Goal: Information Seeking & Learning: Learn about a topic

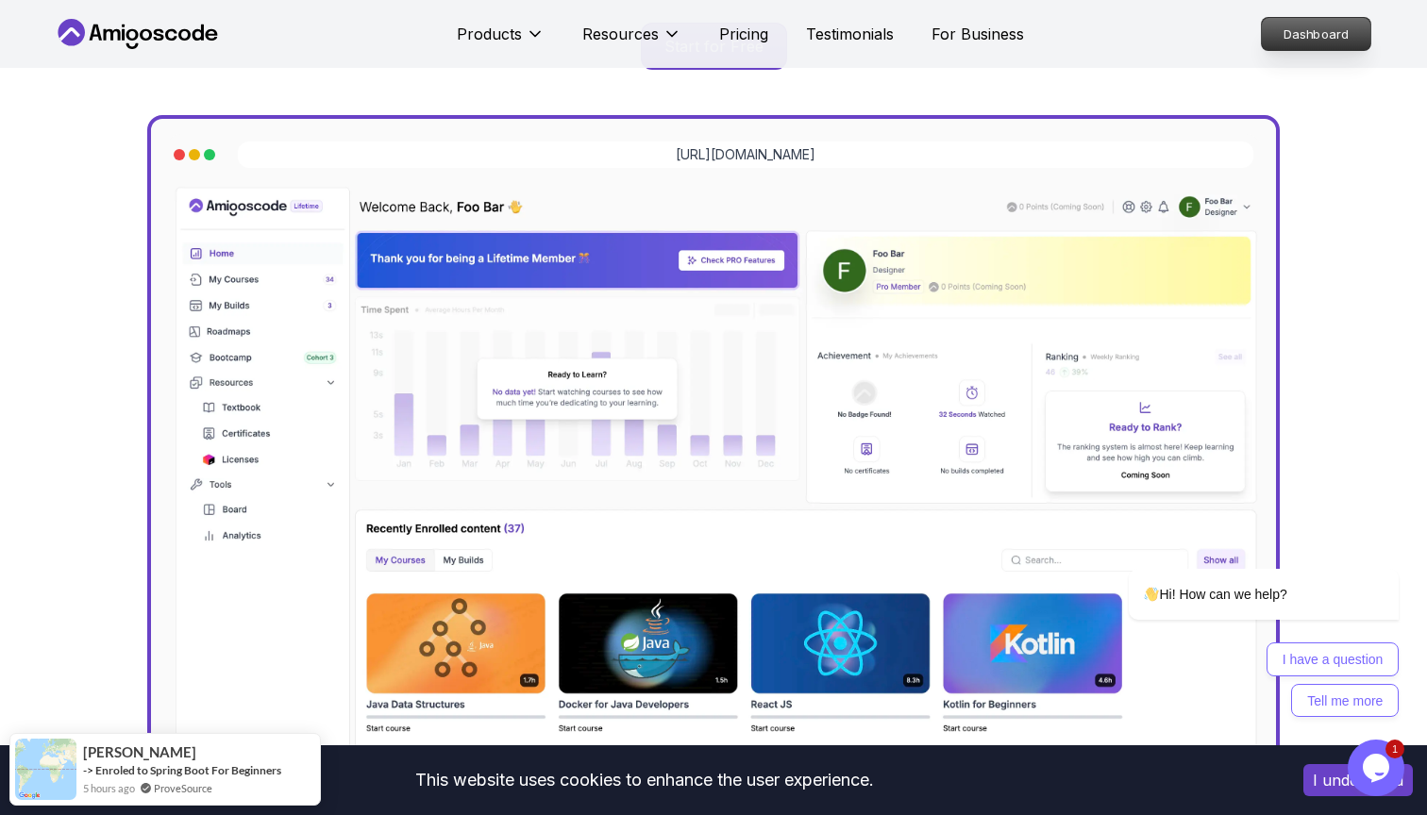
click at [1336, 35] on p "Dashboard" at bounding box center [1316, 34] width 109 height 32
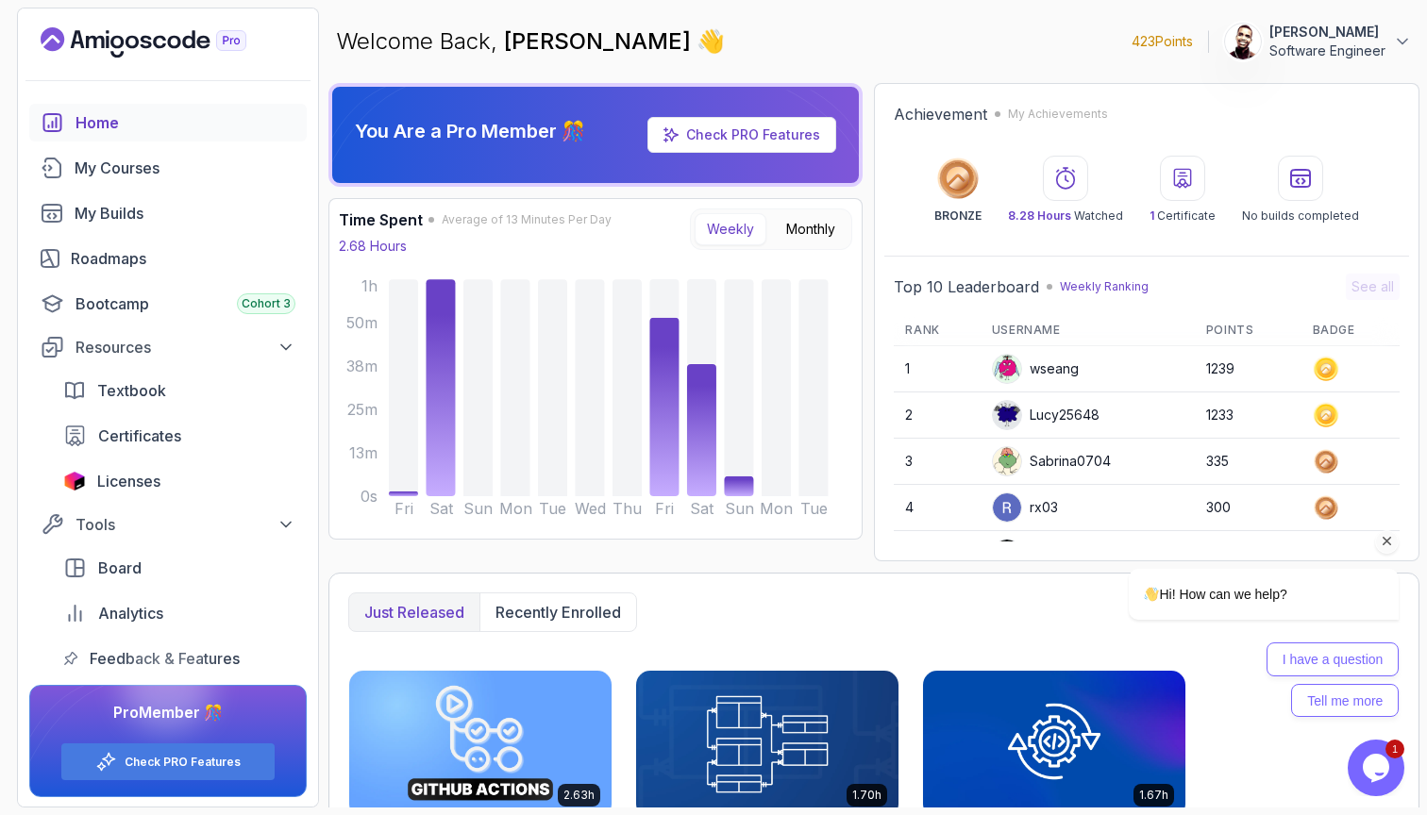
click at [1389, 542] on icon "Chat attention grabber" at bounding box center [1387, 541] width 17 height 17
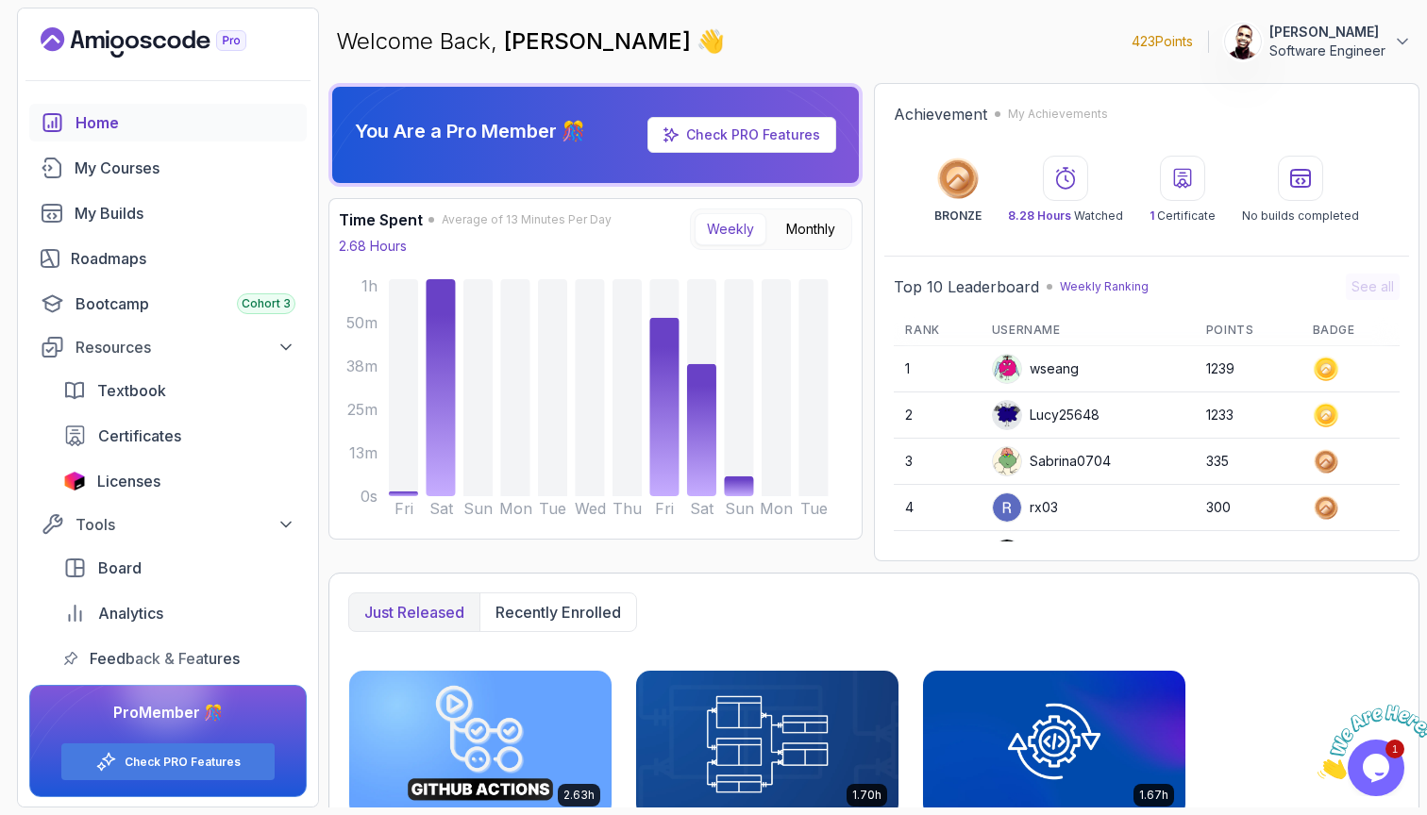
click at [1317, 766] on icon "Close" at bounding box center [1317, 774] width 0 height 16
click at [196, 175] on div "My Courses 4" at bounding box center [185, 168] width 221 height 23
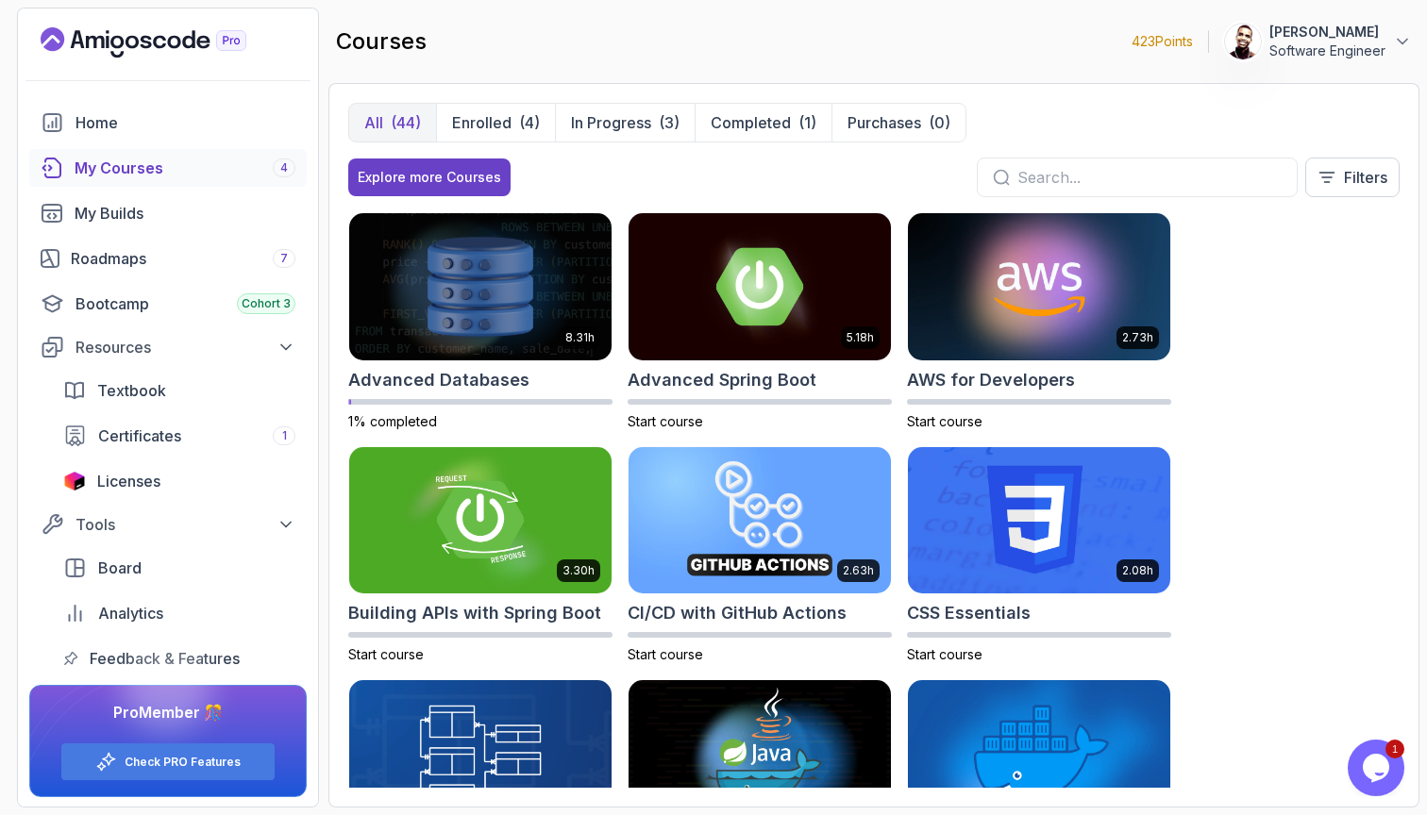
click at [169, 278] on div "Home My Courses 4 My Builds Roadmaps 7 Bootcamp Cohort 3 Resources Textbook Cer…" at bounding box center [167, 391] width 277 height 574
click at [176, 271] on link "Roadmaps 7" at bounding box center [167, 259] width 277 height 38
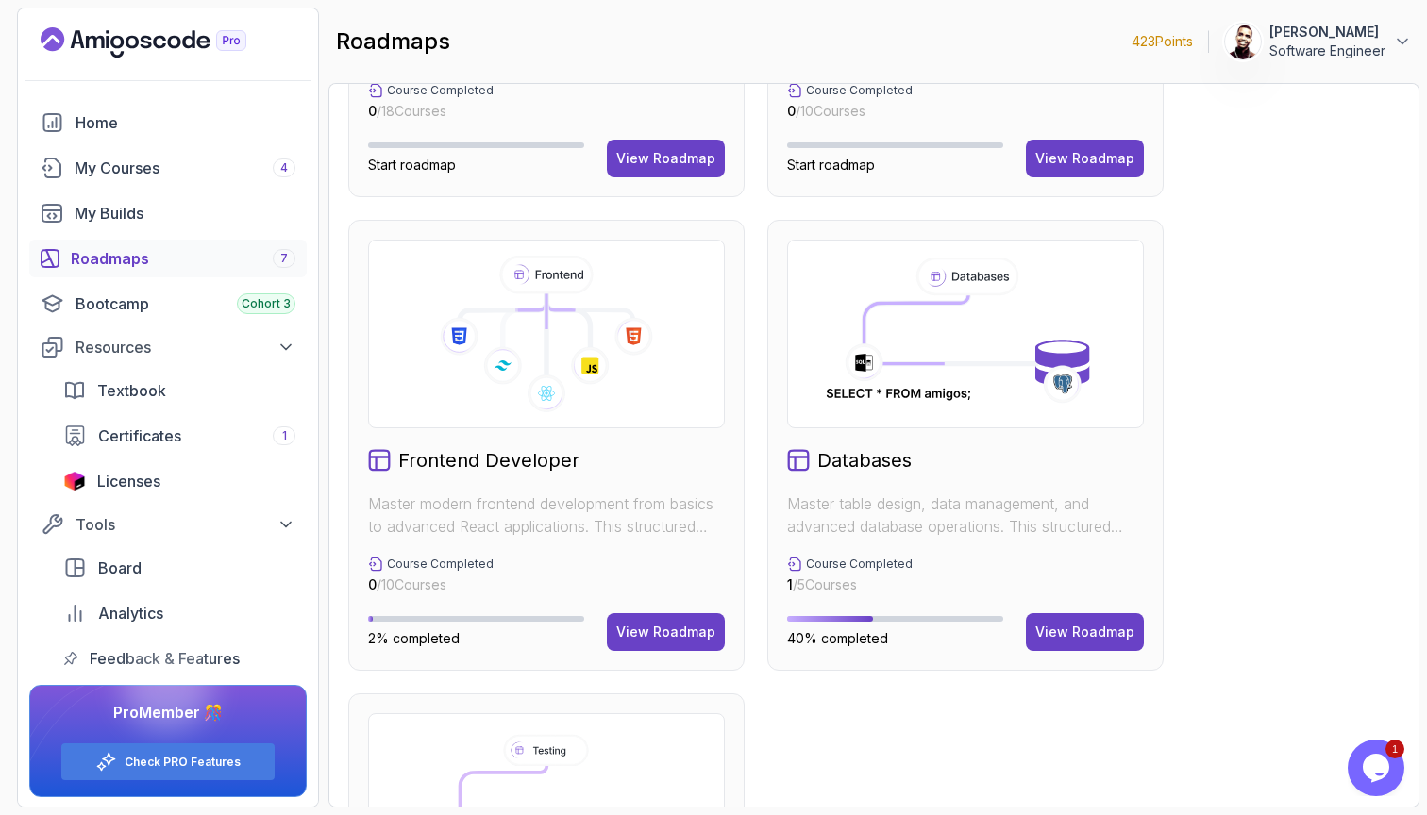
scroll to position [910, 0]
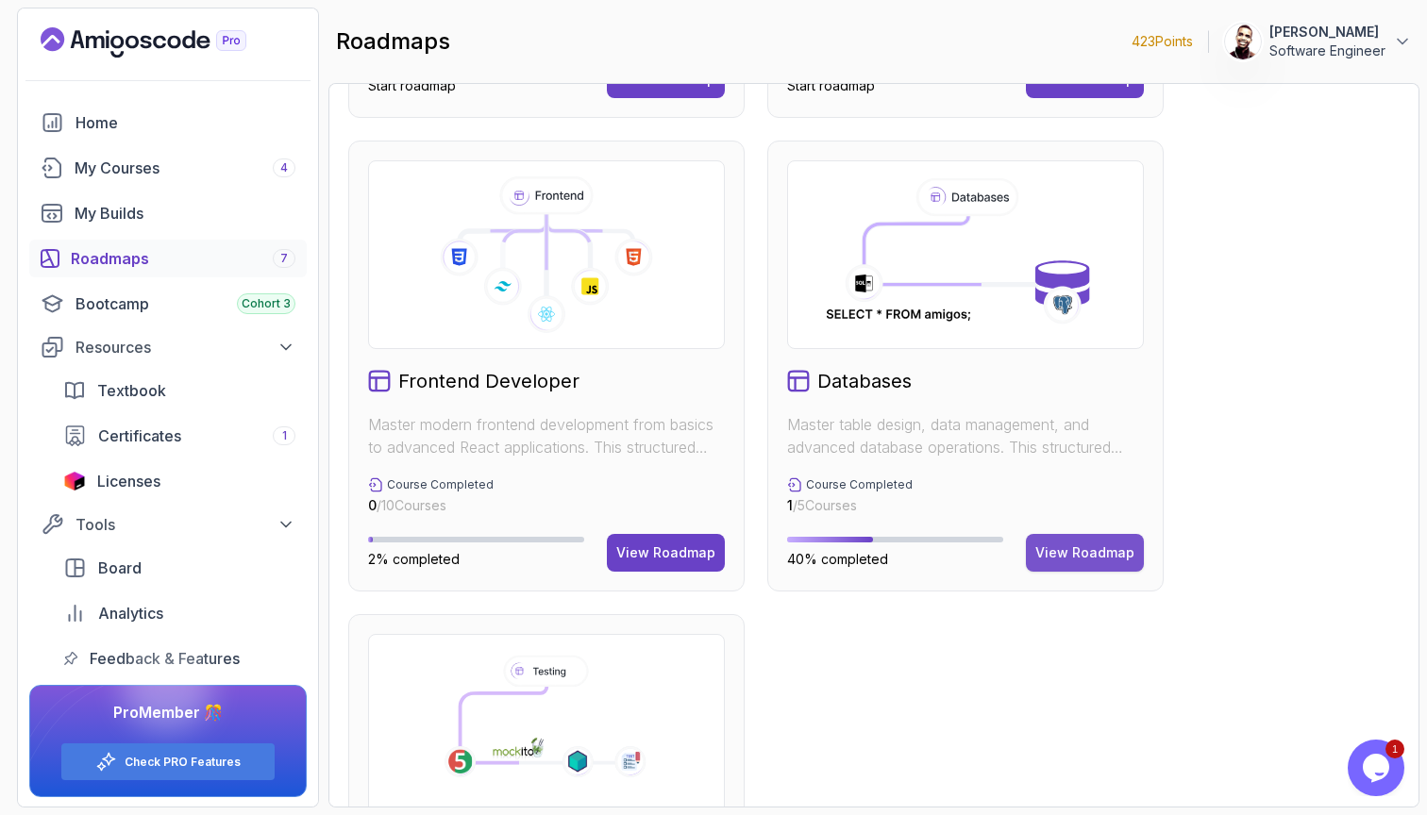
click at [1067, 557] on div "View Roadmap" at bounding box center [1084, 553] width 99 height 19
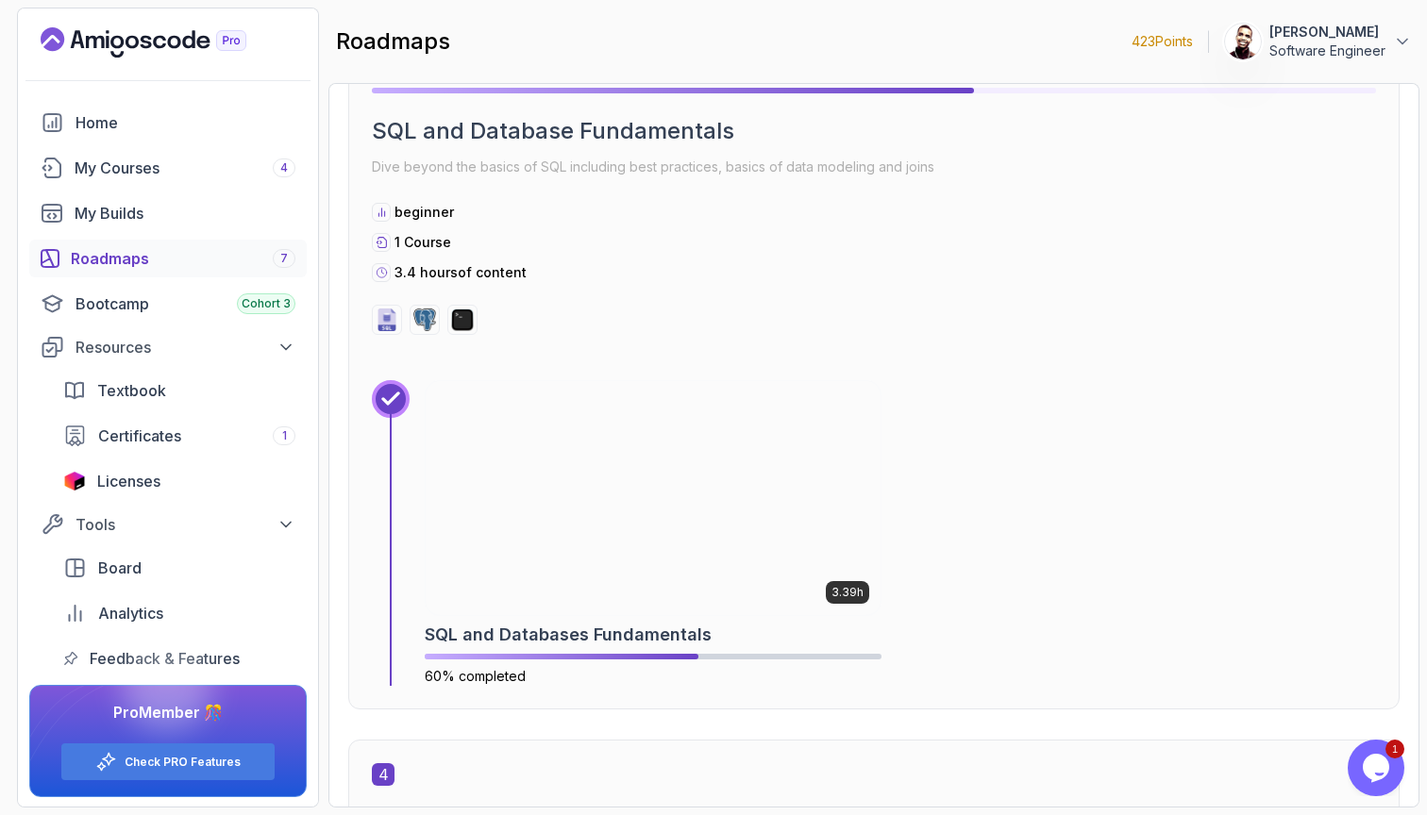
scroll to position [2118, 0]
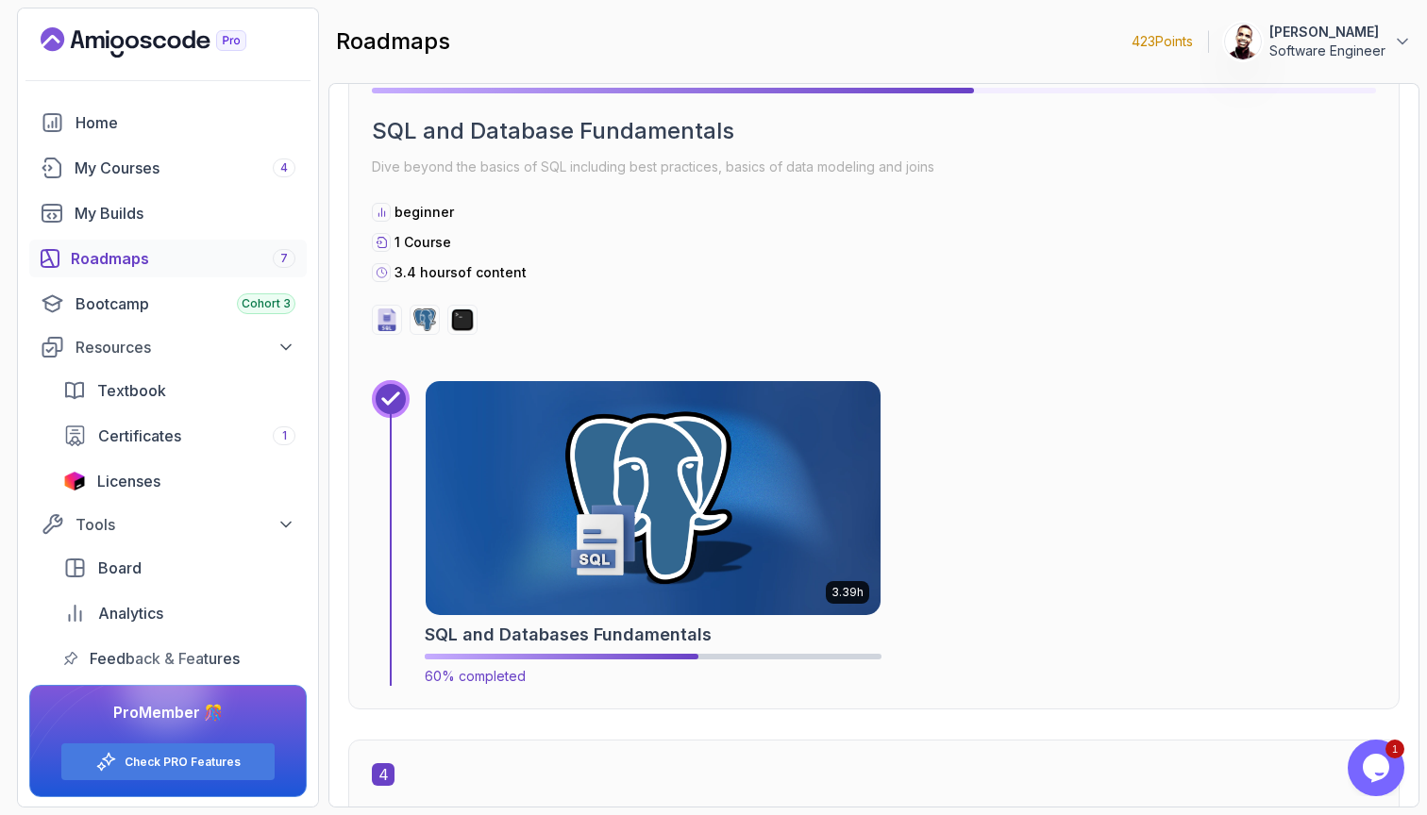
click at [852, 535] on img at bounding box center [652, 498] width 477 height 245
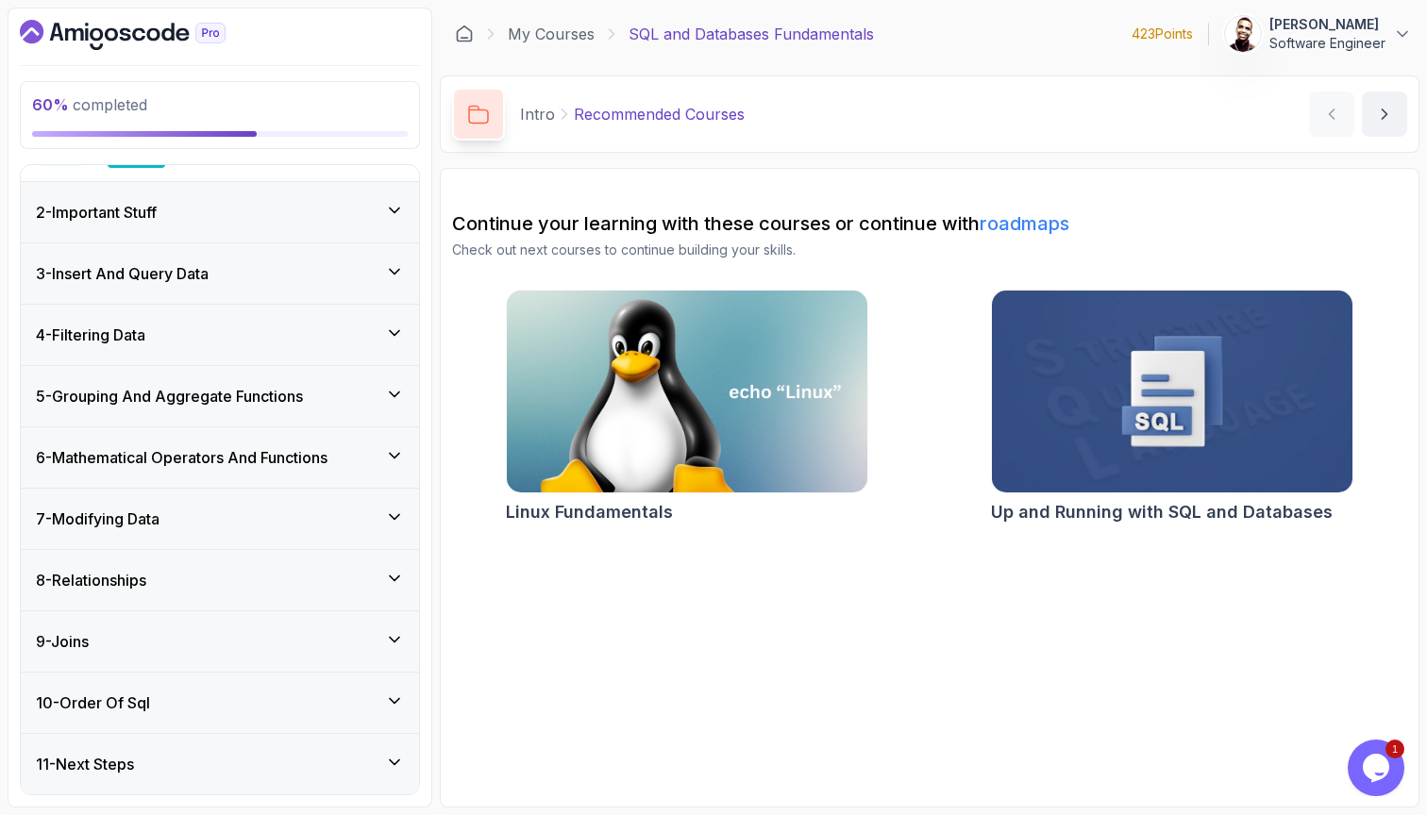
click at [225, 430] on div "6 - Mathematical Operators And Functions" at bounding box center [220, 457] width 398 height 60
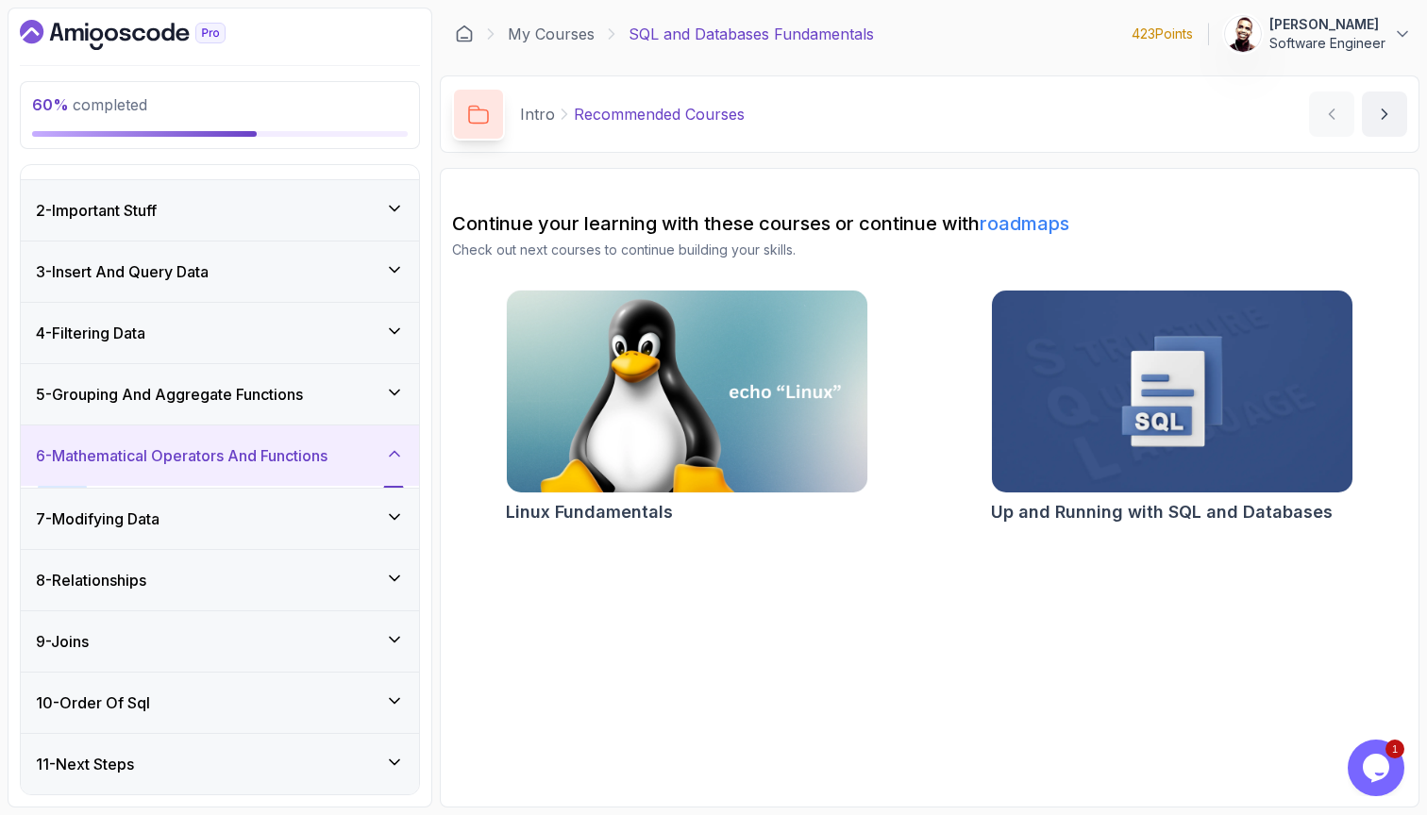
scroll to position [44, 0]
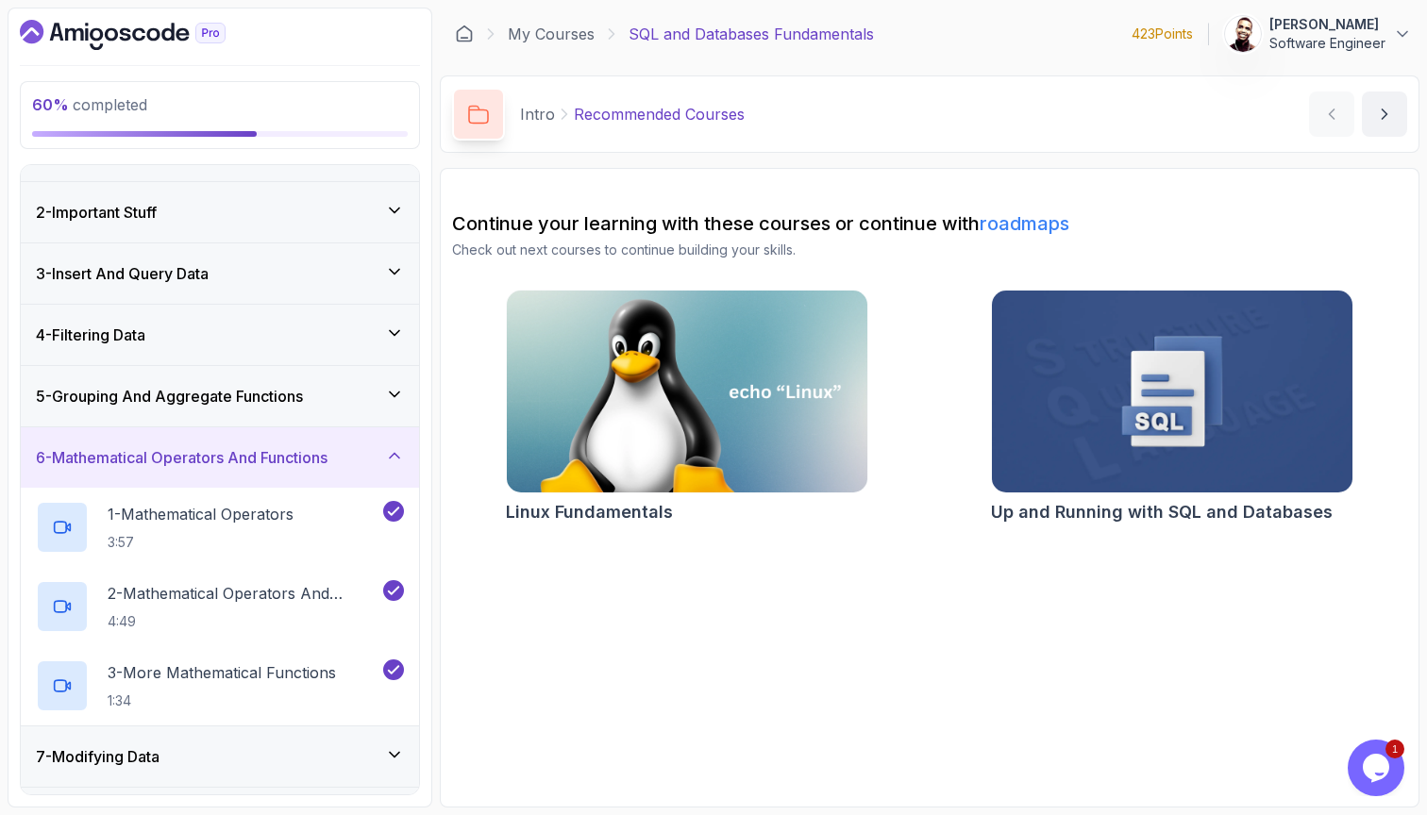
click at [229, 455] on h3 "6 - Mathematical Operators And Functions" at bounding box center [182, 457] width 292 height 23
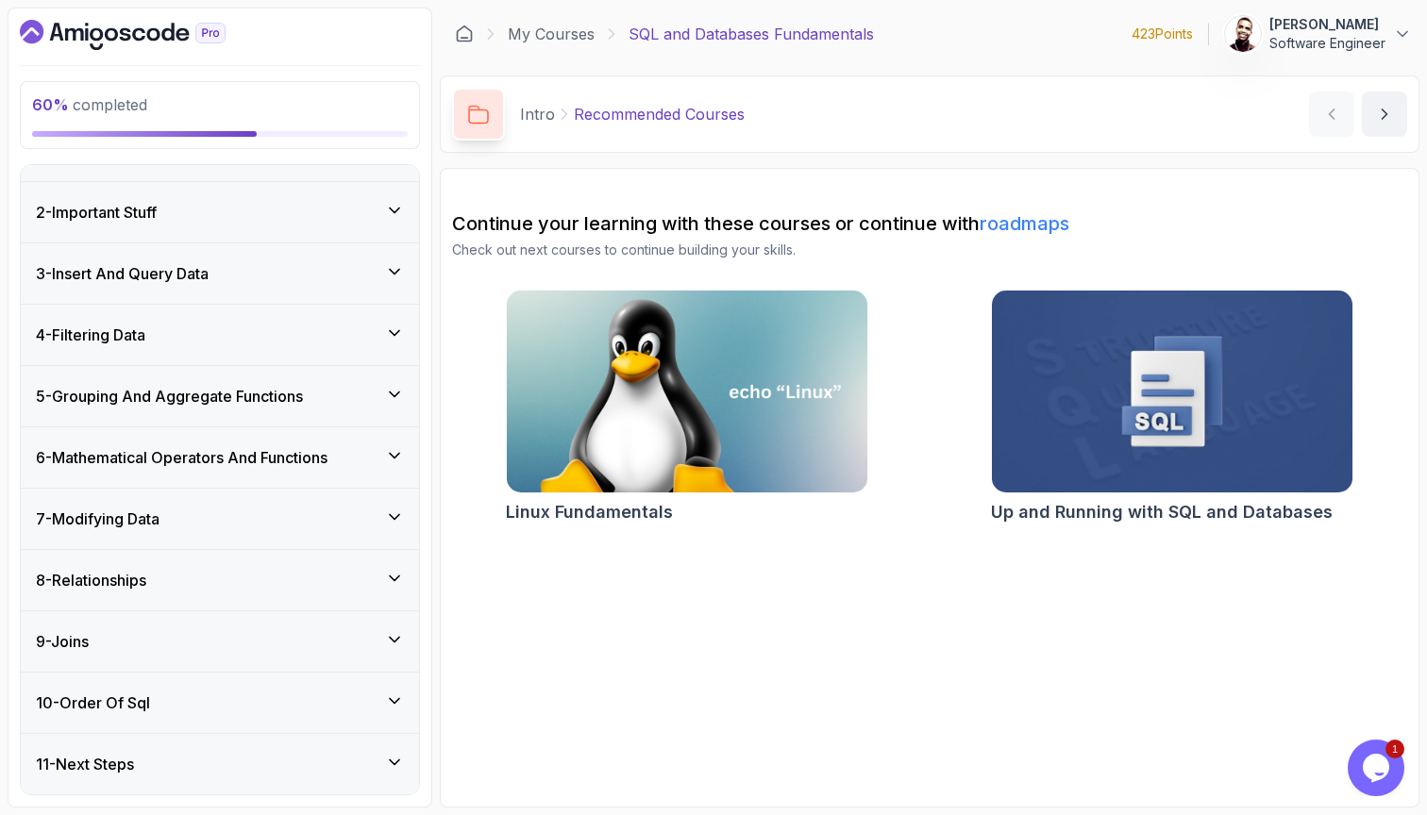
click at [212, 500] on div "7 - Modifying Data" at bounding box center [220, 519] width 398 height 60
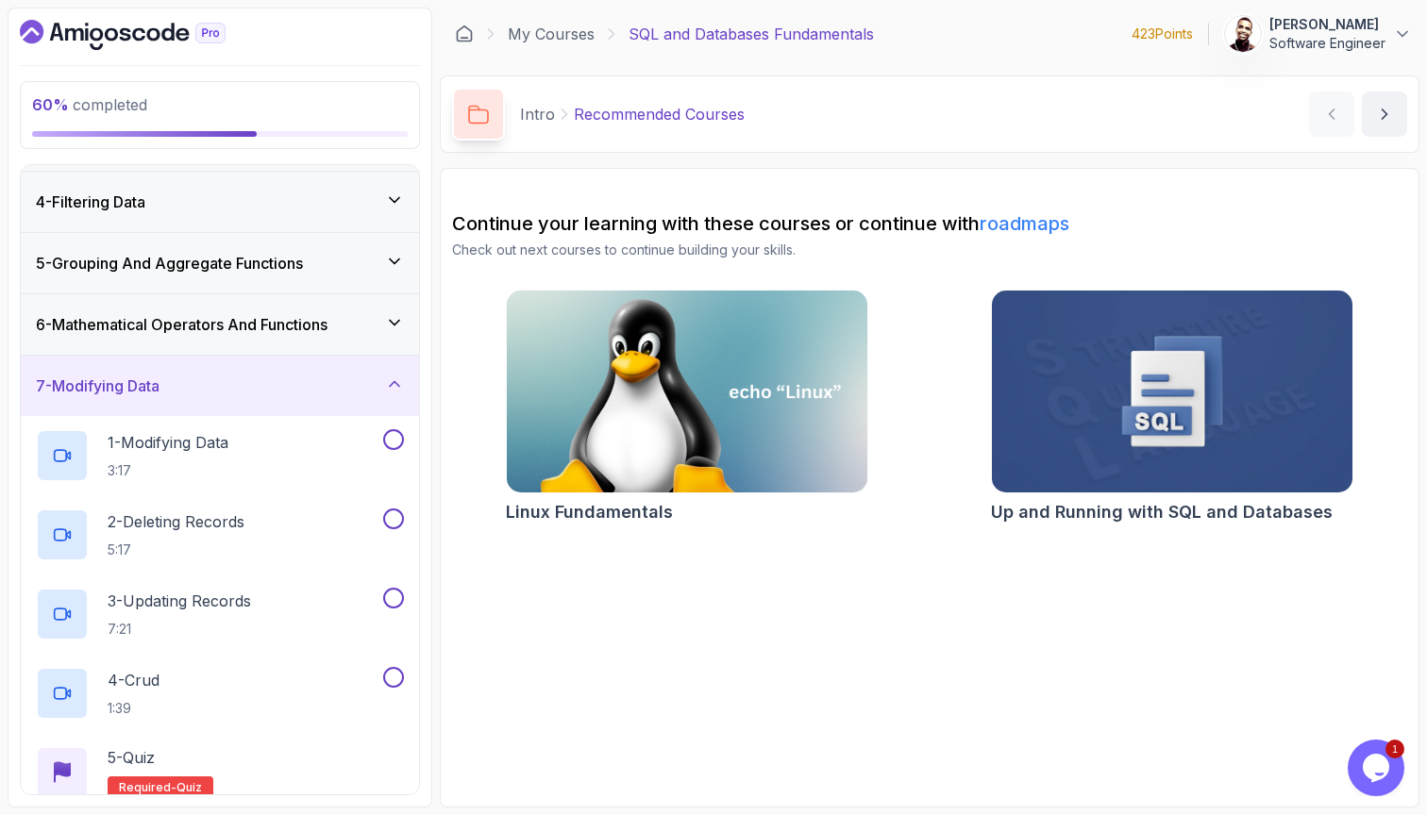
scroll to position [190, 0]
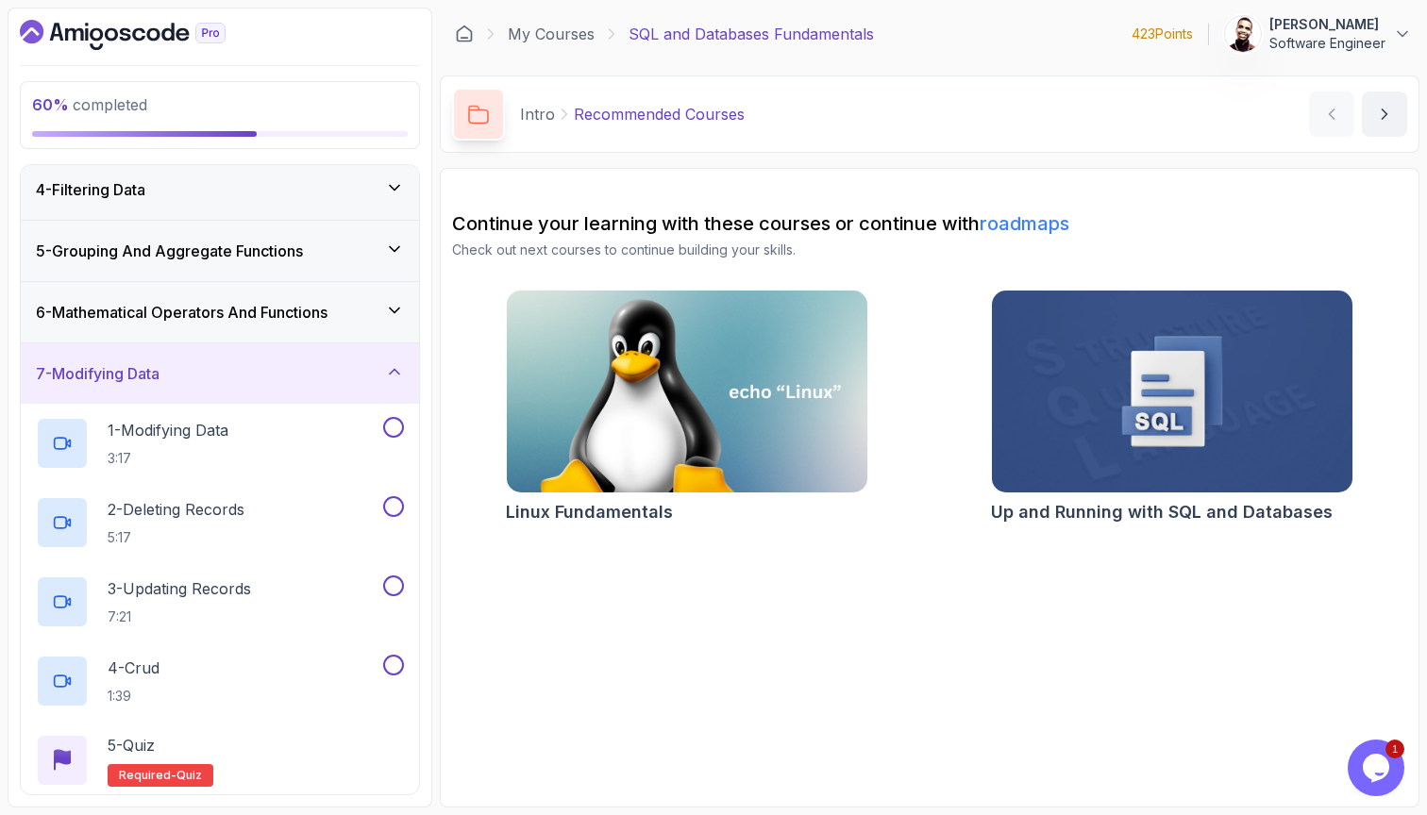
click at [327, 305] on h3 "6 - Mathematical Operators And Functions" at bounding box center [182, 312] width 292 height 23
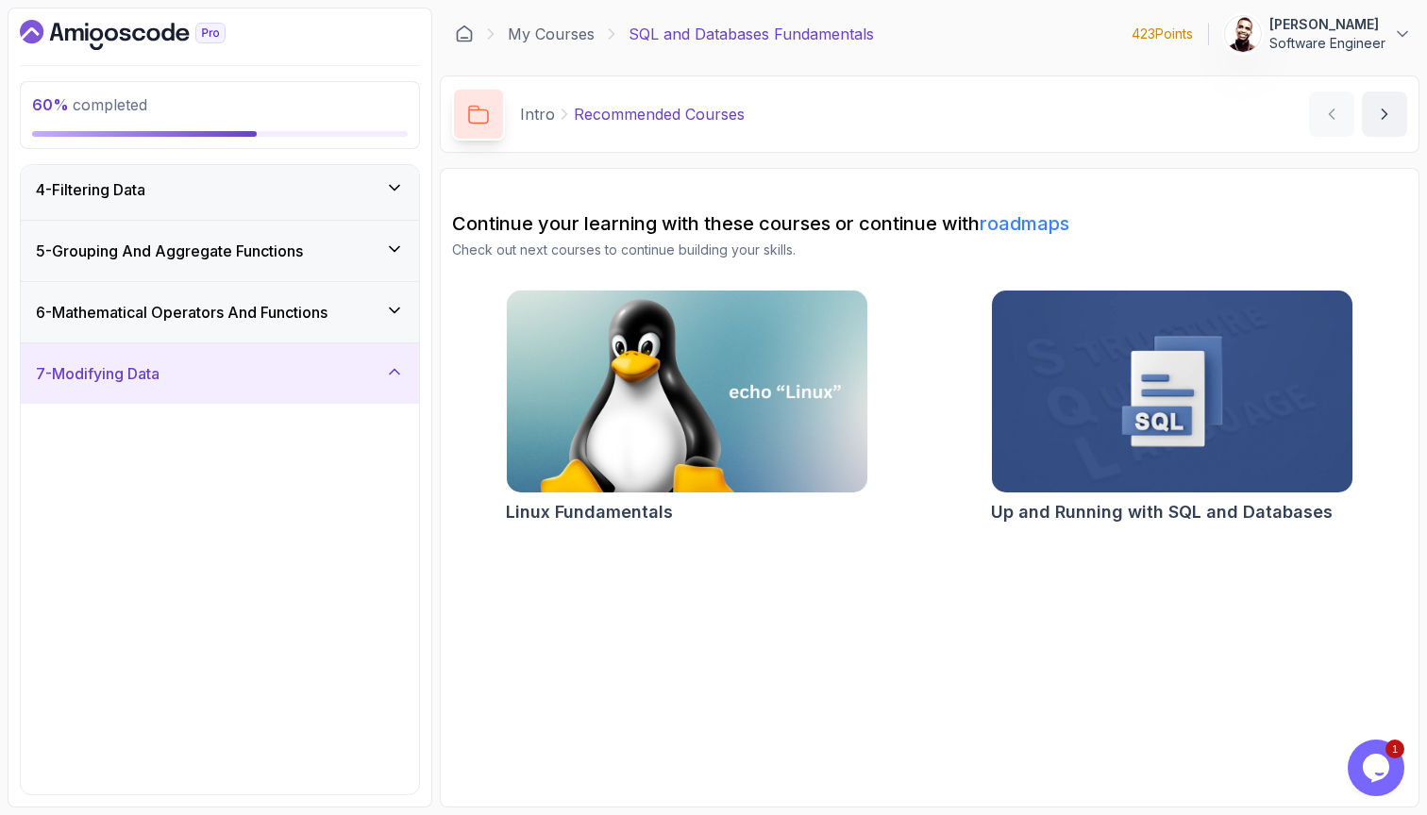
scroll to position [44, 0]
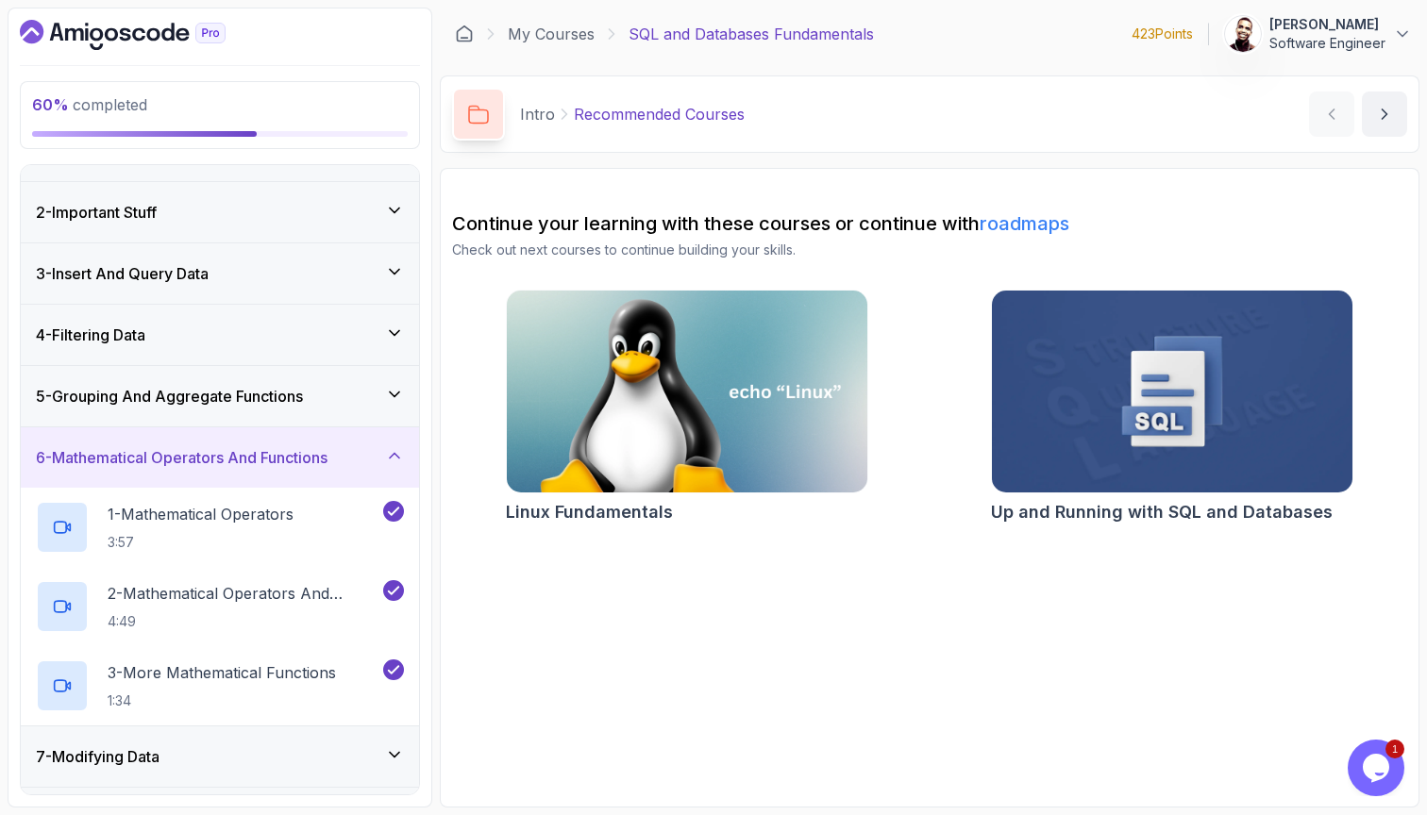
click at [266, 481] on div "6 - Mathematical Operators And Functions" at bounding box center [220, 457] width 398 height 60
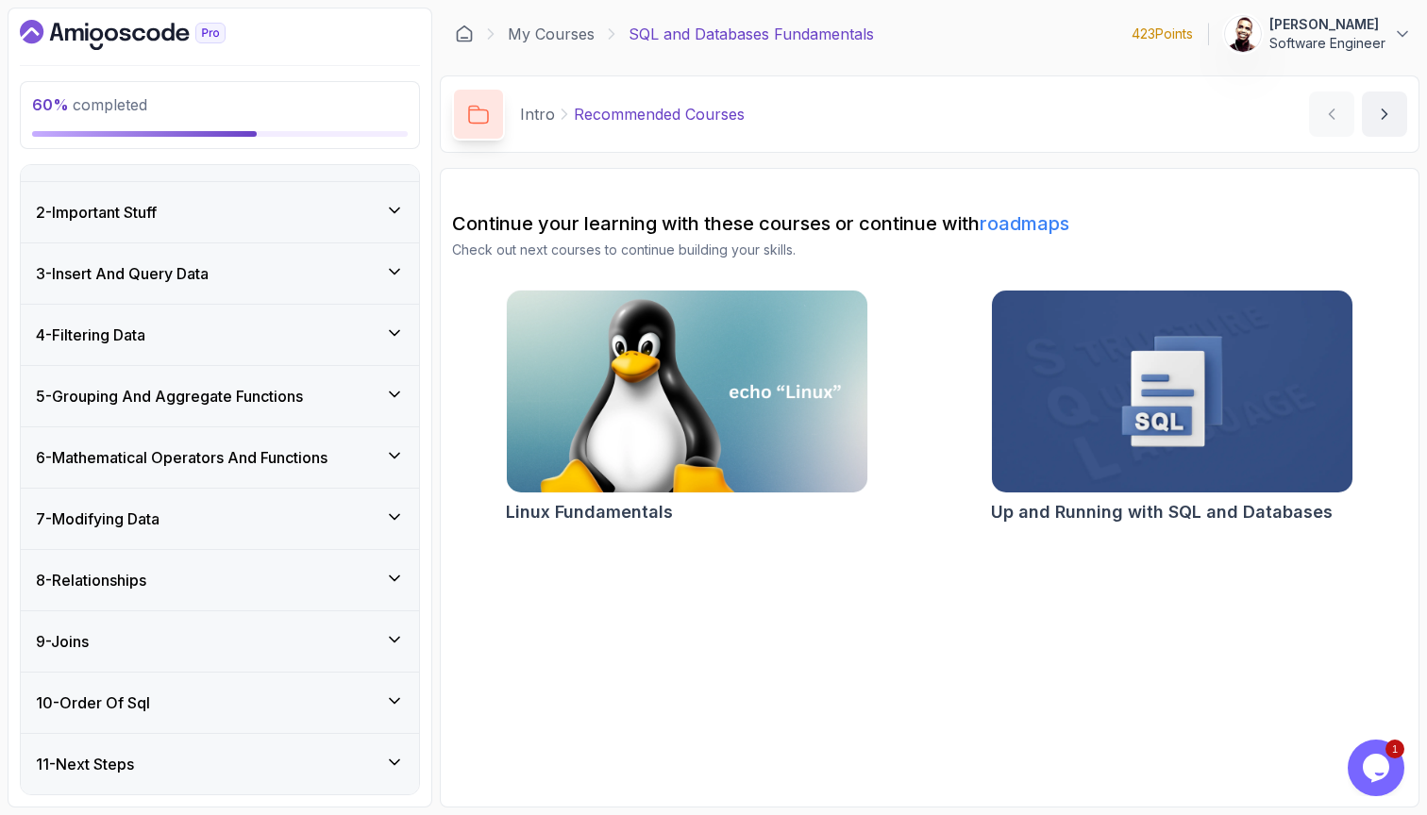
click at [265, 508] on div "7 - Modifying Data" at bounding box center [220, 519] width 368 height 23
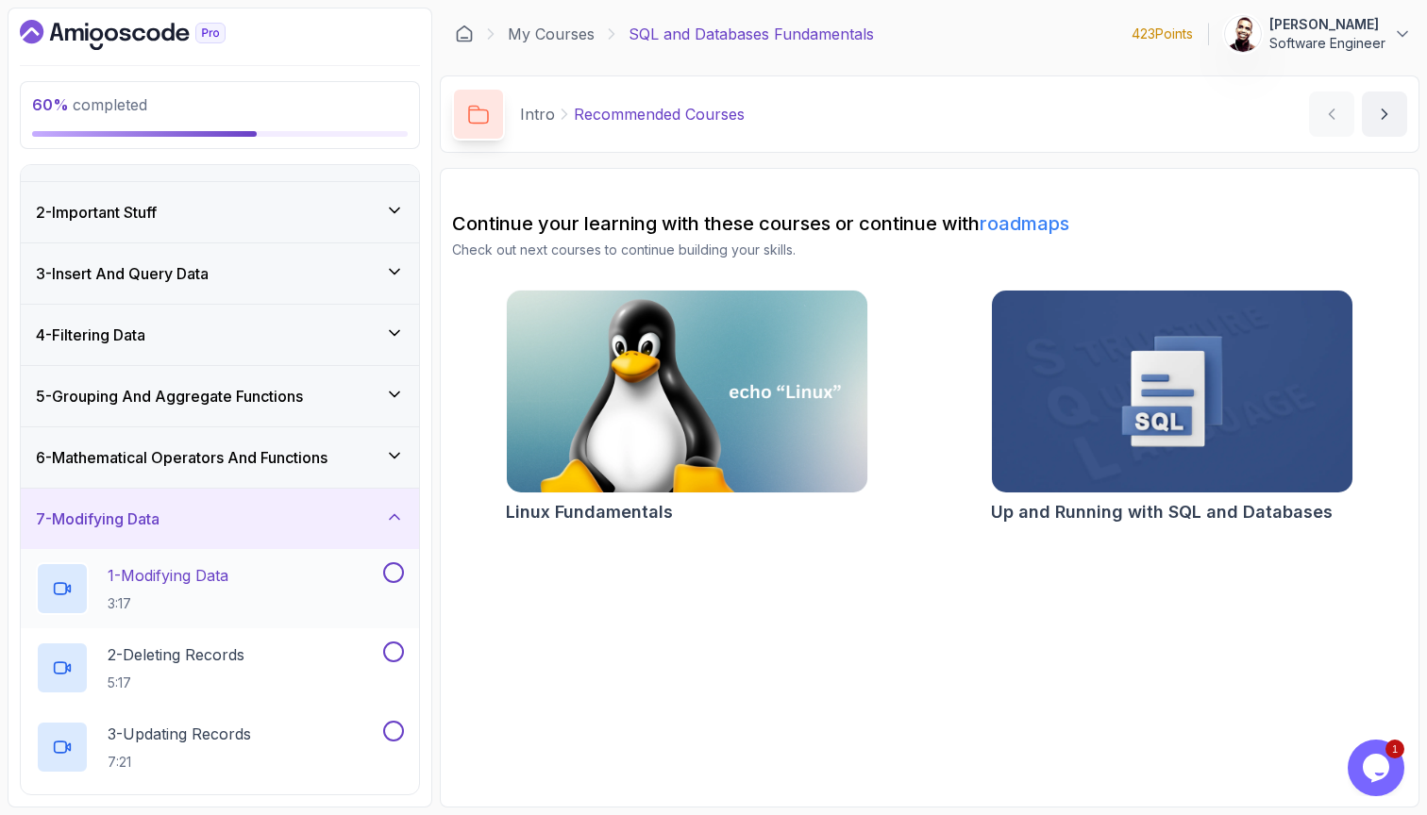
click at [228, 578] on p "1 - Modifying Data" at bounding box center [168, 575] width 121 height 23
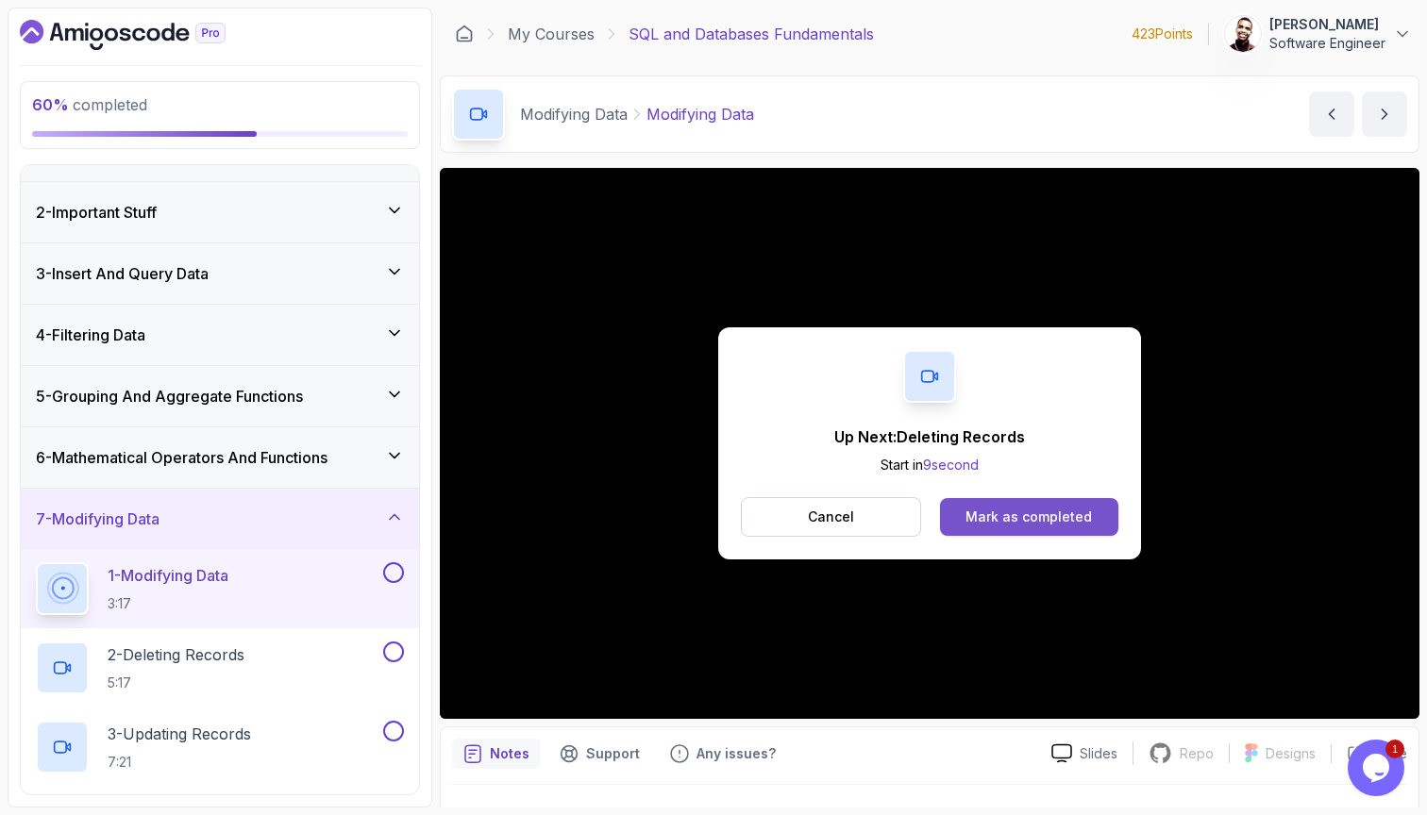
click at [1041, 505] on button "Mark as completed" at bounding box center [1029, 517] width 178 height 38
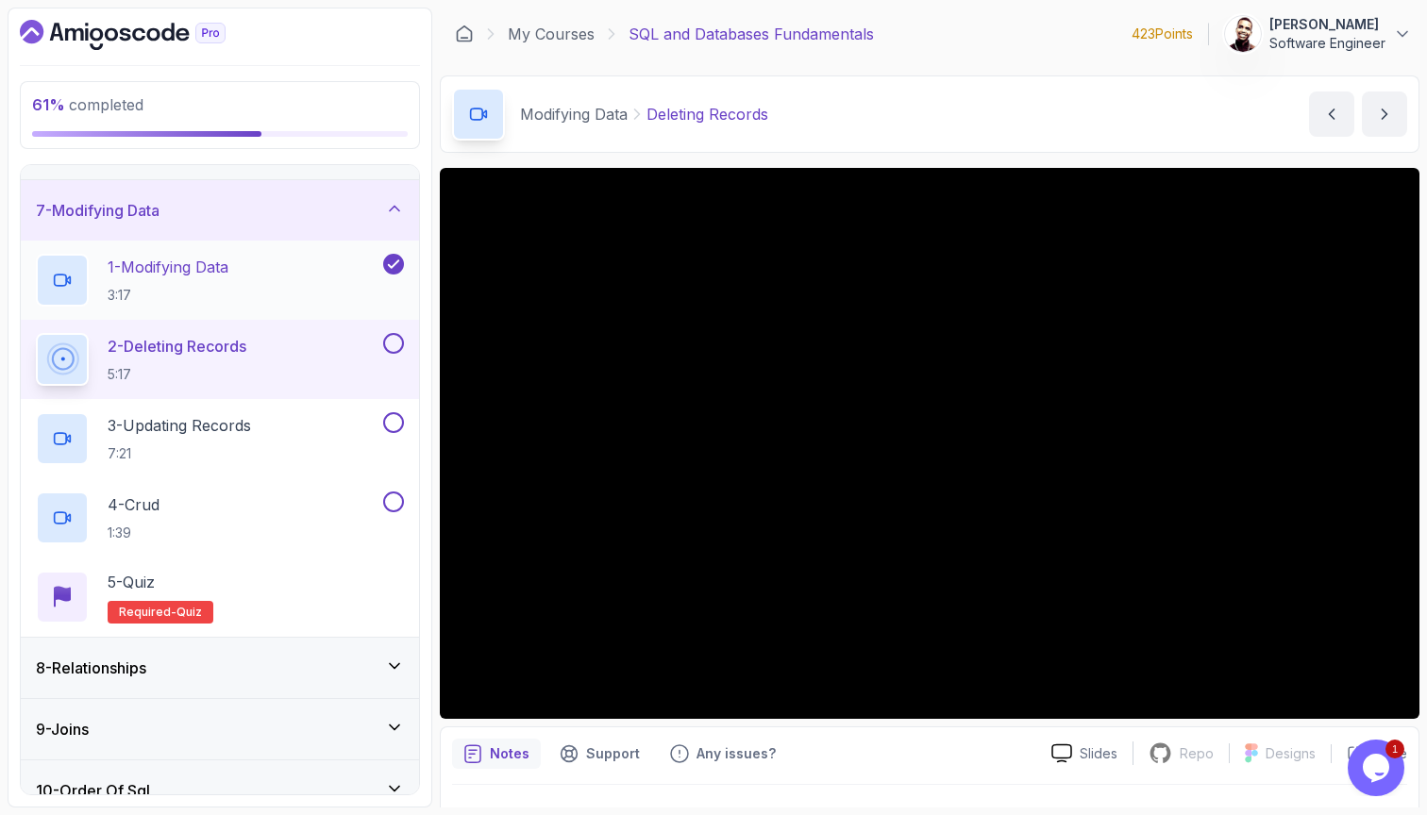
scroll to position [354, 0]
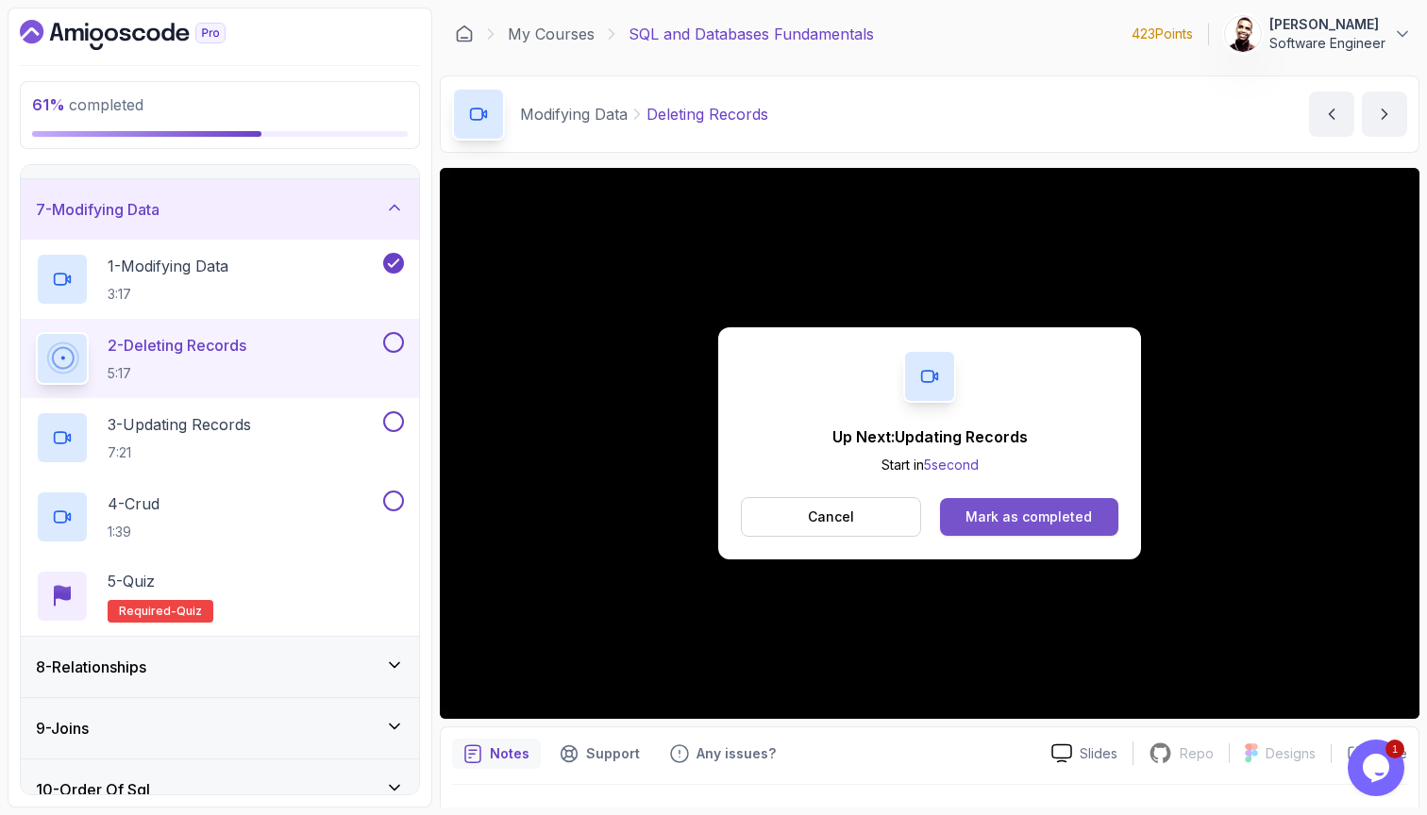
click at [1060, 526] on div "Mark as completed" at bounding box center [1028, 517] width 126 height 19
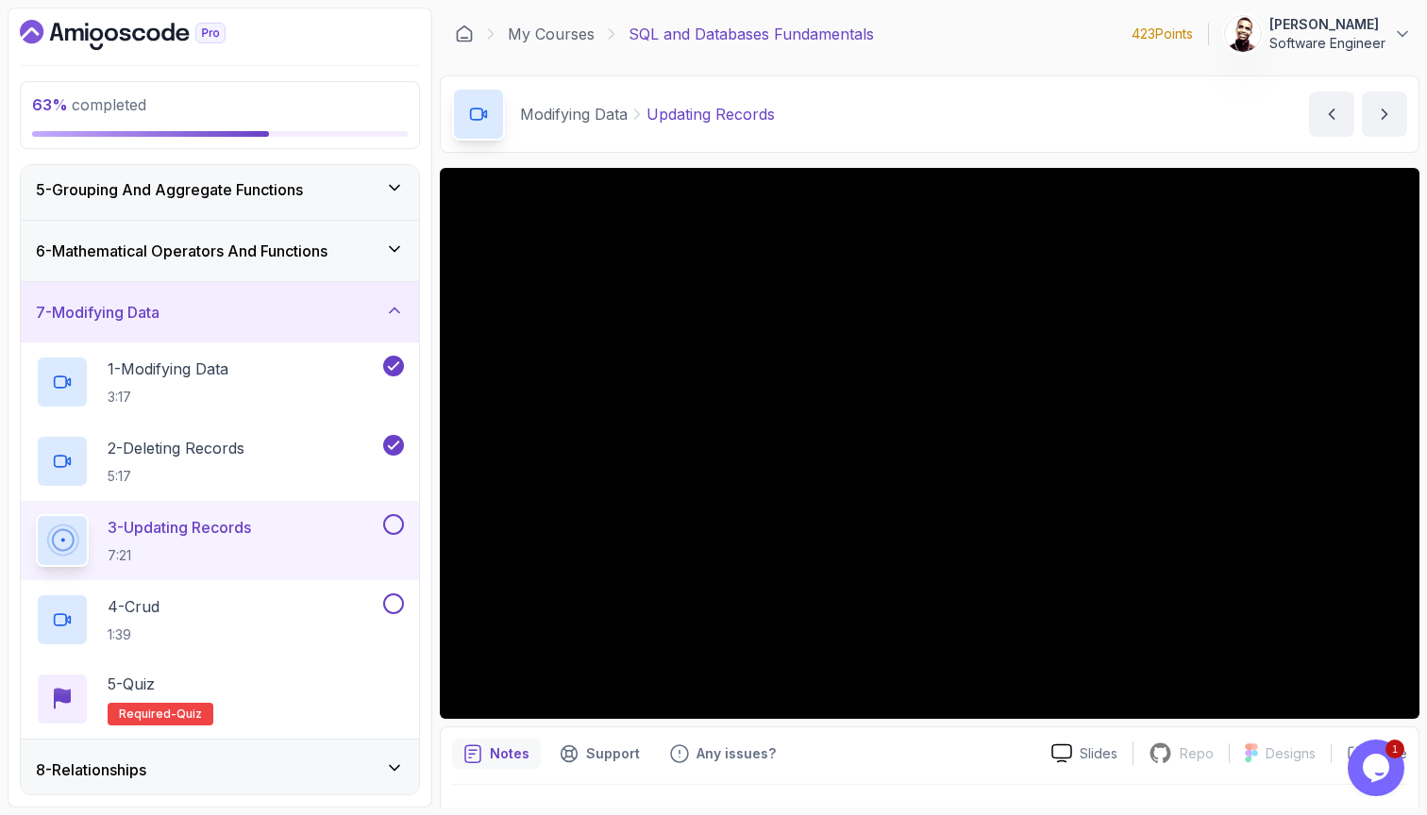
scroll to position [248, 0]
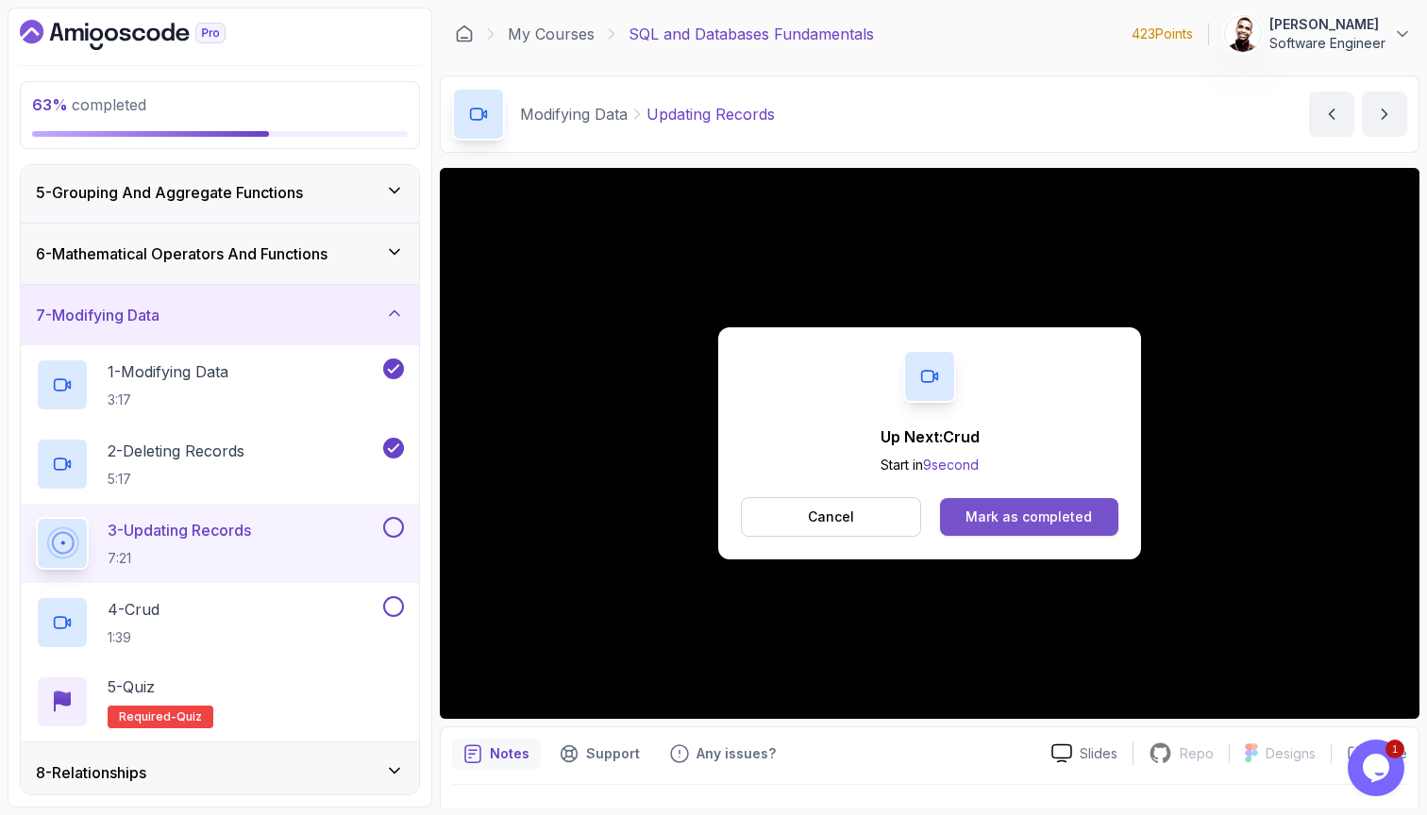
click at [994, 523] on div "Mark as completed" at bounding box center [1028, 517] width 126 height 19
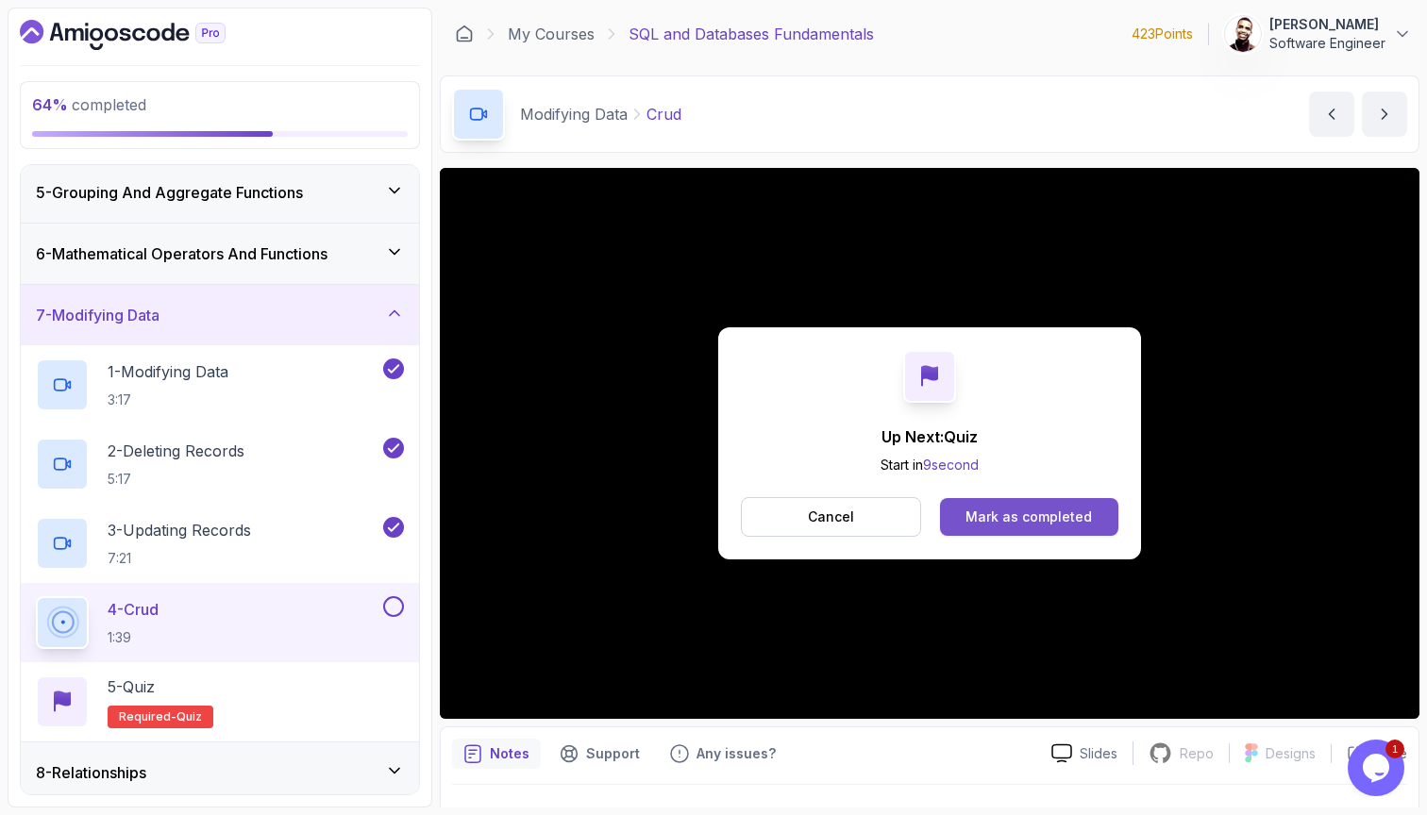
click at [1002, 523] on div "Mark as completed" at bounding box center [1028, 517] width 126 height 19
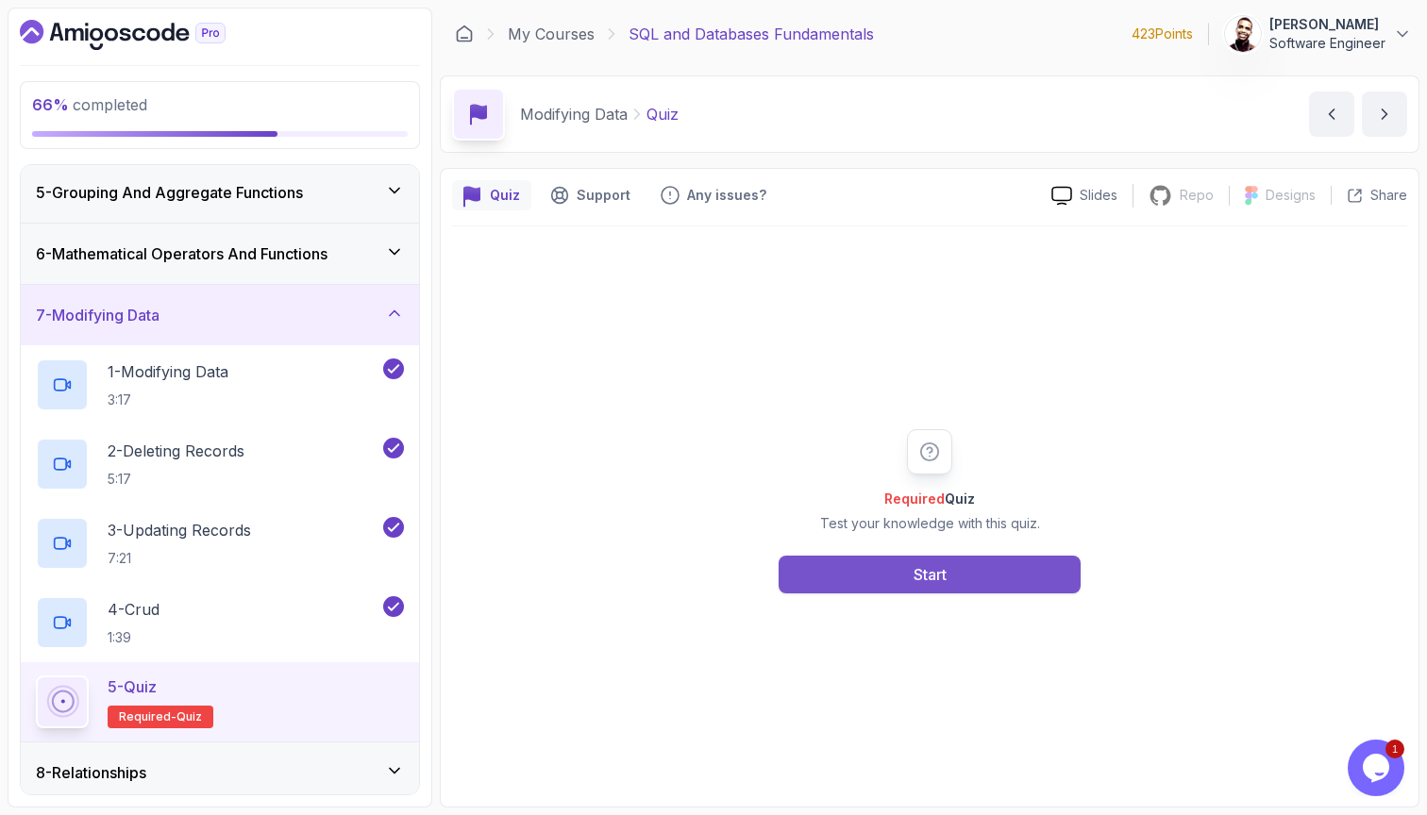
click at [849, 564] on button "Start" at bounding box center [929, 575] width 302 height 38
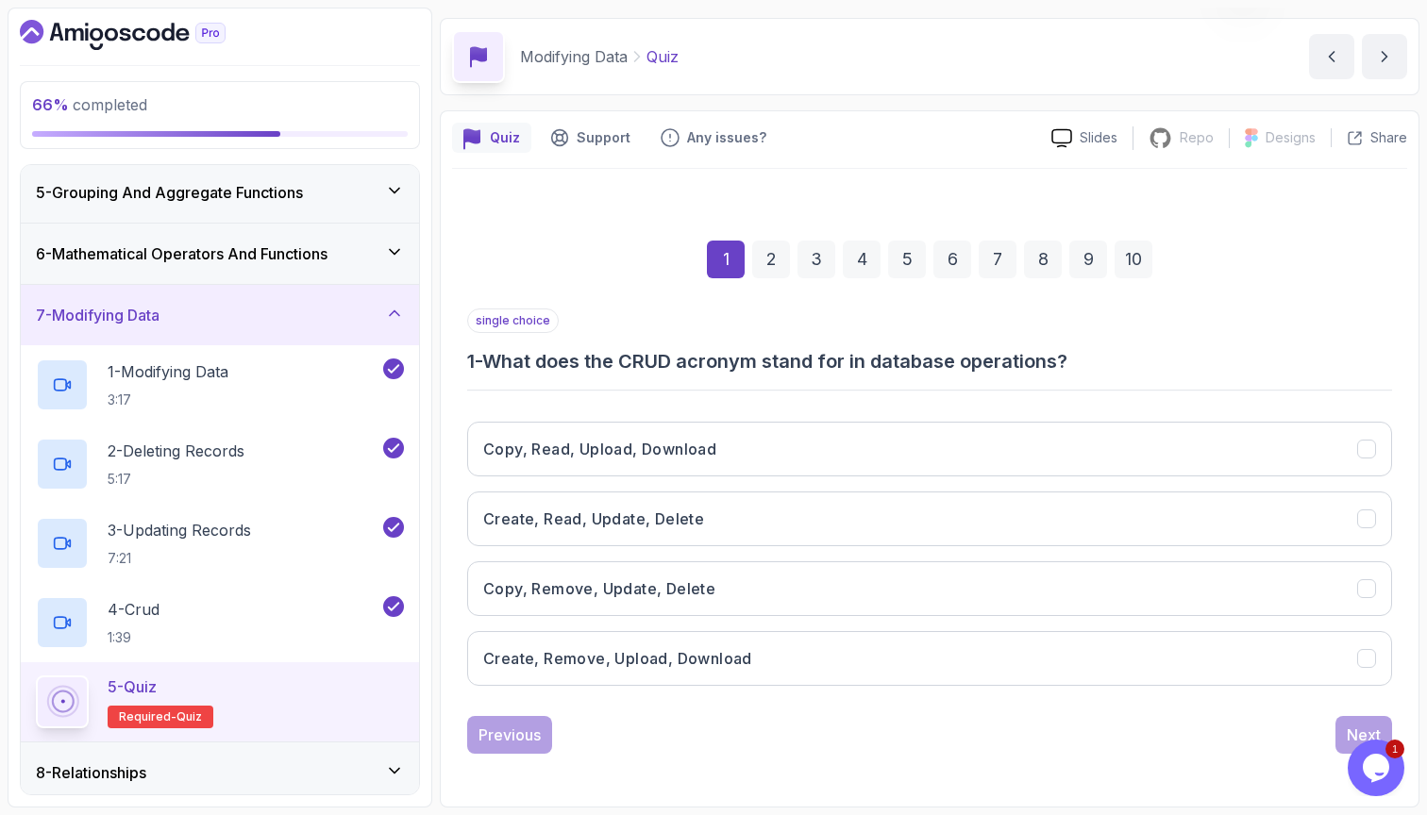
scroll to position [58, 0]
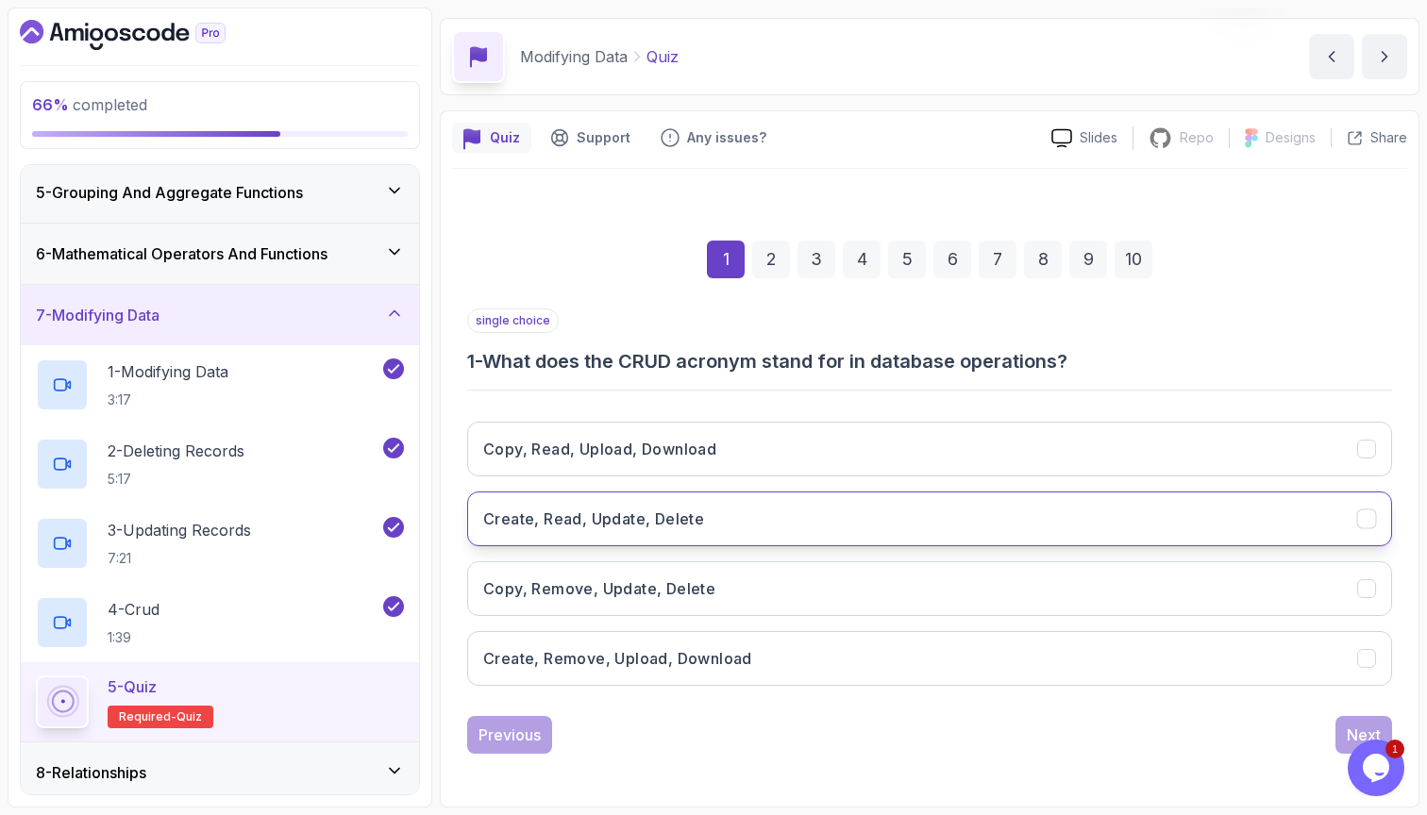
click at [889, 506] on button "Create, Read, Update, Delete" at bounding box center [929, 519] width 925 height 55
click at [1350, 727] on div "Next" at bounding box center [1364, 735] width 34 height 23
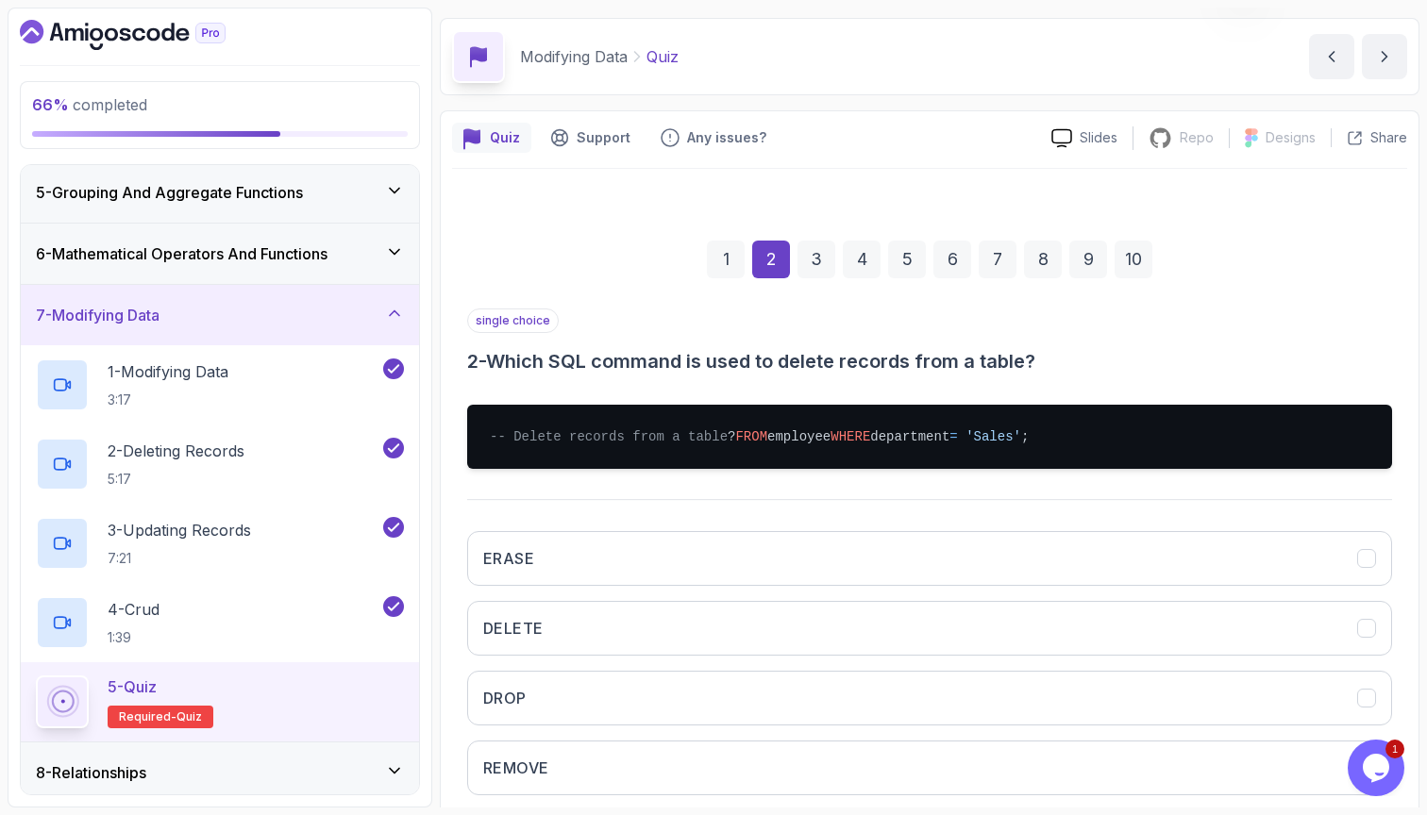
scroll to position [92, 0]
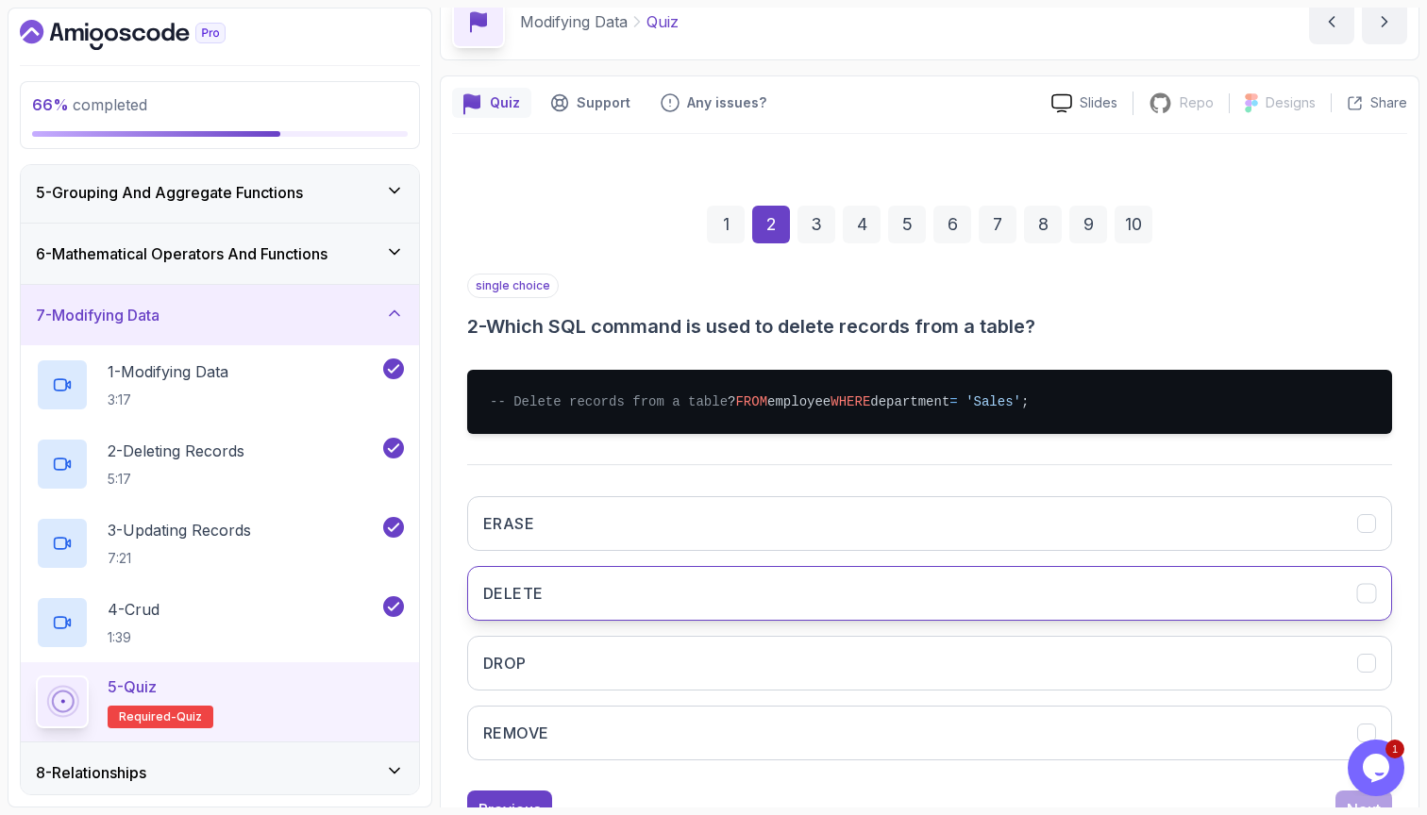
click at [905, 613] on button "DELETE" at bounding box center [929, 593] width 925 height 55
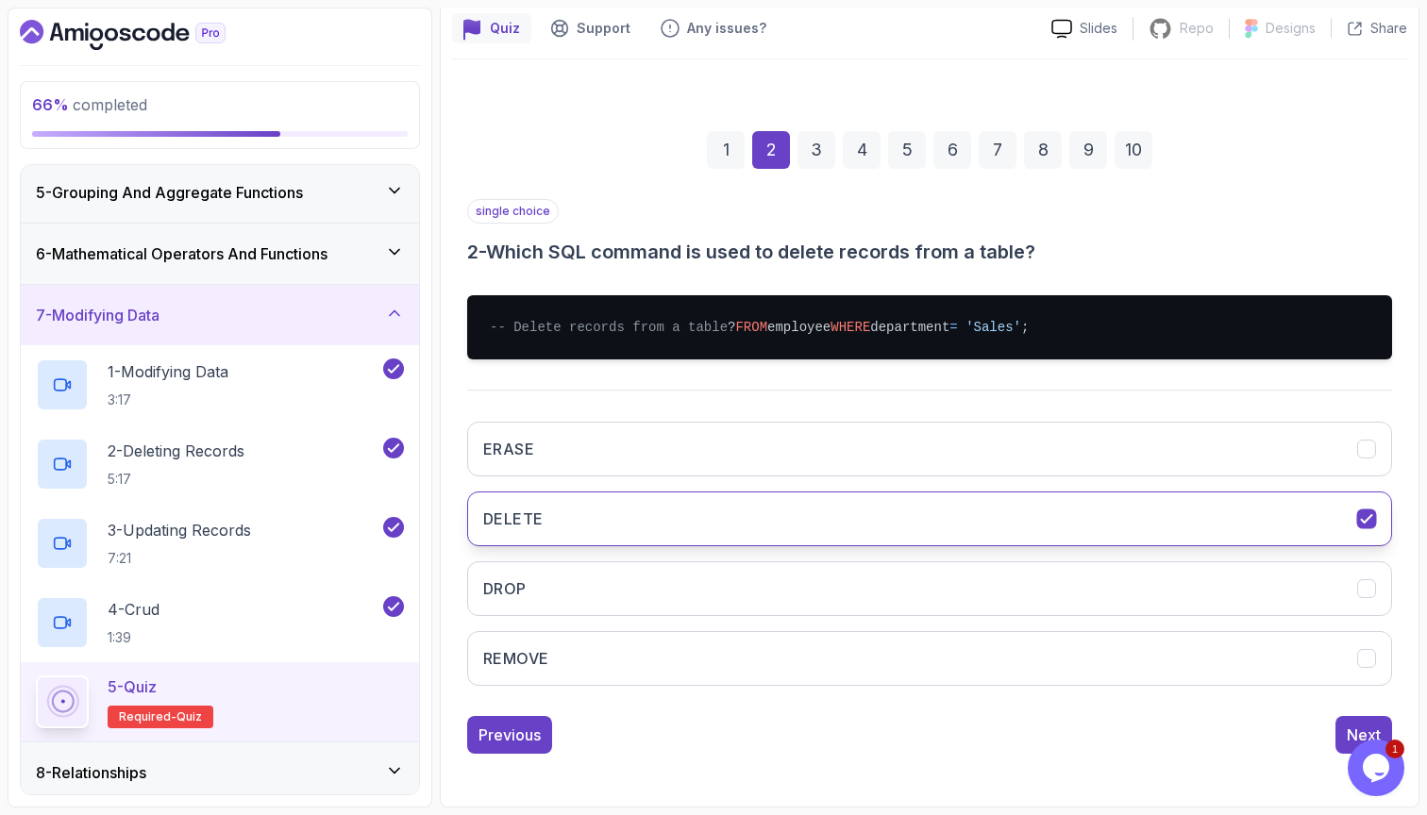
scroll to position [186, 0]
click at [1348, 724] on div "Next" at bounding box center [1364, 735] width 34 height 23
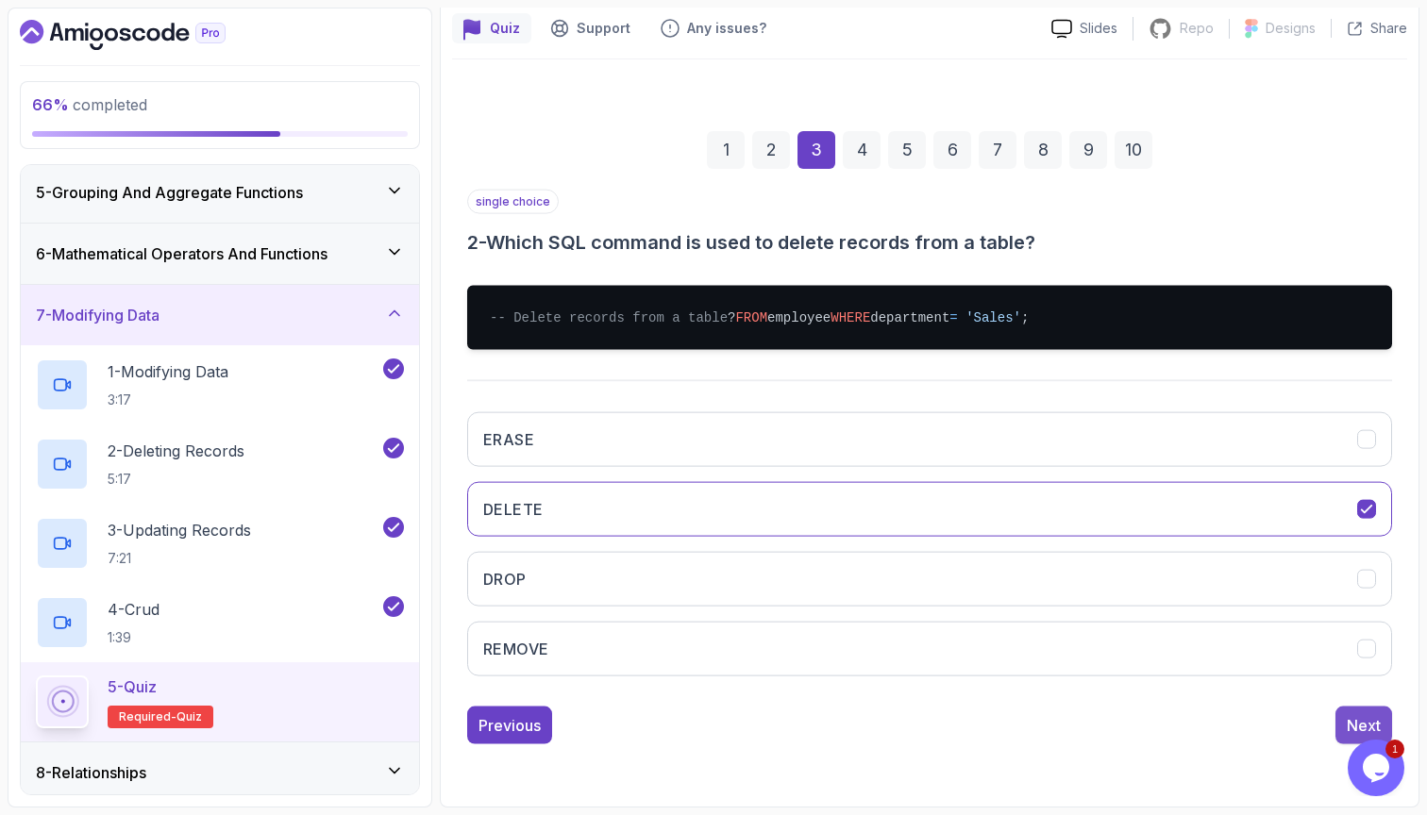
scroll to position [58, 0]
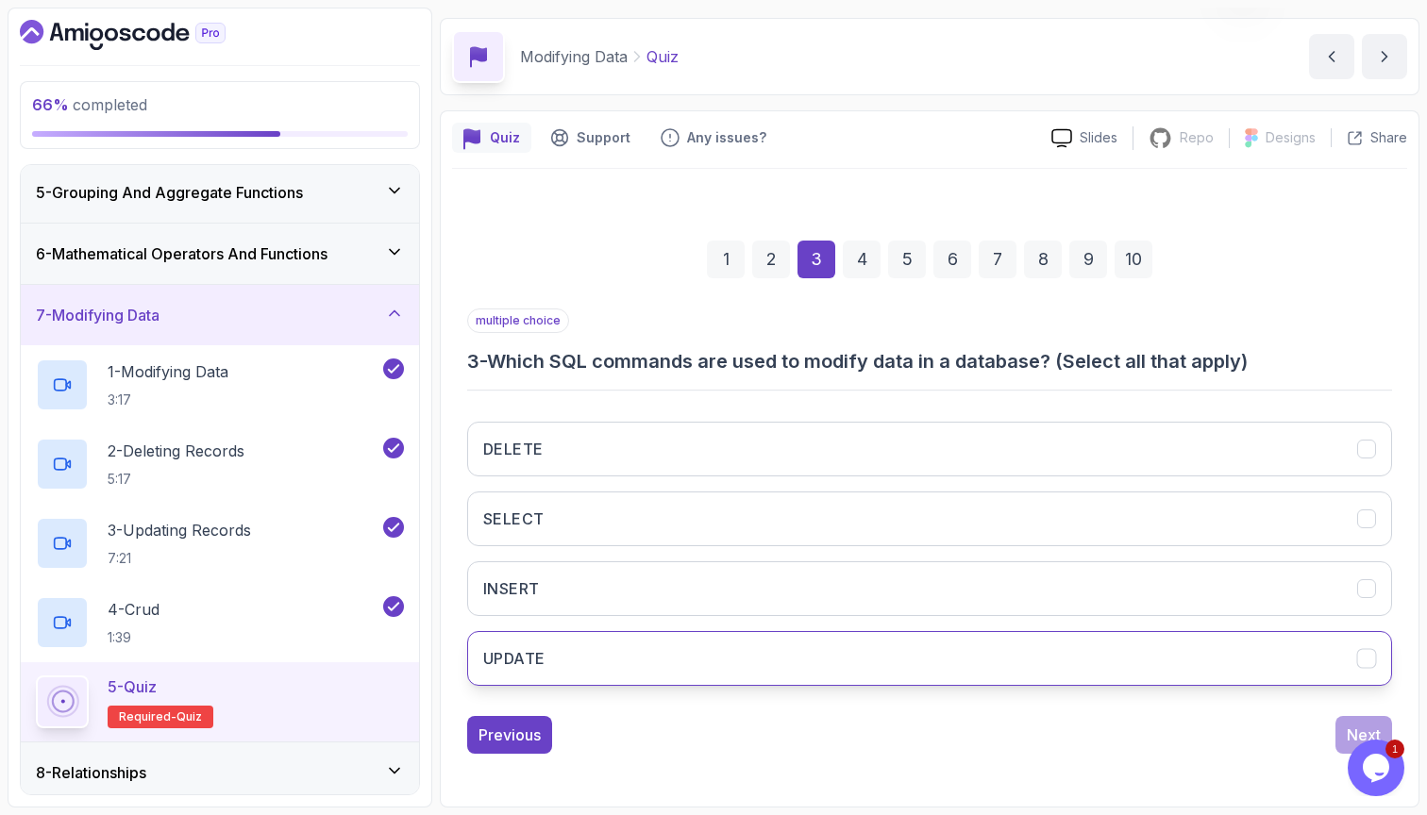
click at [1095, 640] on button "UPDATE" at bounding box center [929, 658] width 925 height 55
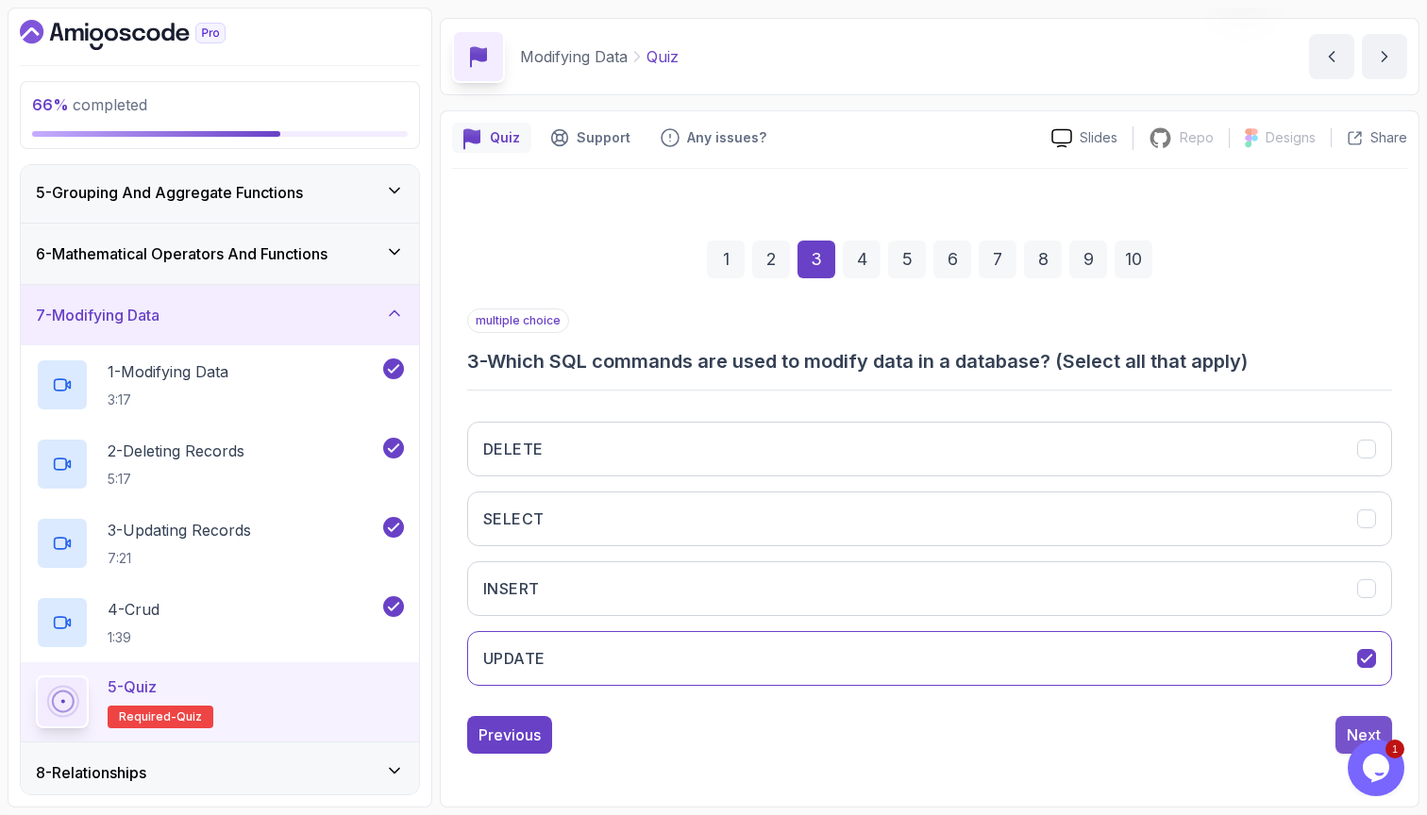
click at [1356, 728] on div "Next" at bounding box center [1364, 735] width 34 height 23
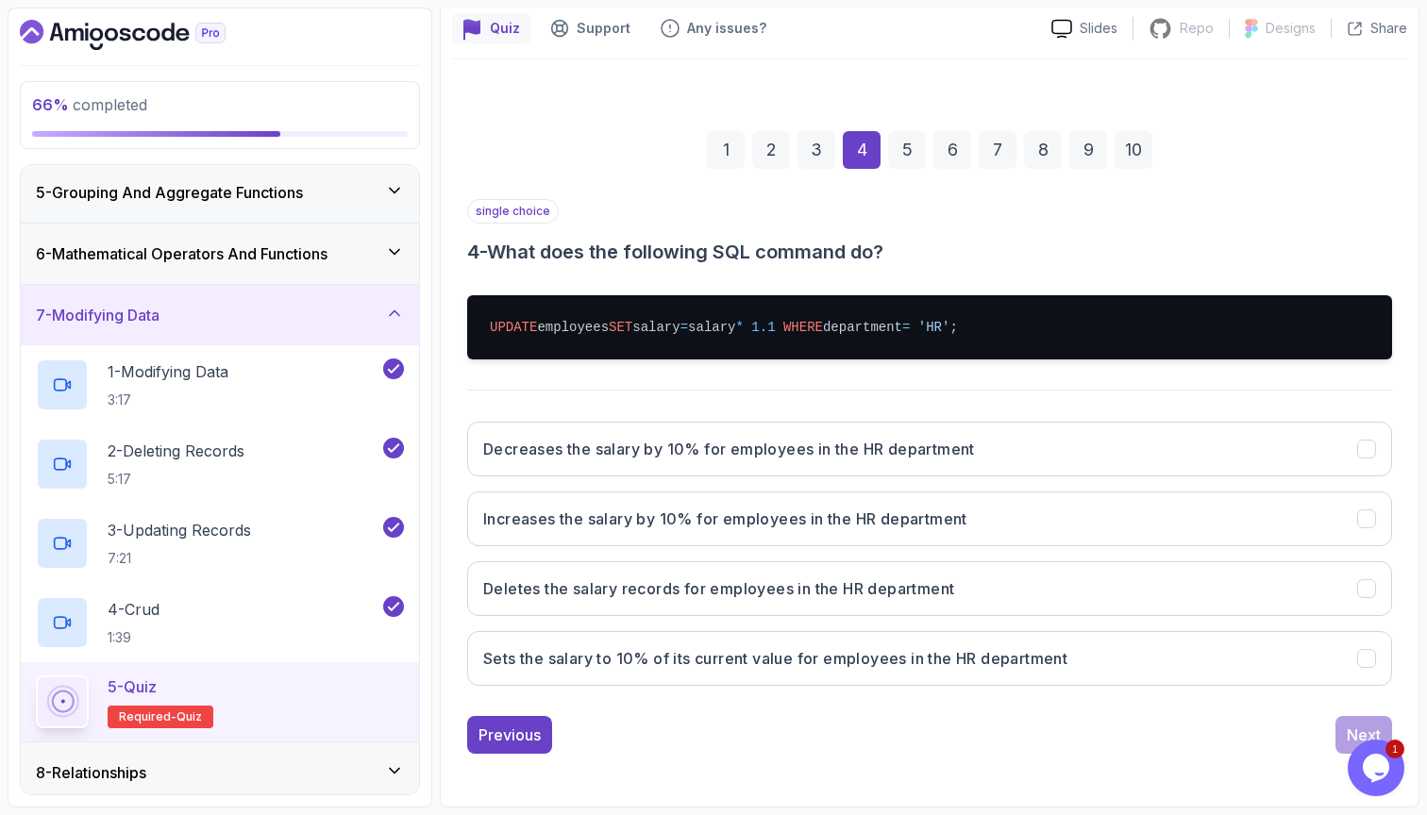
scroll to position [167, 0]
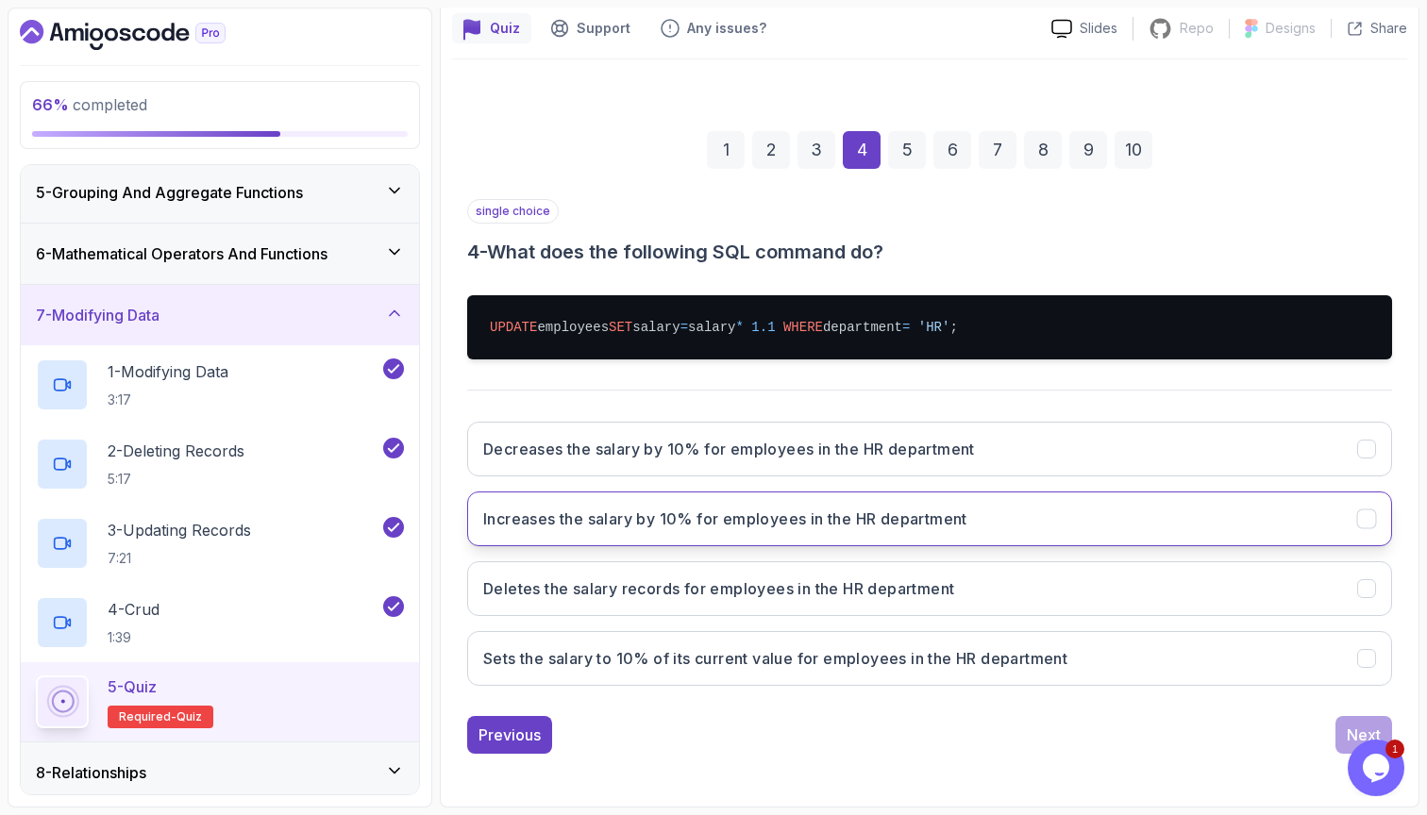
click at [1188, 508] on button "Increases the salary by 10% for employees in the HR department" at bounding box center [929, 519] width 925 height 55
click at [1360, 734] on div "Next" at bounding box center [1364, 735] width 34 height 23
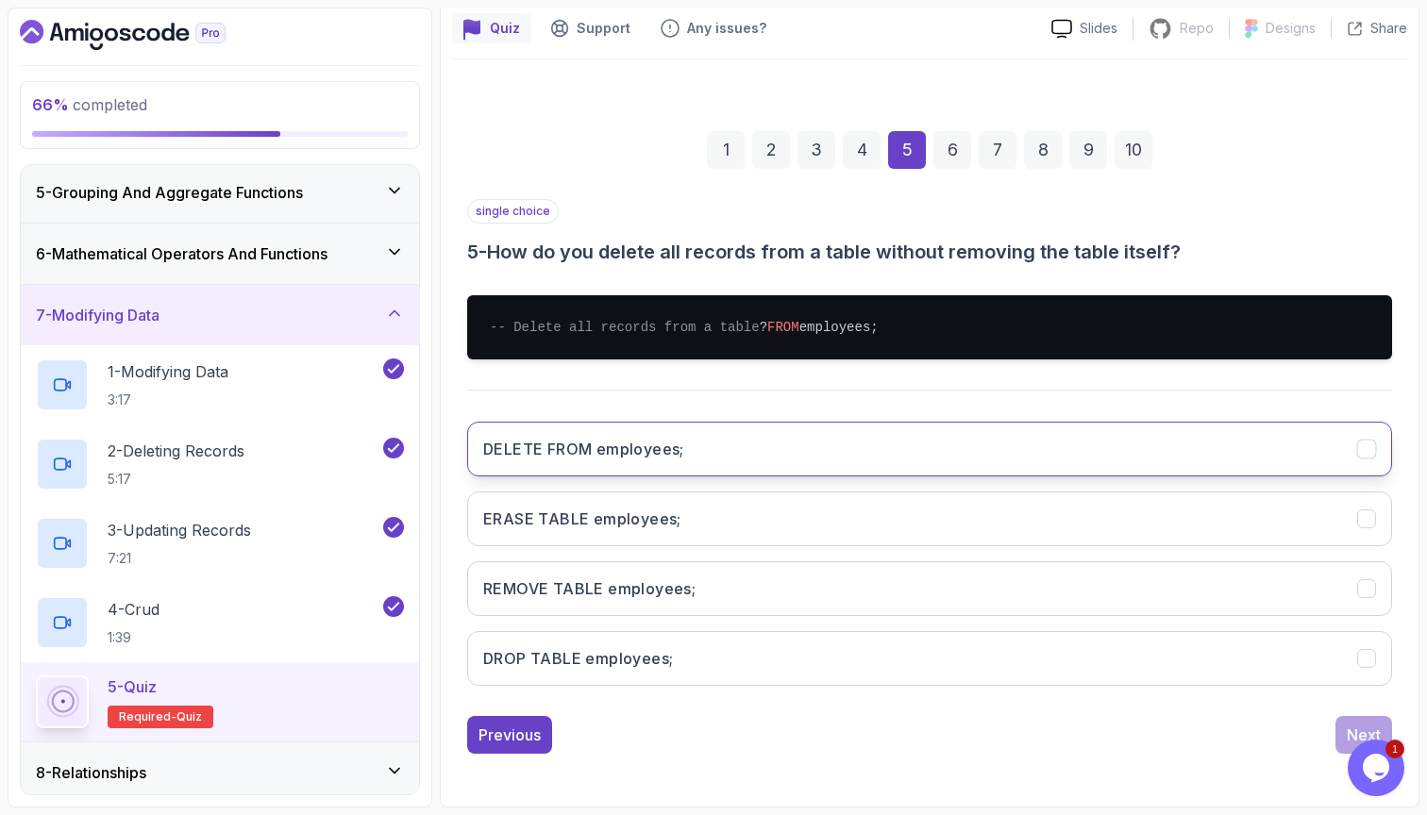
click at [1070, 474] on button "DELETE FROM employees;" at bounding box center [929, 449] width 925 height 55
click at [1335, 745] on button "Next" at bounding box center [1363, 735] width 57 height 38
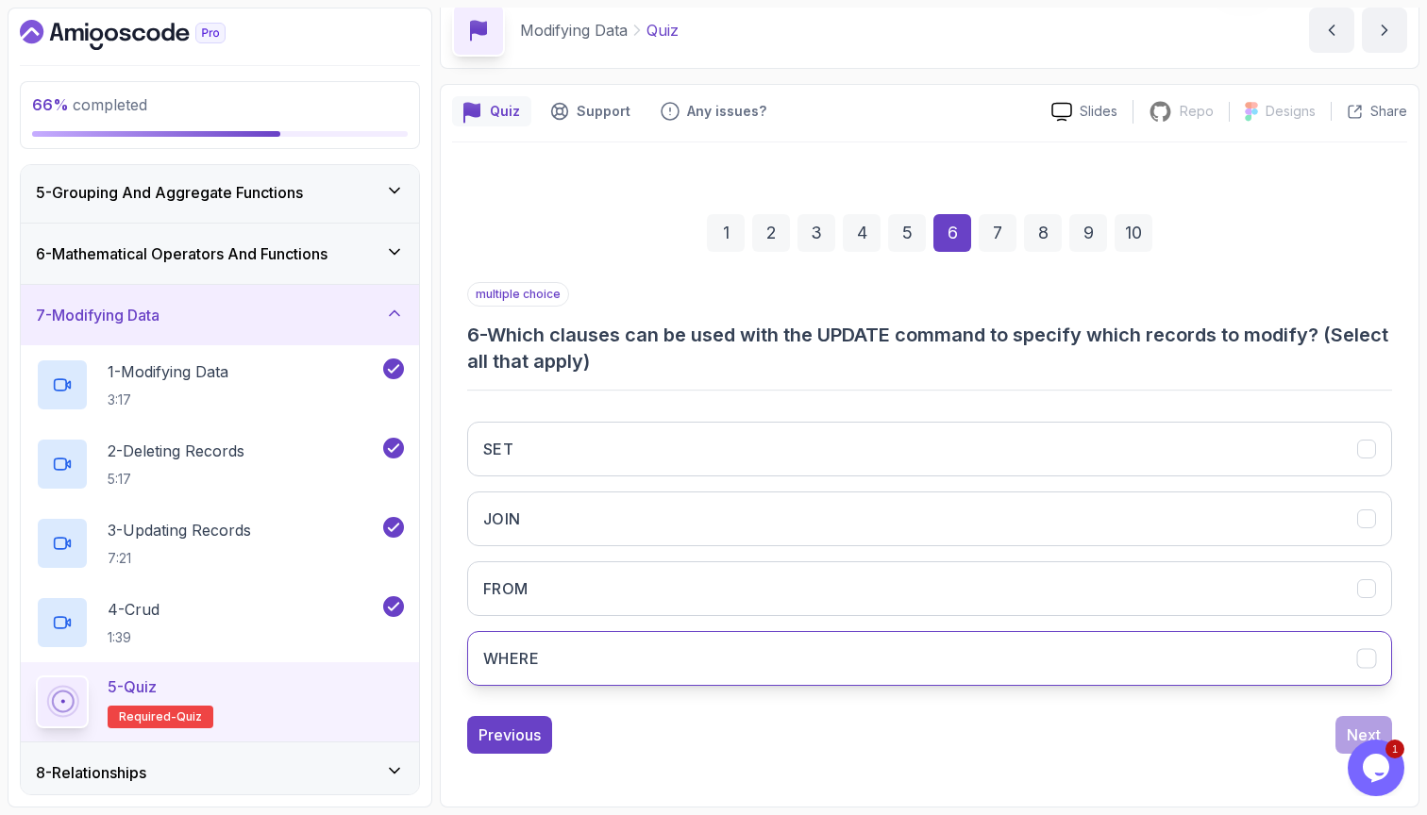
click at [786, 631] on button "WHERE" at bounding box center [929, 658] width 925 height 55
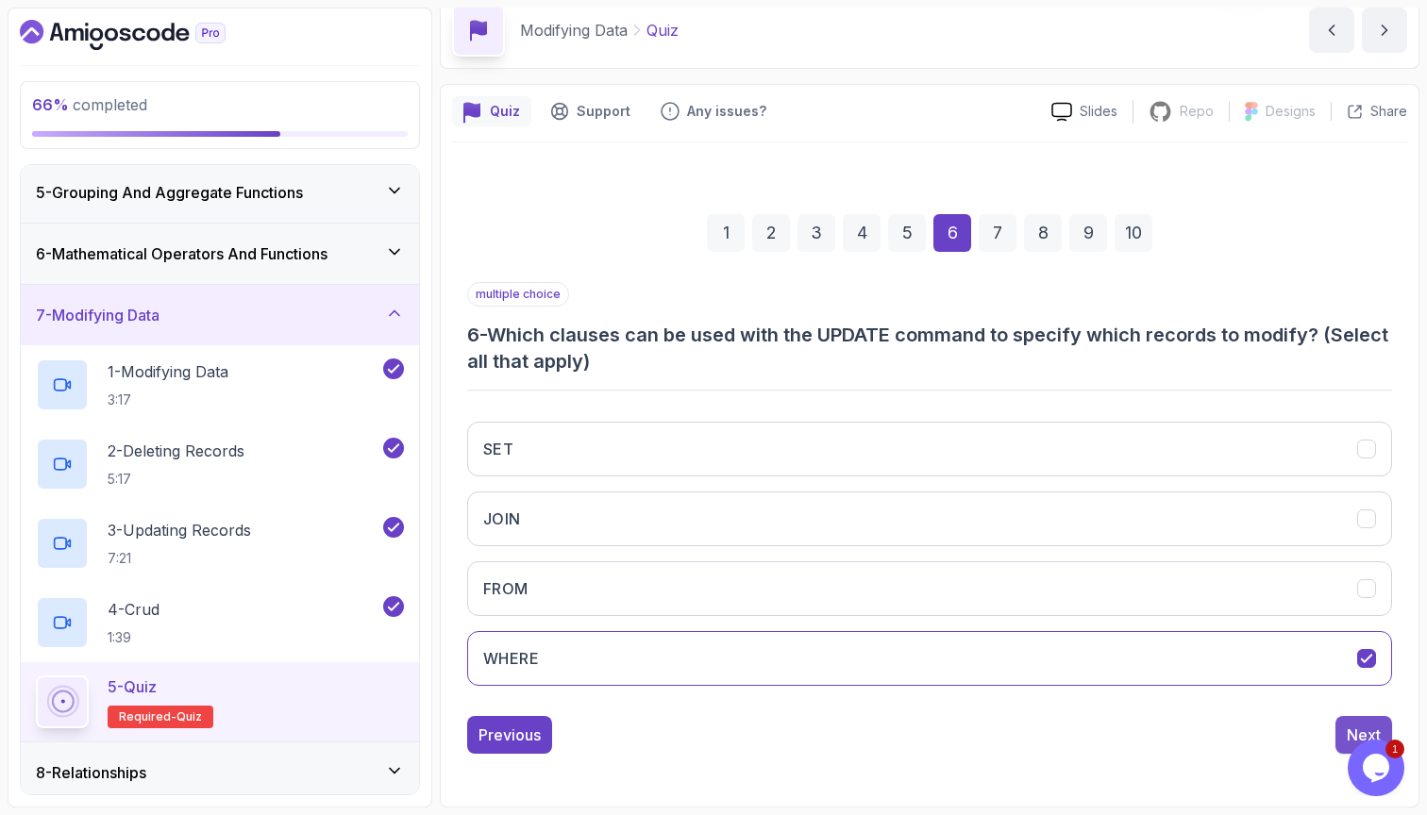
click at [1356, 724] on div "Next" at bounding box center [1364, 735] width 34 height 23
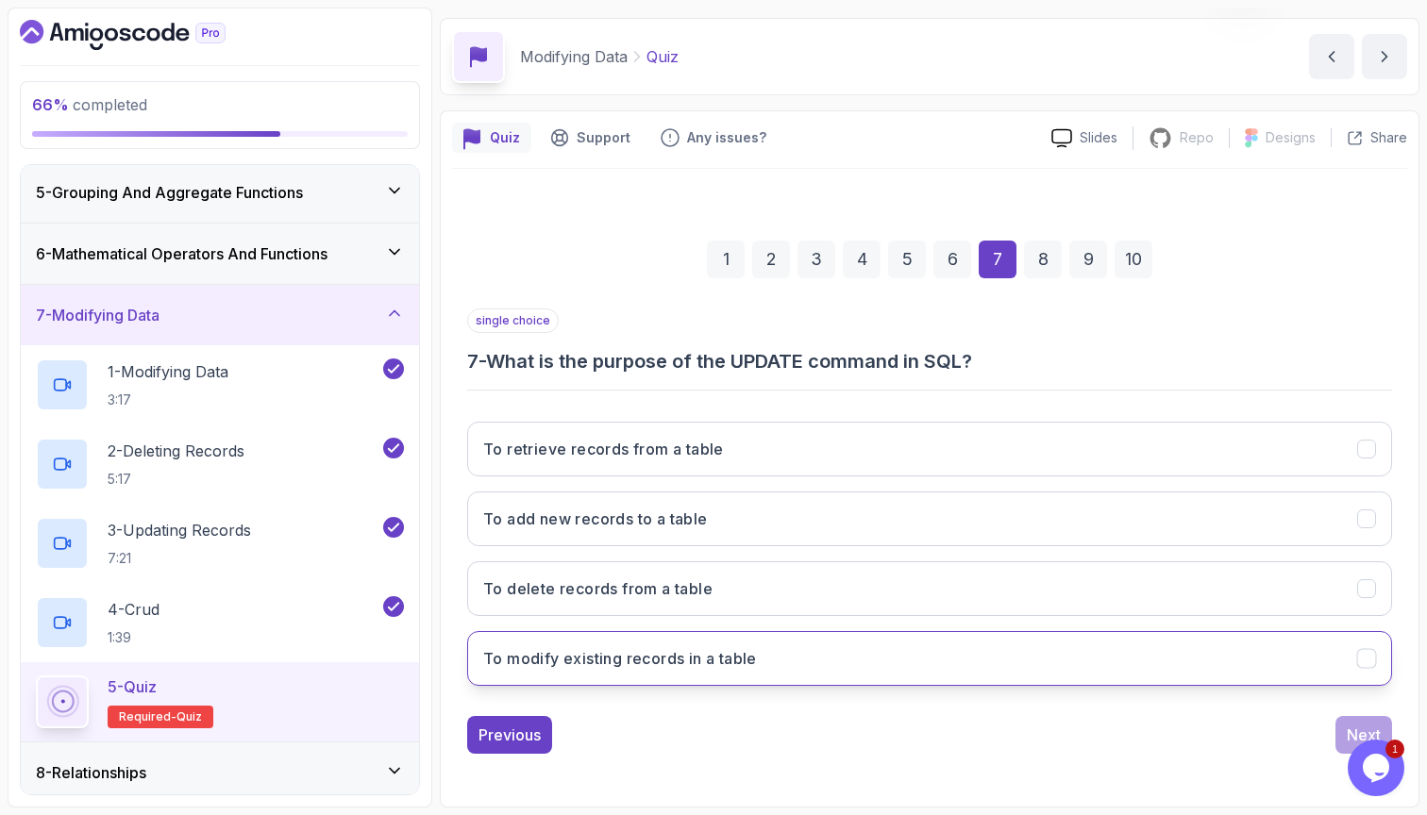
click at [983, 673] on button "To modify existing records in a table" at bounding box center [929, 658] width 925 height 55
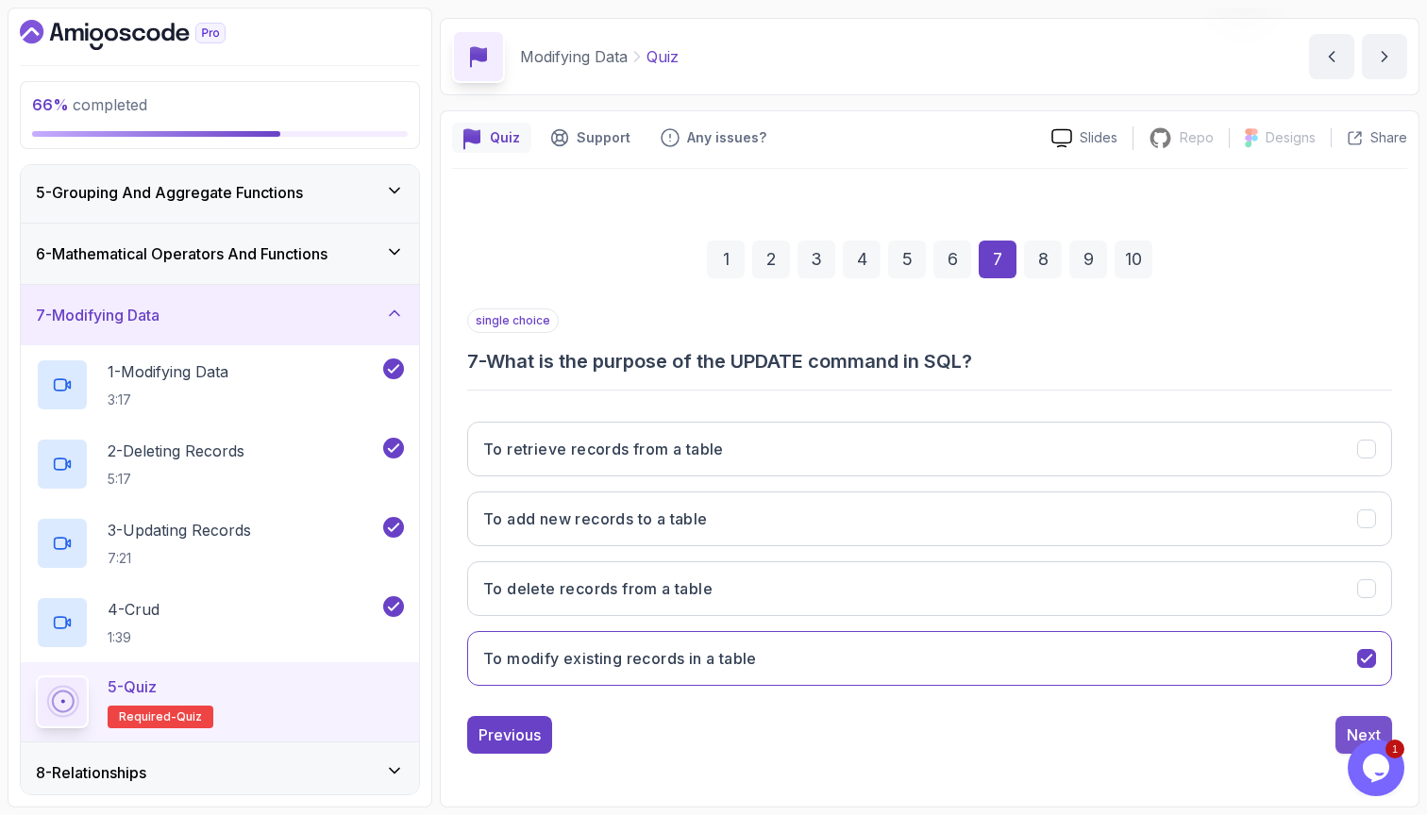
click at [1348, 728] on div "Next" at bounding box center [1364, 735] width 34 height 23
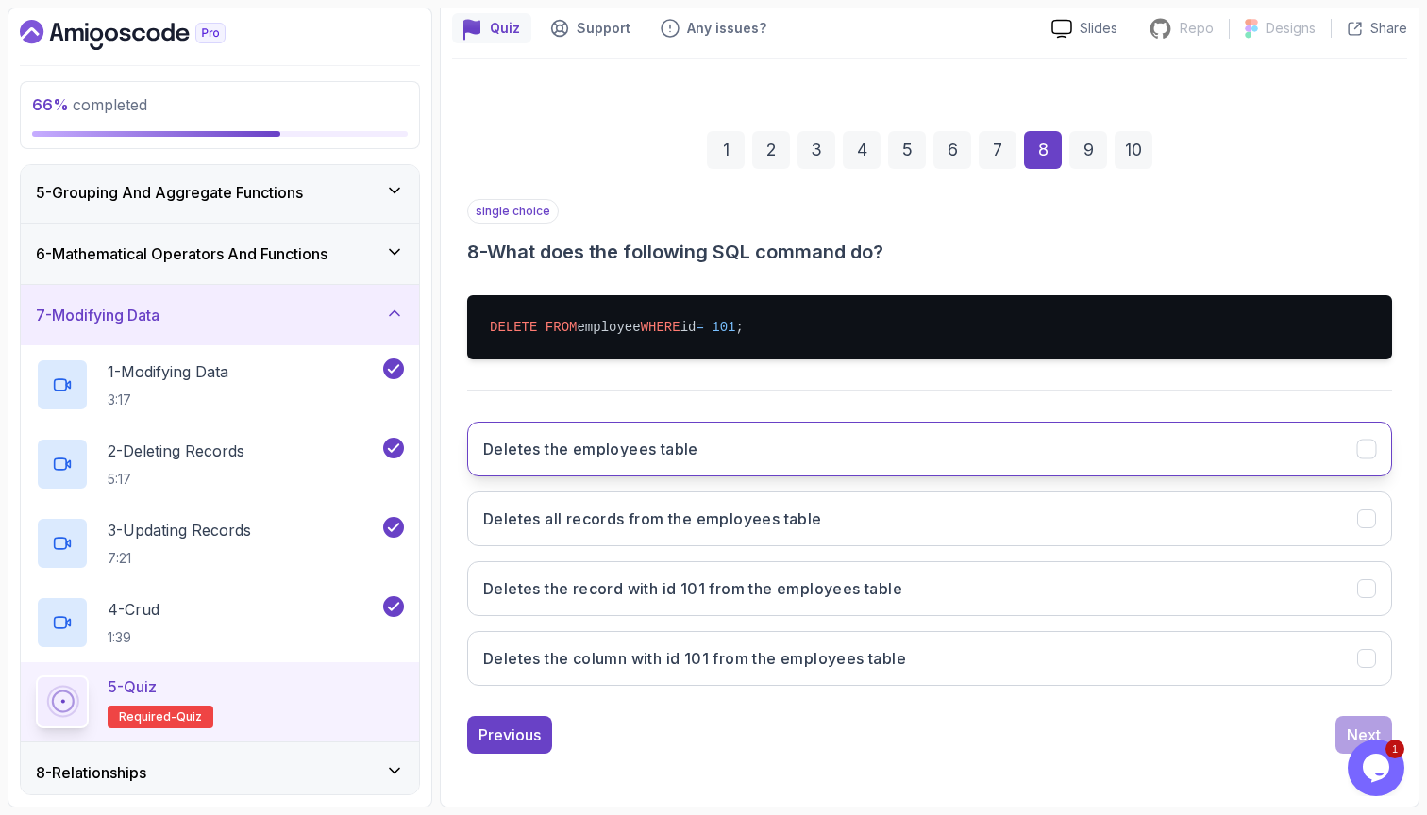
scroll to position [167, 0]
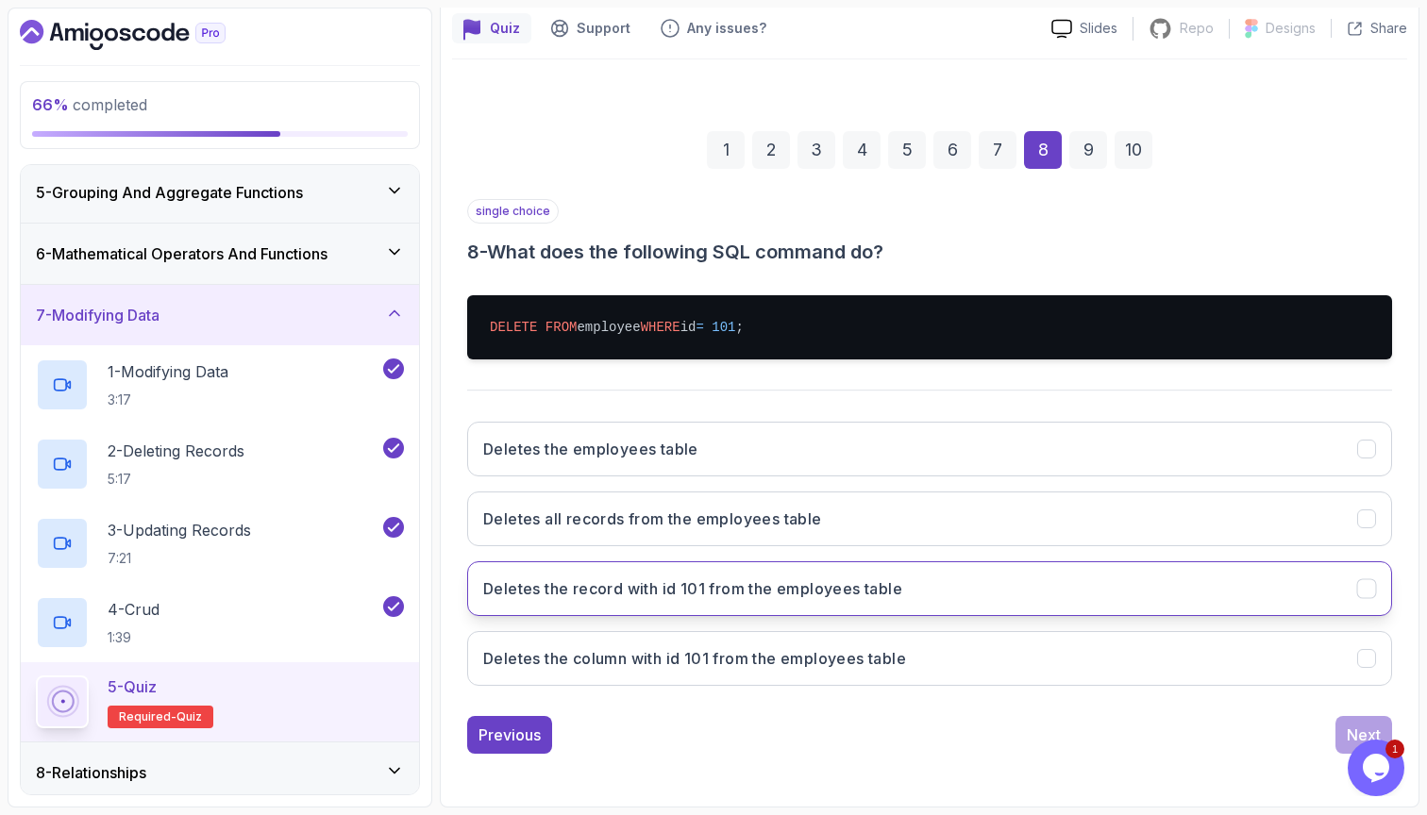
click at [1106, 594] on button "Deletes the record with id 101 from the employees table" at bounding box center [929, 588] width 925 height 55
click at [1353, 729] on div "Next" at bounding box center [1364, 735] width 34 height 23
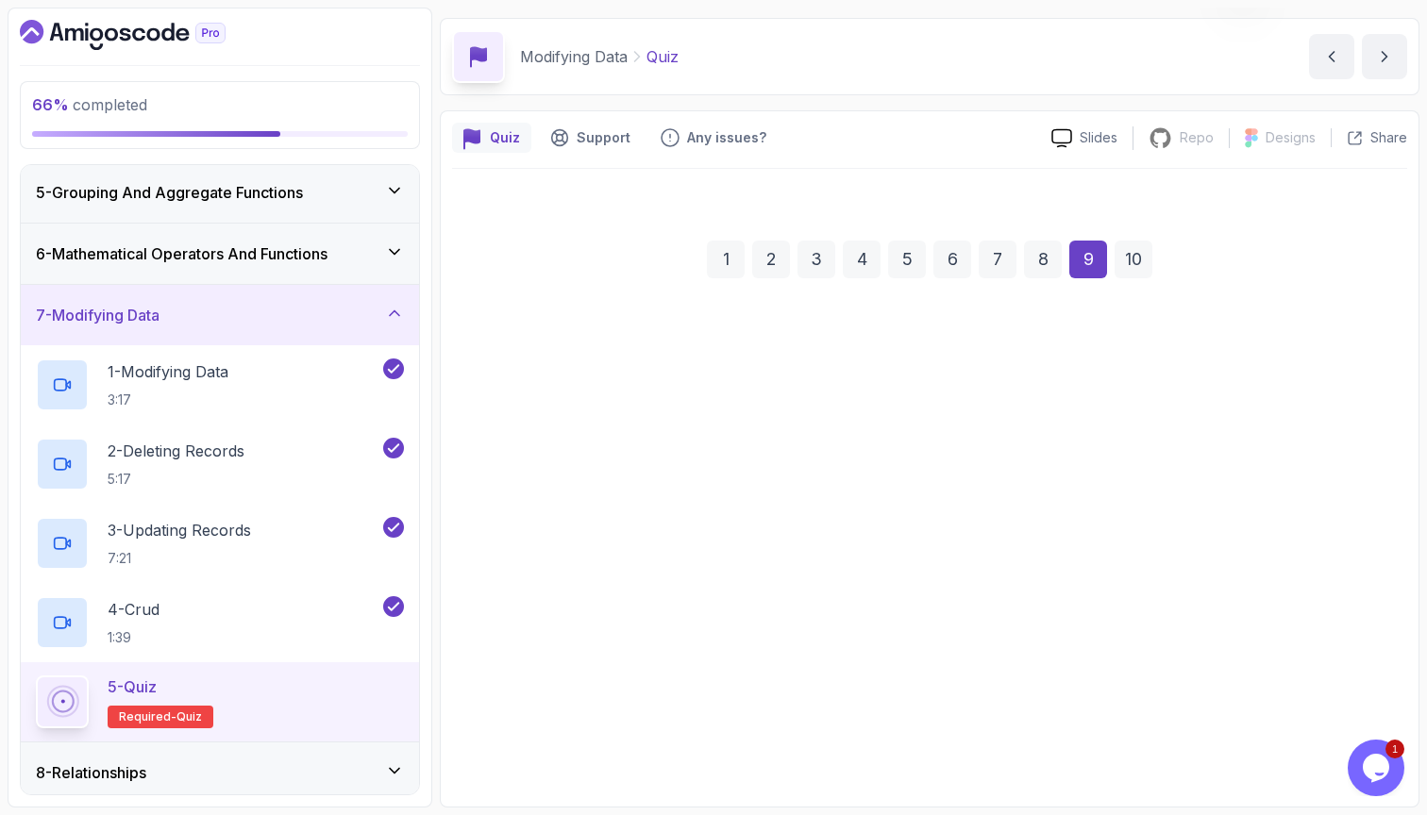
scroll to position [58, 0]
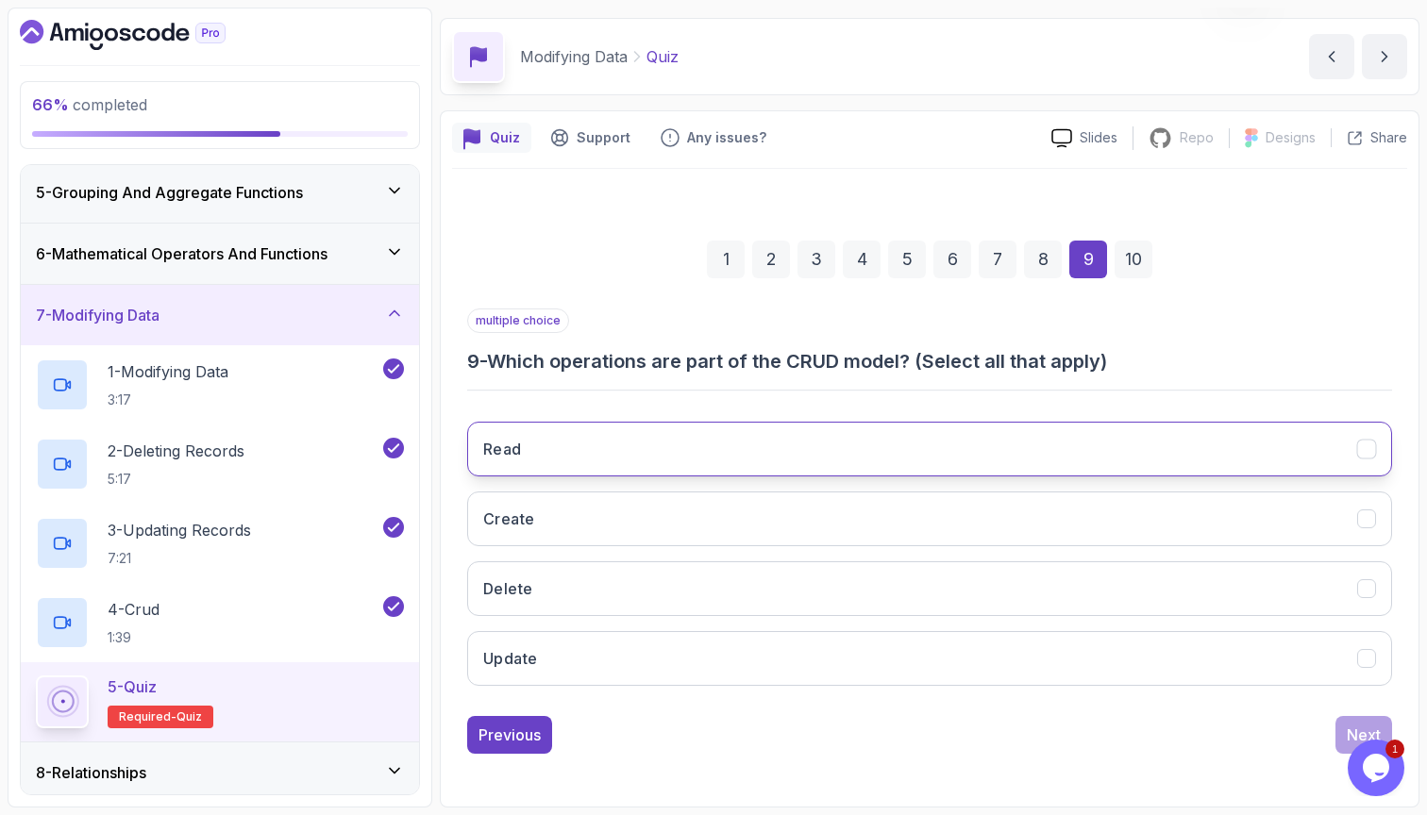
click at [1071, 430] on button "Read" at bounding box center [929, 449] width 925 height 55
click at [1030, 485] on div "Read Create Delete Update" at bounding box center [929, 554] width 925 height 294
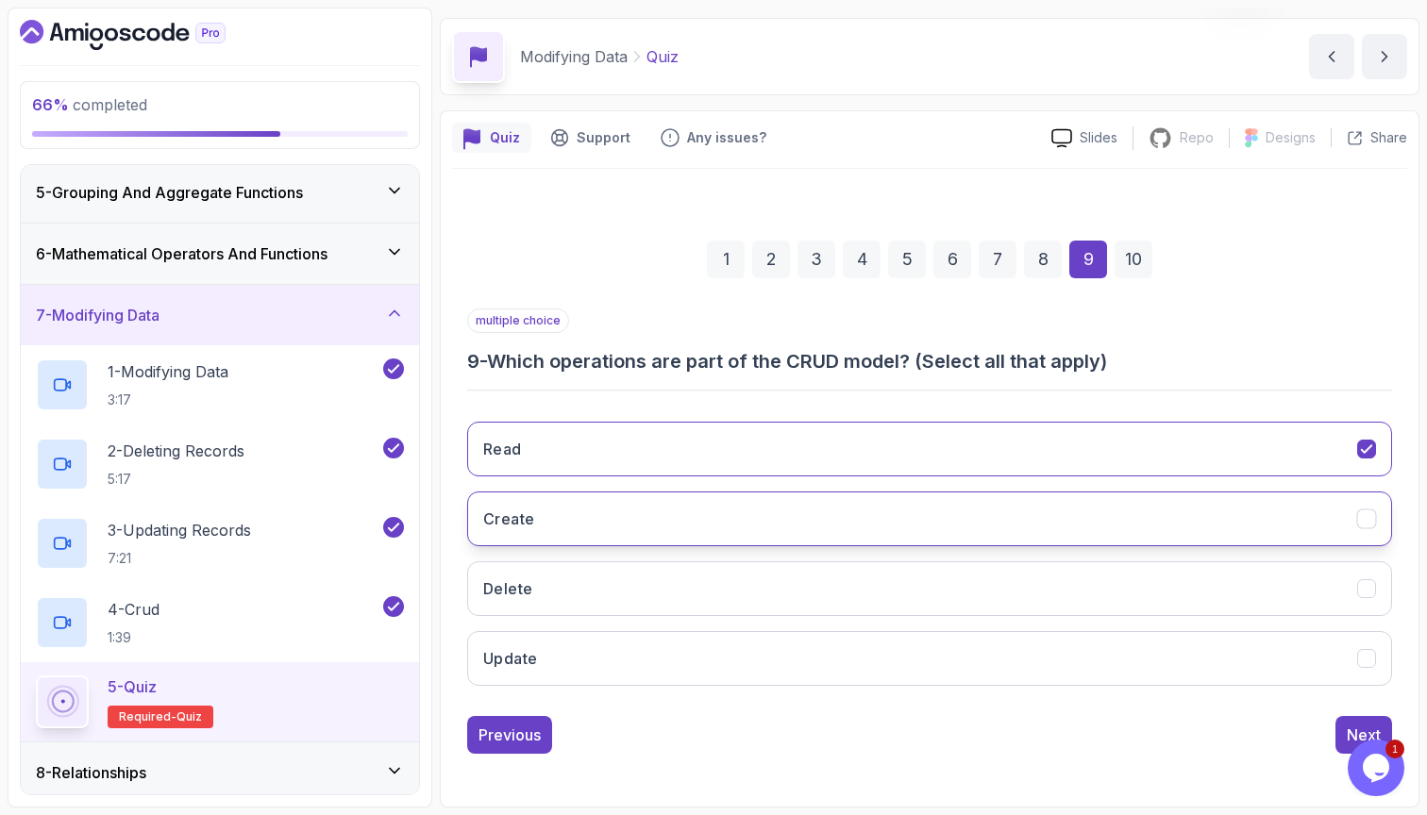
click at [1011, 514] on button "Create" at bounding box center [929, 519] width 925 height 55
click at [976, 570] on button "Delete" at bounding box center [929, 588] width 925 height 55
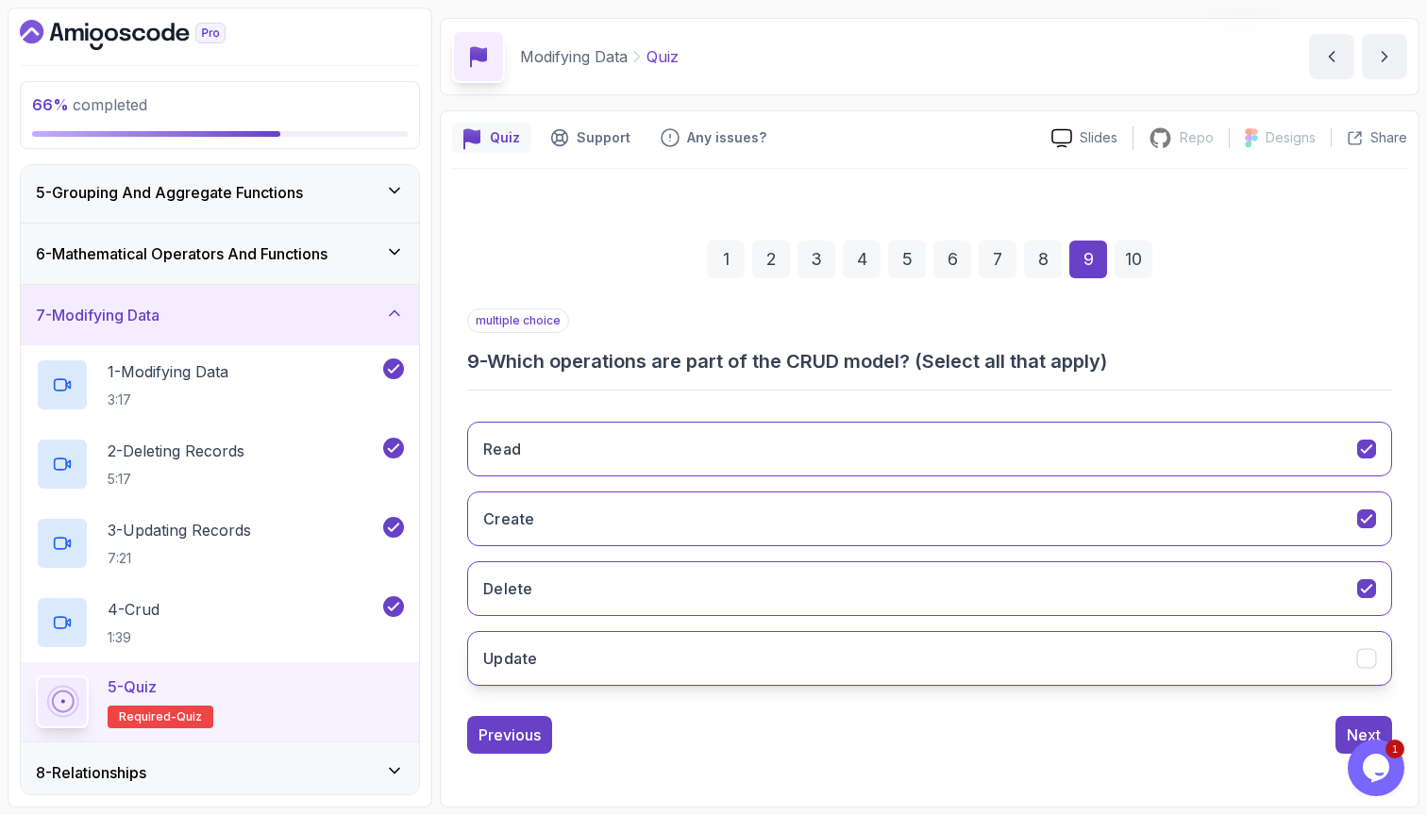
click at [960, 646] on button "Update" at bounding box center [929, 658] width 925 height 55
click at [1348, 730] on div "Next" at bounding box center [1364, 735] width 34 height 23
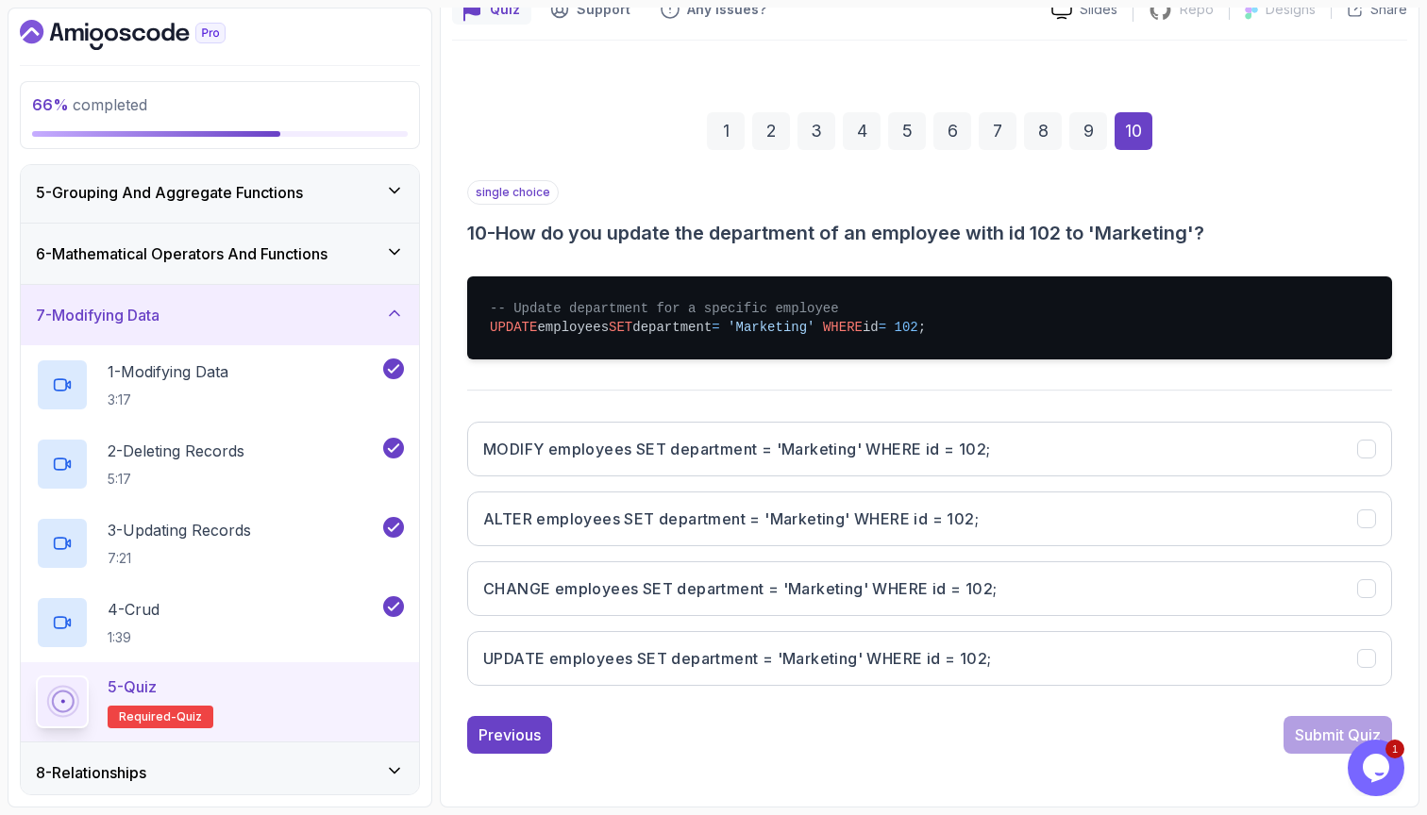
scroll to position [186, 0]
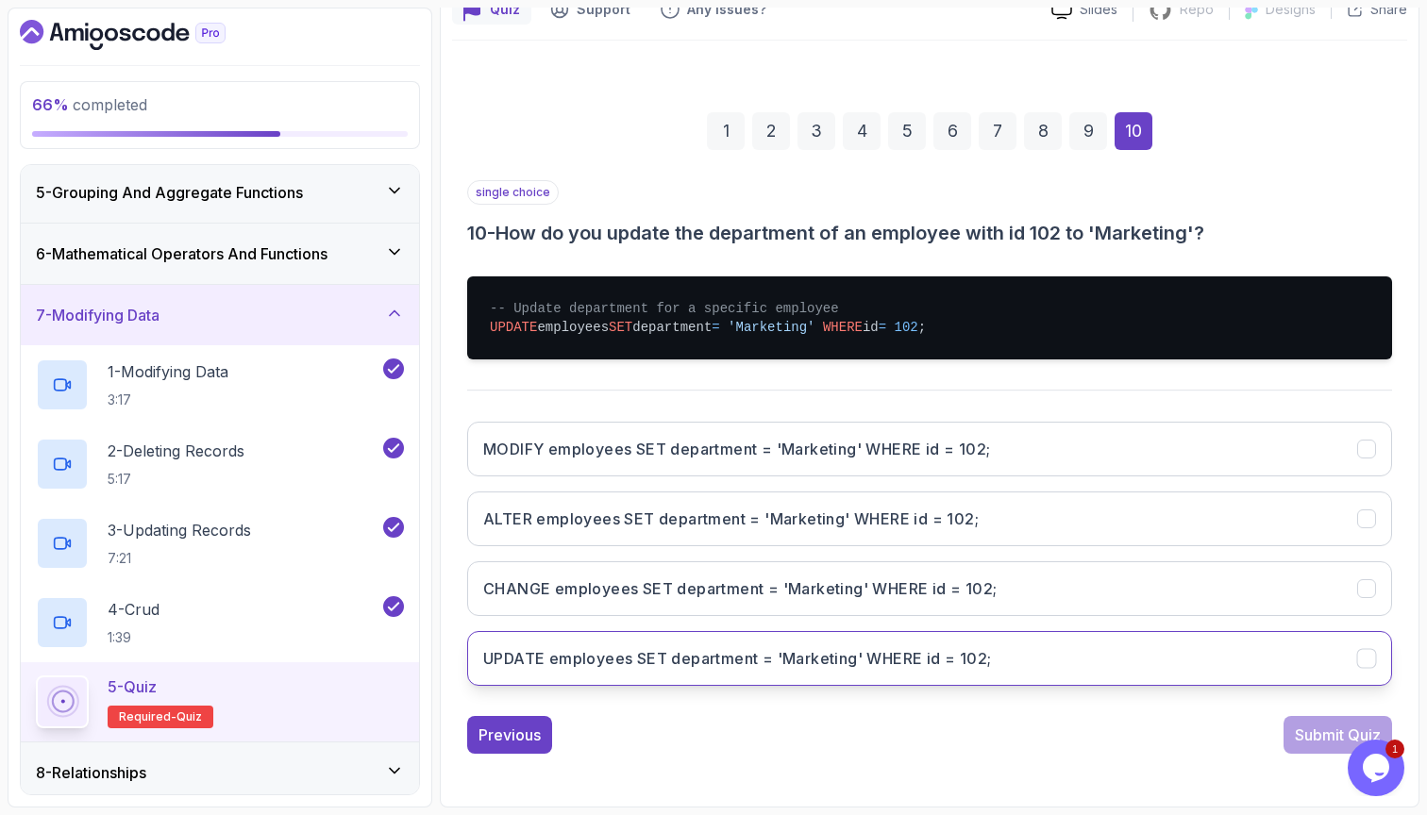
click at [1157, 668] on button "UPDATE employees SET department = 'Marketing' WHERE id = 102;" at bounding box center [929, 658] width 925 height 55
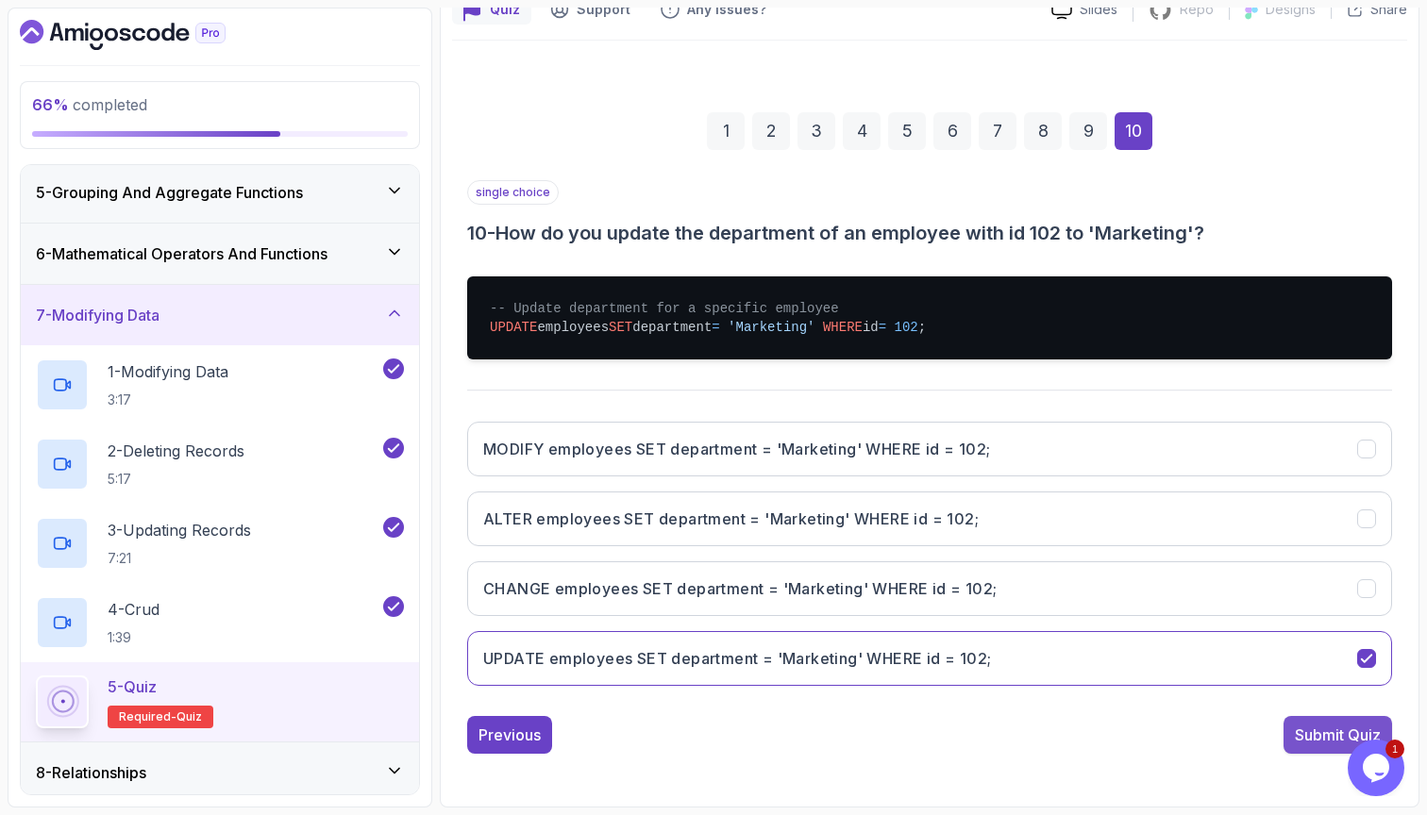
click at [1289, 739] on button "Submit Quiz" at bounding box center [1337, 735] width 109 height 38
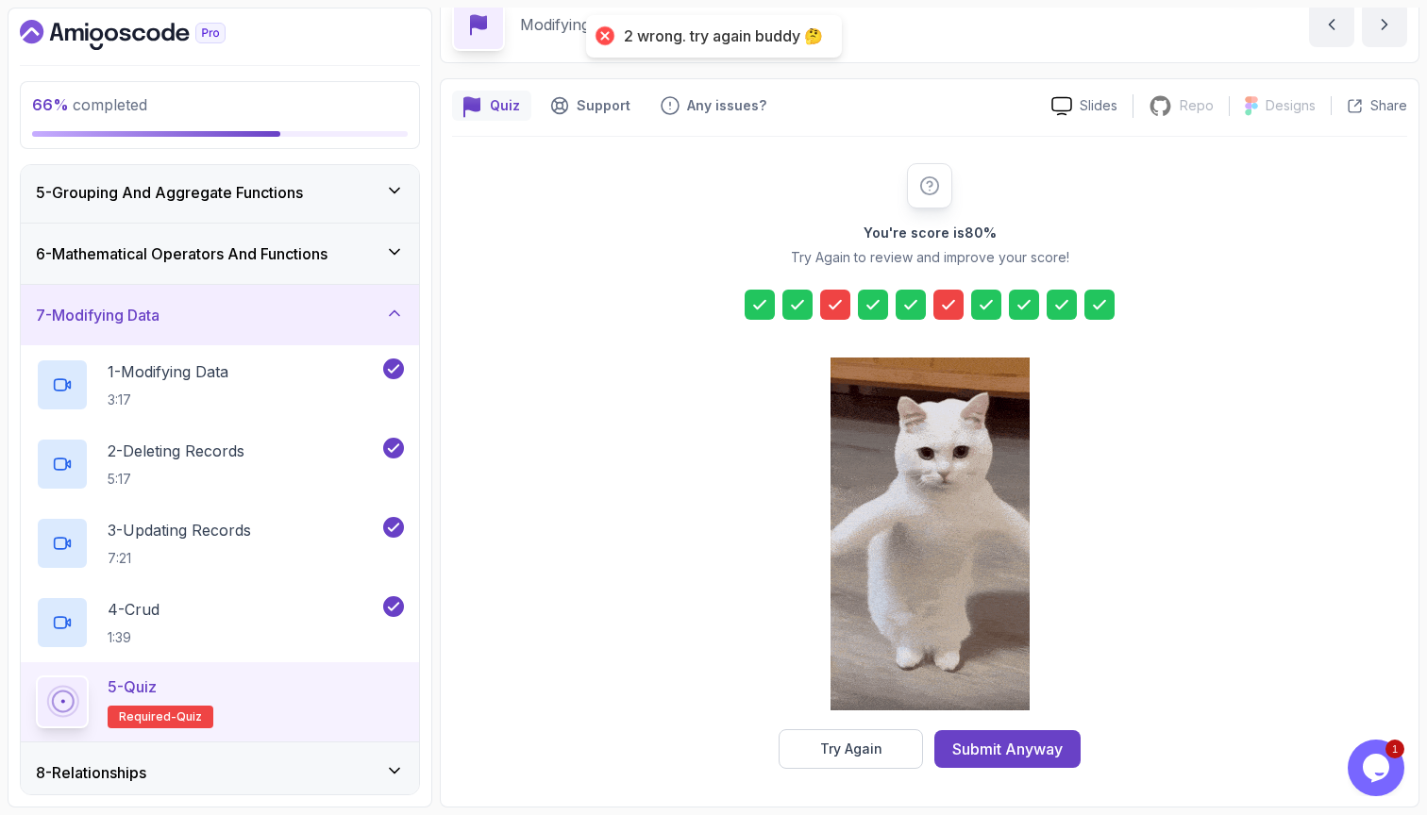
click at [835, 295] on icon at bounding box center [835, 304] width 19 height 19
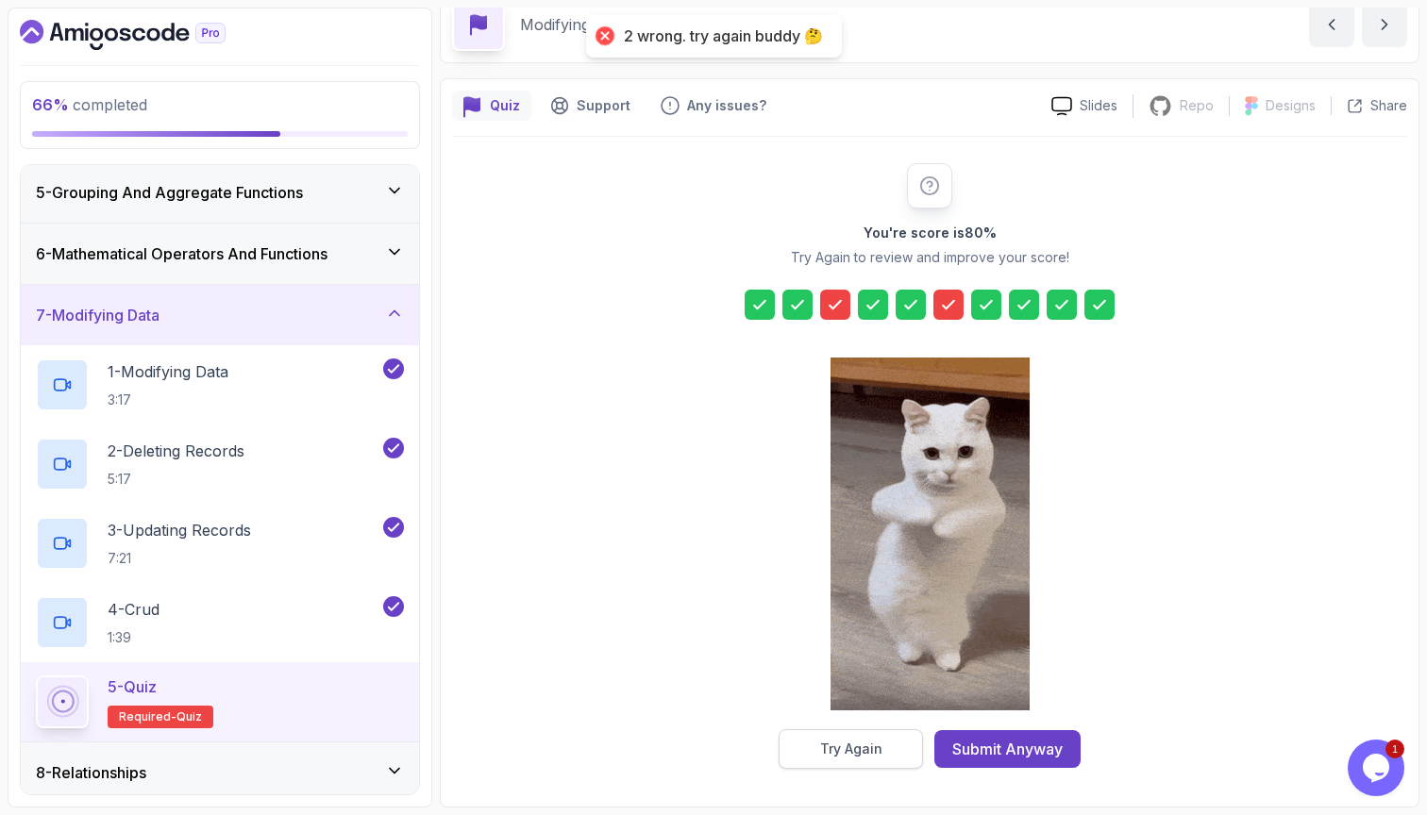
click at [876, 740] on div "Try Again" at bounding box center [851, 749] width 62 height 19
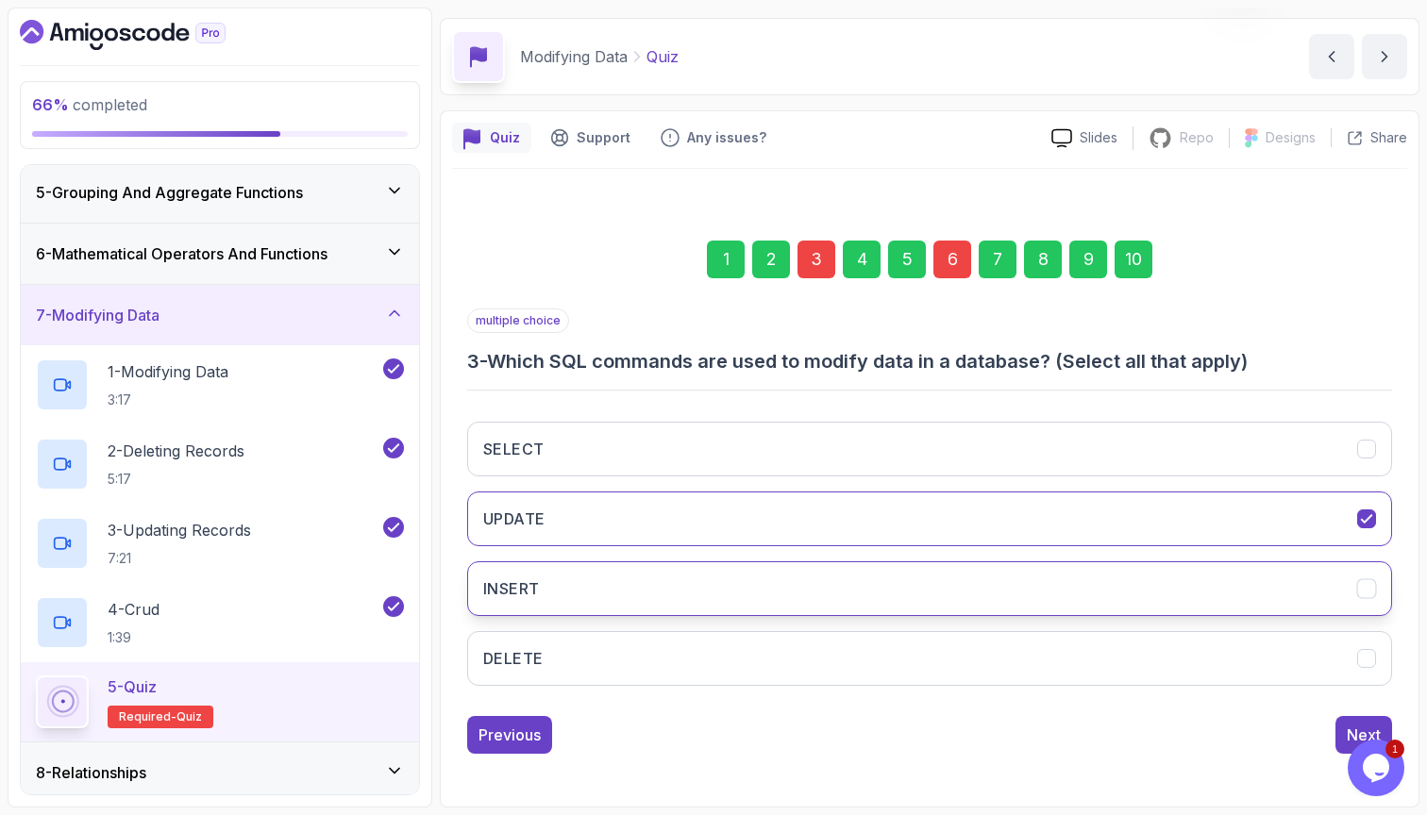
click at [747, 561] on button "INSERT" at bounding box center [929, 588] width 925 height 55
click at [1340, 716] on button "Next" at bounding box center [1363, 735] width 57 height 38
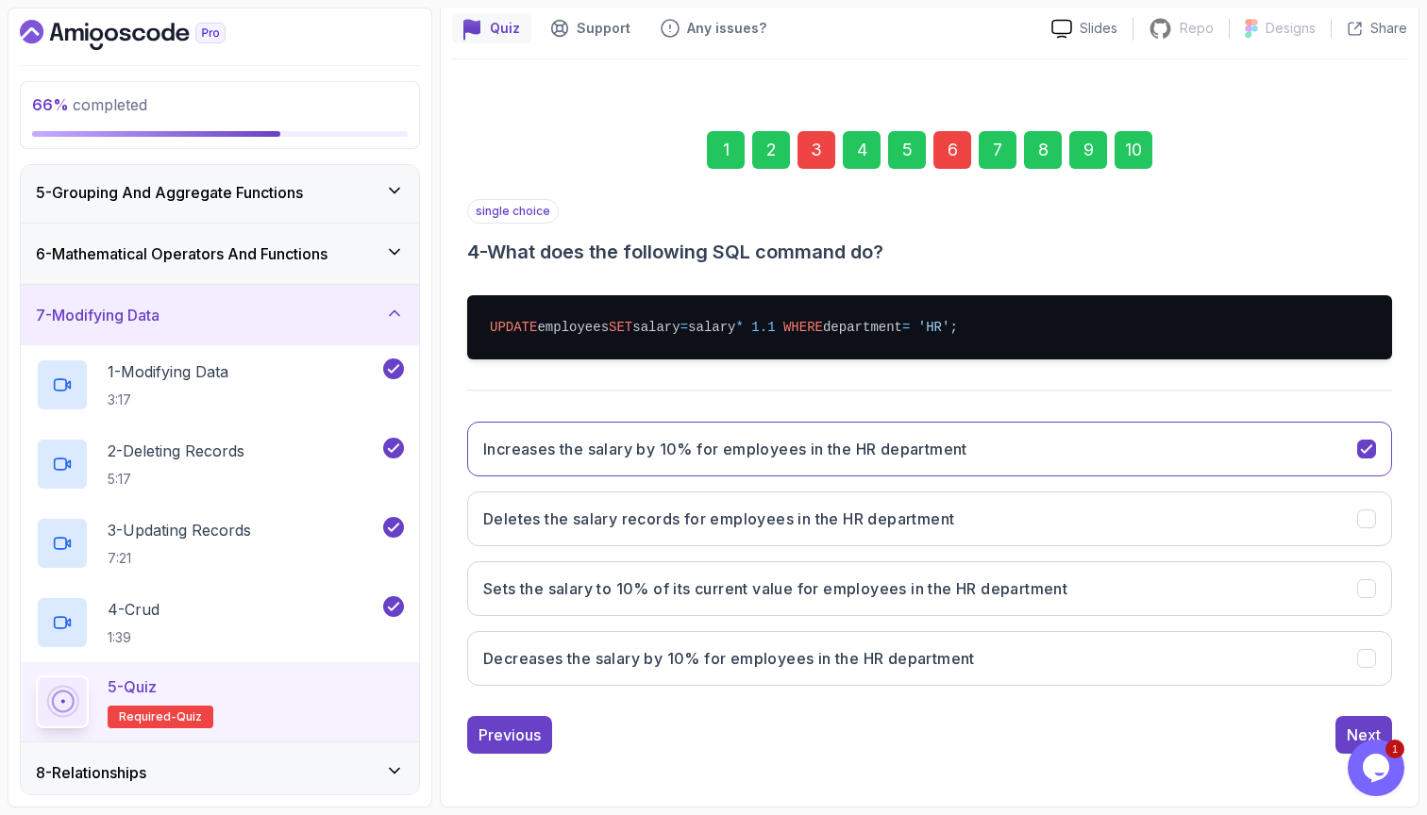
click at [966, 148] on div "6" at bounding box center [952, 150] width 38 height 38
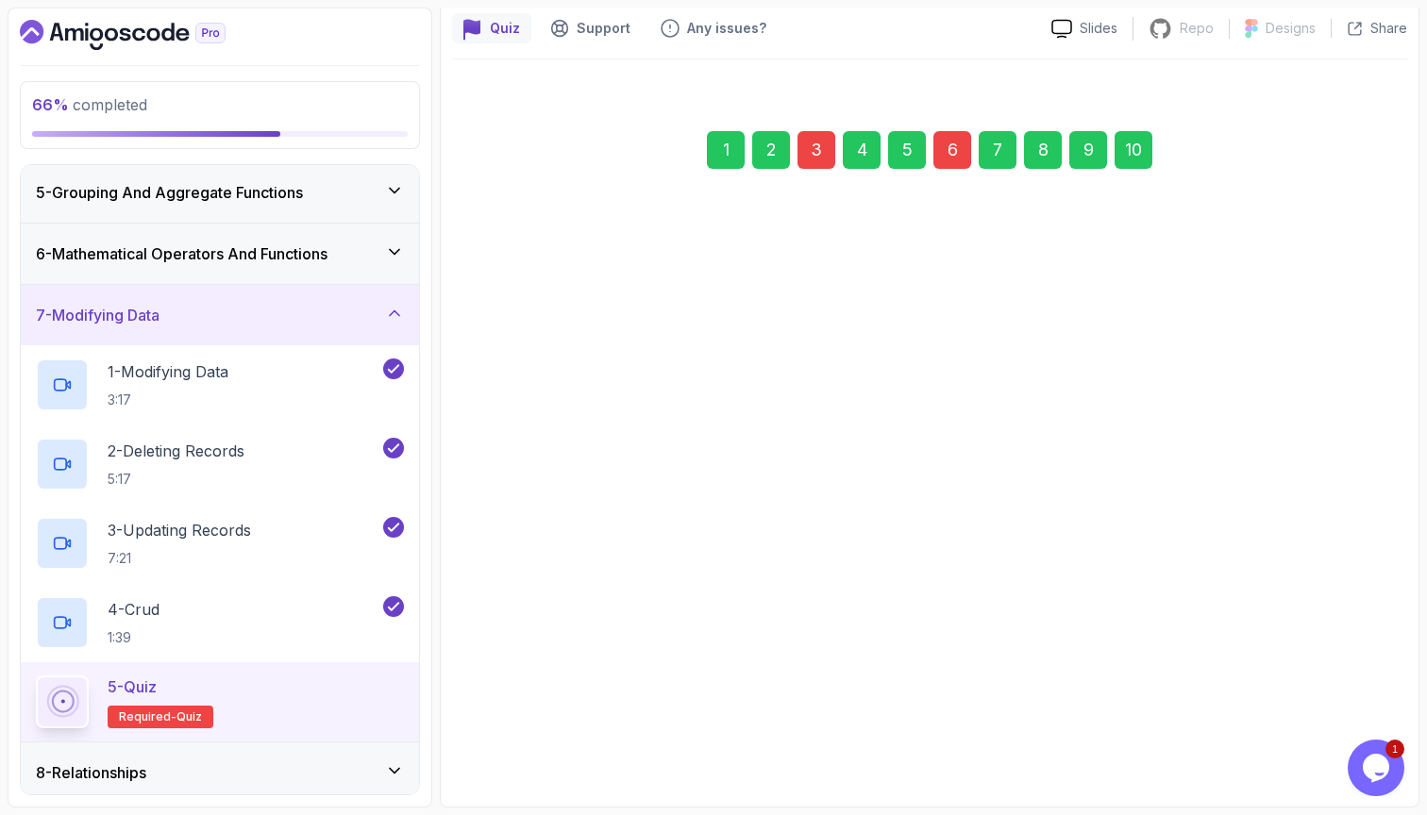
scroll to position [167, 0]
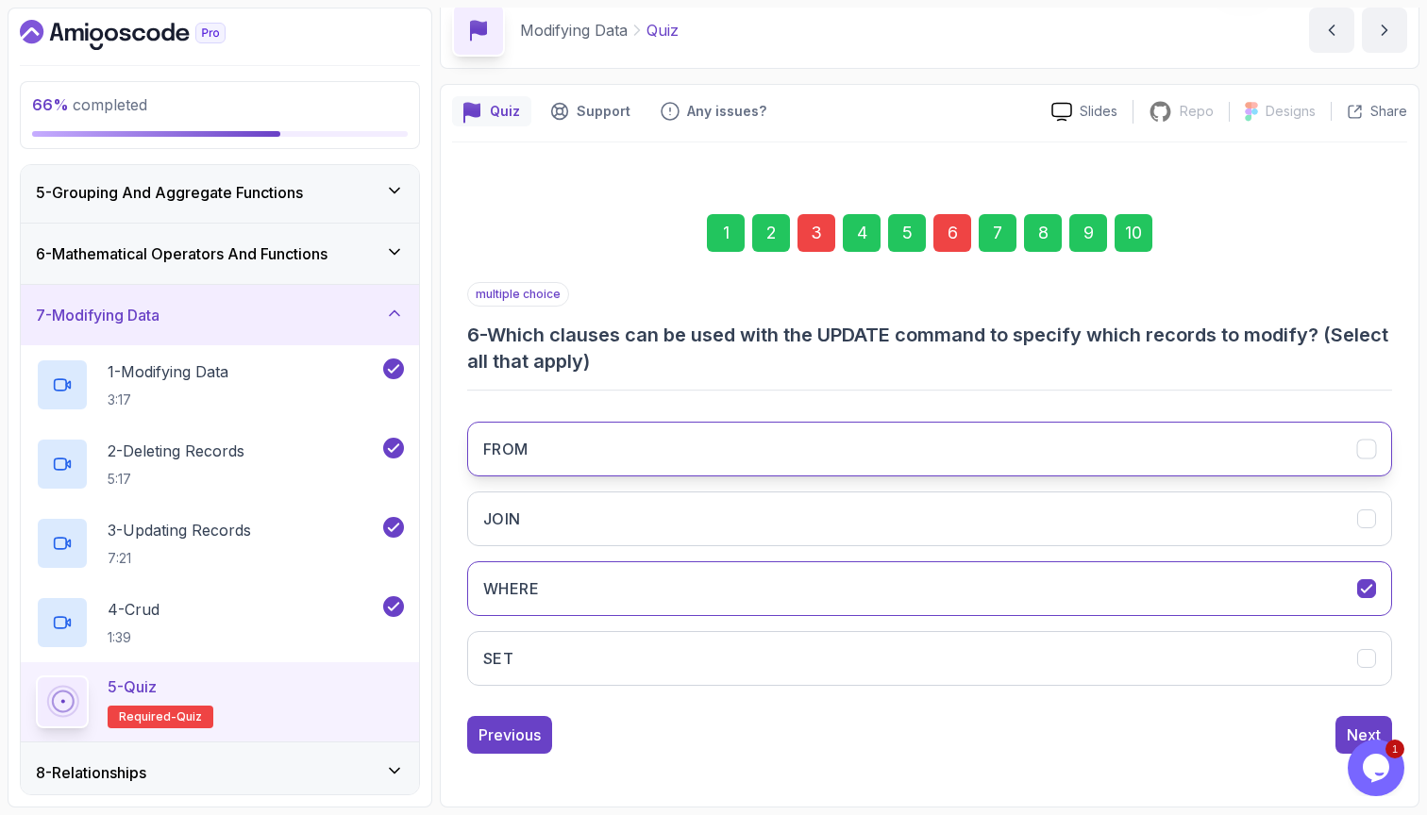
click at [993, 422] on button "FROM" at bounding box center [929, 449] width 925 height 55
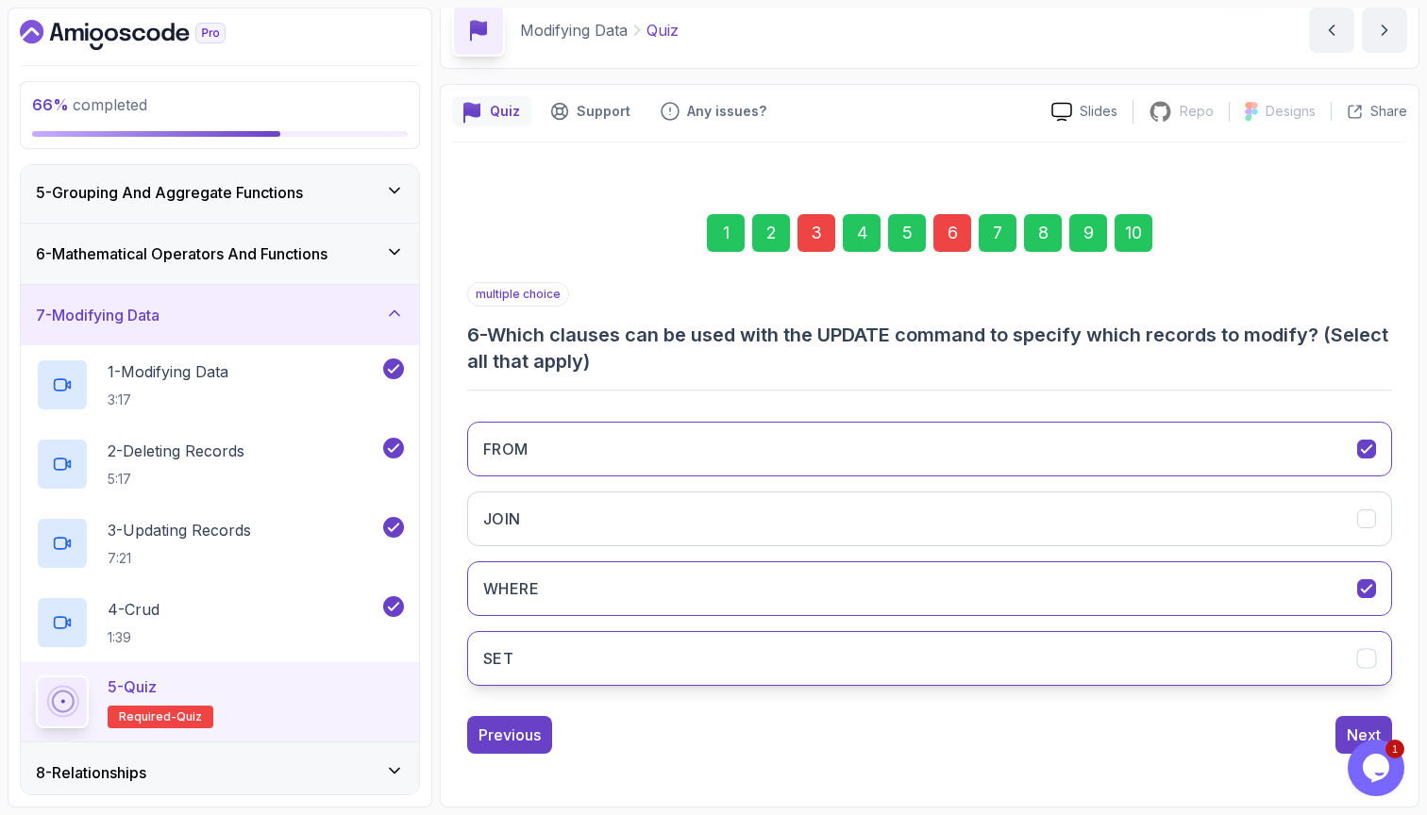
click at [924, 631] on button "SET" at bounding box center [929, 658] width 925 height 55
click at [1375, 724] on div "Next" at bounding box center [1364, 735] width 34 height 23
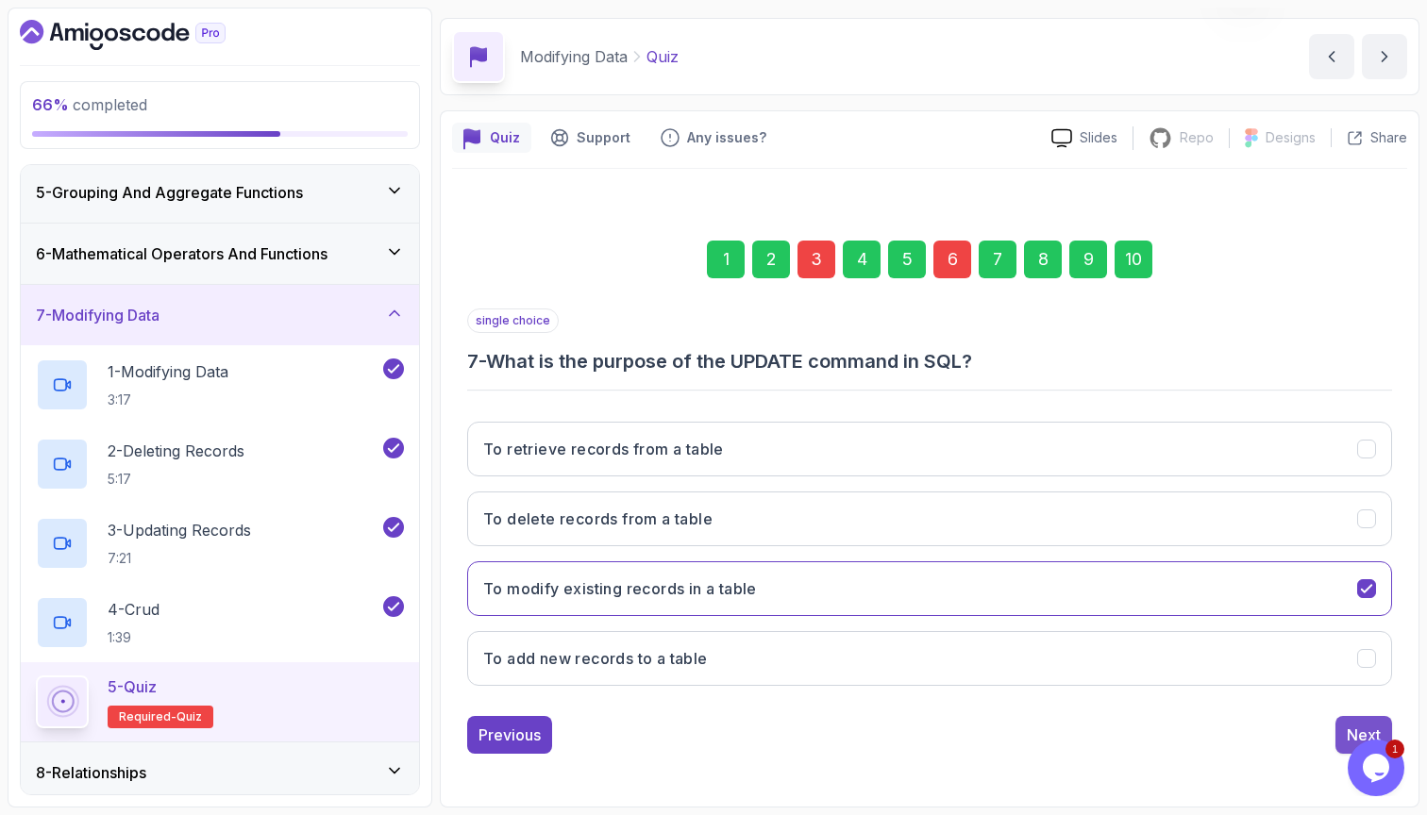
click at [1364, 724] on div "Next" at bounding box center [1364, 735] width 34 height 23
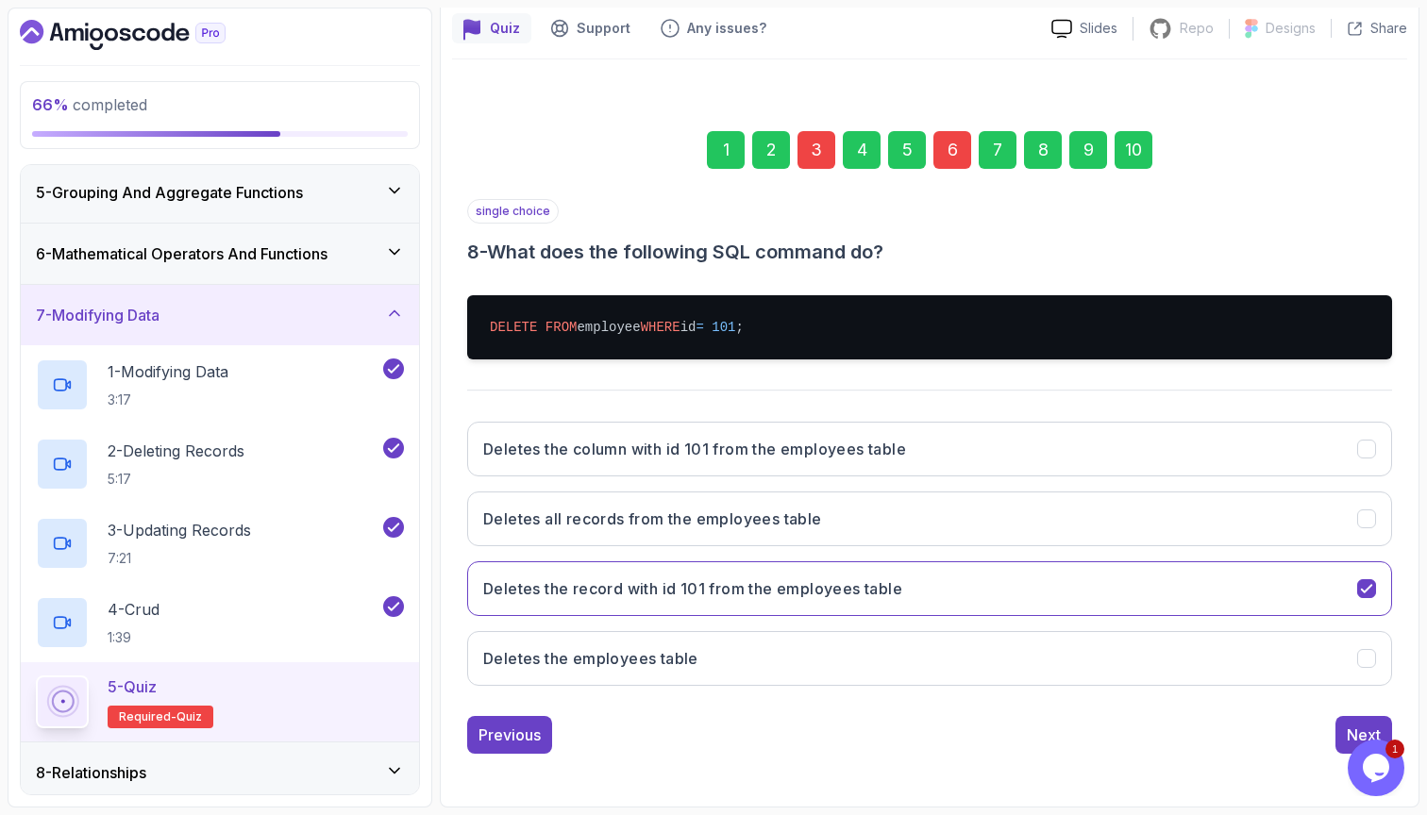
click at [1139, 163] on div "10" at bounding box center [1133, 150] width 38 height 38
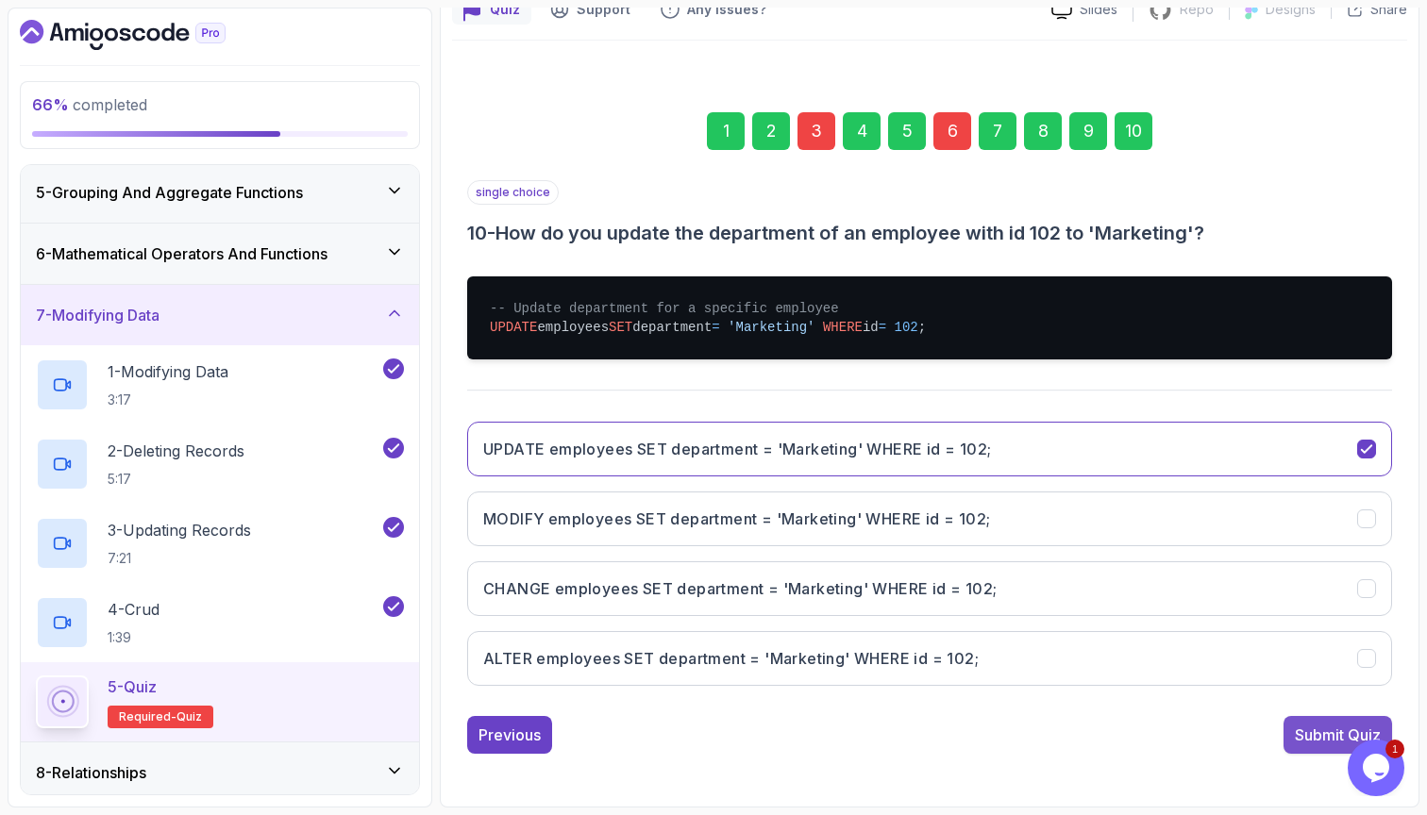
click at [1301, 737] on div "Submit Quiz" at bounding box center [1338, 735] width 86 height 23
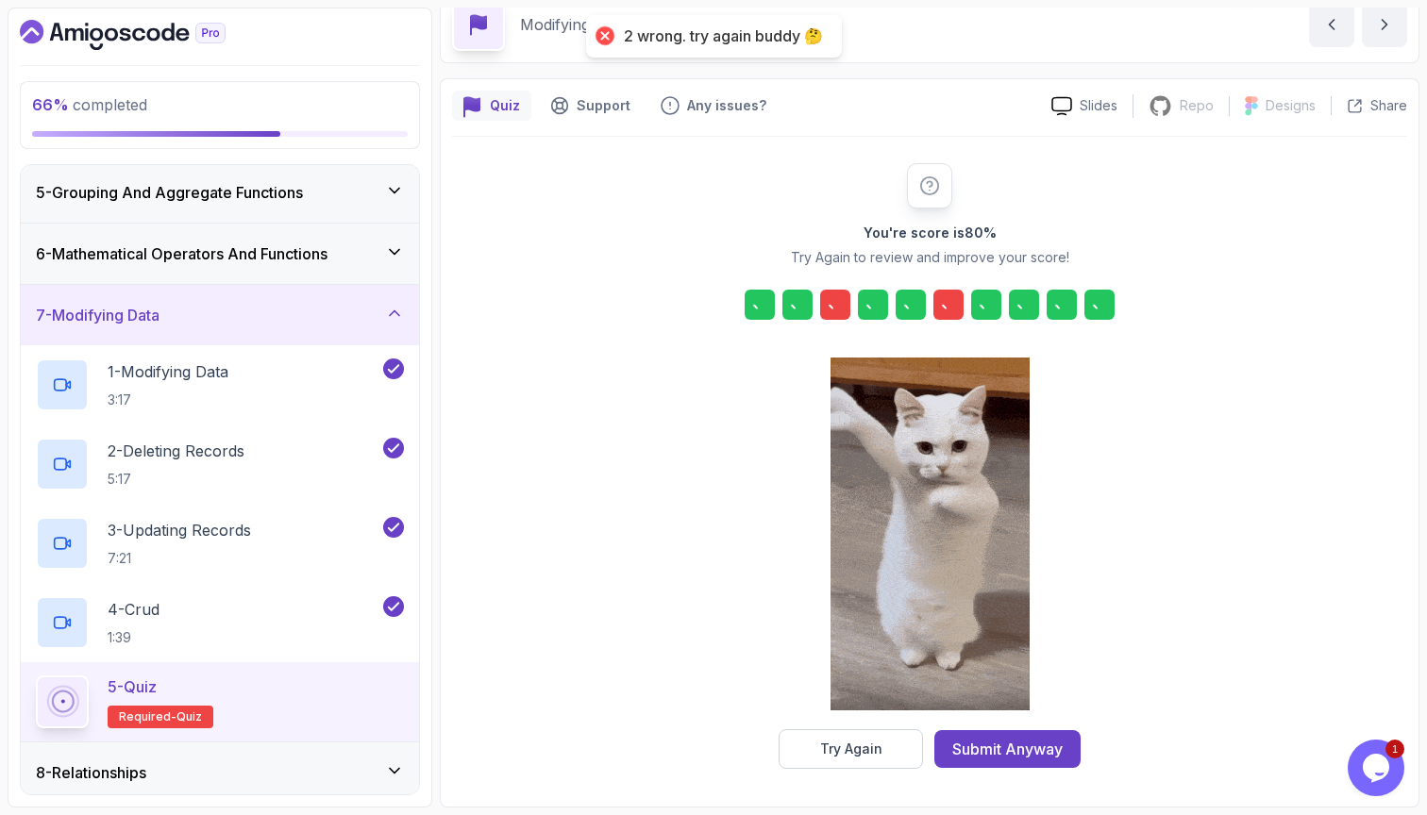
scroll to position [90, 0]
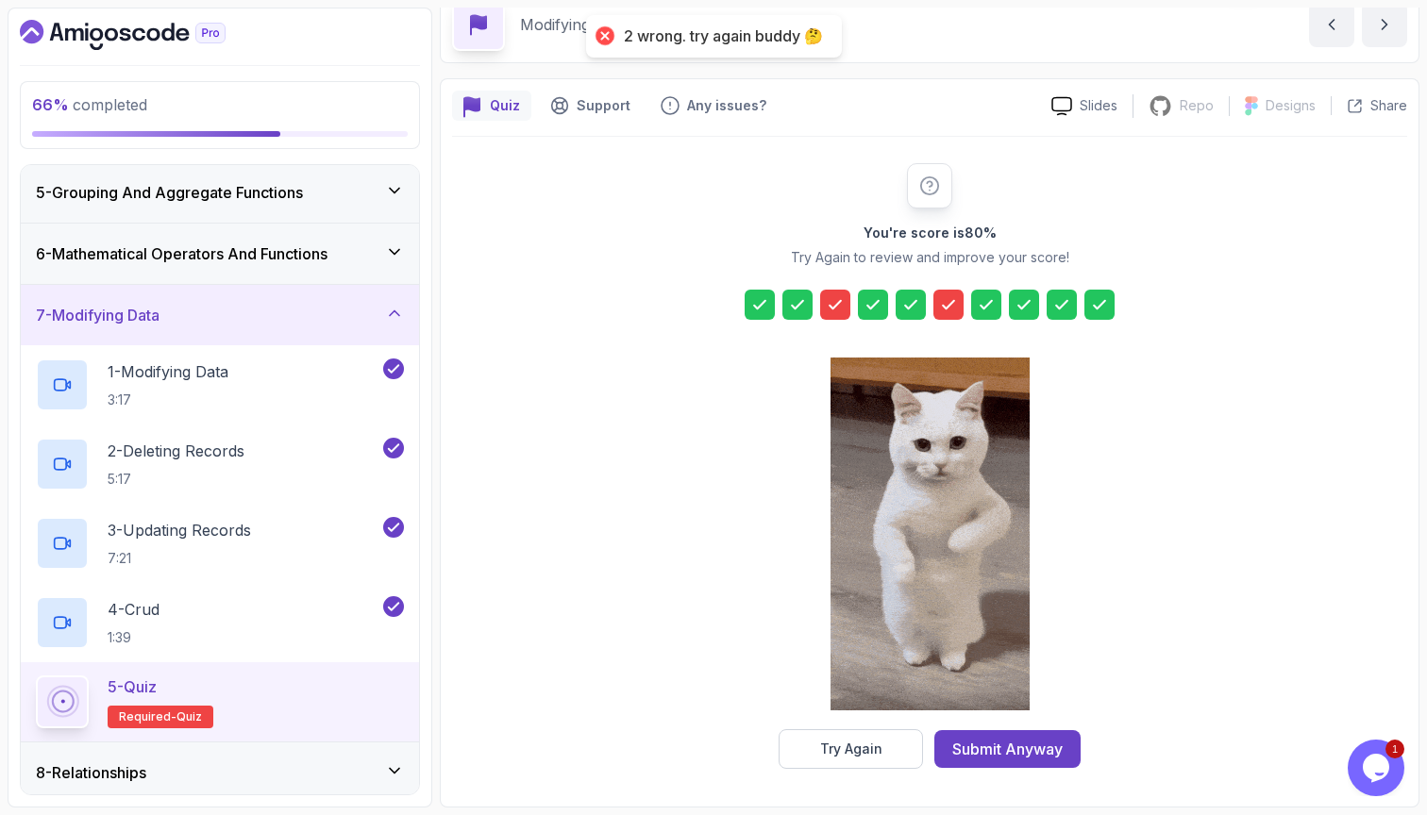
click at [839, 299] on icon at bounding box center [835, 304] width 19 height 19
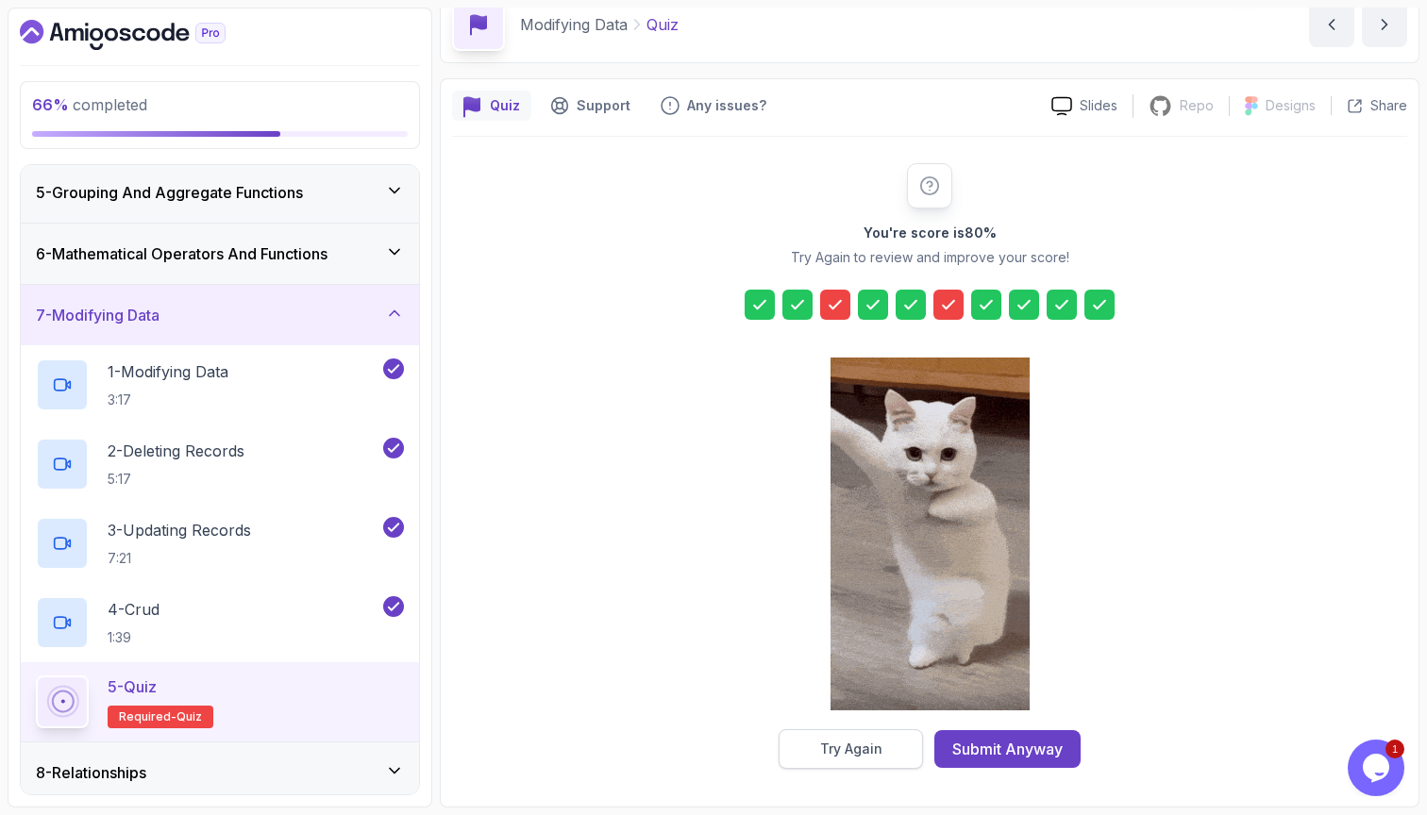
click at [841, 754] on div "Try Again" at bounding box center [851, 749] width 62 height 19
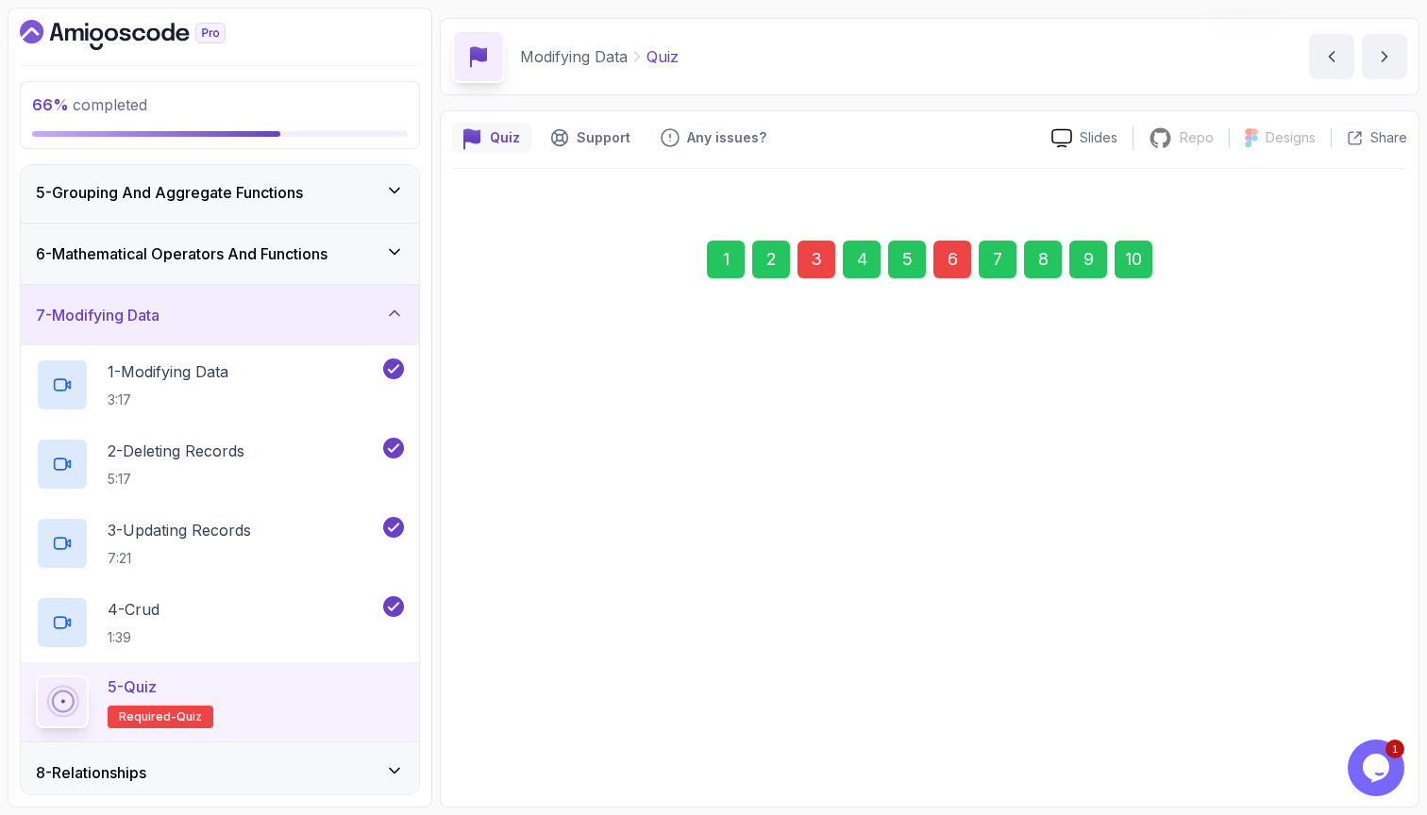
scroll to position [58, 0]
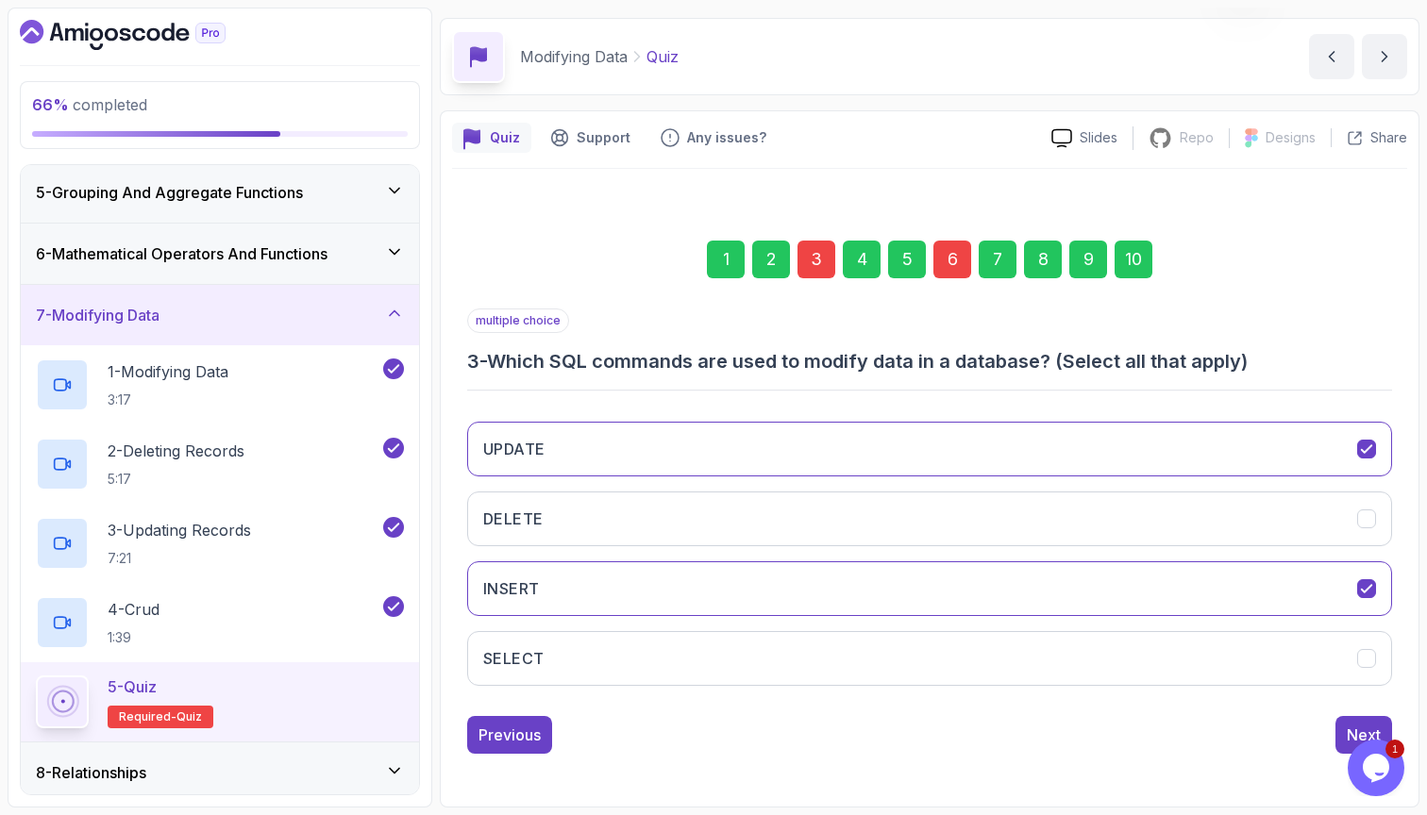
click at [814, 282] on div "1 2 3 4 5 6 7 8 9 10" at bounding box center [929, 259] width 925 height 98
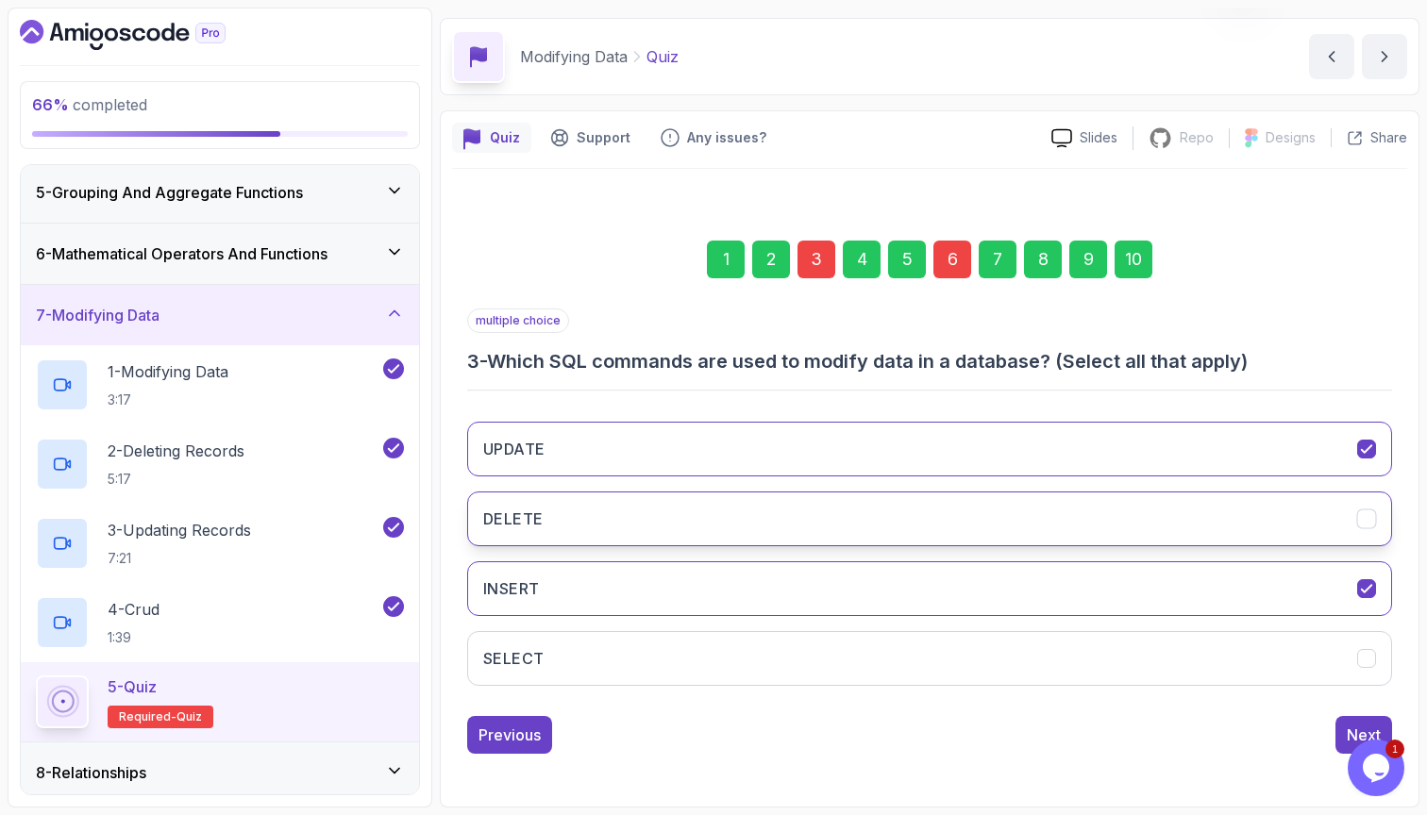
click at [766, 506] on button "DELETE" at bounding box center [929, 519] width 925 height 55
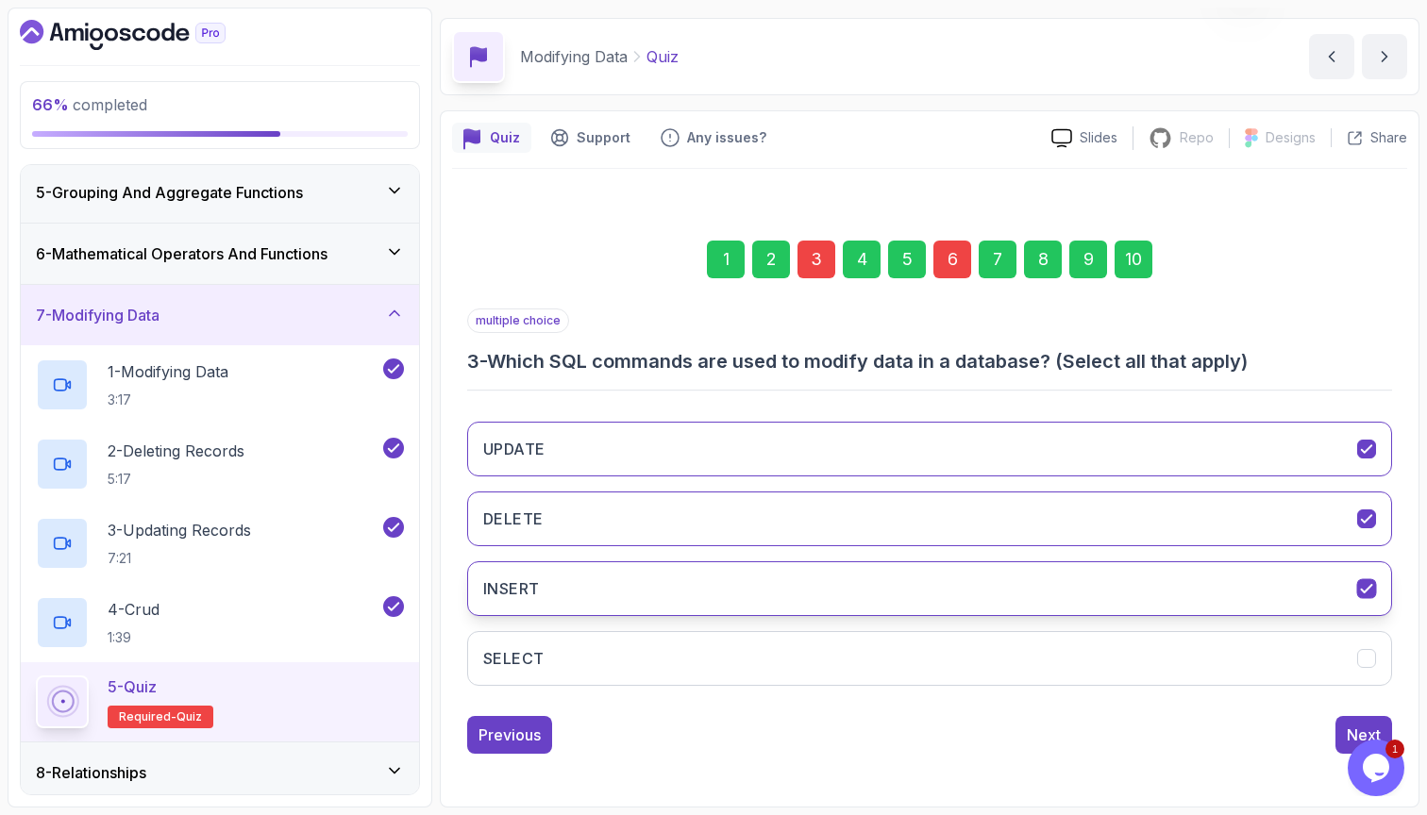
scroll to position [0, 0]
click at [962, 262] on div "6" at bounding box center [952, 260] width 38 height 38
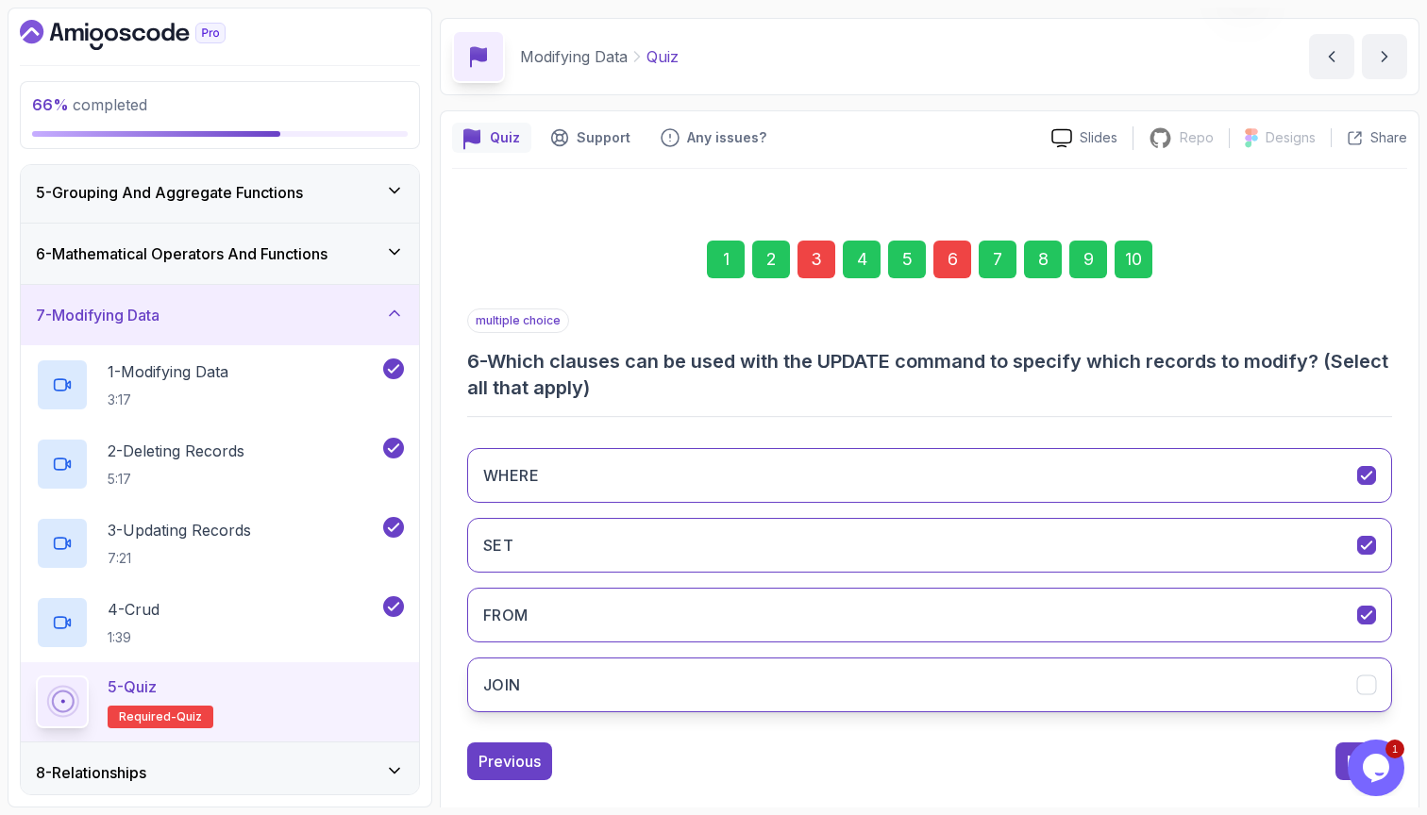
click at [1179, 676] on button "JOIN" at bounding box center [929, 685] width 925 height 55
click at [1285, 694] on button "JOIN" at bounding box center [929, 685] width 925 height 55
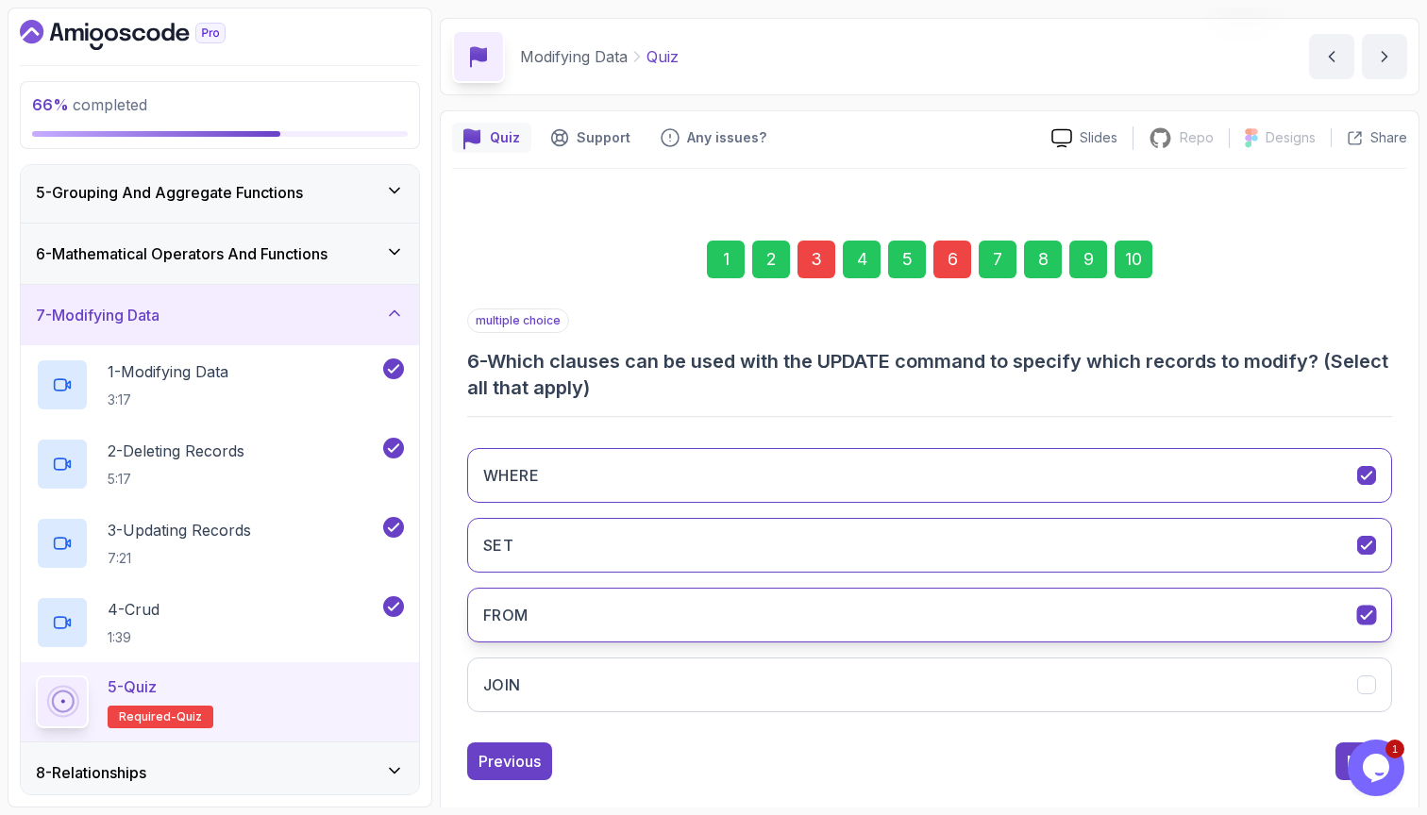
click at [1188, 610] on button "FROM" at bounding box center [929, 615] width 925 height 55
click at [1219, 555] on button "SET" at bounding box center [929, 545] width 925 height 55
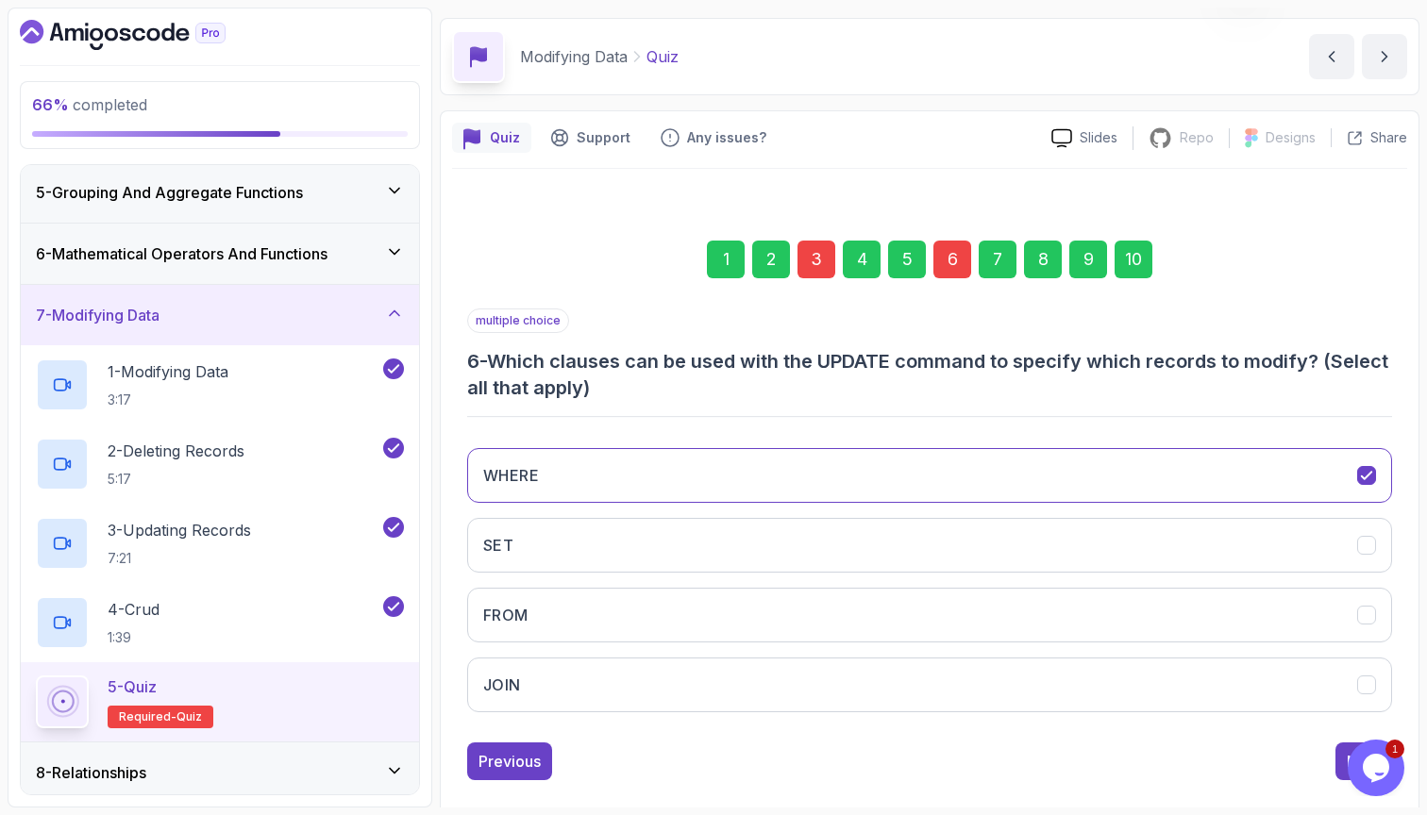
click at [1334, 762] on div "Previous Next" at bounding box center [929, 762] width 925 height 38
click at [1339, 762] on button "Next" at bounding box center [1363, 762] width 57 height 38
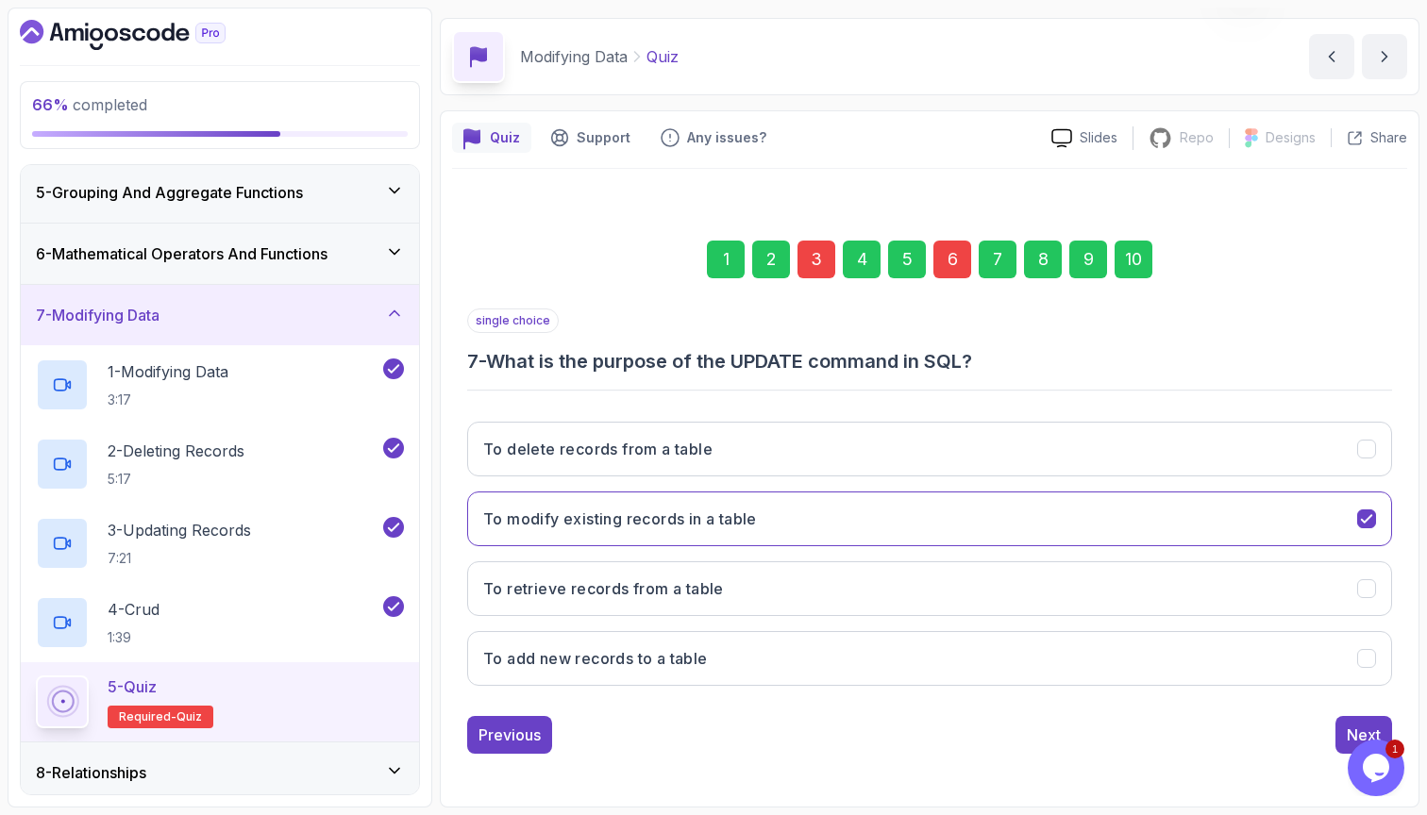
click at [1136, 269] on div "10" at bounding box center [1133, 260] width 38 height 38
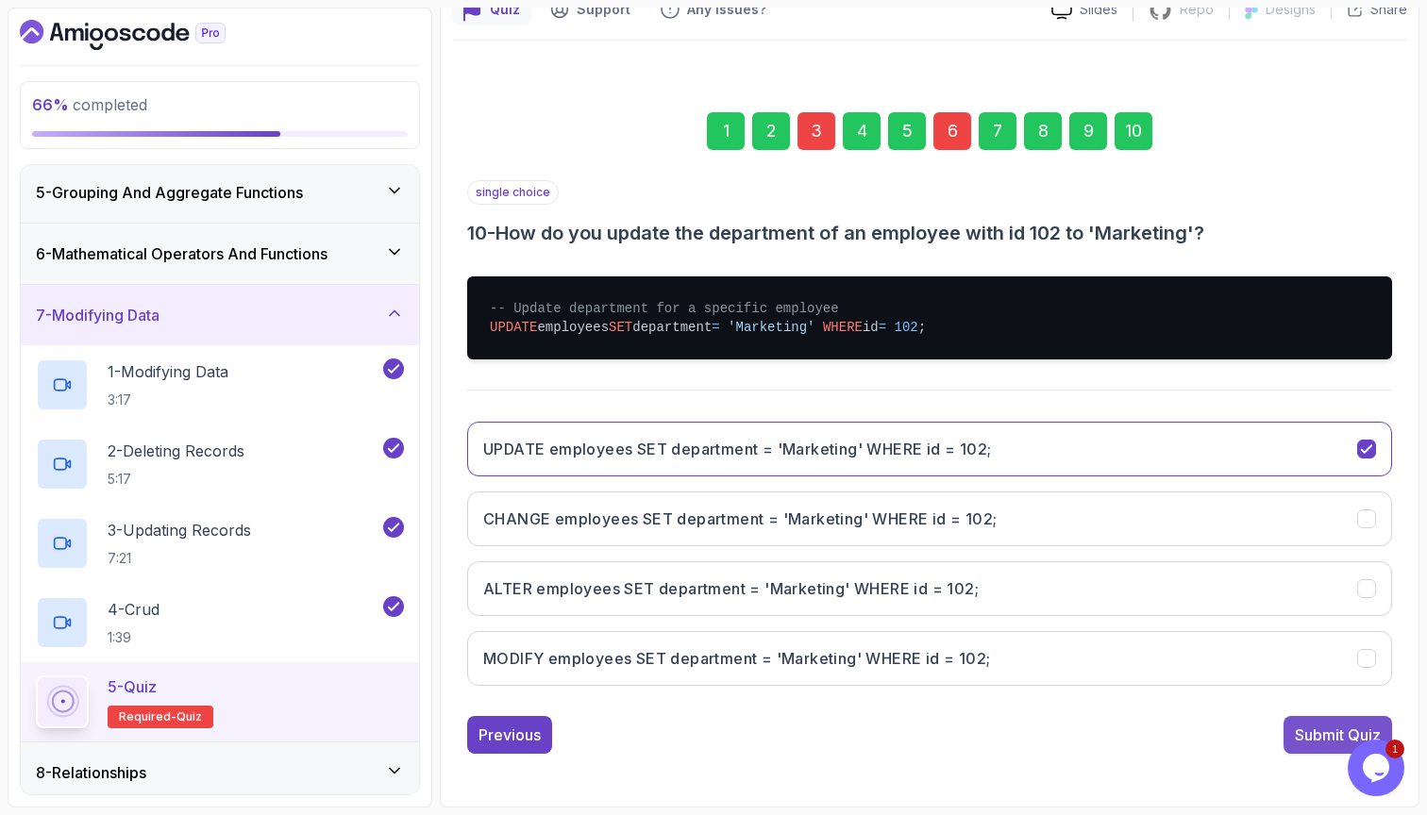
click at [1297, 749] on button "Submit Quiz" at bounding box center [1337, 735] width 109 height 38
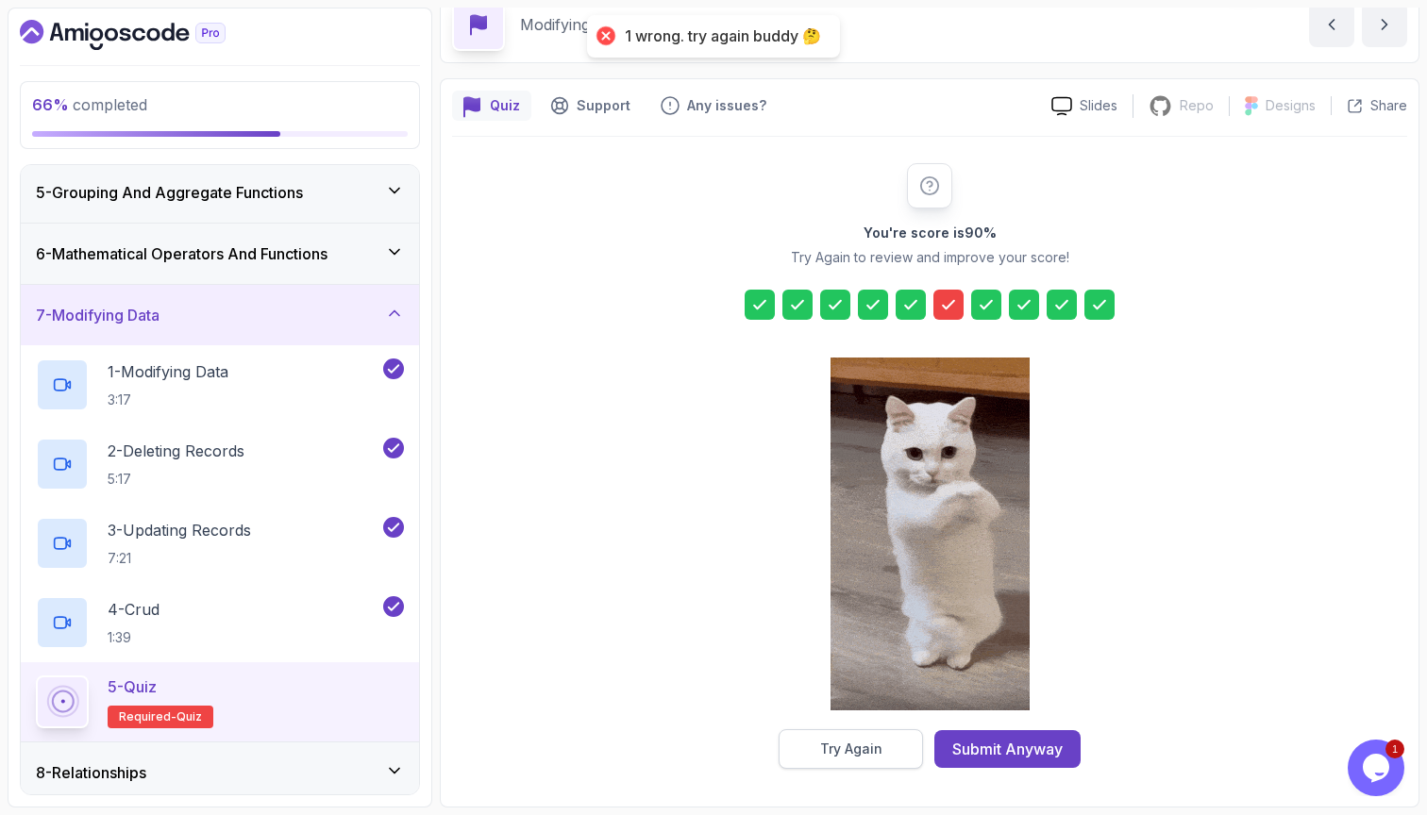
click at [913, 743] on button "Try Again" at bounding box center [850, 749] width 144 height 40
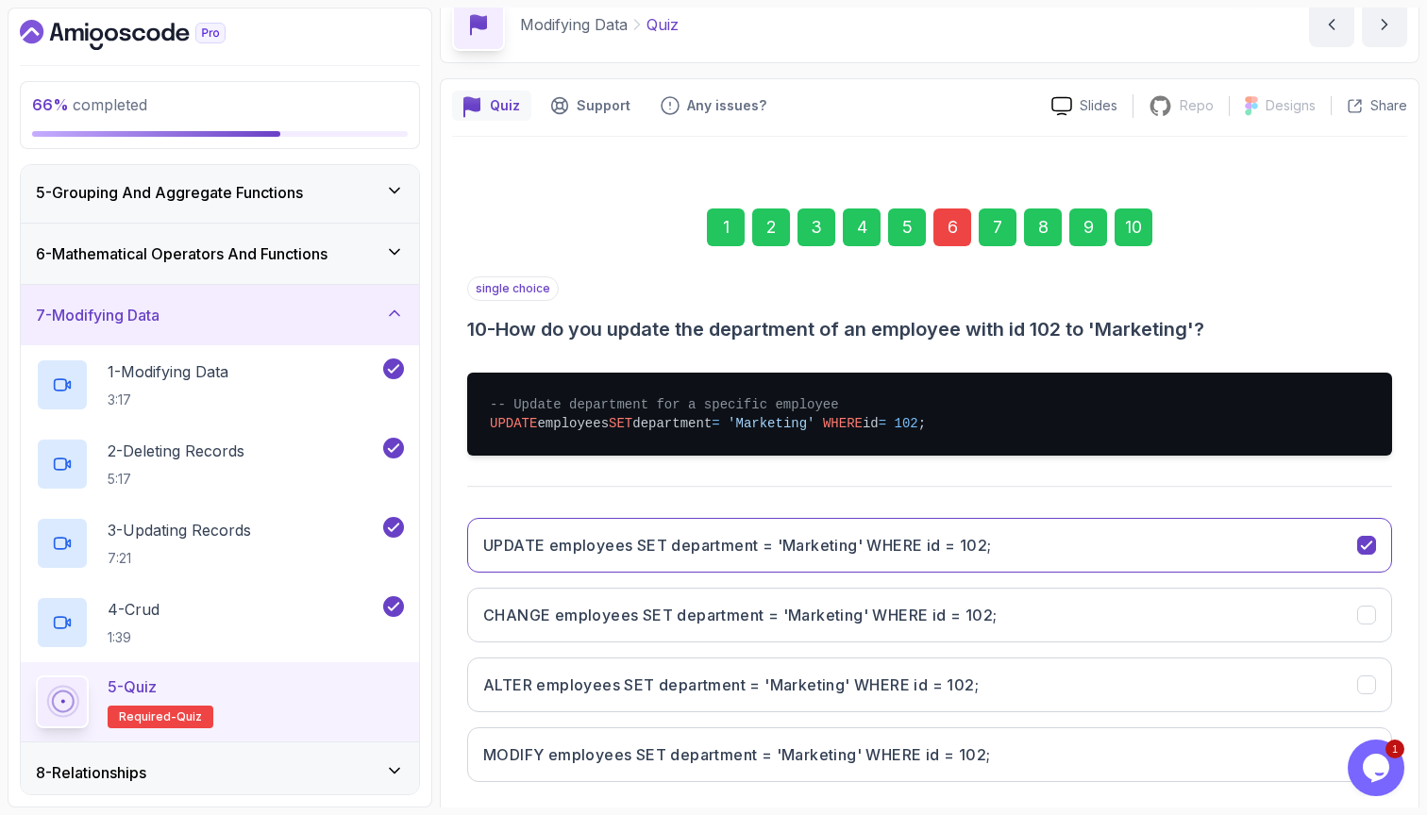
click at [949, 248] on div "1 2 3 4 5 6 7 8 9 10" at bounding box center [929, 227] width 925 height 98
click at [951, 226] on div "6" at bounding box center [952, 228] width 38 height 38
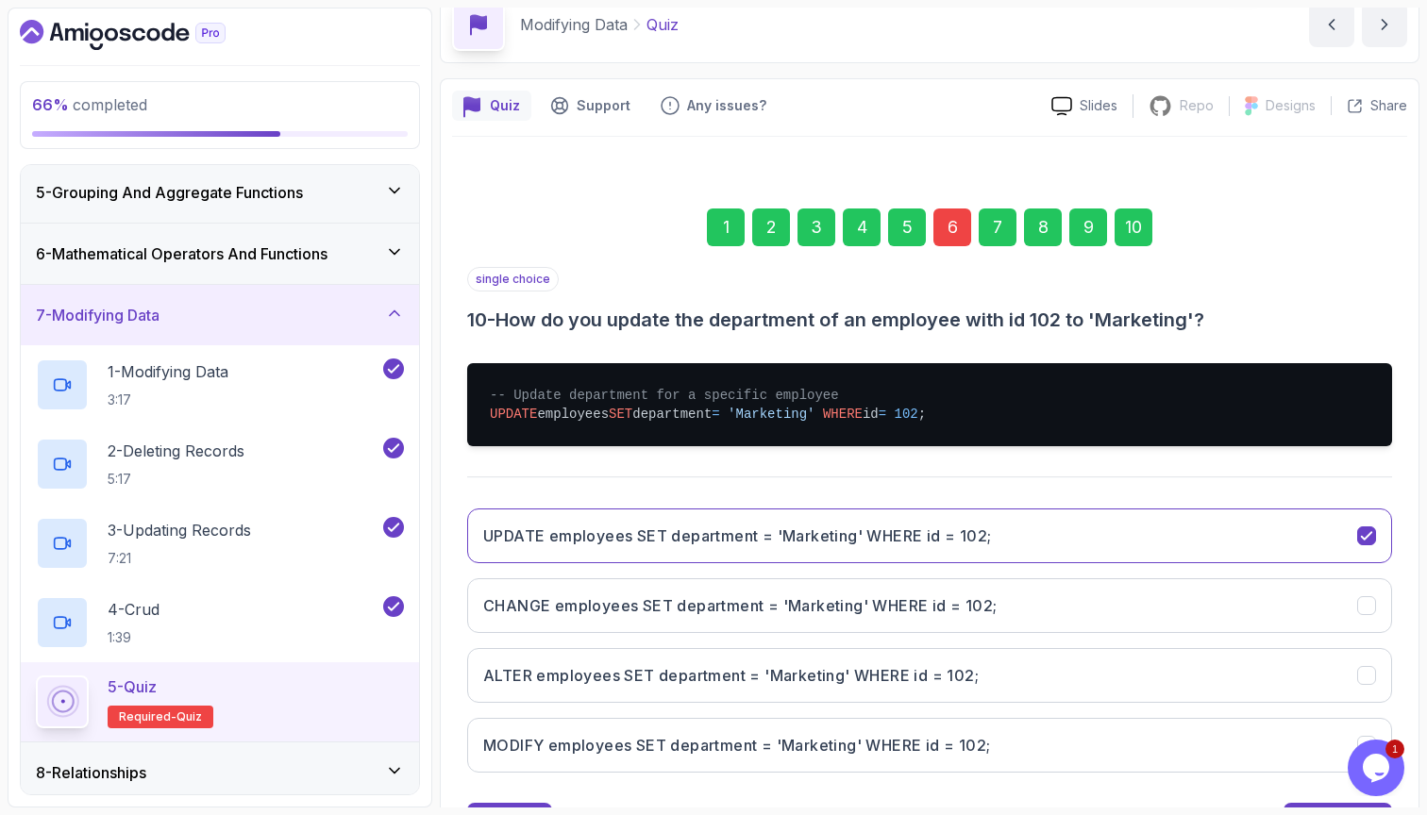
scroll to position [84, 0]
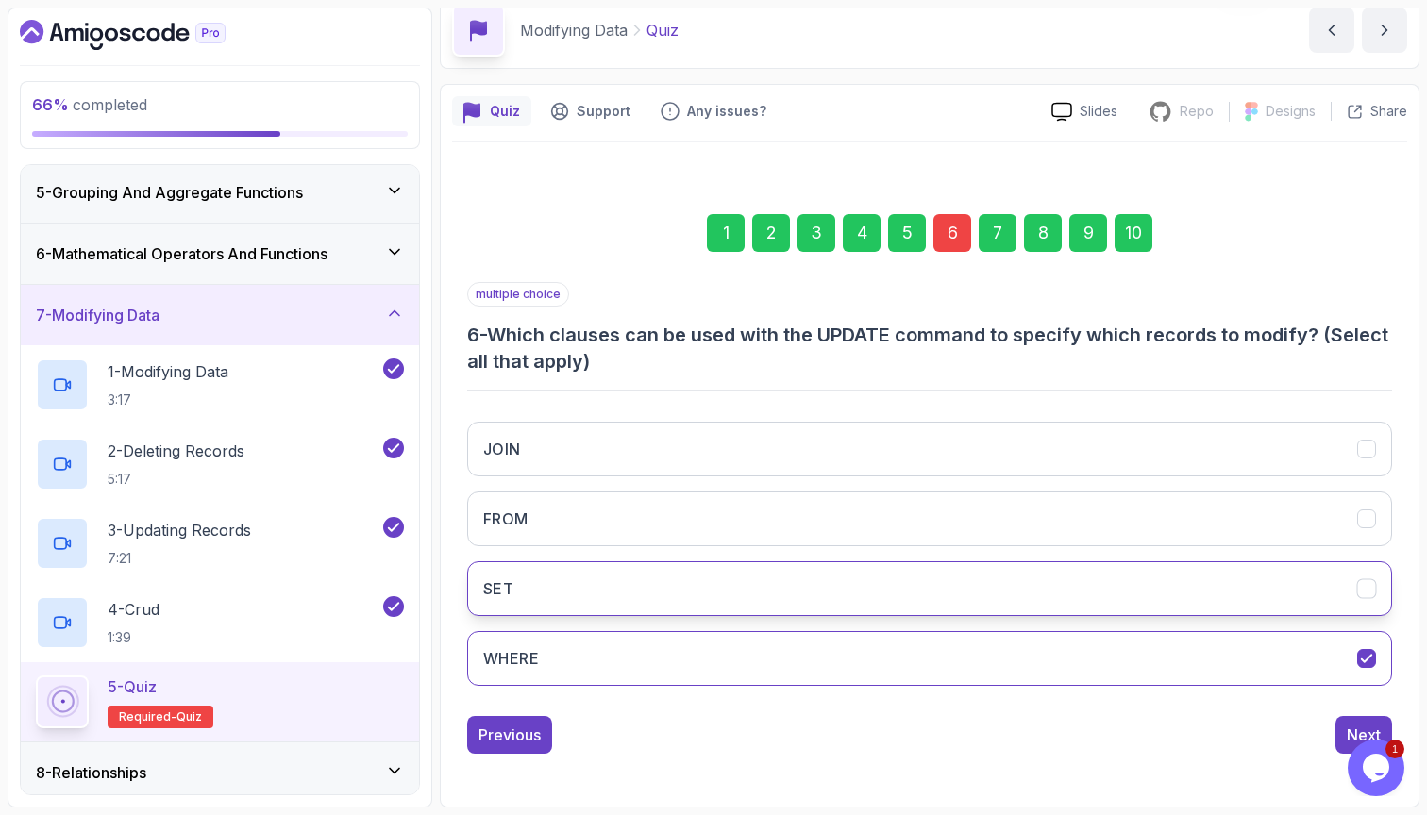
click at [832, 604] on button "SET" at bounding box center [929, 588] width 925 height 55
click at [1129, 243] on div "10" at bounding box center [1133, 233] width 38 height 38
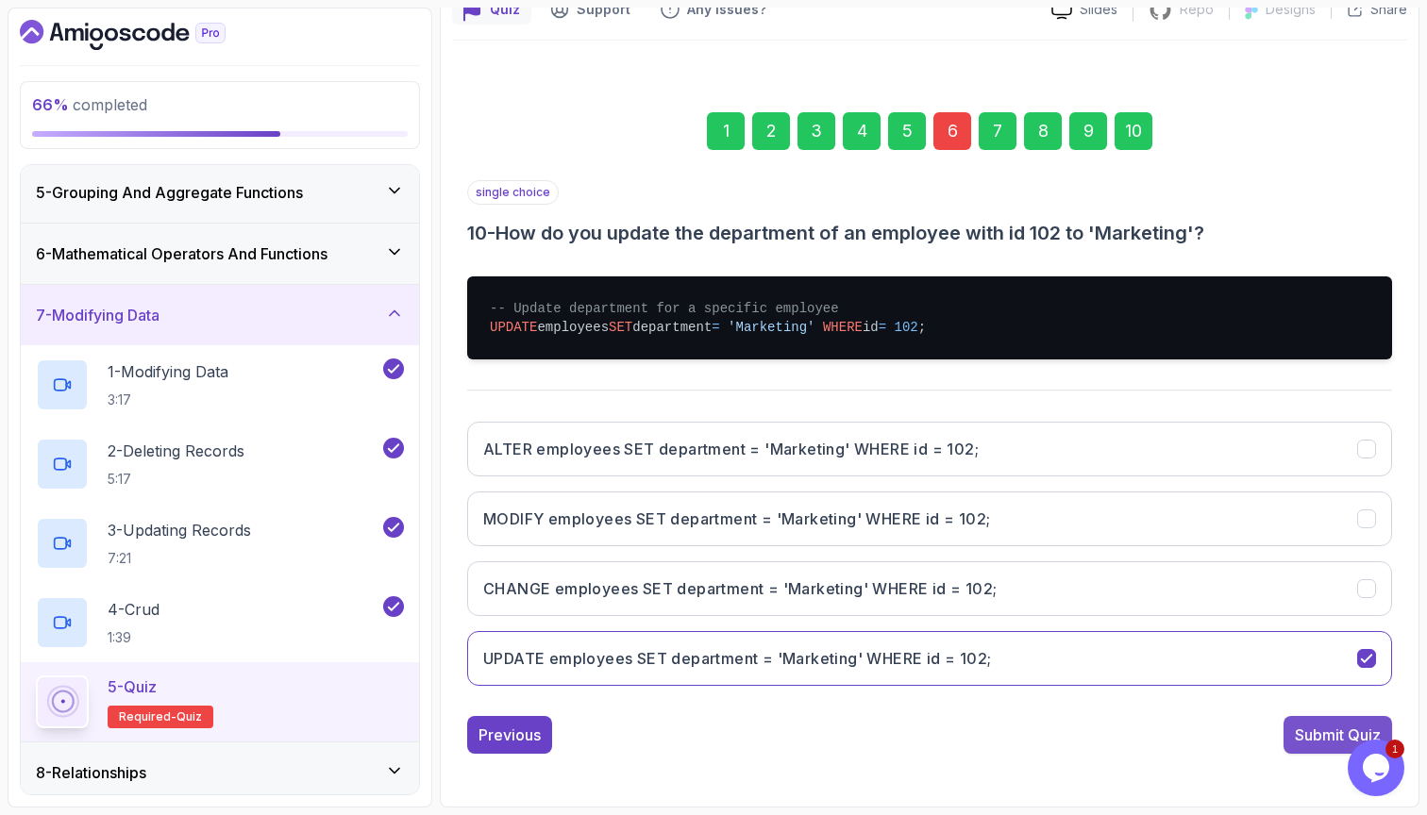
click at [1312, 741] on div "Submit Quiz" at bounding box center [1338, 735] width 86 height 23
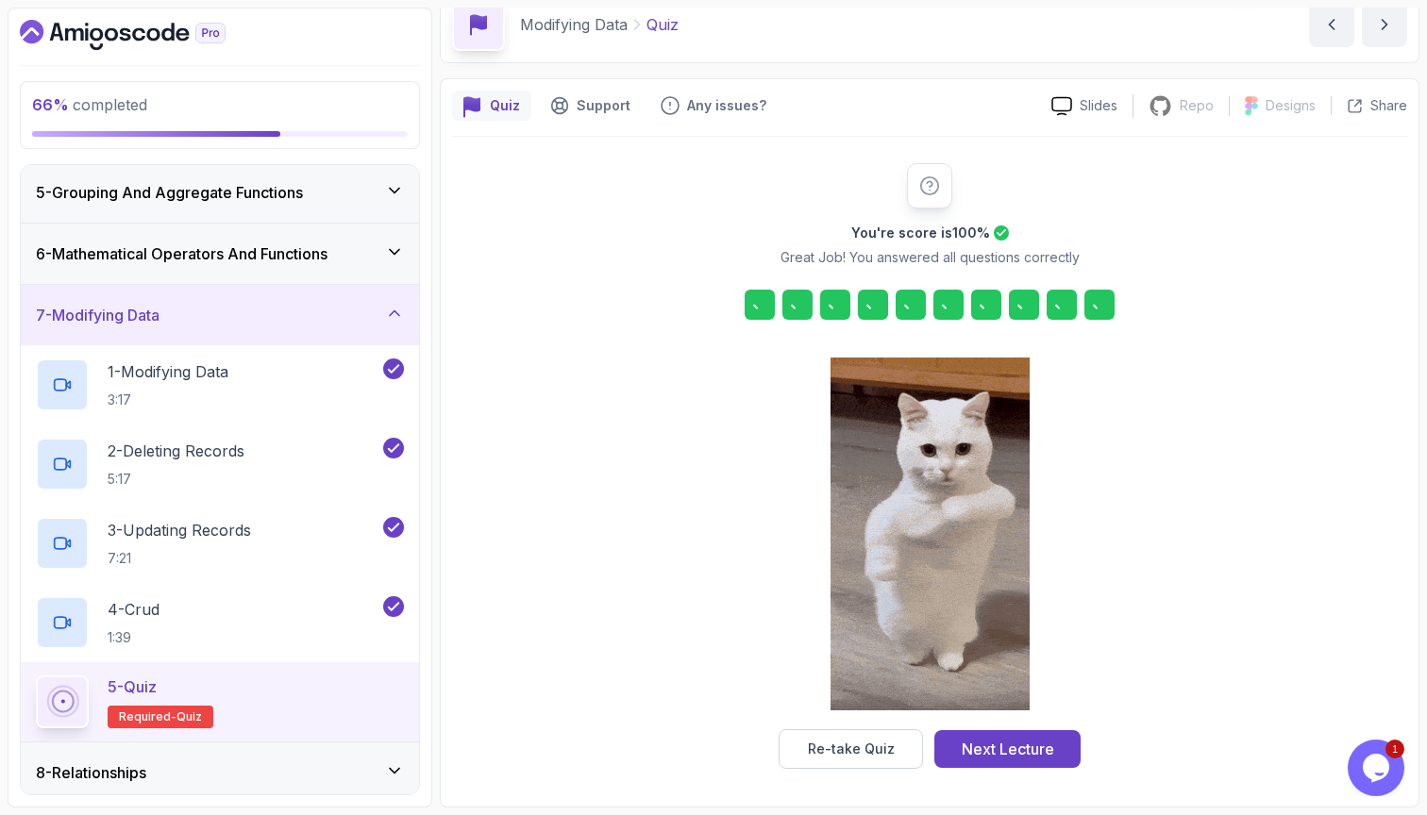
scroll to position [90, 0]
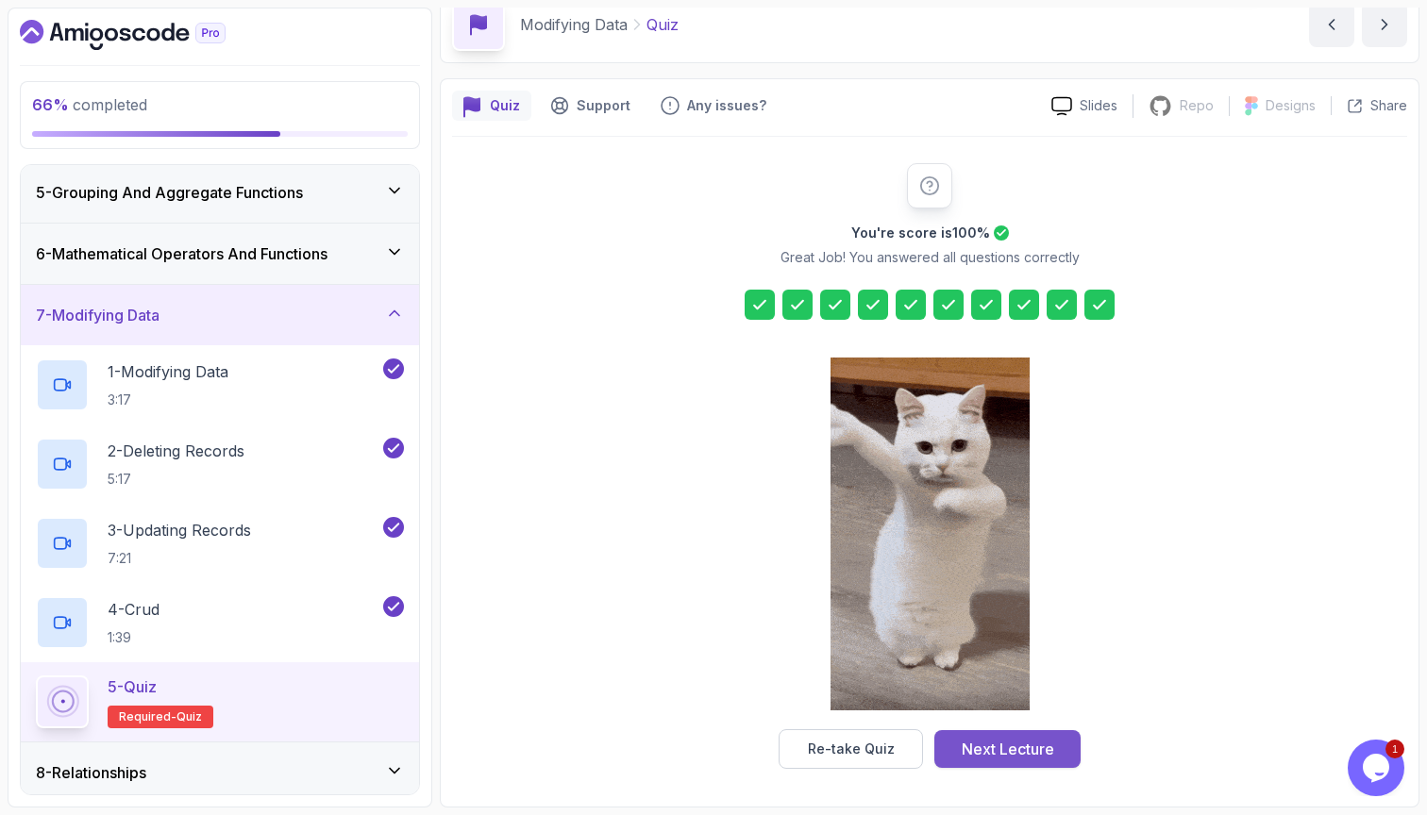
click at [994, 737] on button "Next Lecture" at bounding box center [1007, 749] width 146 height 38
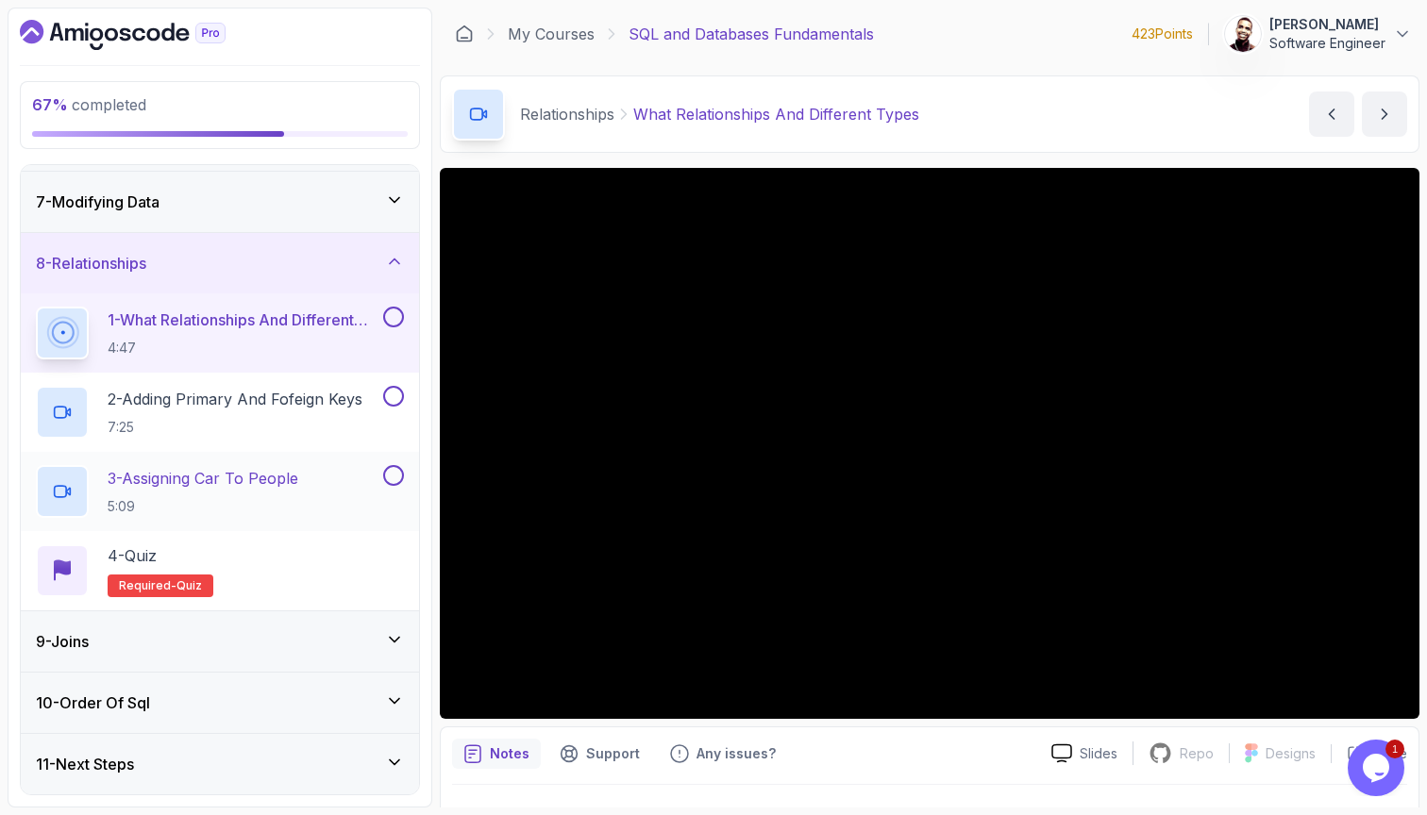
scroll to position [361, 0]
click at [340, 647] on div "9 - Joins" at bounding box center [220, 641] width 368 height 23
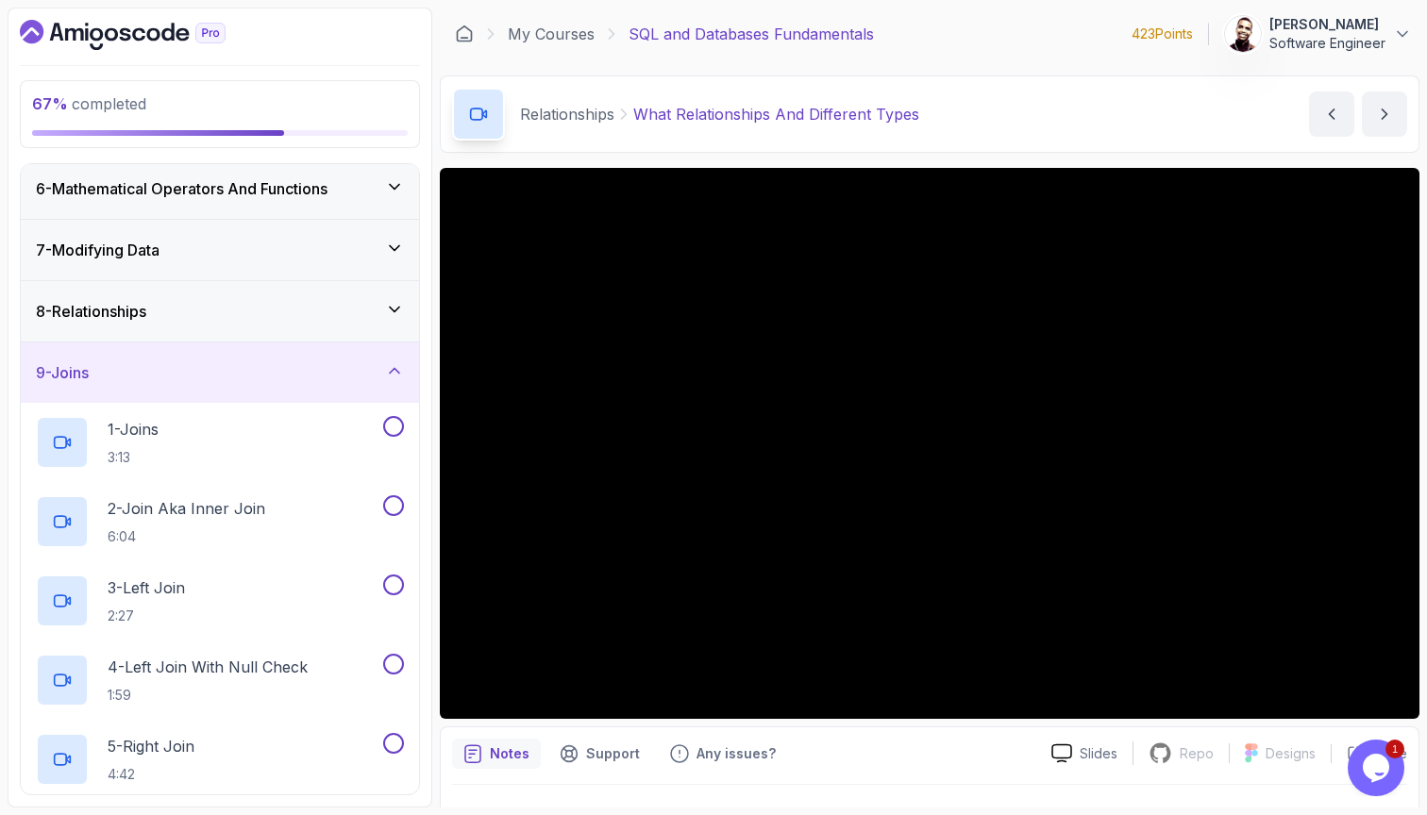
scroll to position [276, 0]
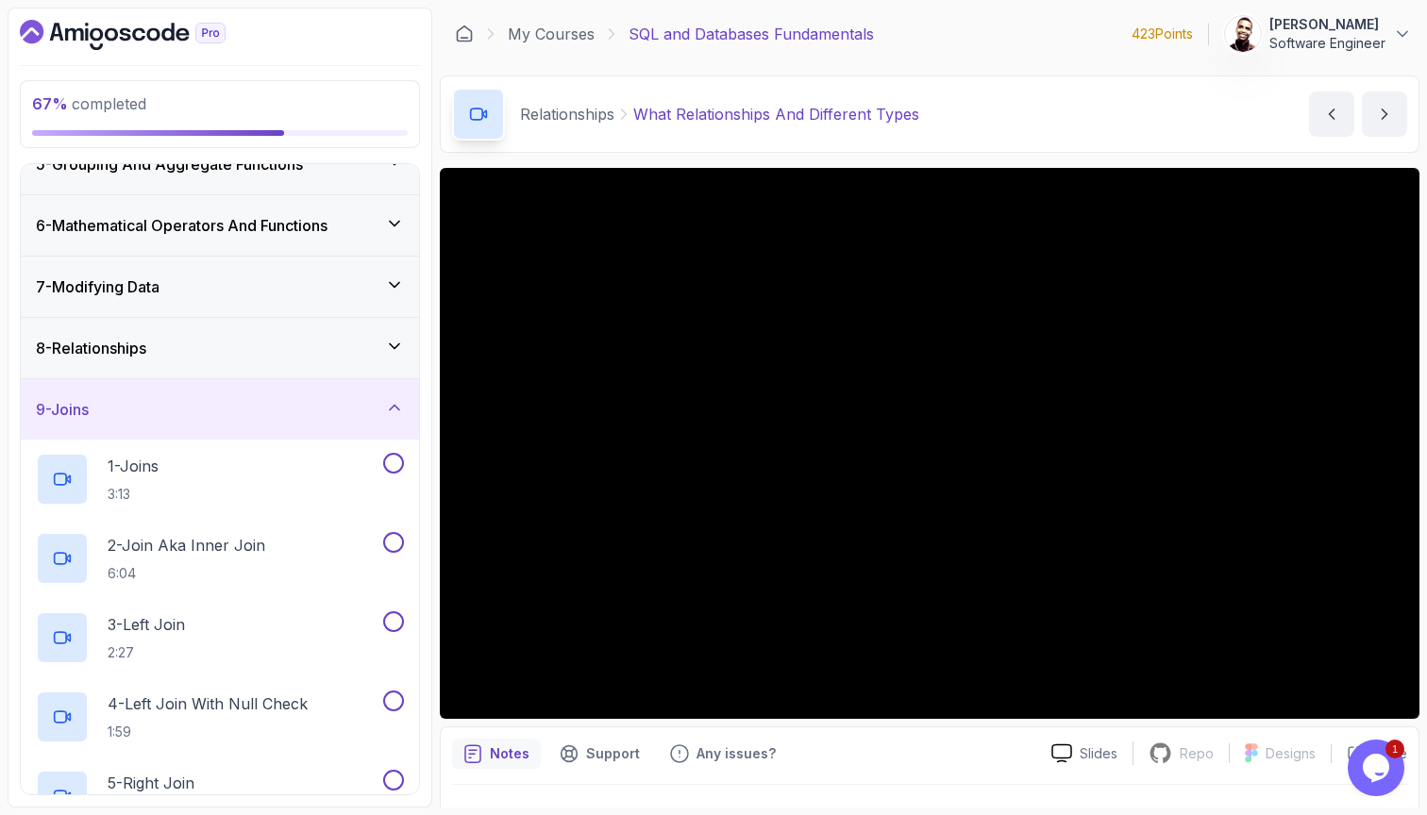
click at [337, 408] on div "9 - Joins" at bounding box center [220, 409] width 368 height 23
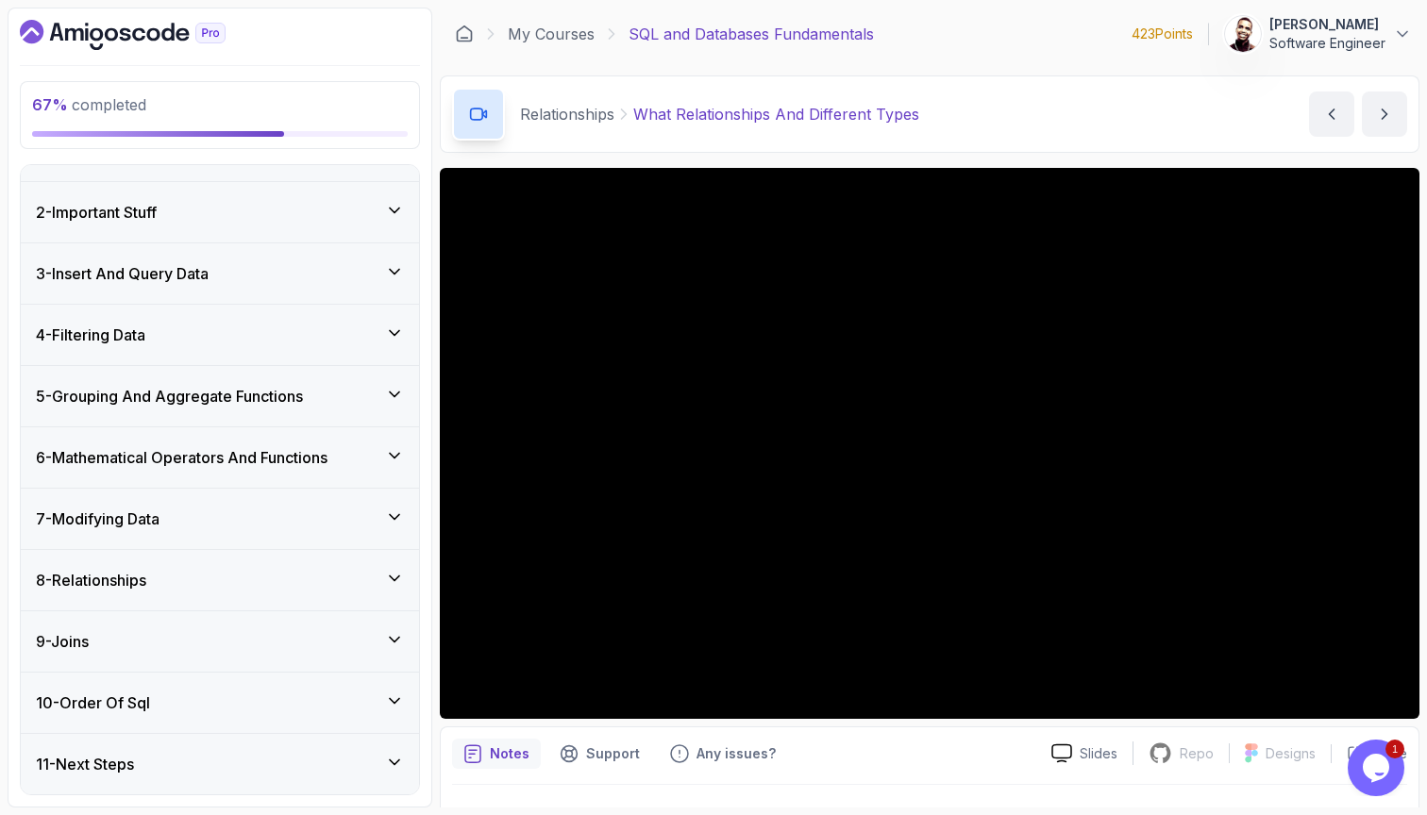
scroll to position [0, 0]
click at [270, 718] on div "10 - Order Of Sql" at bounding box center [220, 703] width 398 height 60
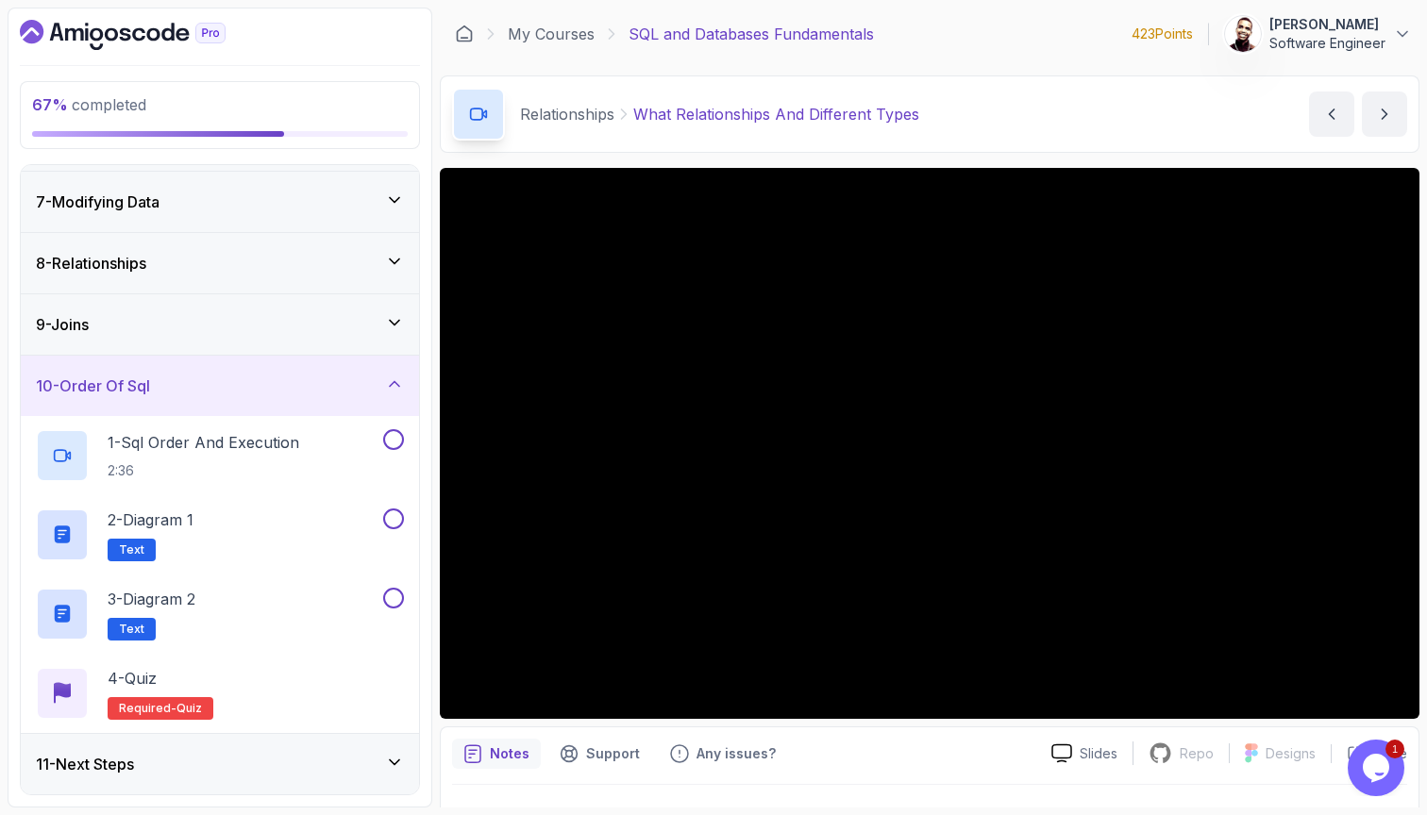
click at [354, 394] on div "10 - Order Of Sql" at bounding box center [220, 386] width 368 height 23
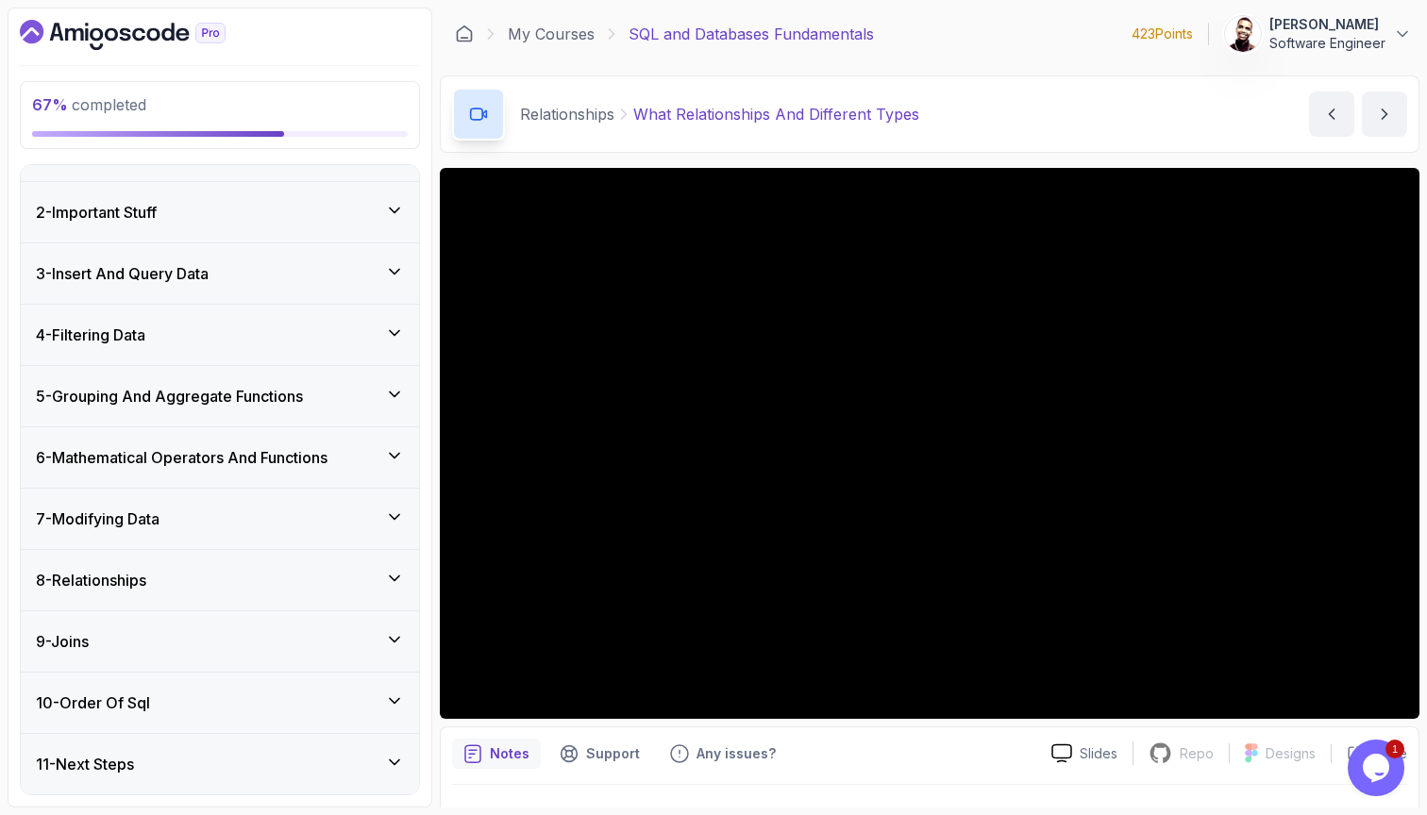
click at [383, 508] on div "7 - Modifying Data" at bounding box center [220, 519] width 368 height 23
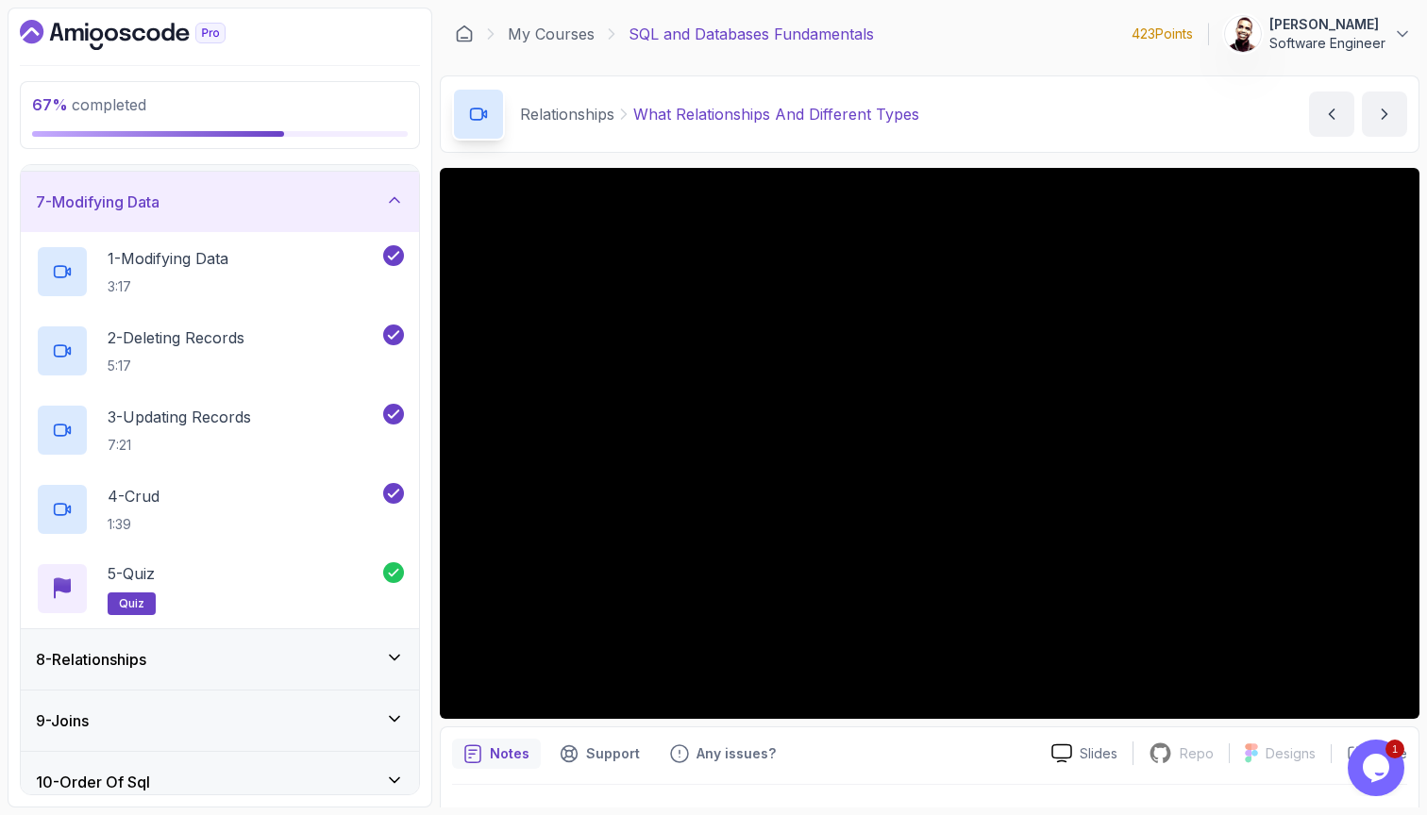
click at [383, 211] on div "7 - Modifying Data" at bounding box center [220, 202] width 368 height 23
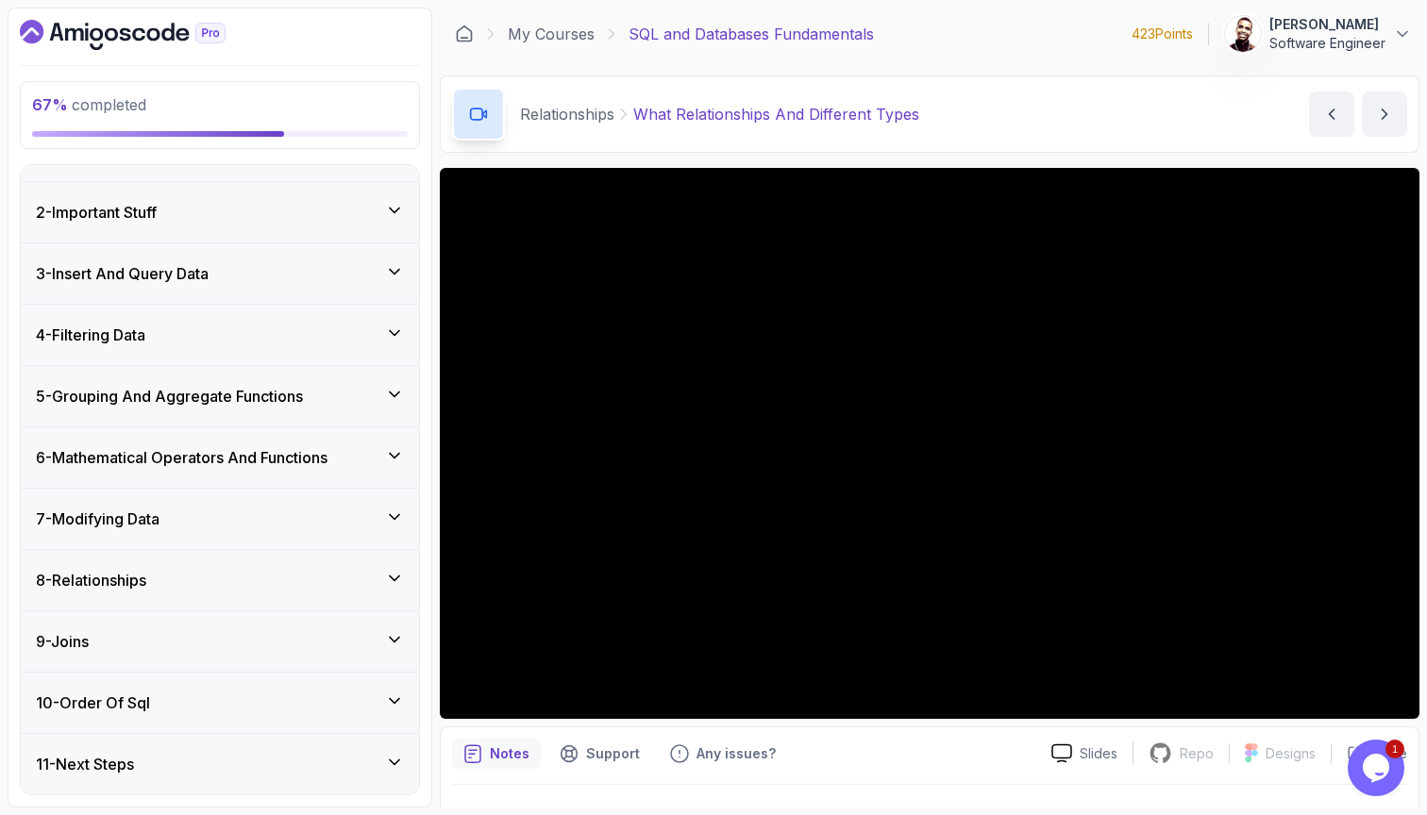
click at [335, 550] on div "8 - Relationships" at bounding box center [220, 580] width 398 height 60
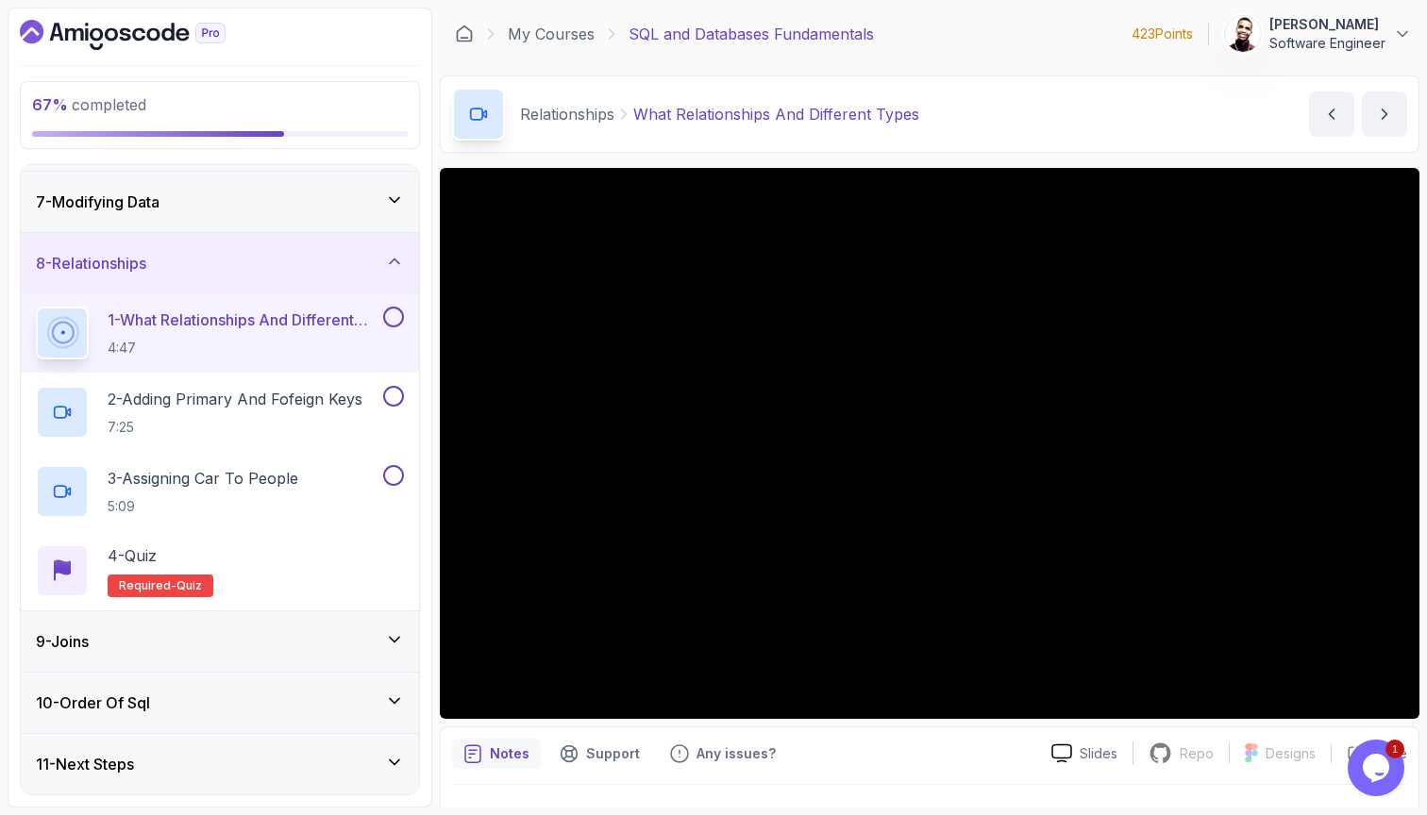
click at [339, 278] on div "8 - Relationships" at bounding box center [220, 263] width 398 height 60
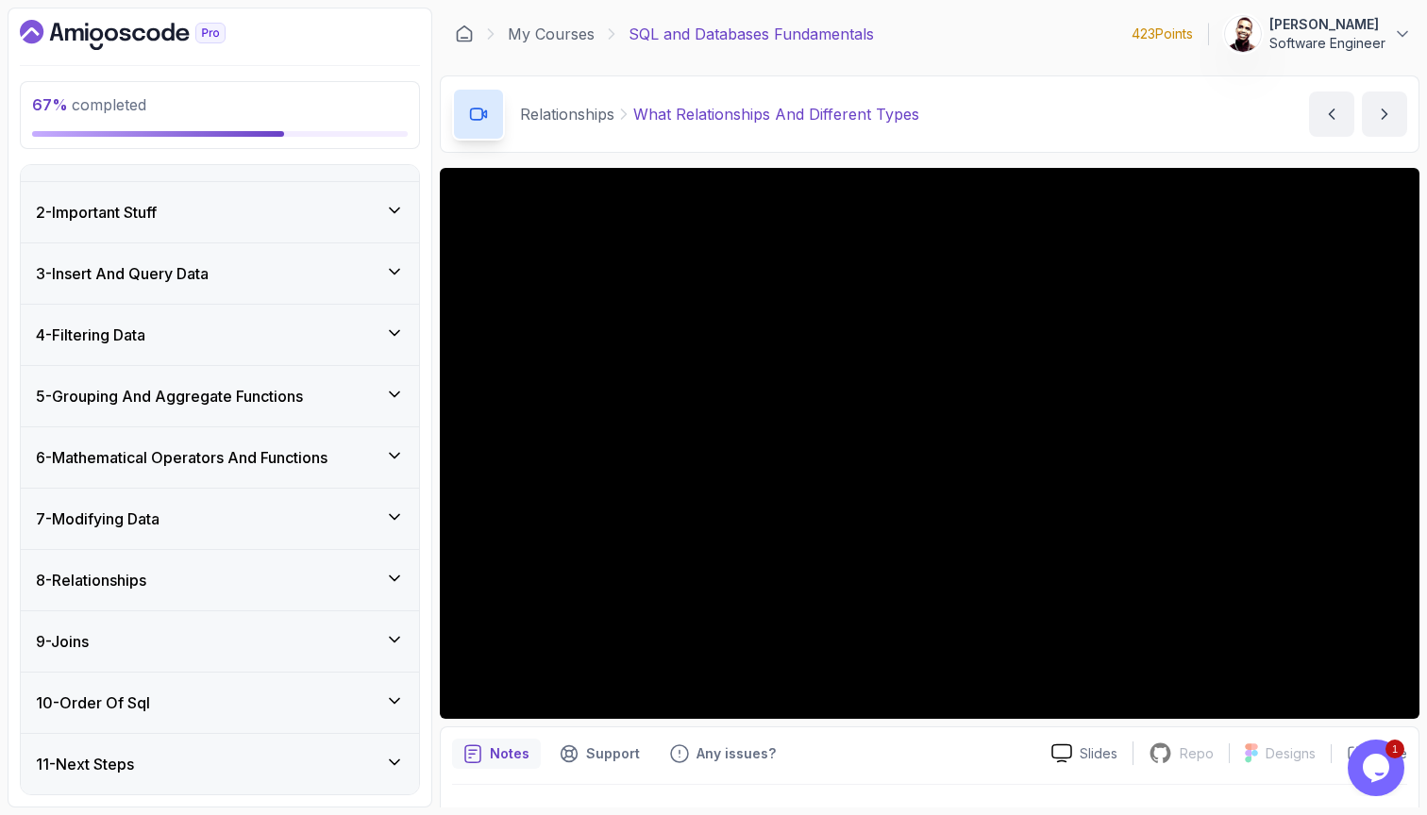
click at [289, 611] on div "9 - Joins" at bounding box center [220, 641] width 398 height 60
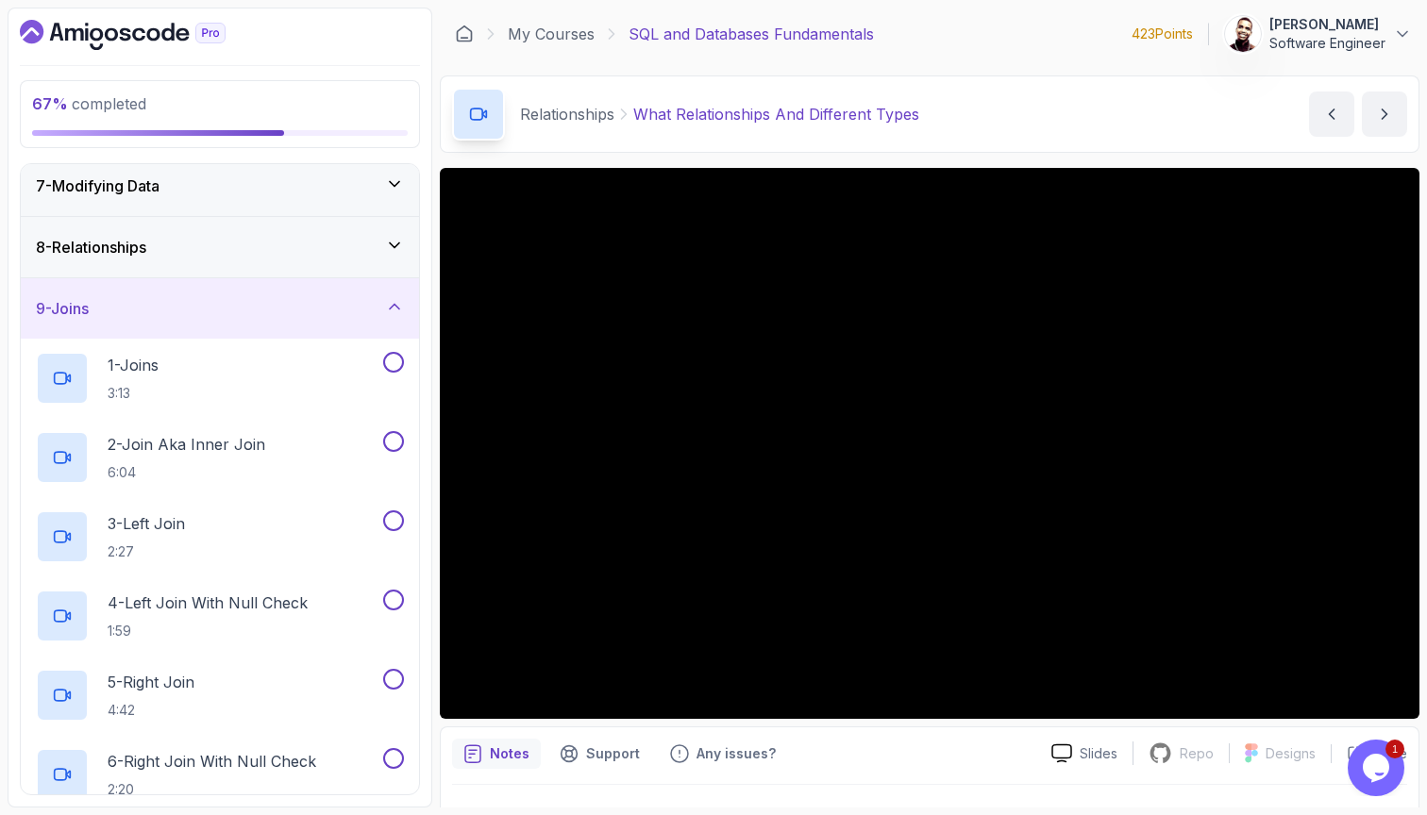
click at [317, 295] on div "9 - Joins" at bounding box center [220, 308] width 398 height 60
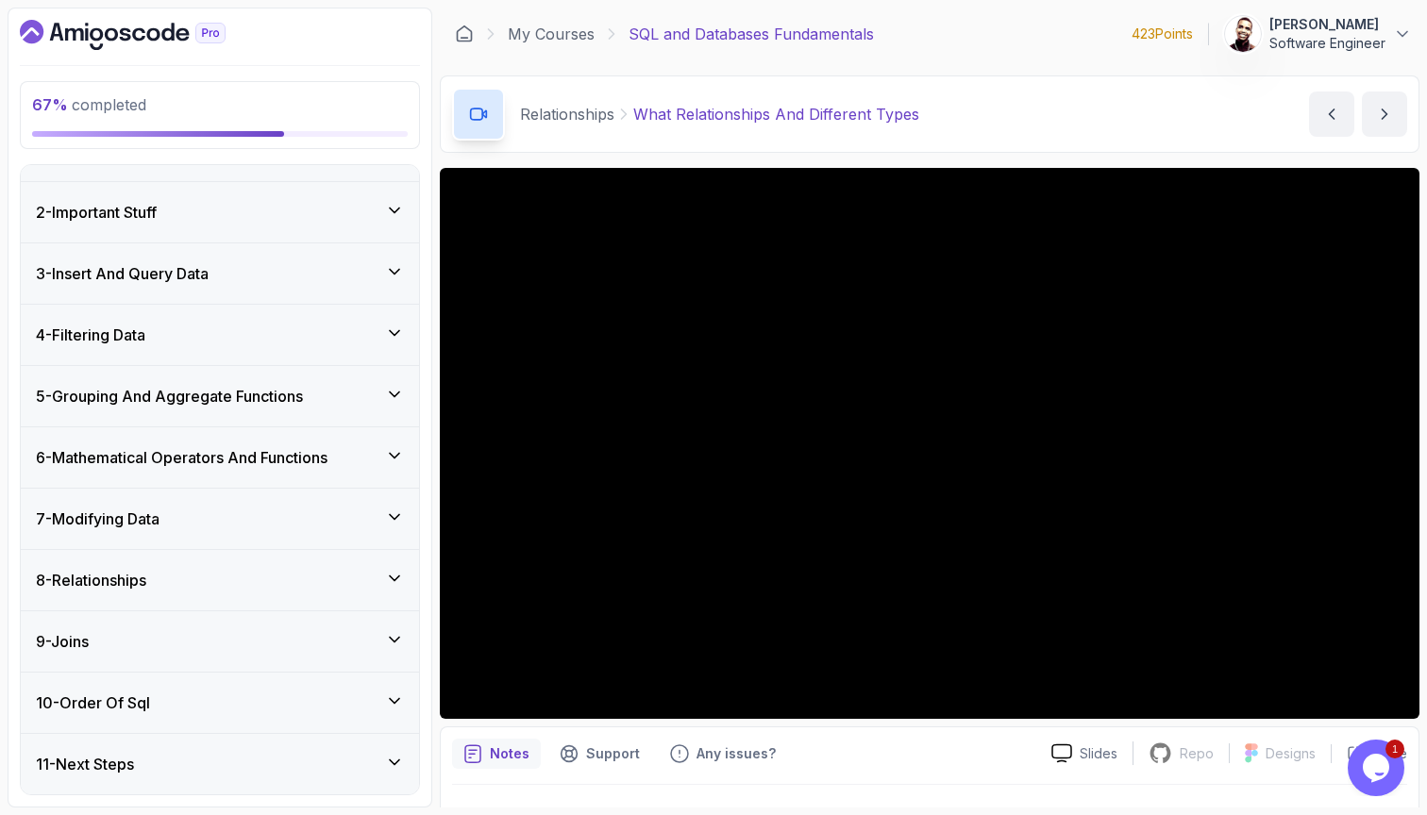
click at [181, 630] on div "9 - Joins" at bounding box center [220, 641] width 368 height 23
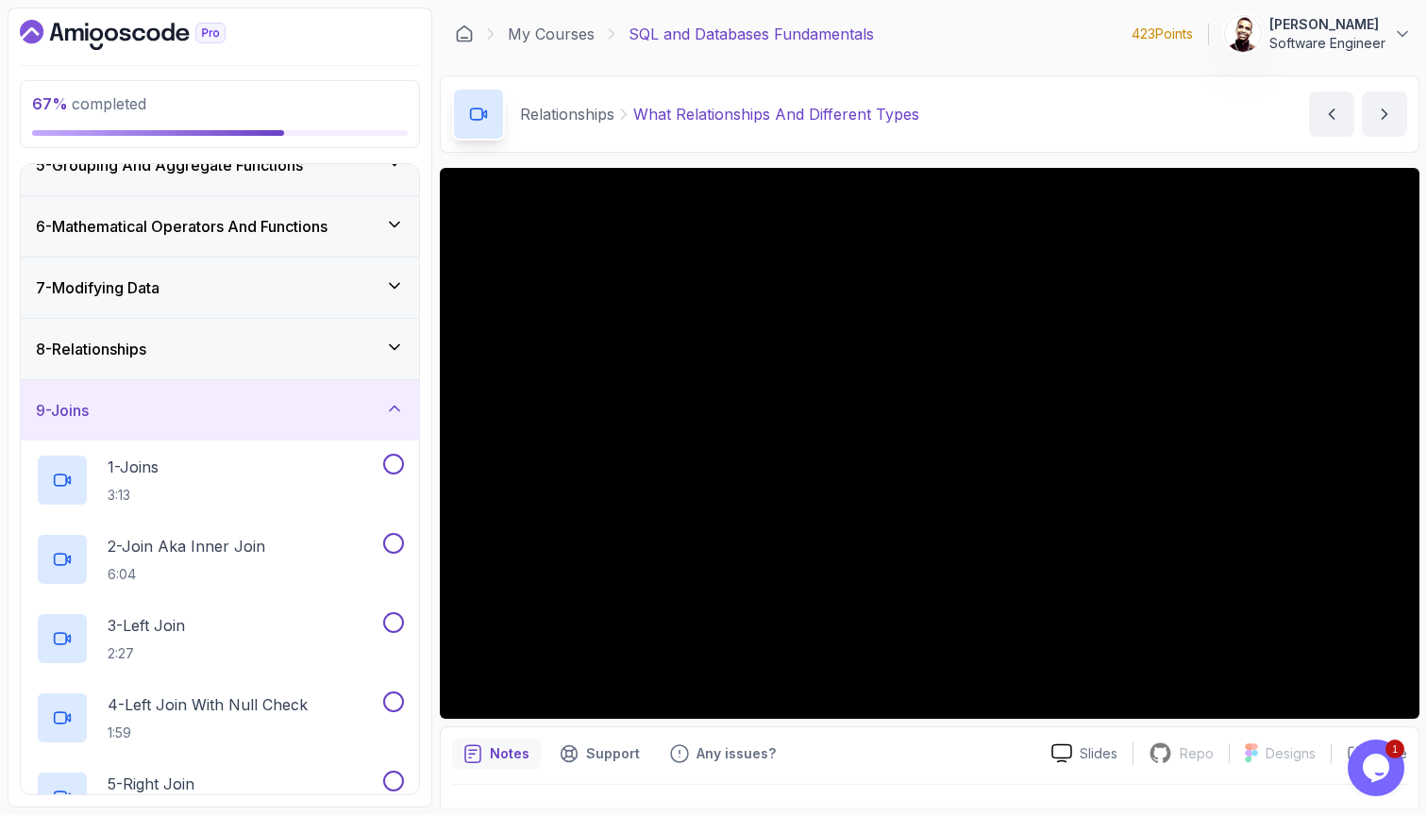
click at [230, 403] on div "9 - Joins" at bounding box center [220, 410] width 368 height 23
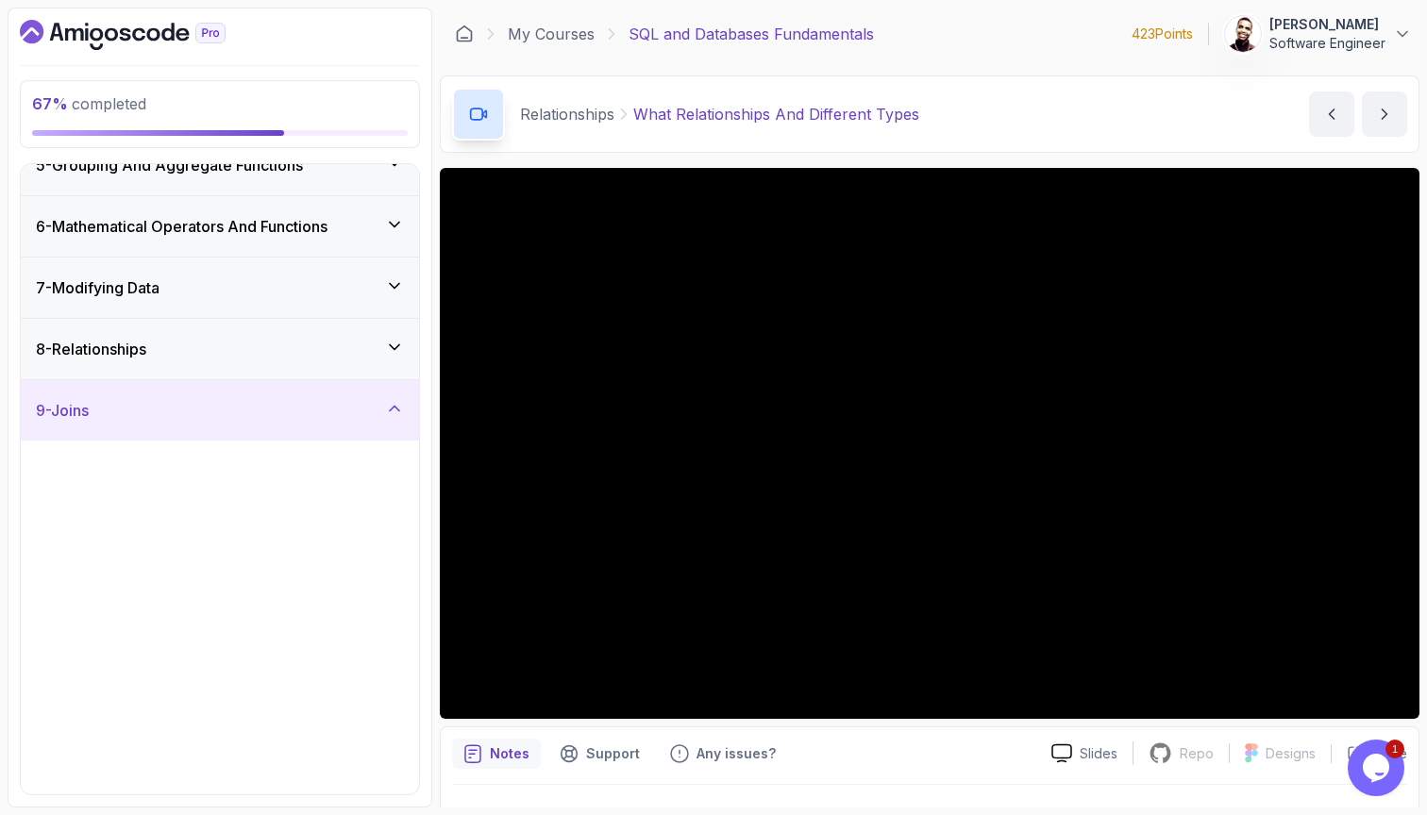
scroll to position [44, 0]
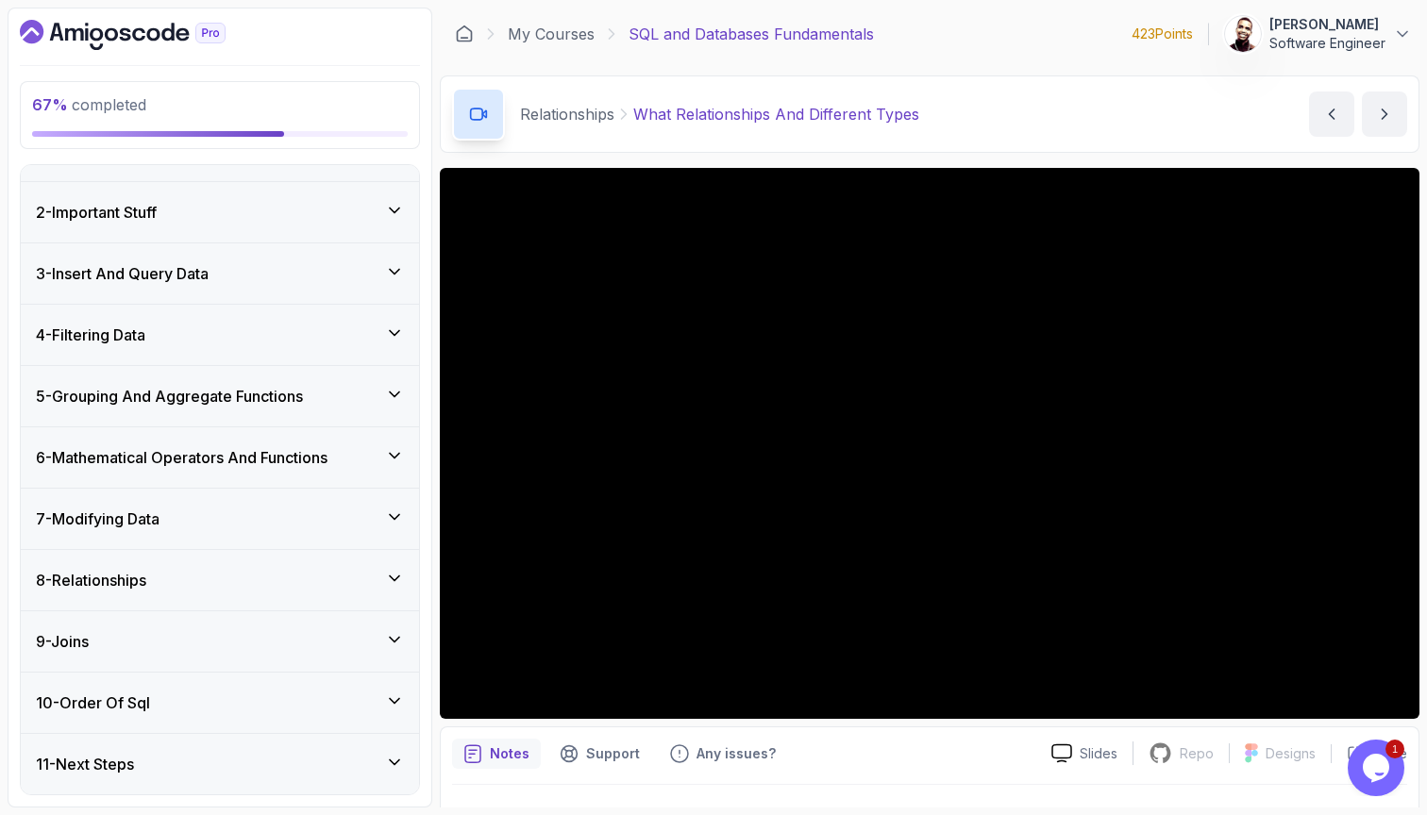
click at [252, 577] on div "8 - Relationships" at bounding box center [220, 580] width 368 height 23
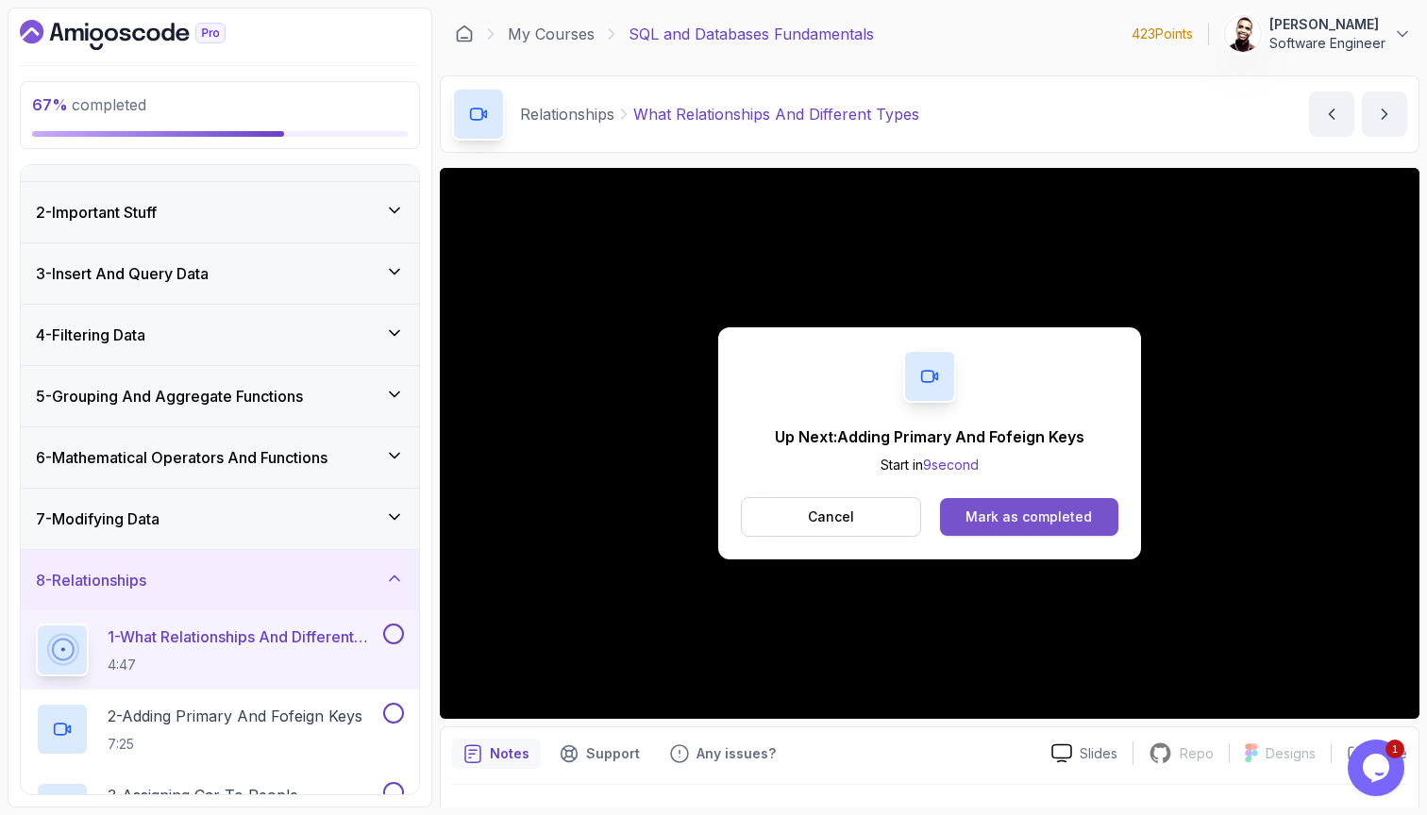
click at [1044, 527] on button "Mark as completed" at bounding box center [1029, 517] width 178 height 38
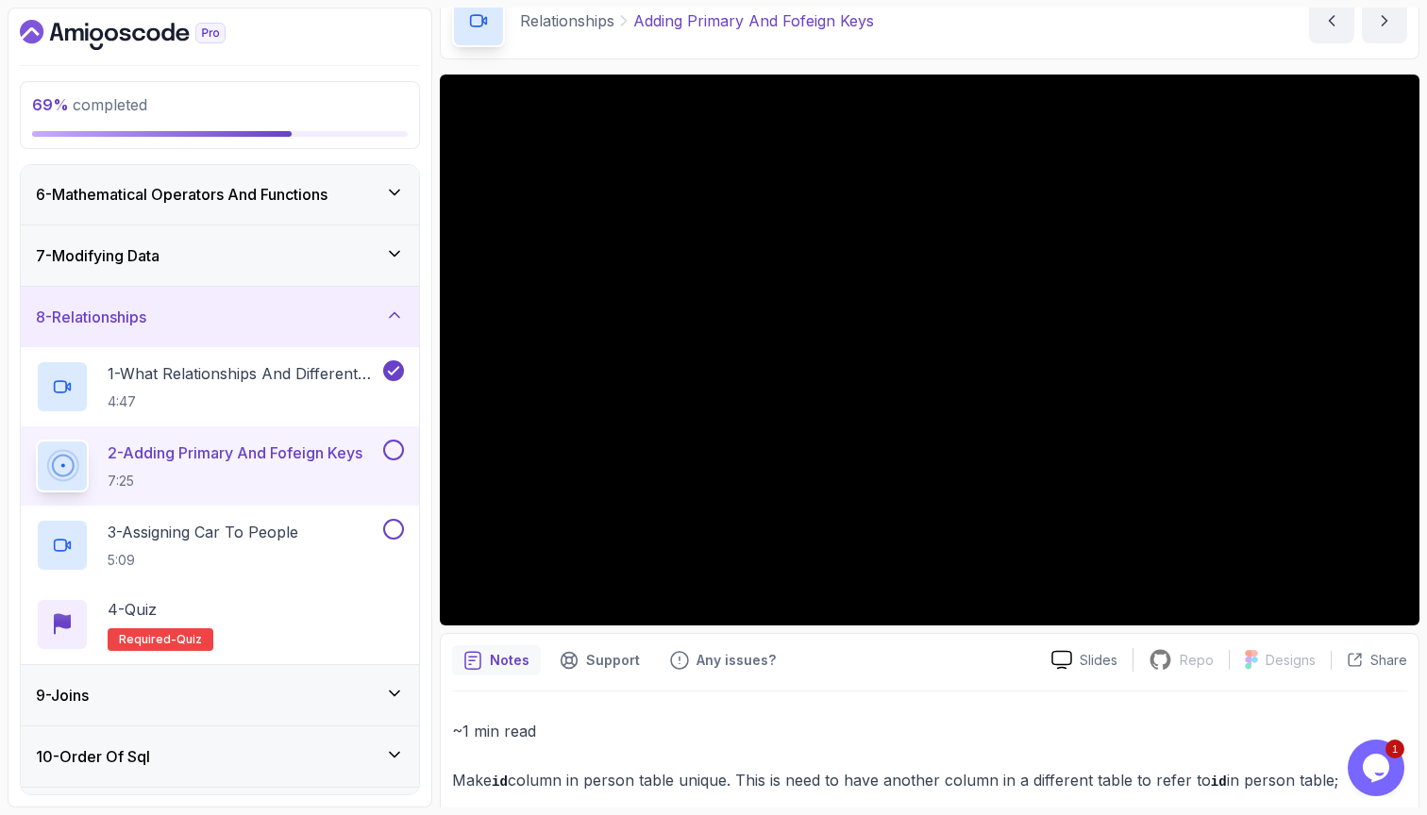
scroll to position [316, 0]
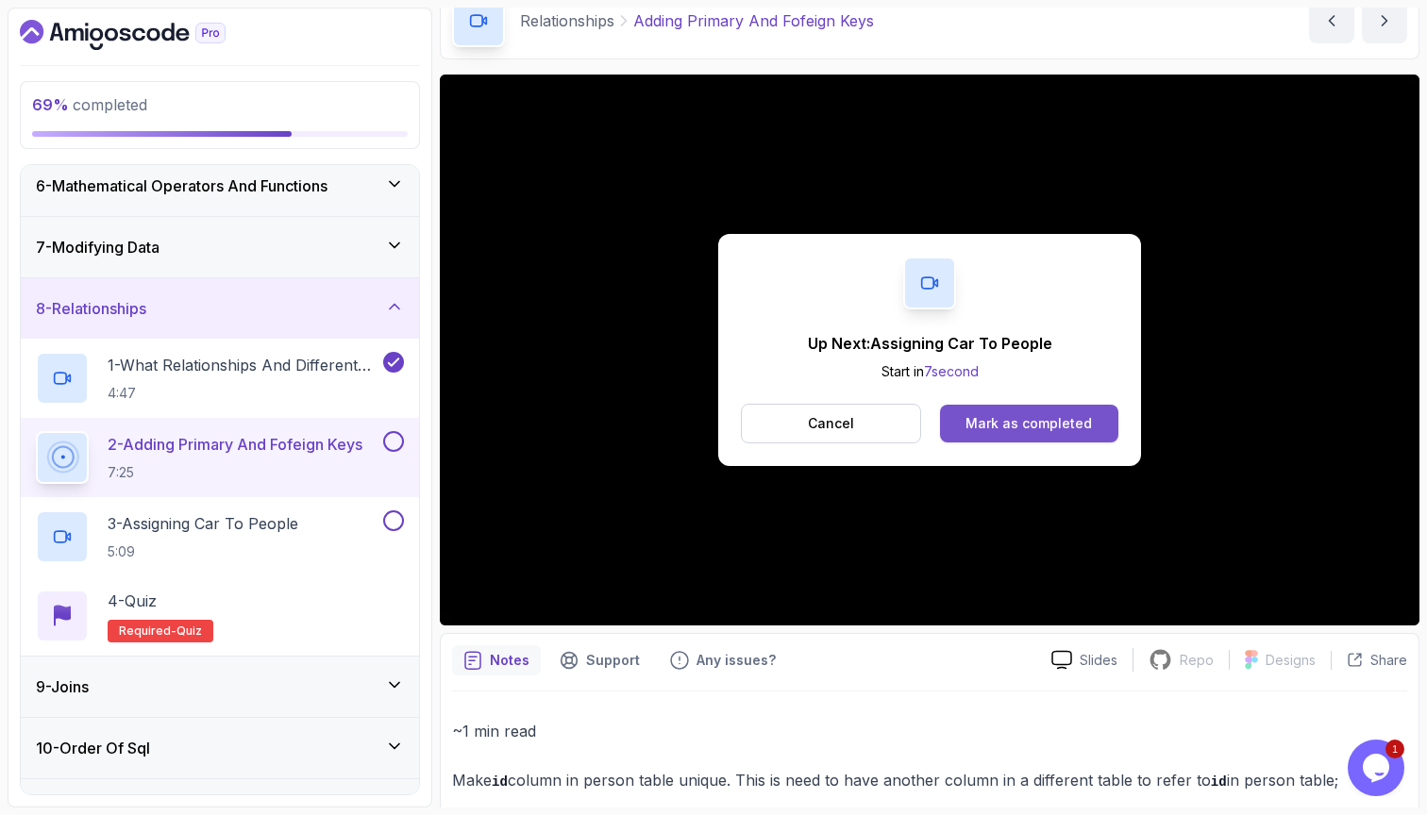
click at [989, 416] on div "Mark as completed" at bounding box center [1028, 423] width 126 height 19
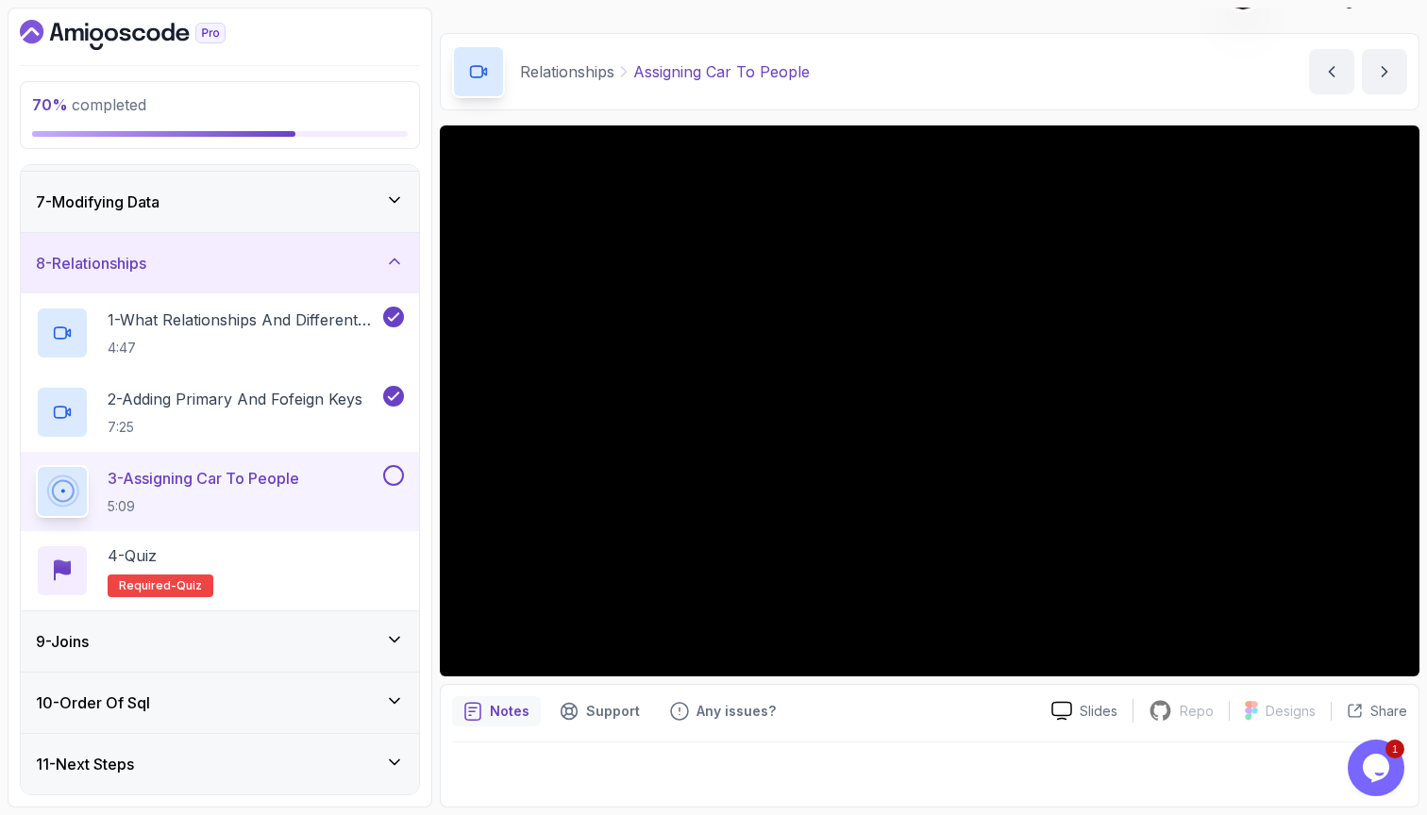
click at [213, 622] on div "9 - Joins" at bounding box center [220, 641] width 398 height 60
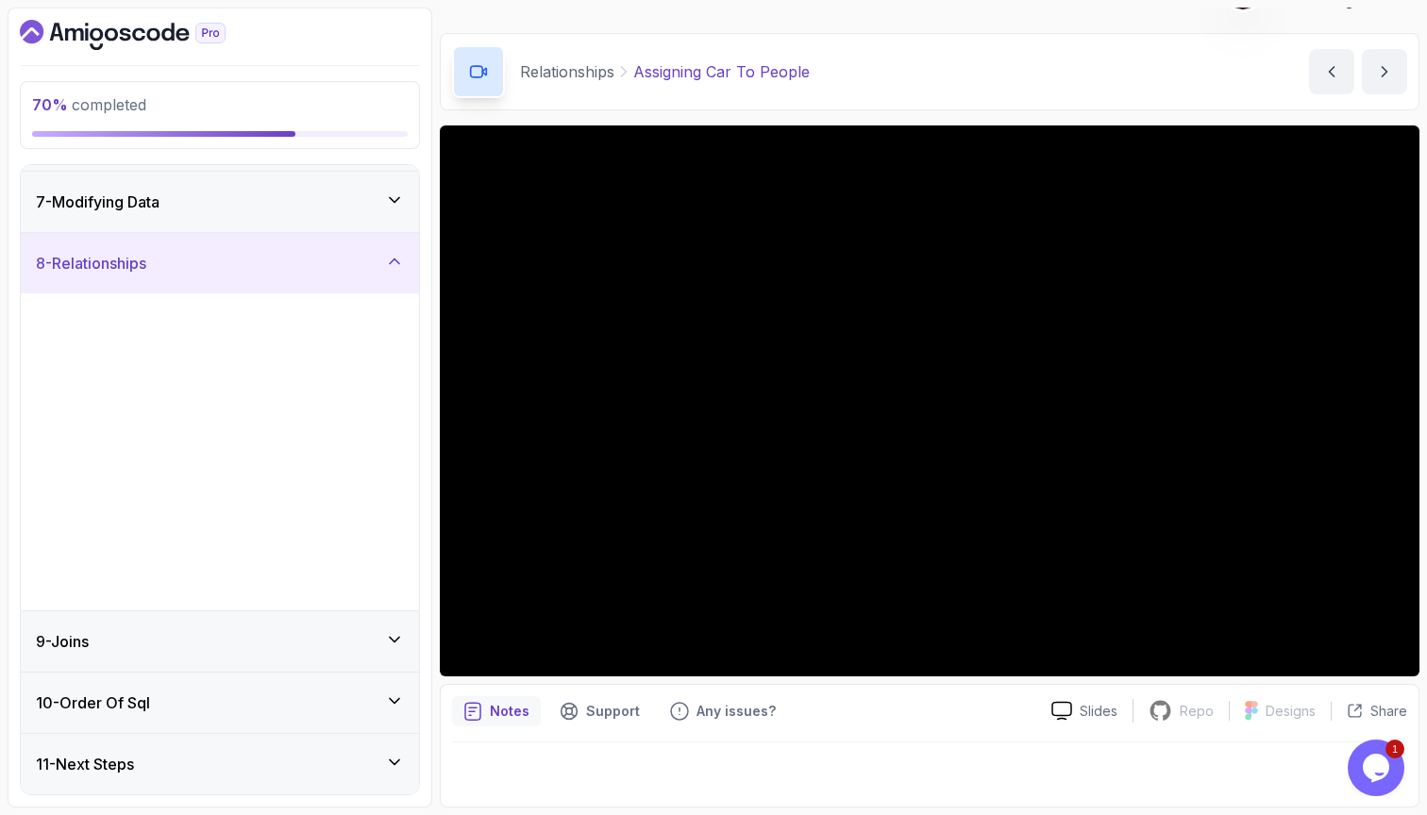
scroll to position [44, 0]
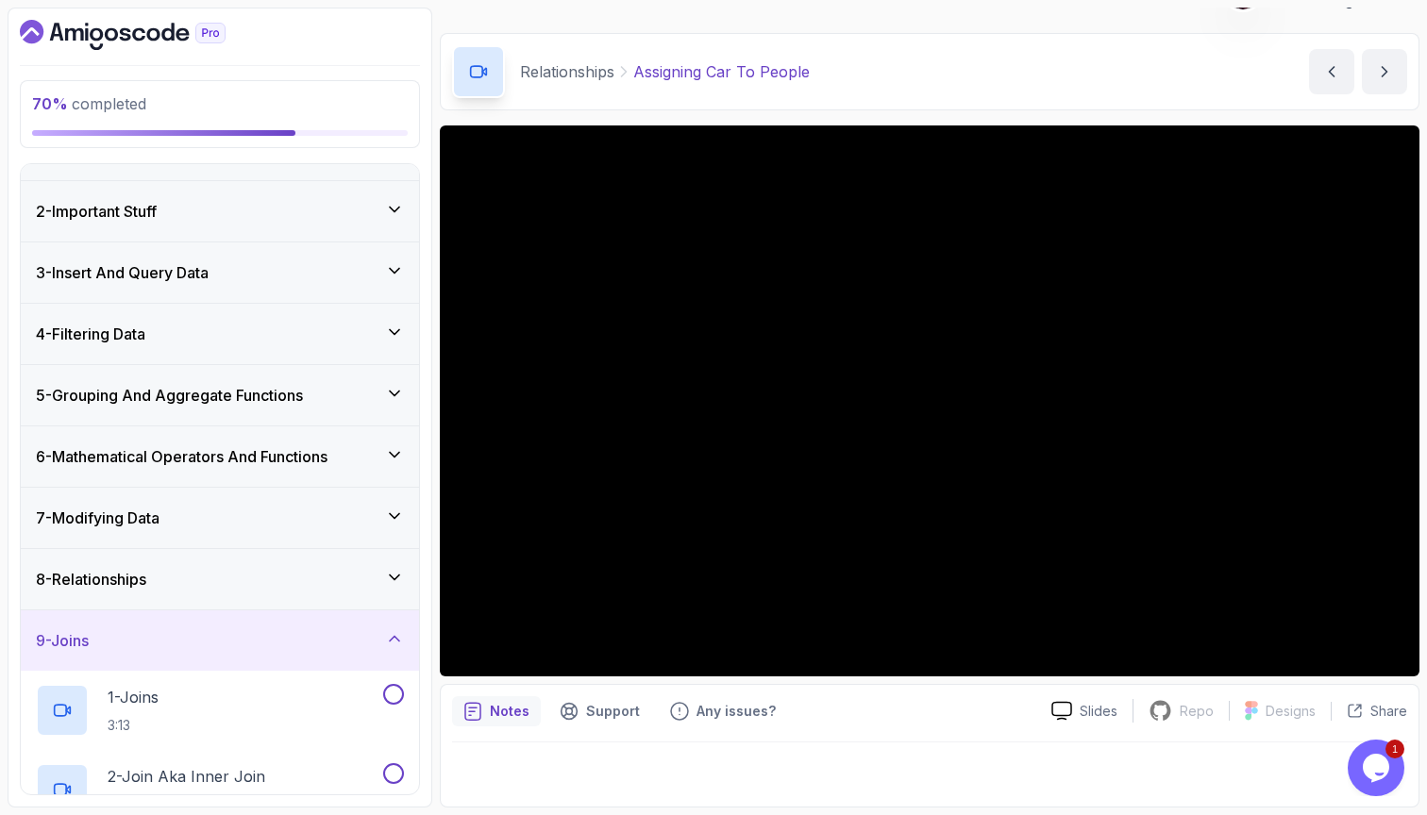
click at [213, 622] on div "9 - Joins" at bounding box center [220, 641] width 398 height 60
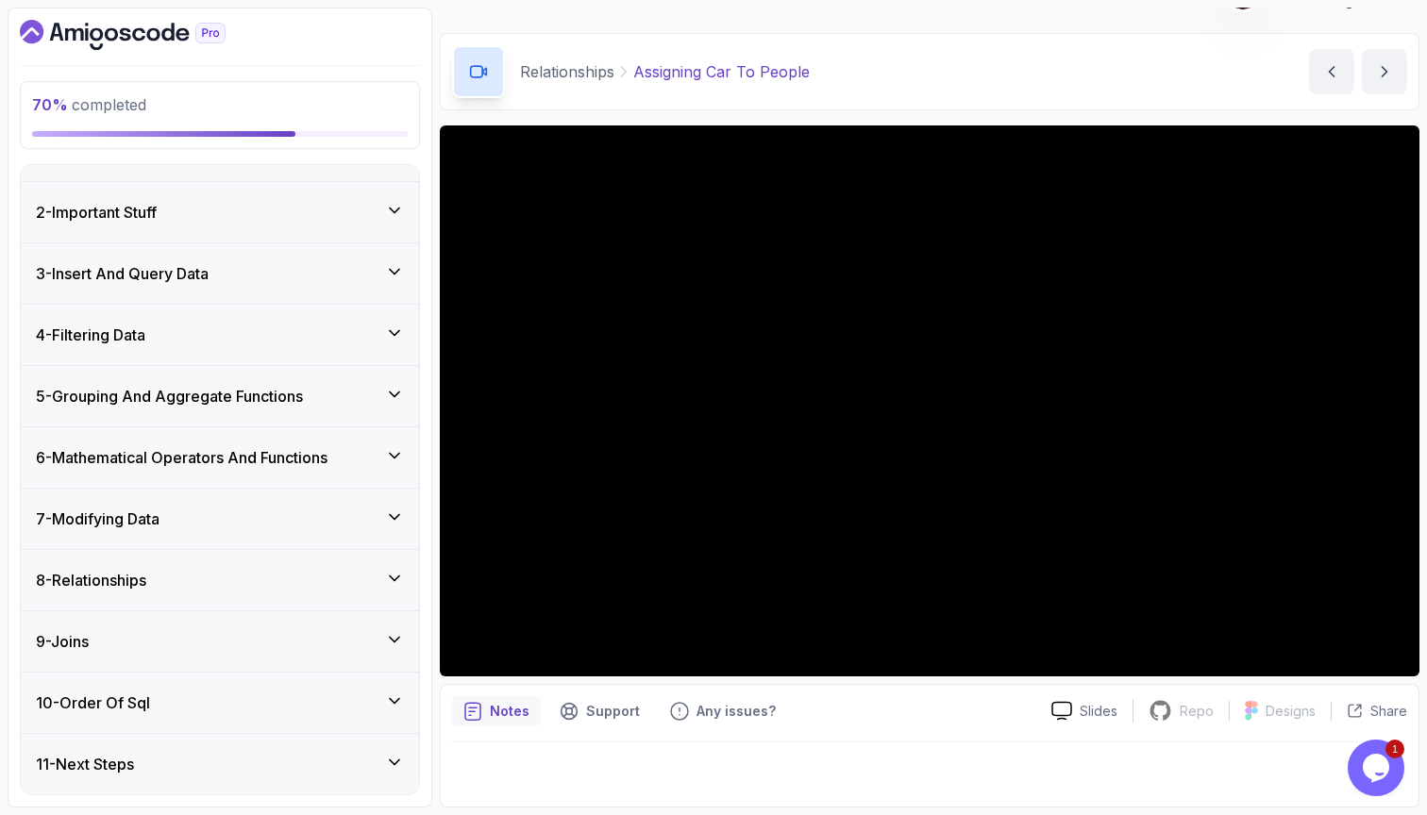
click at [251, 590] on div "8 - Relationships" at bounding box center [220, 580] width 368 height 23
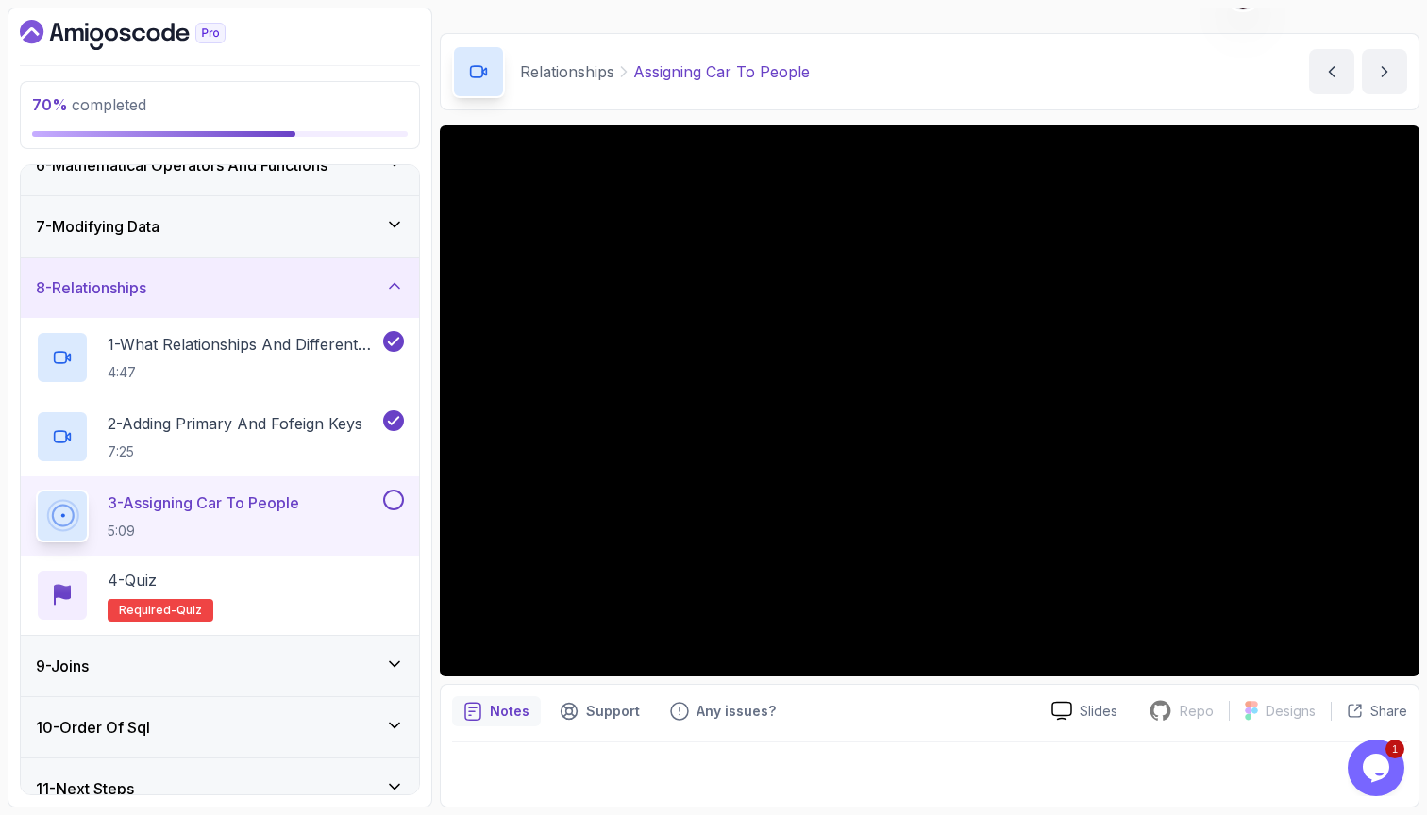
scroll to position [0, 0]
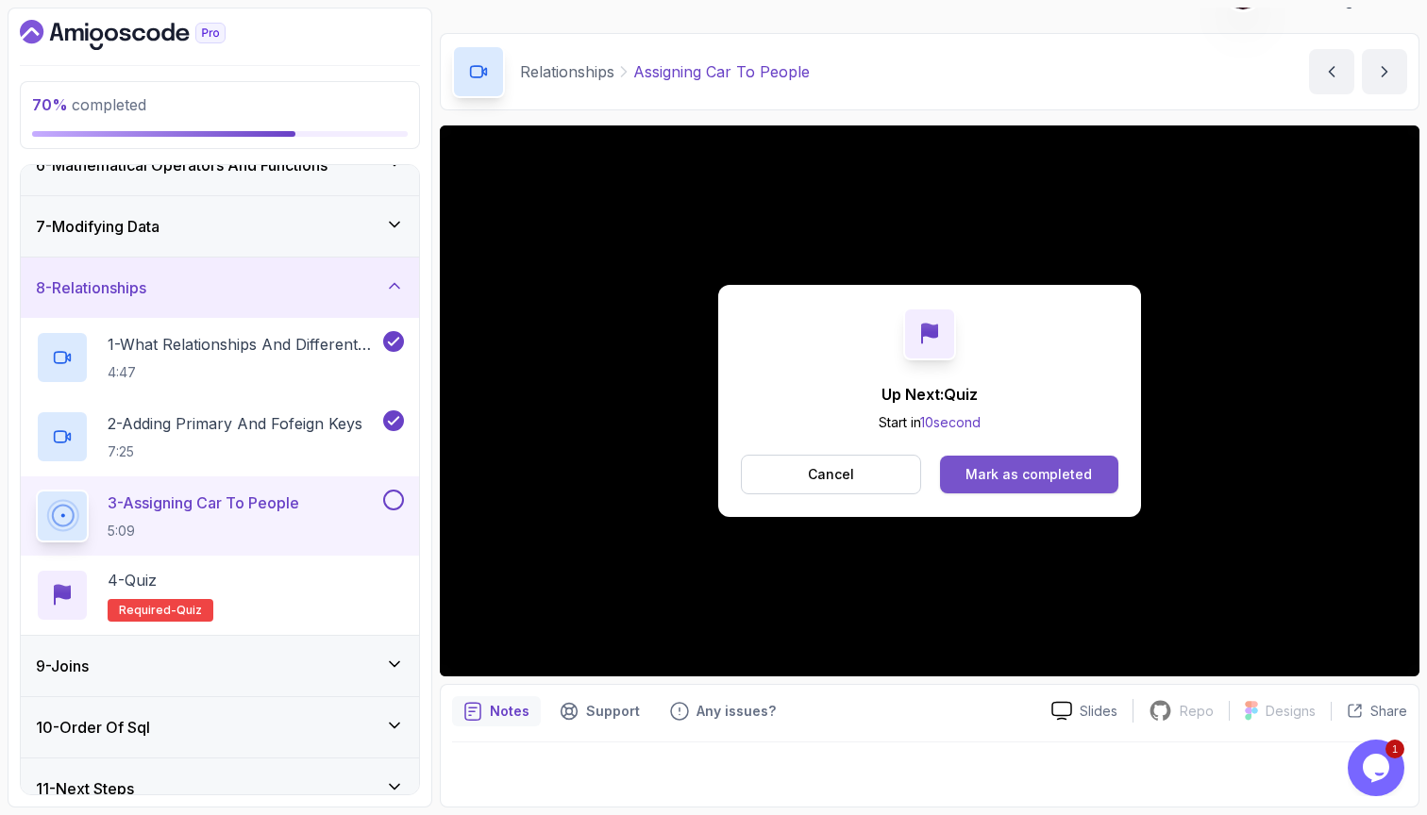
click at [1061, 471] on div "Mark as completed" at bounding box center [1028, 474] width 126 height 19
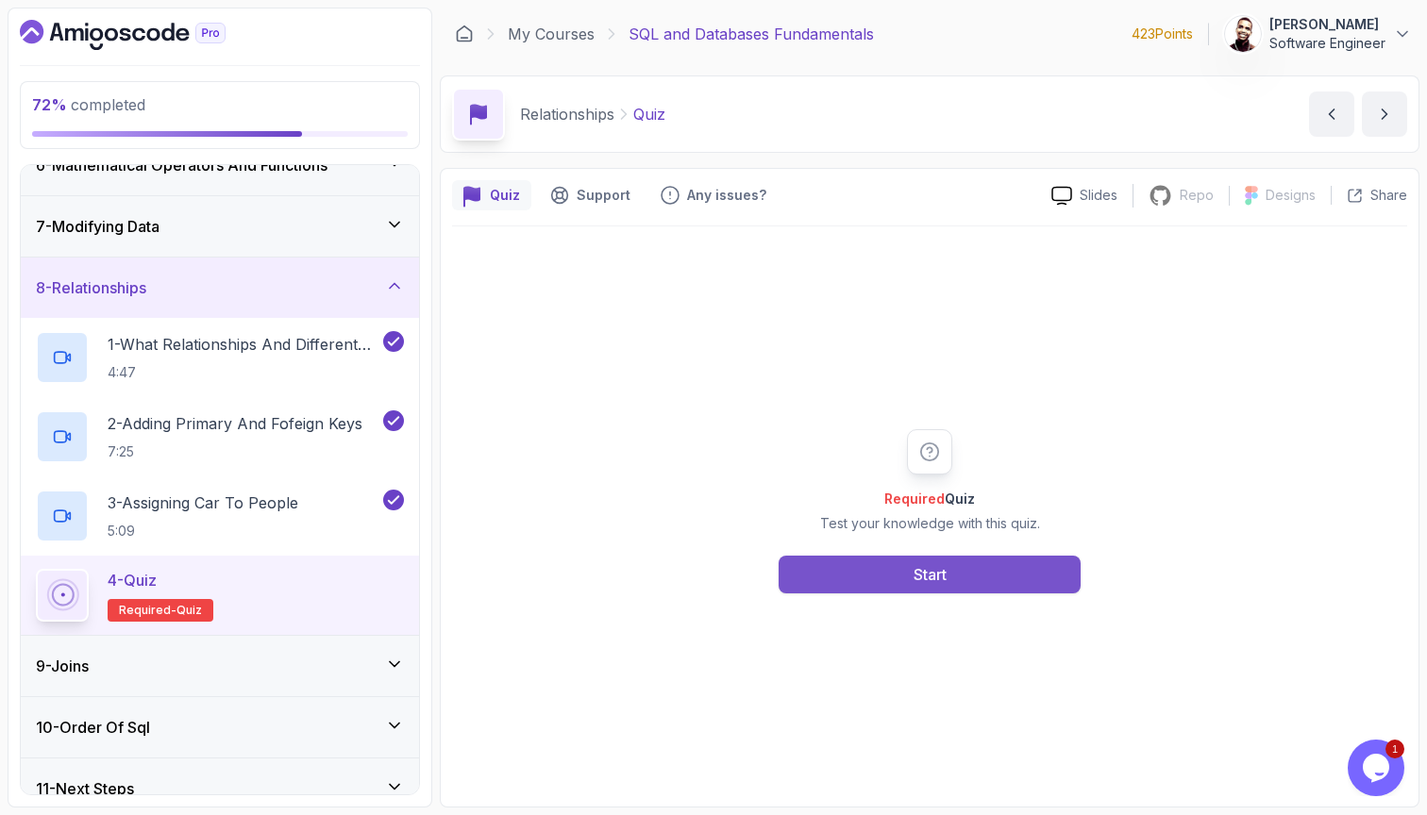
click at [976, 584] on button "Start" at bounding box center [929, 575] width 302 height 38
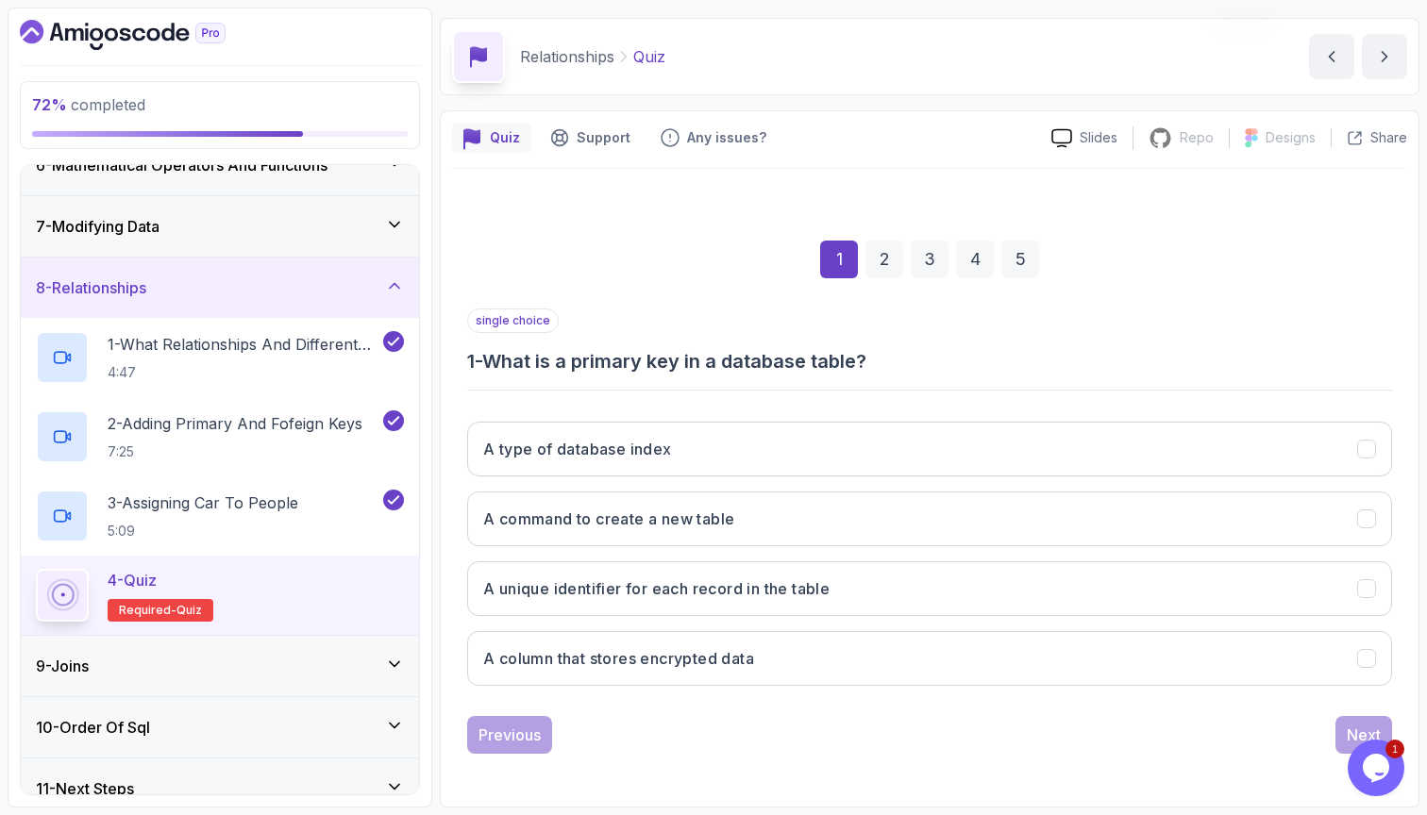
scroll to position [58, 0]
click at [958, 578] on button "A unique identifier for each record in the table" at bounding box center [929, 588] width 925 height 55
click at [1349, 726] on div "Next" at bounding box center [1364, 735] width 34 height 23
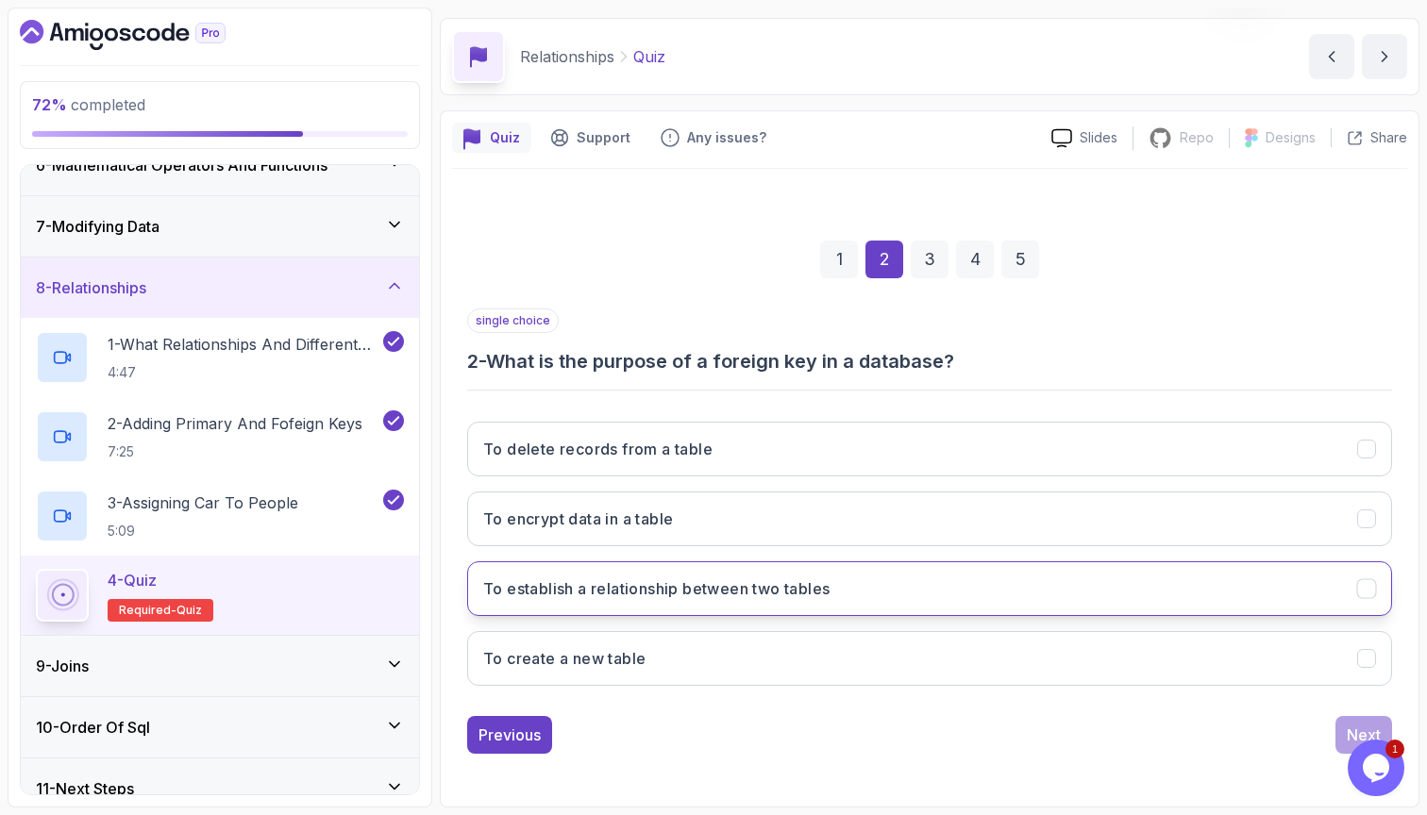
click at [1094, 586] on button "To establish a relationship between two tables" at bounding box center [929, 588] width 925 height 55
click at [1340, 728] on button "Next" at bounding box center [1363, 735] width 57 height 38
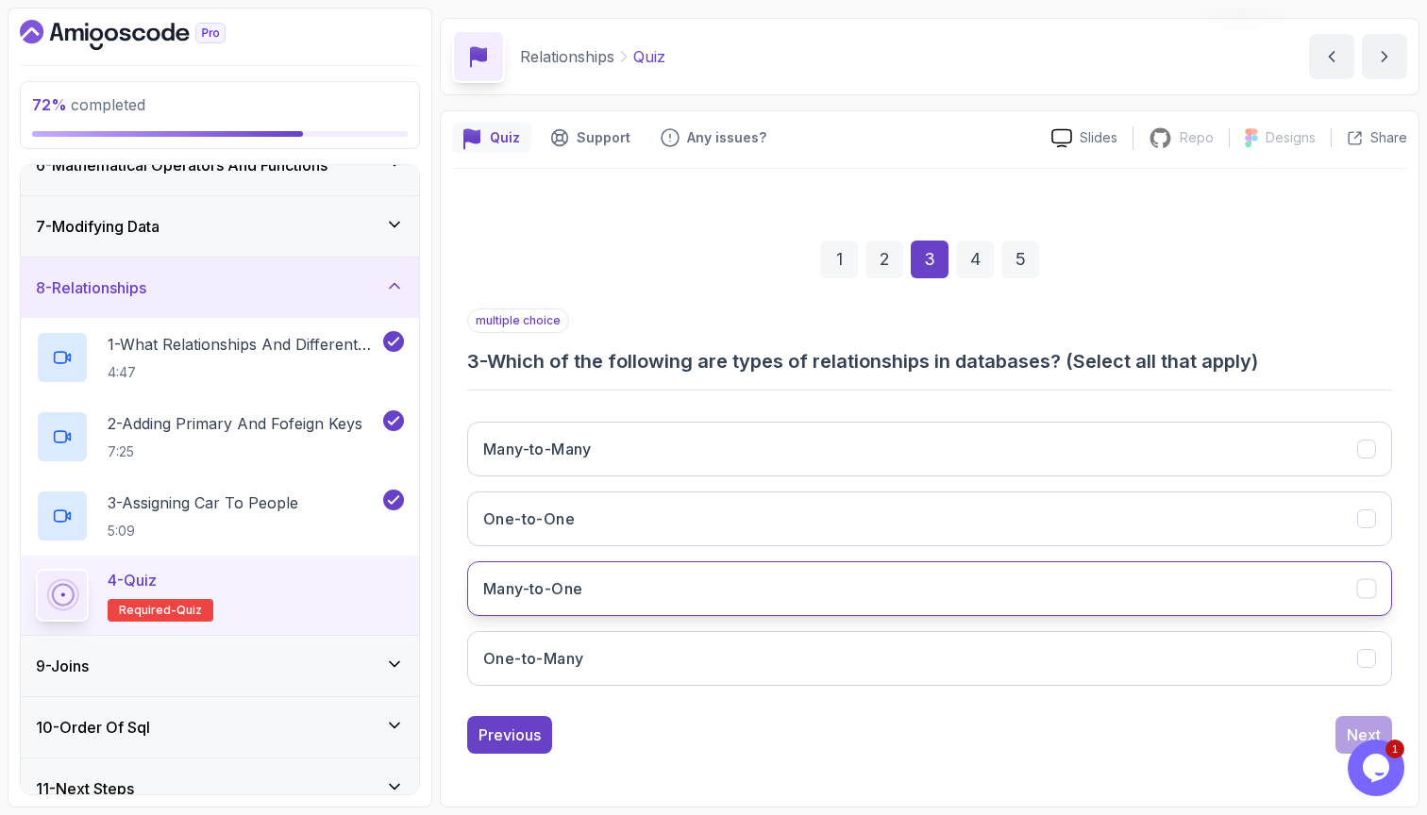
scroll to position [0, 0]
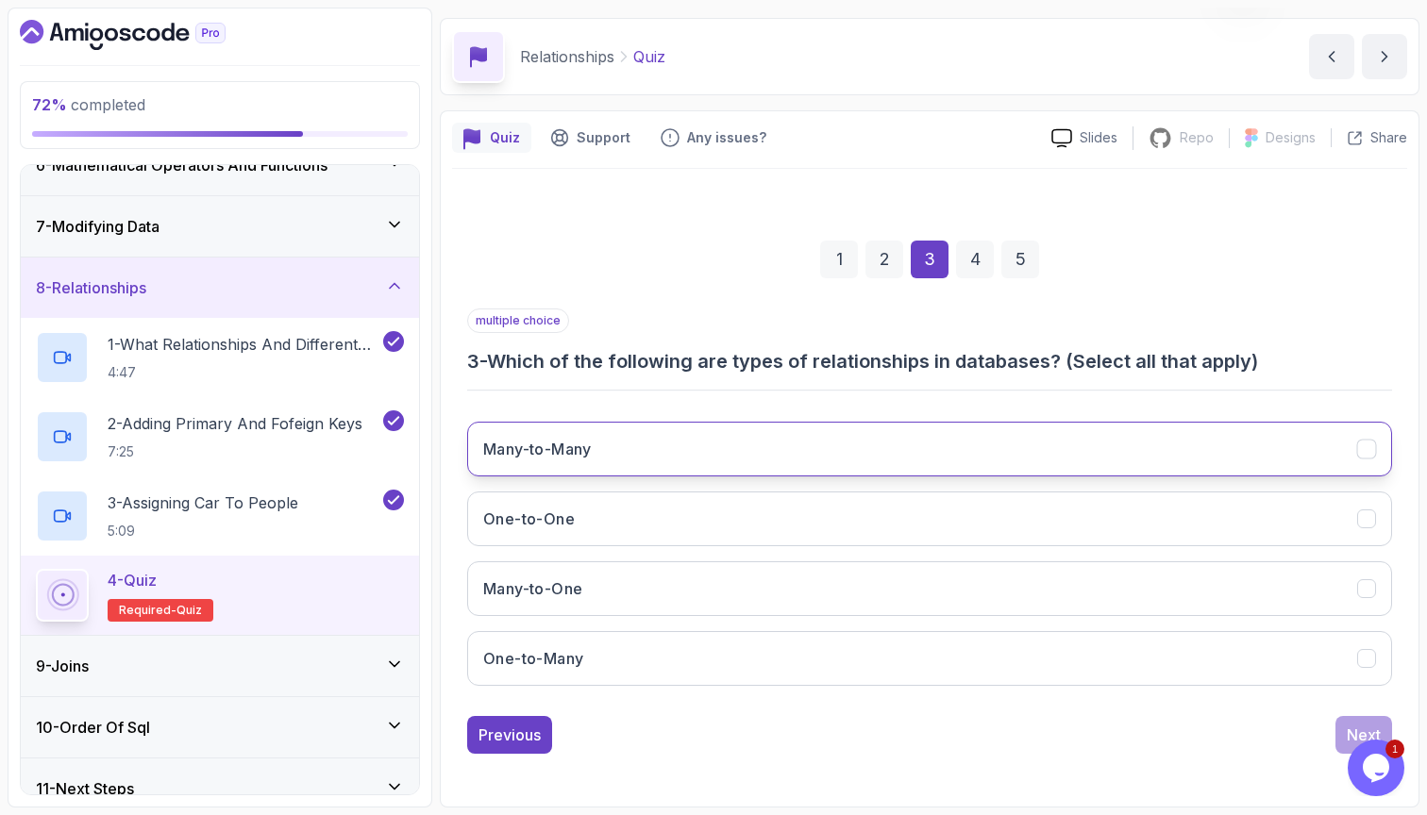
click at [1255, 464] on button "Many-to-Many" at bounding box center [929, 449] width 925 height 55
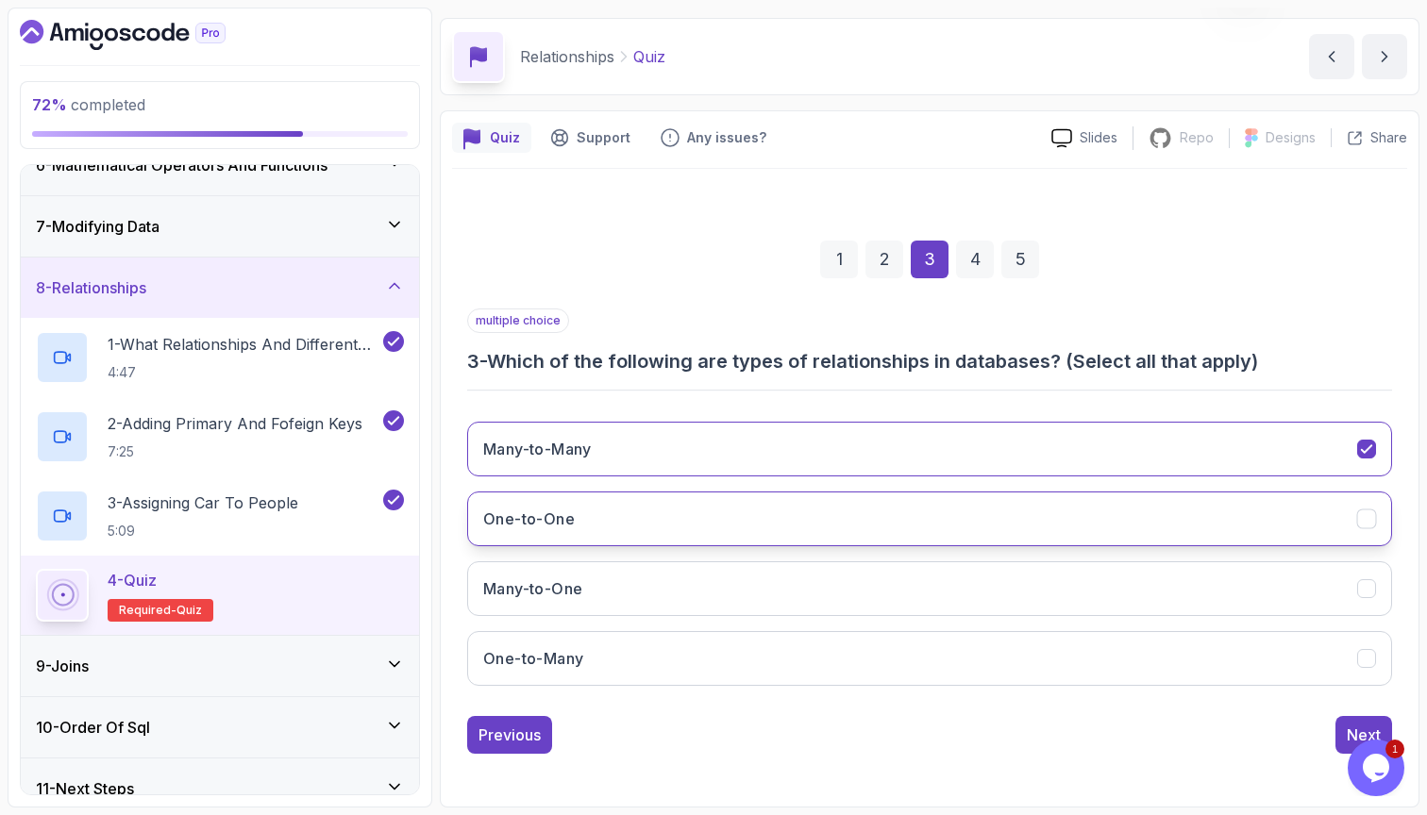
click at [1202, 515] on button "One-to-One" at bounding box center [929, 519] width 925 height 55
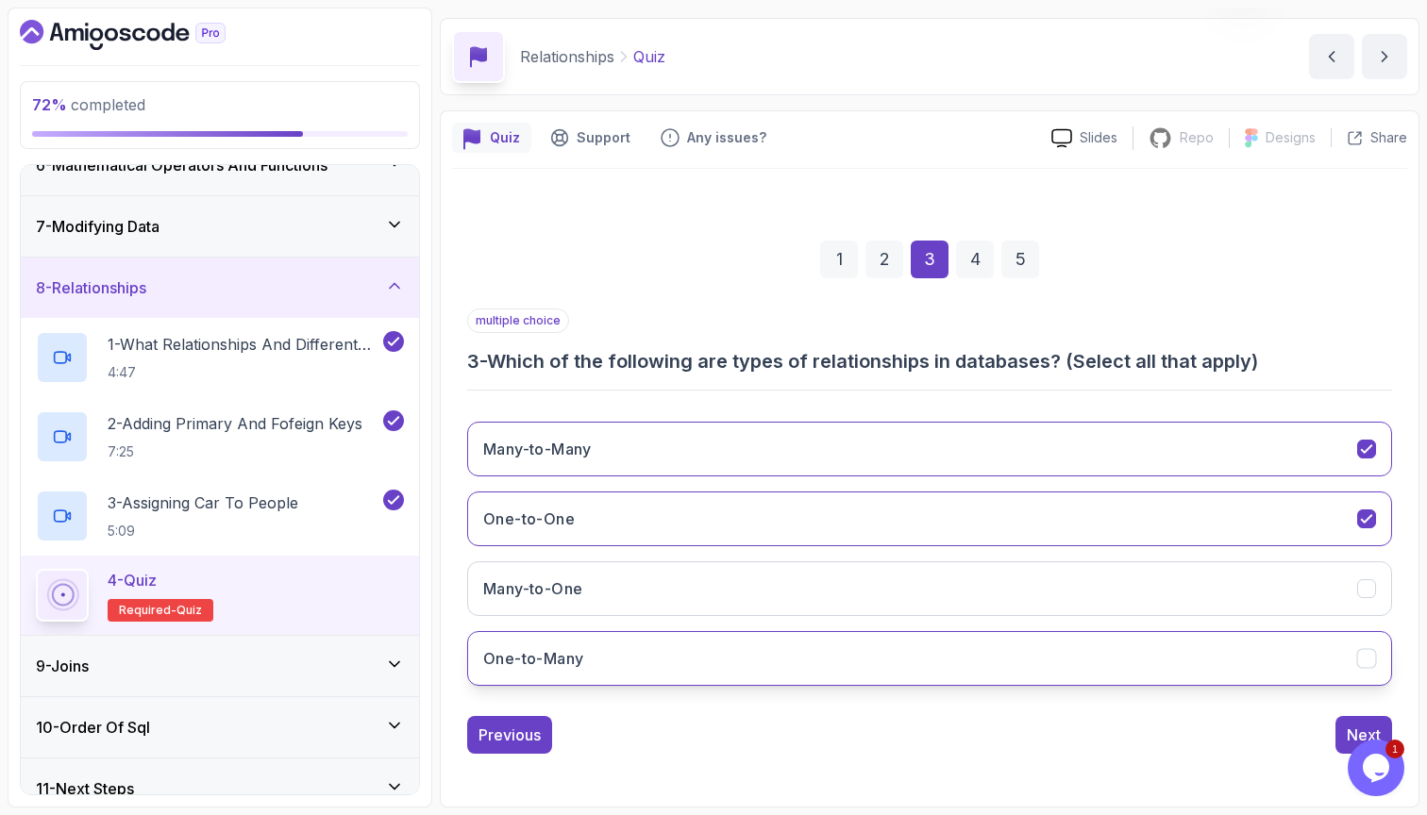
click at [1116, 647] on button "One-to-Many" at bounding box center [929, 658] width 925 height 55
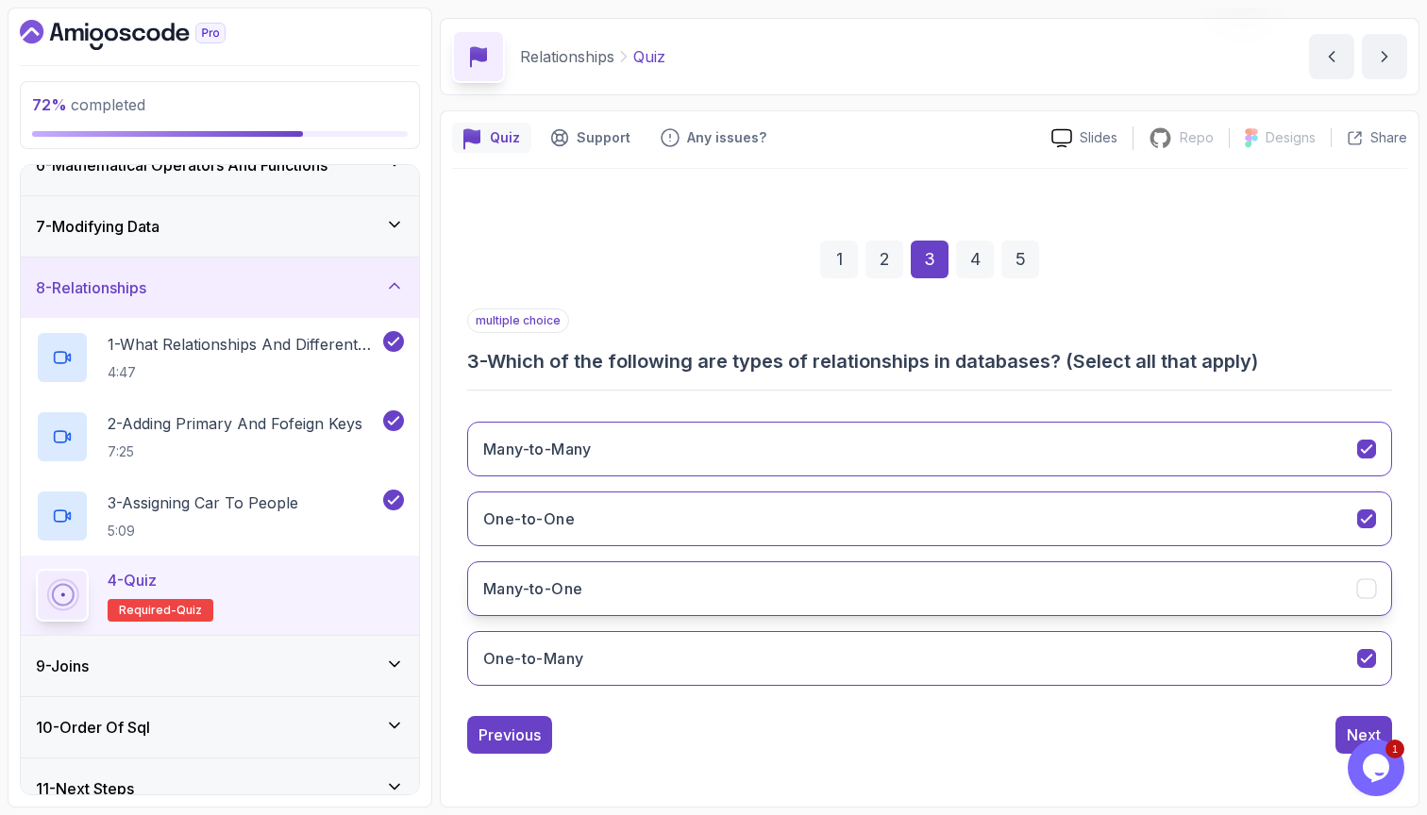
click at [1143, 606] on button "Many-to-One" at bounding box center [929, 588] width 925 height 55
click at [1341, 724] on button "Next" at bounding box center [1363, 735] width 57 height 38
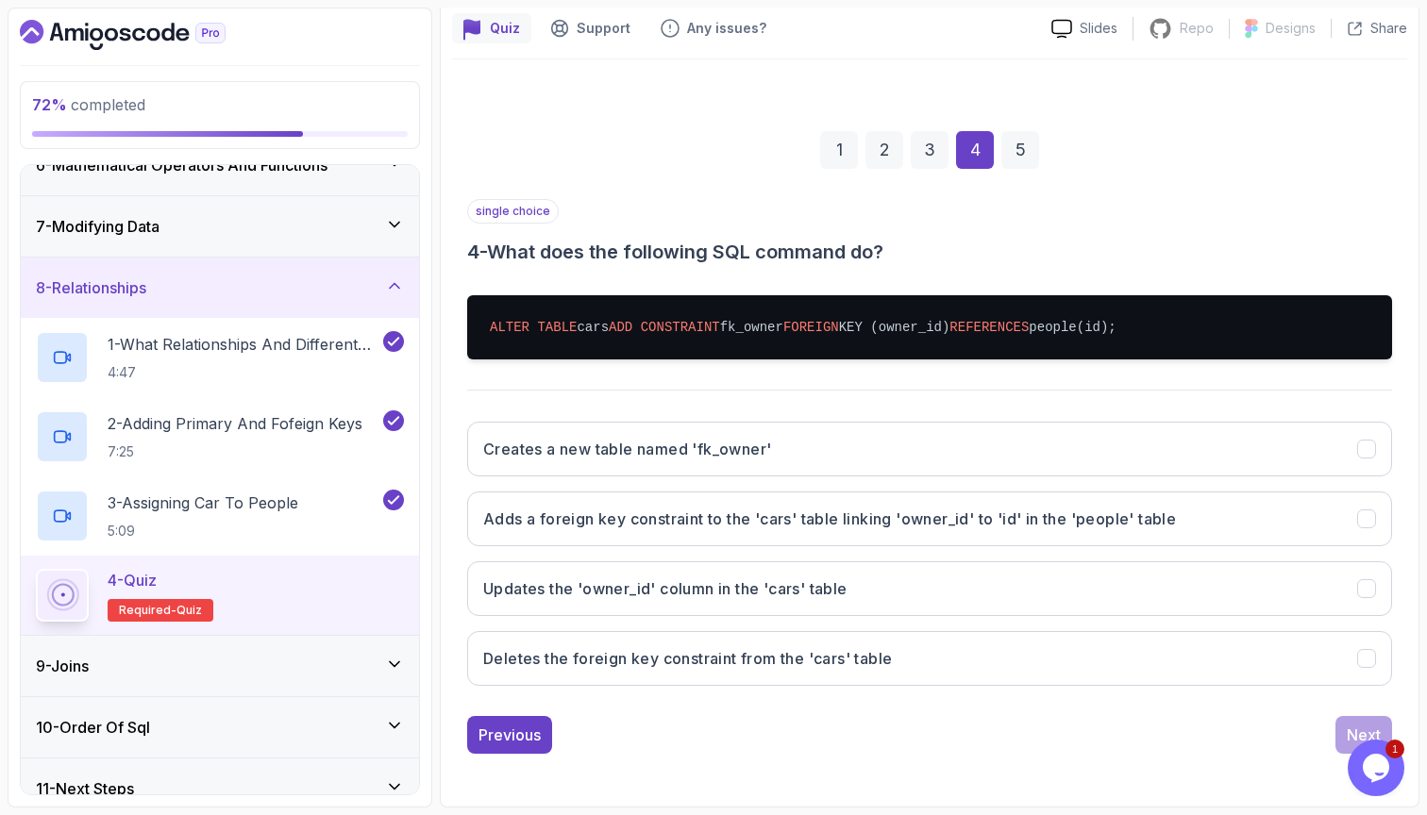
scroll to position [167, 0]
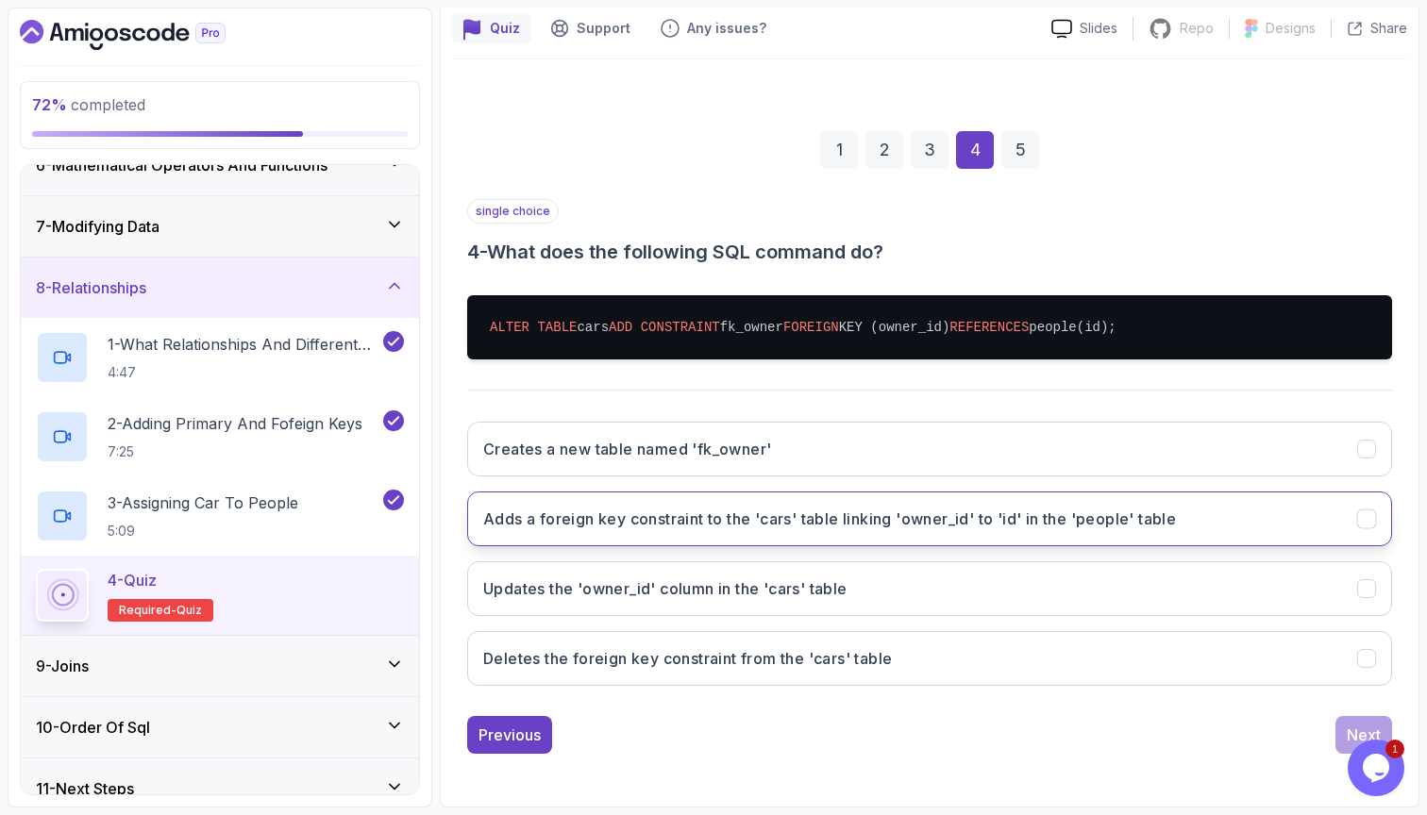
click at [1290, 519] on button "Adds a foreign key constraint to the 'cars' table linking 'owner_id' to 'id' in…" at bounding box center [929, 519] width 925 height 55
click at [1348, 727] on div "Next" at bounding box center [1364, 735] width 34 height 23
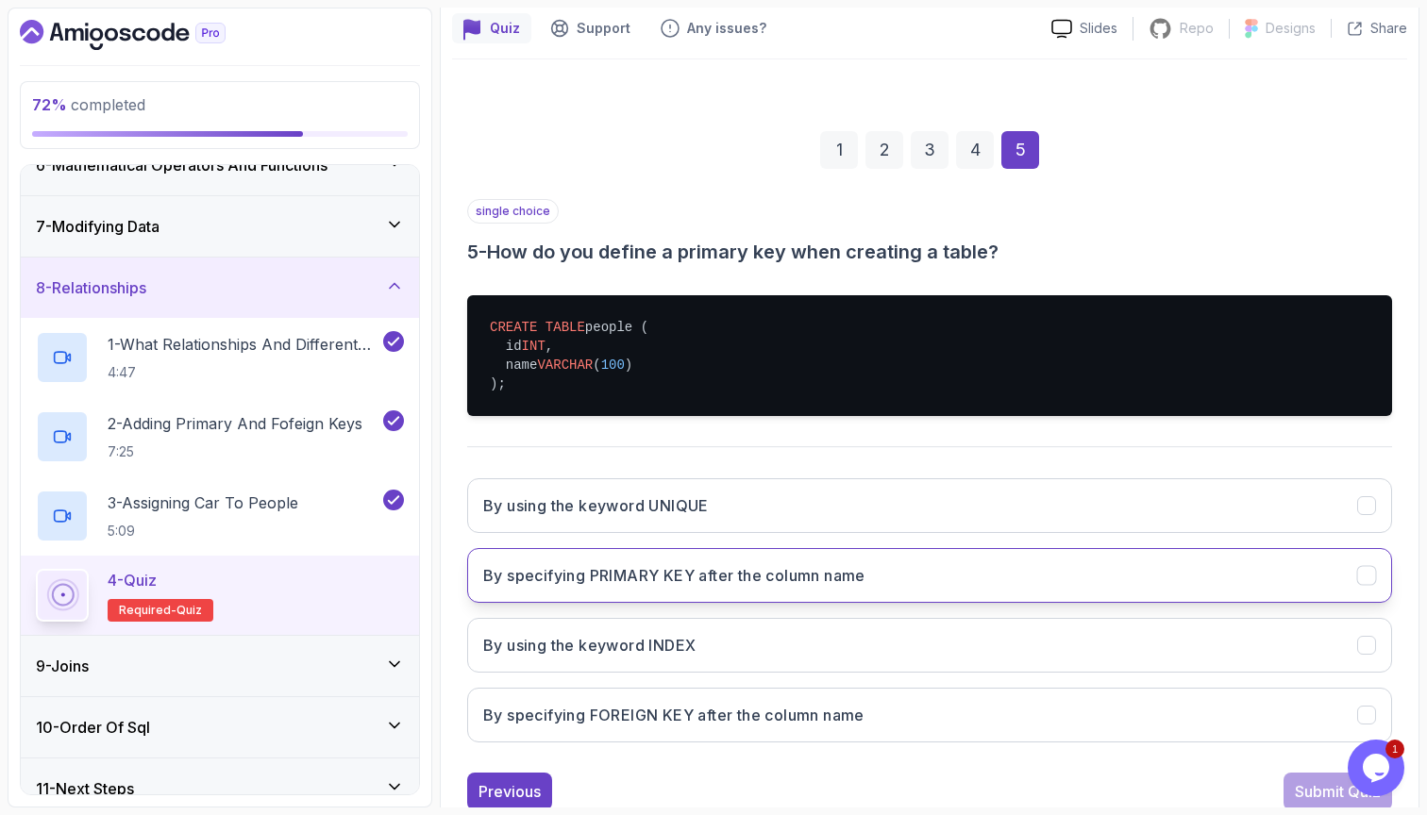
click at [1271, 563] on button "By specifying PRIMARY KEY after the column name" at bounding box center [929, 575] width 925 height 55
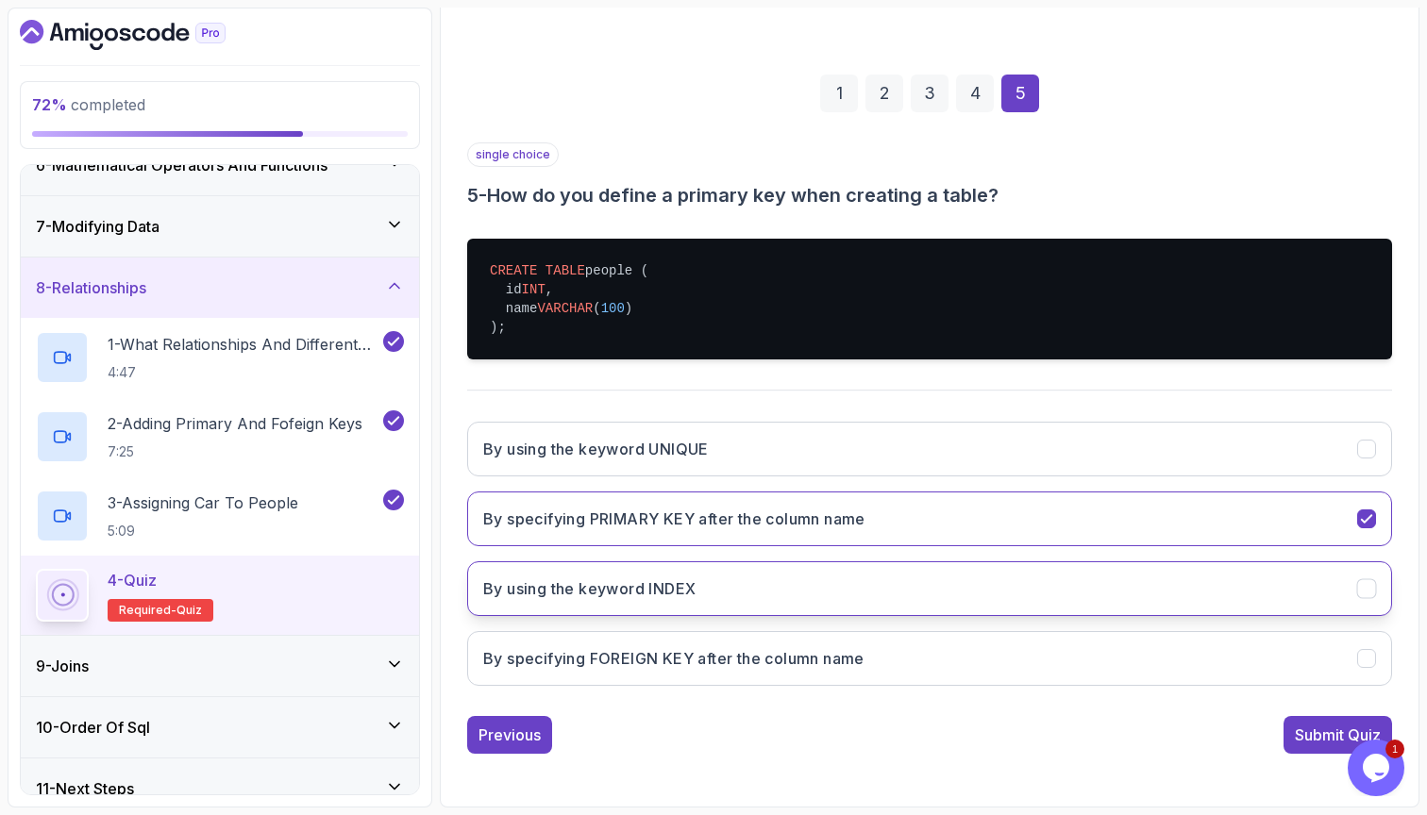
scroll to position [224, 0]
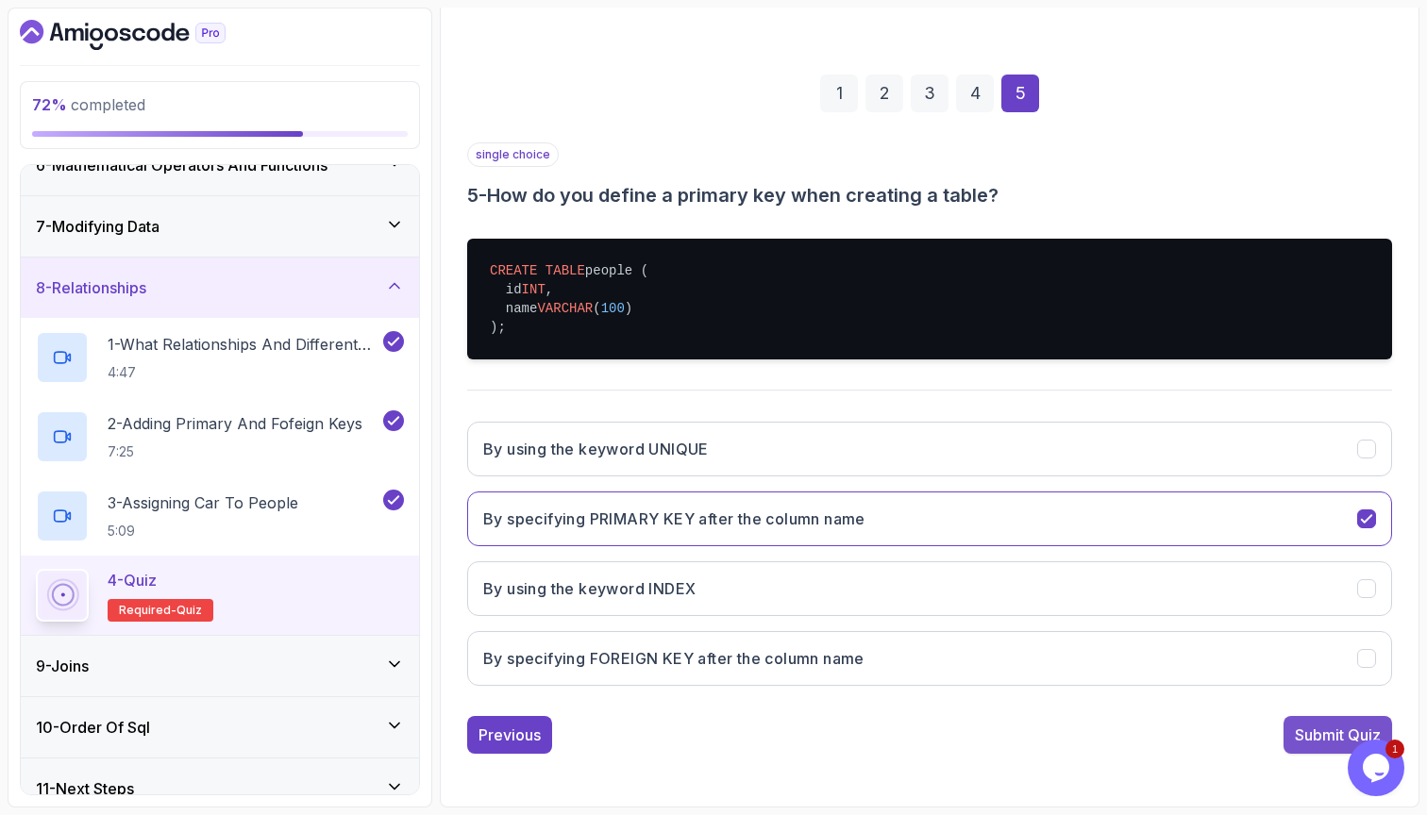
click at [1297, 728] on div "Submit Quiz" at bounding box center [1338, 735] width 86 height 23
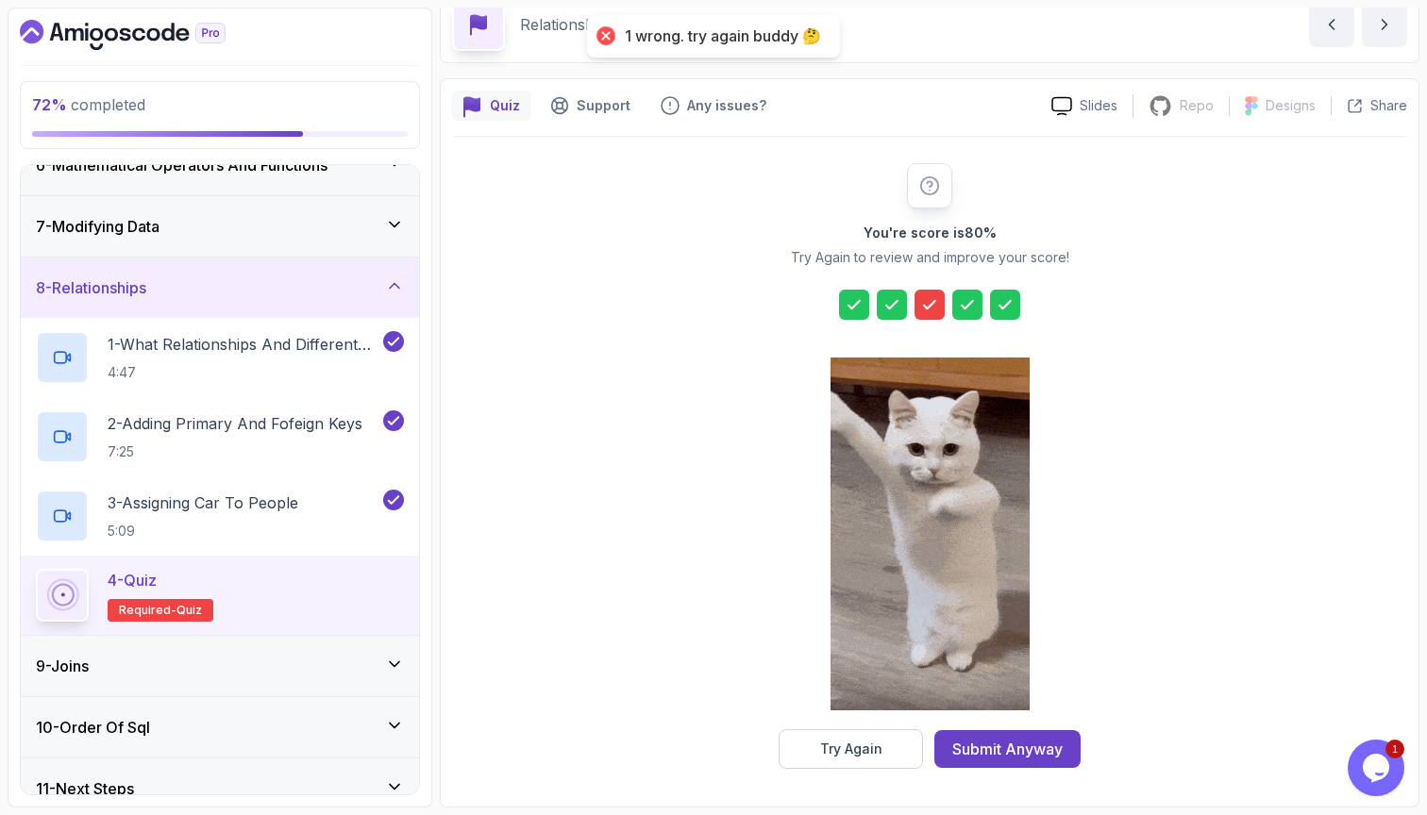
click at [928, 307] on icon at bounding box center [929, 304] width 19 height 19
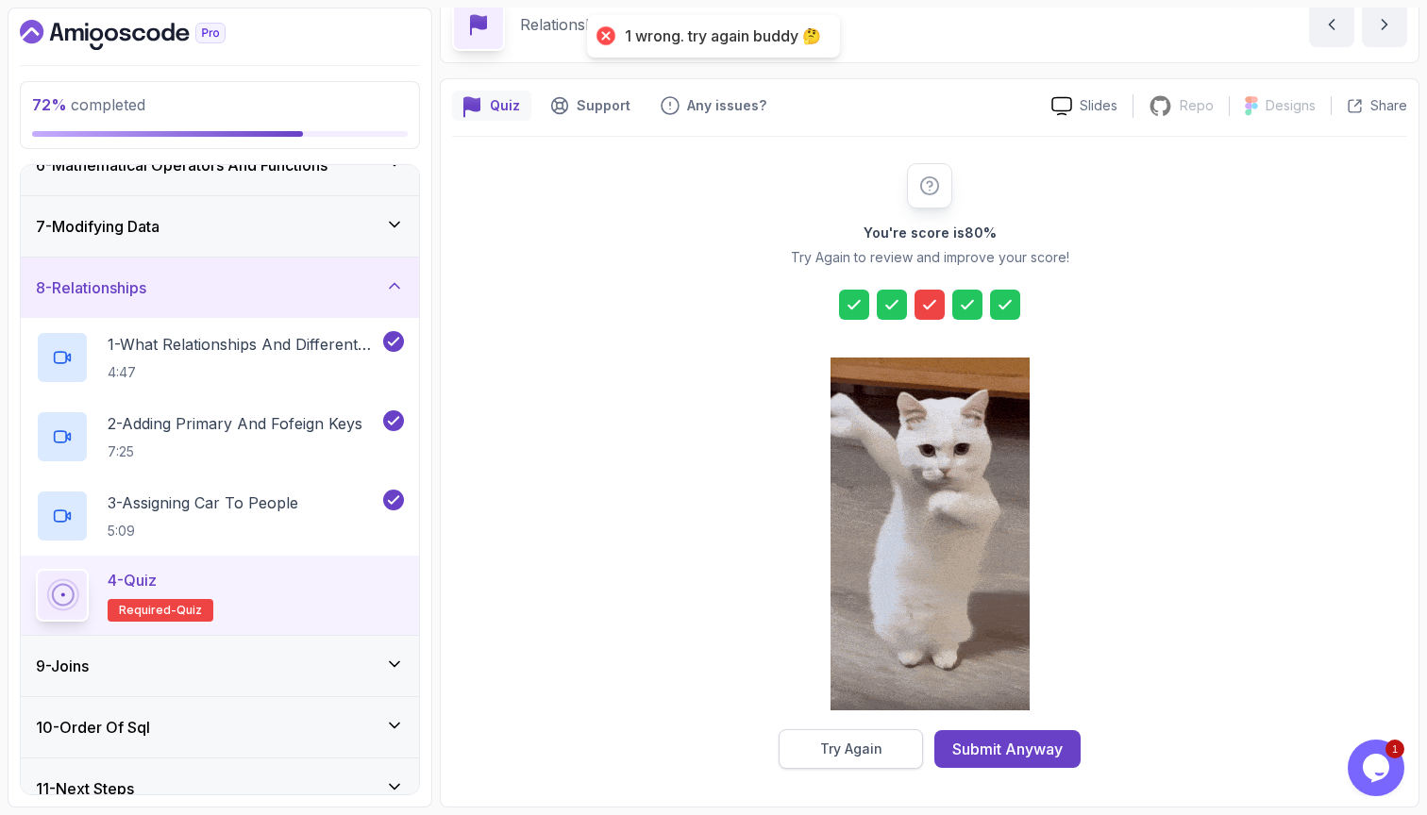
click at [859, 741] on div "Try Again" at bounding box center [851, 749] width 62 height 19
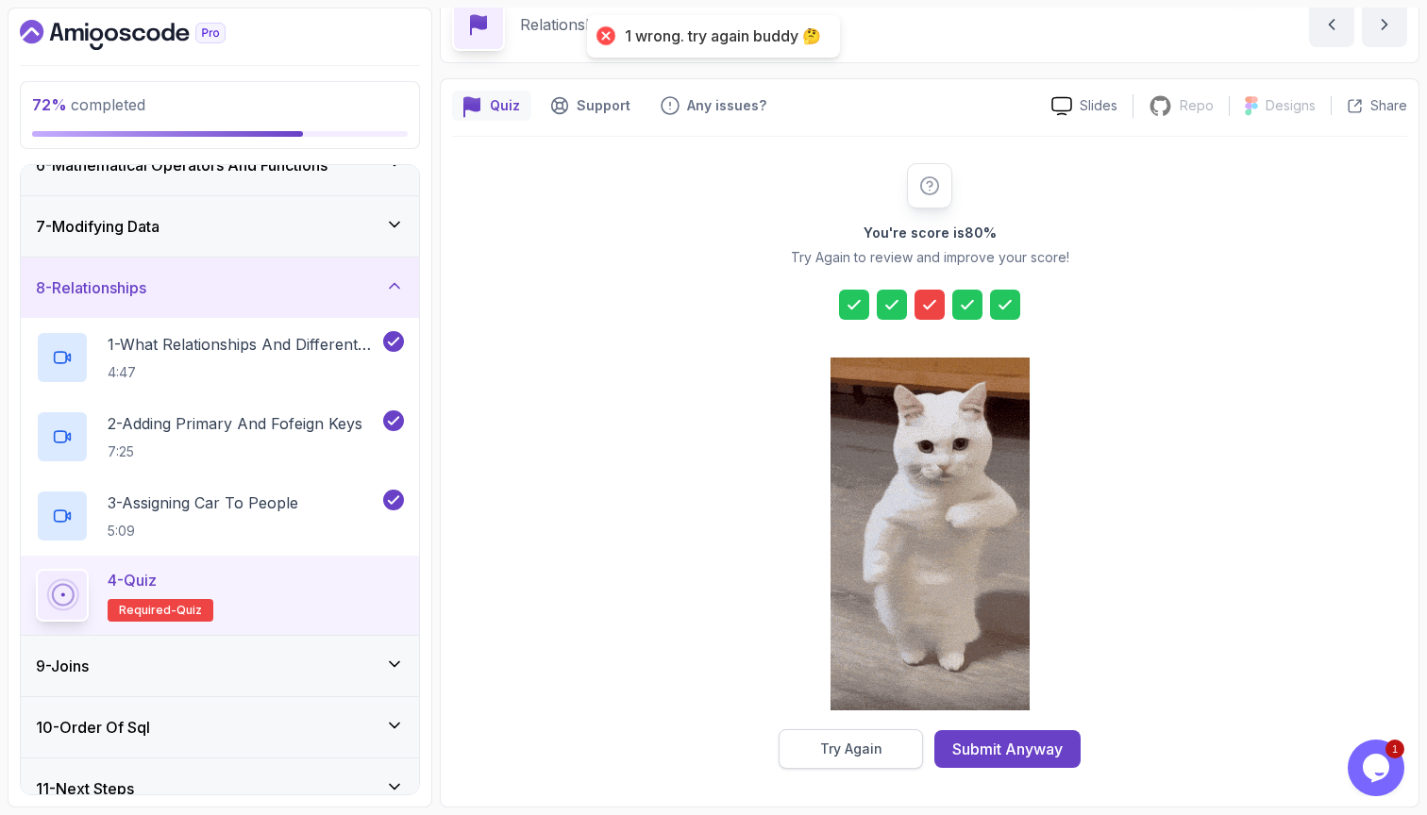
scroll to position [58, 0]
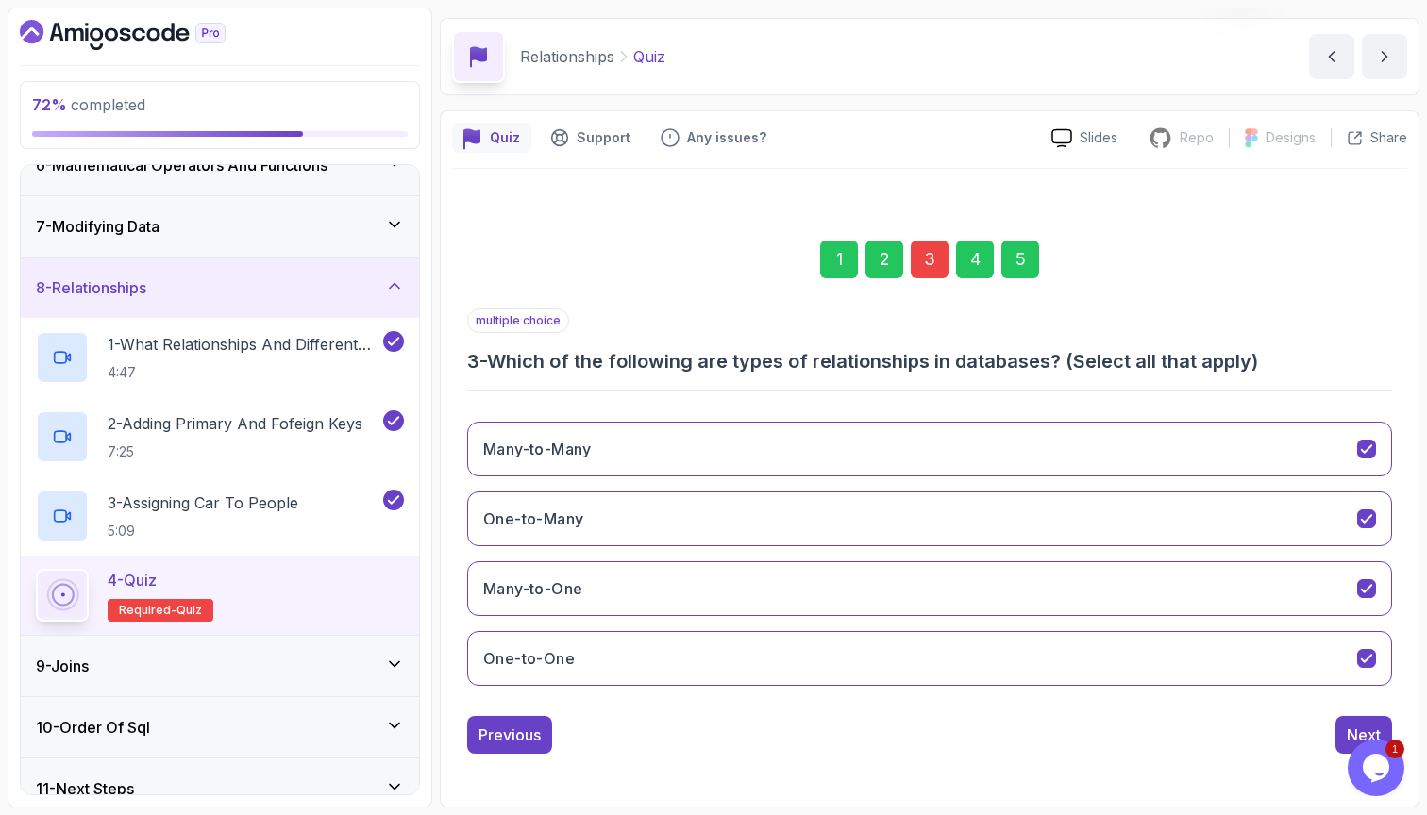
click at [921, 261] on div "3" at bounding box center [930, 260] width 38 height 38
click at [1101, 464] on button "Many-to-Many" at bounding box center [929, 449] width 925 height 55
click at [1114, 427] on button "Many-to-Many" at bounding box center [929, 449] width 925 height 55
click at [1051, 573] on button "Many-to-One" at bounding box center [929, 588] width 925 height 55
click at [1350, 729] on div "Next" at bounding box center [1364, 735] width 34 height 23
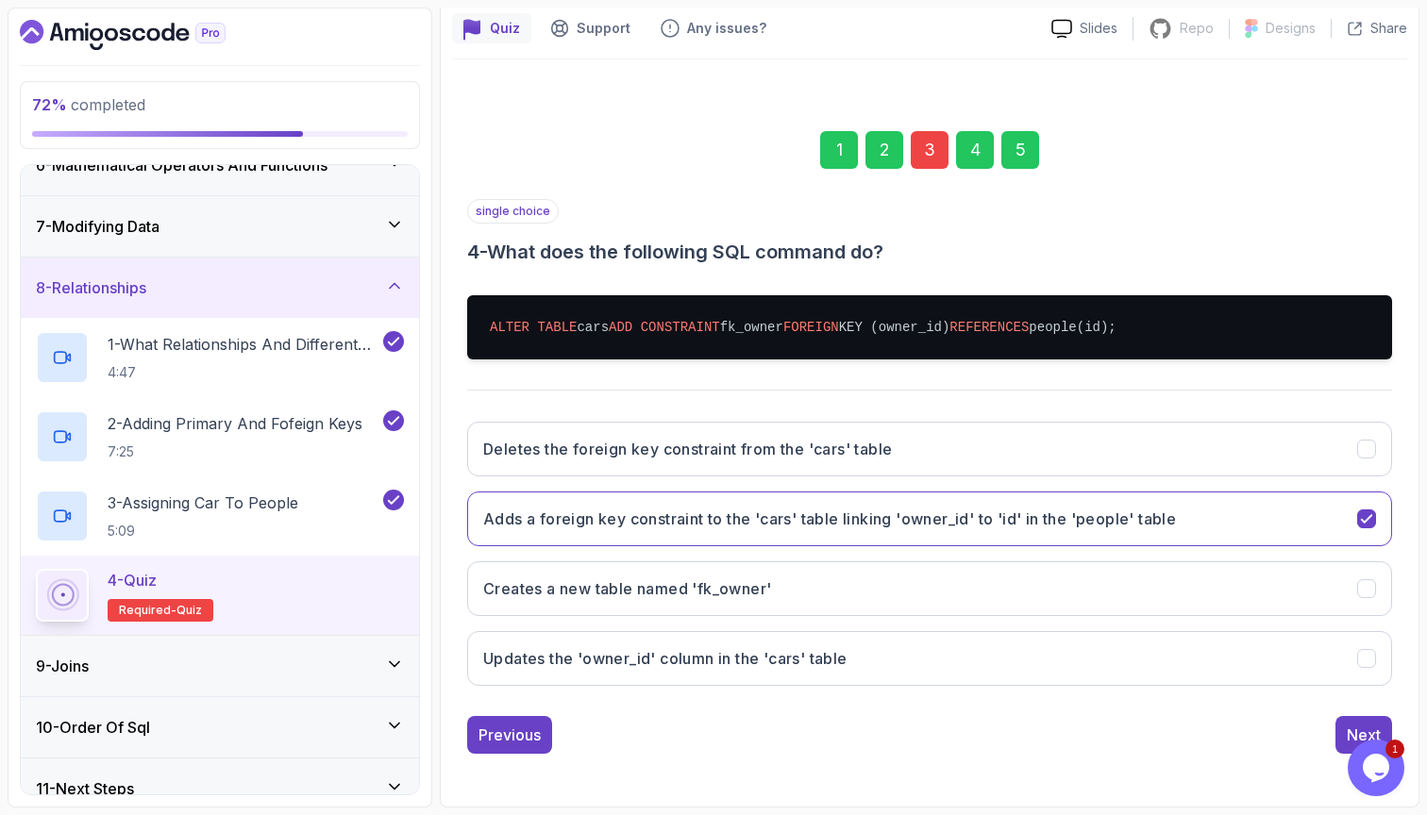
scroll to position [167, 0]
click at [1019, 161] on div "5" at bounding box center [1020, 150] width 38 height 38
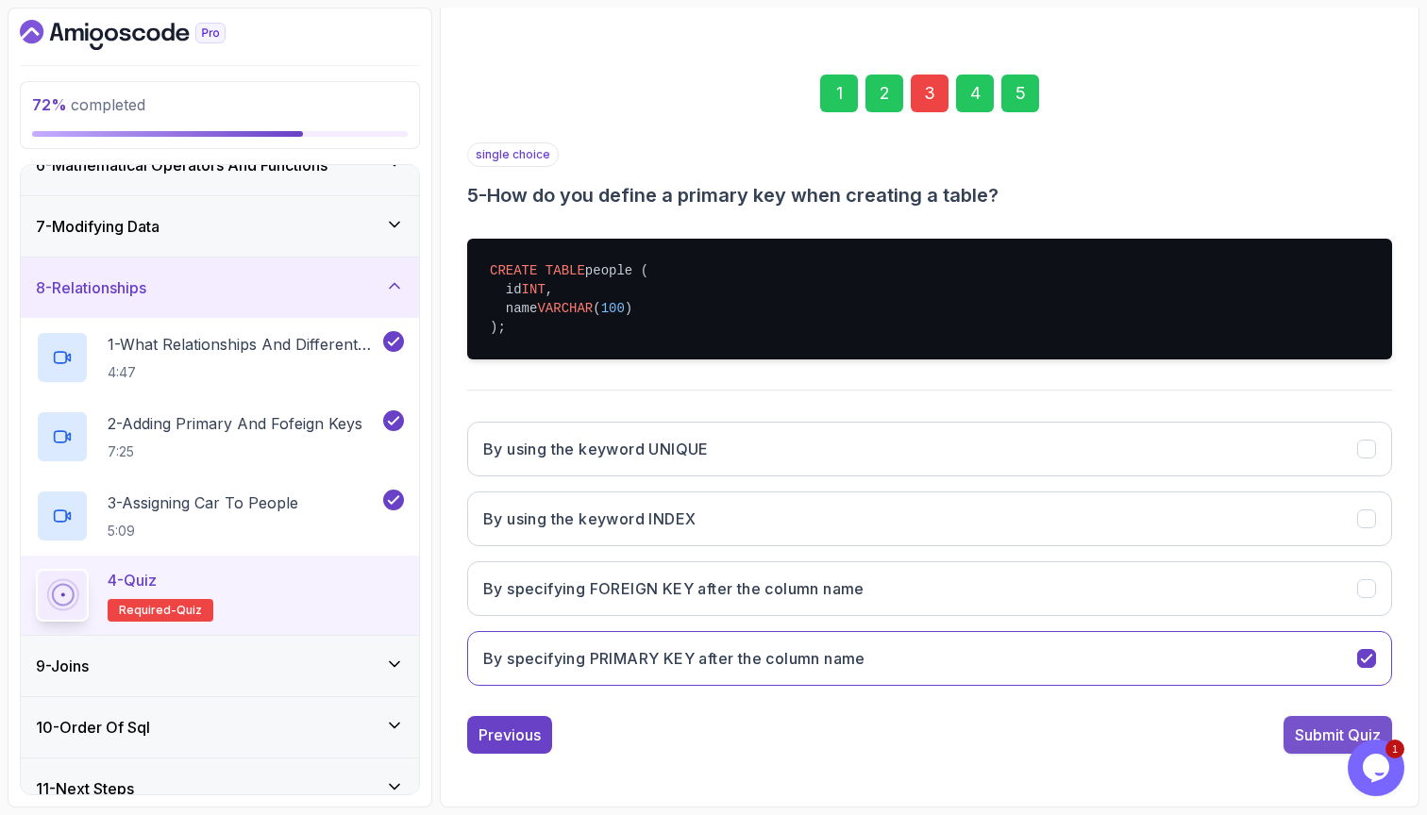
click at [1300, 729] on div "Submit Quiz" at bounding box center [1338, 735] width 86 height 23
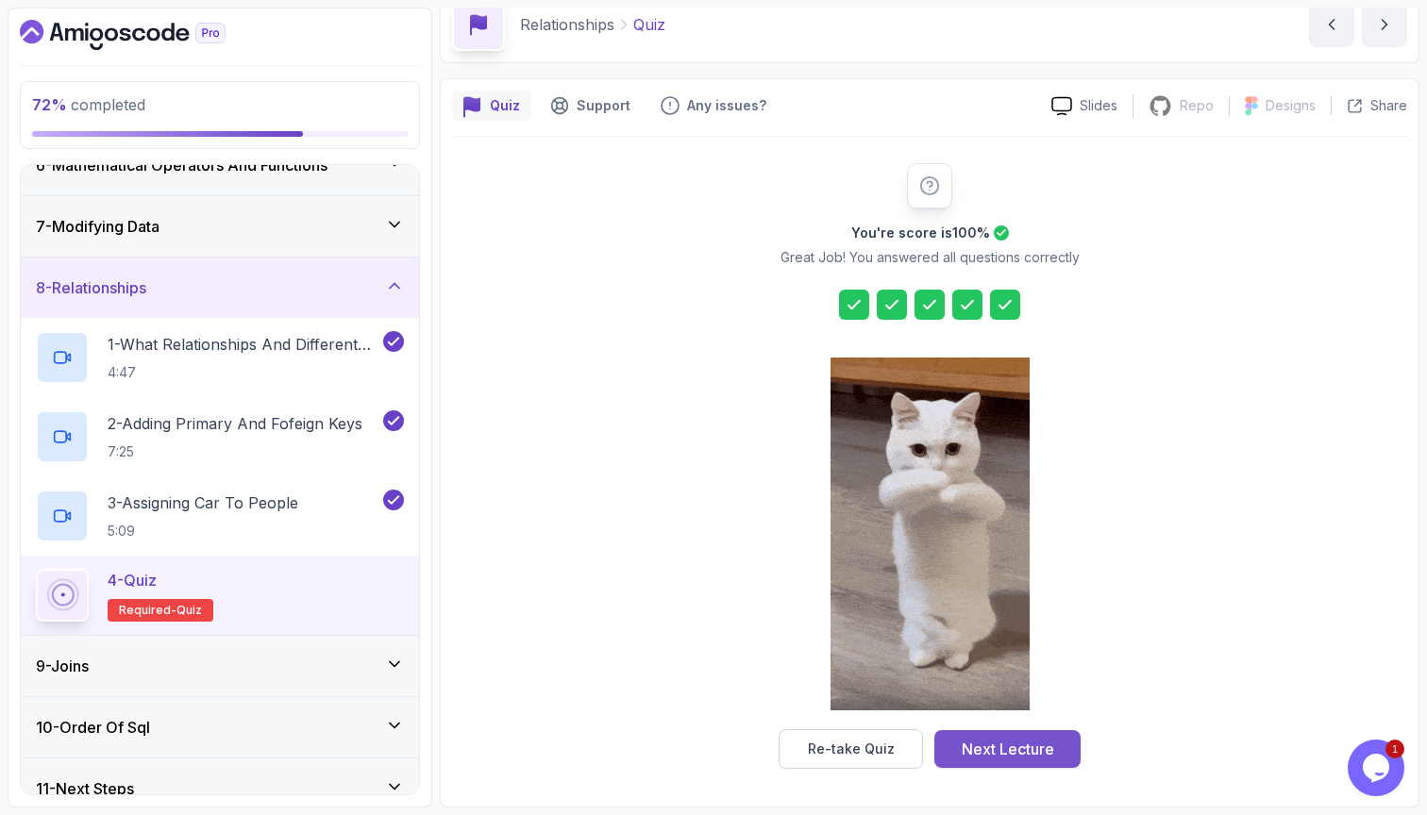
click at [988, 736] on button "Next Lecture" at bounding box center [1007, 749] width 146 height 38
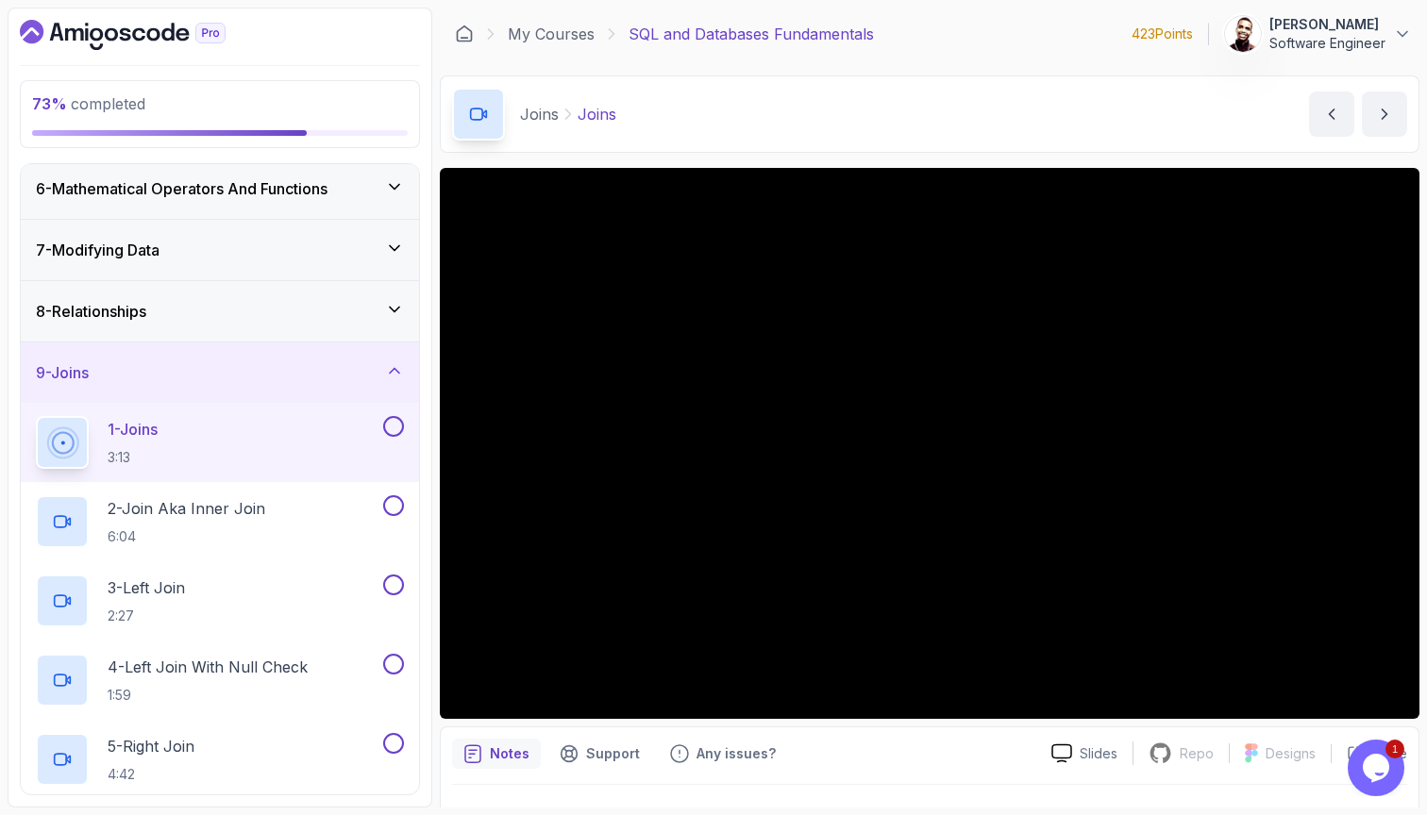
scroll to position [313, 0]
click at [253, 352] on div "9 - Joins" at bounding box center [220, 372] width 398 height 60
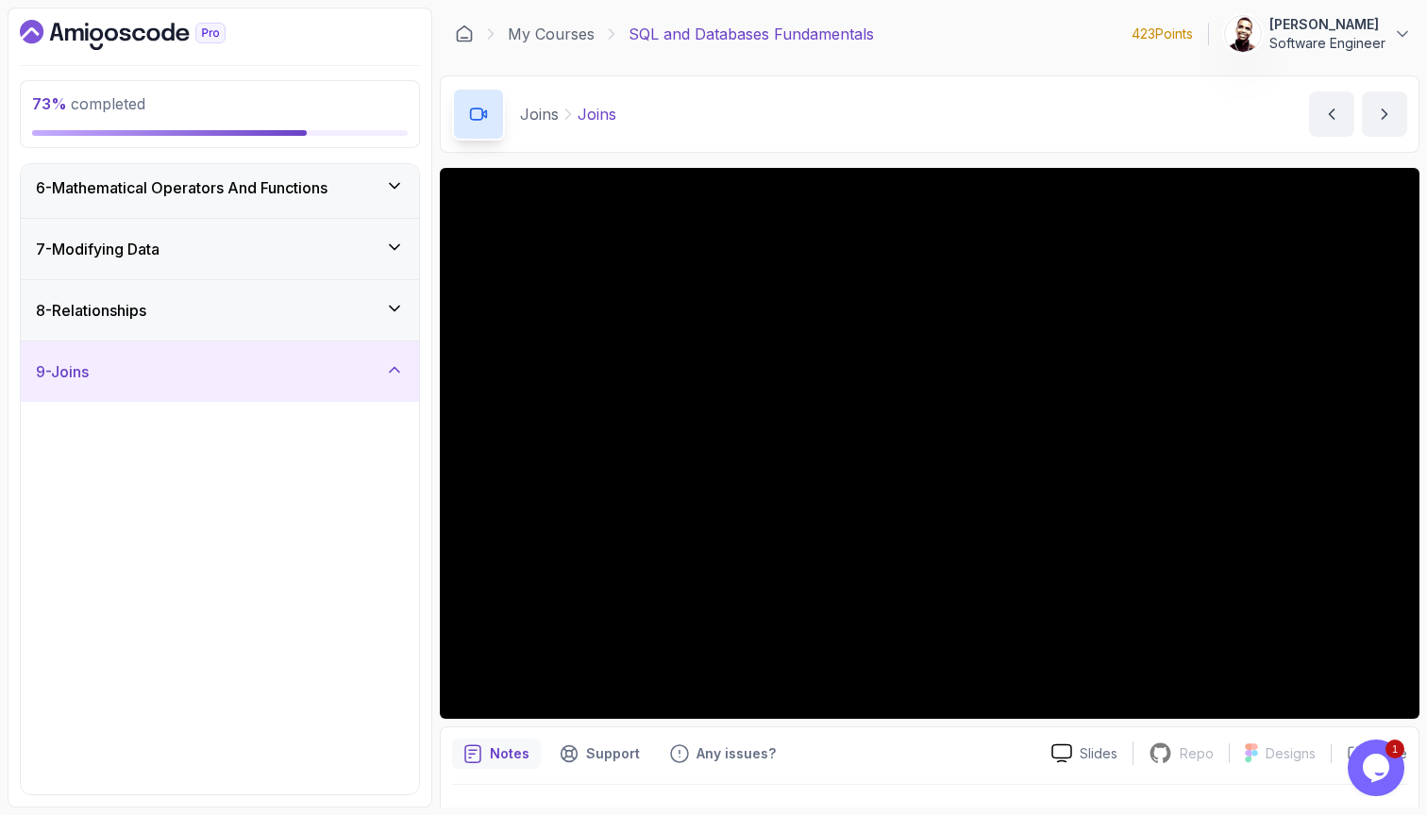
scroll to position [44, 0]
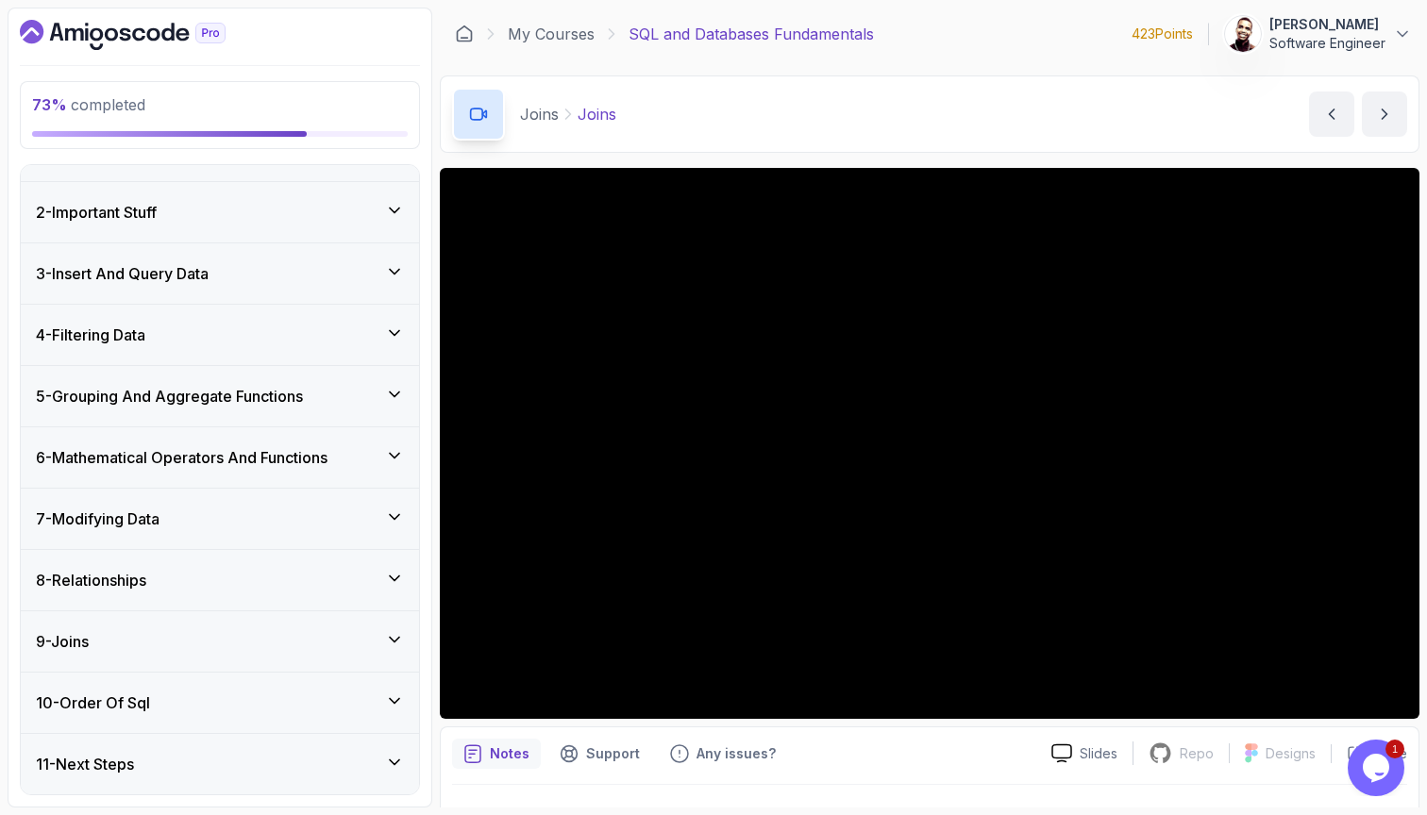
click at [150, 701] on h3 "10 - Order Of Sql" at bounding box center [93, 703] width 114 height 23
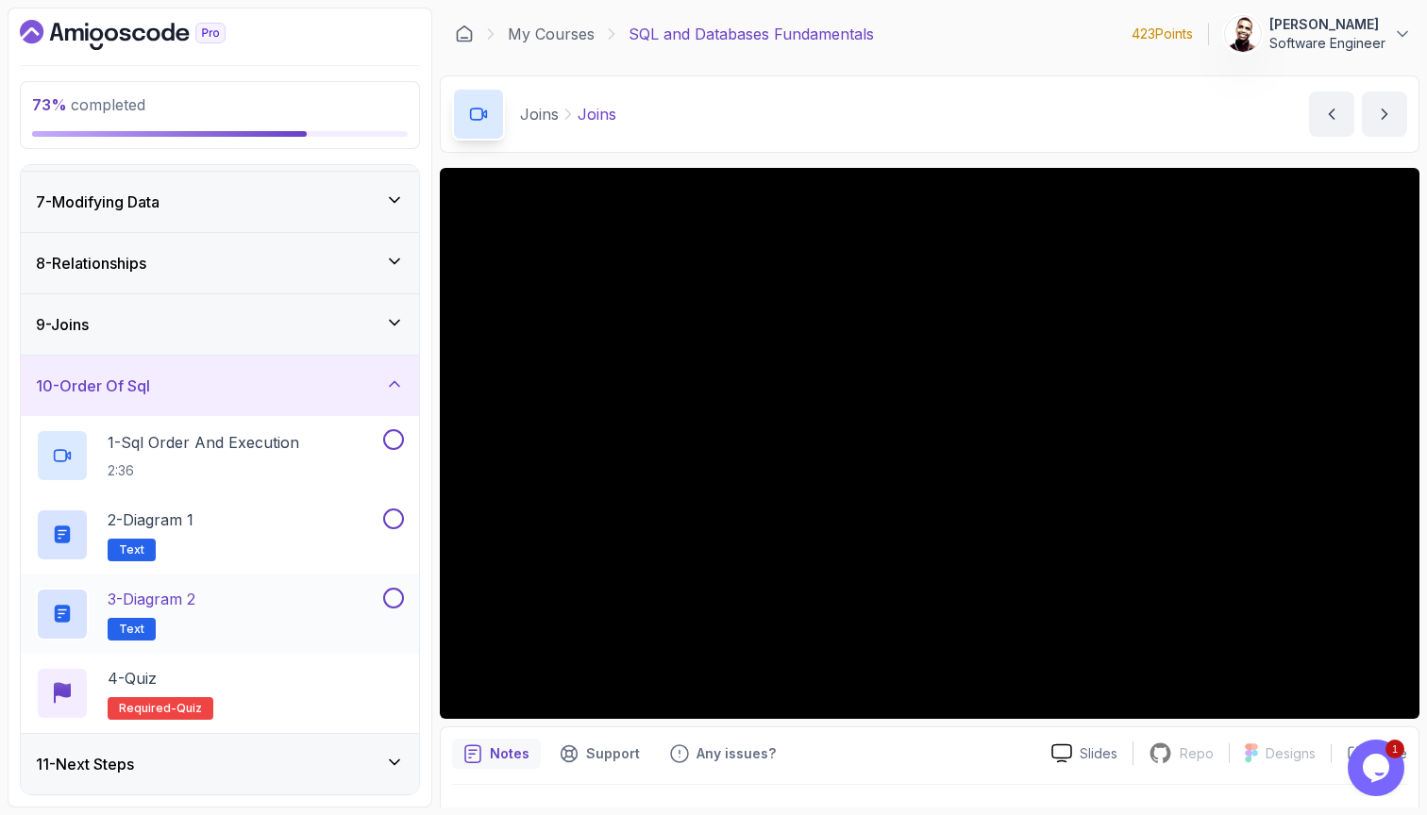
scroll to position [0, 0]
click at [149, 745] on div "11 - Next Steps" at bounding box center [220, 764] width 398 height 60
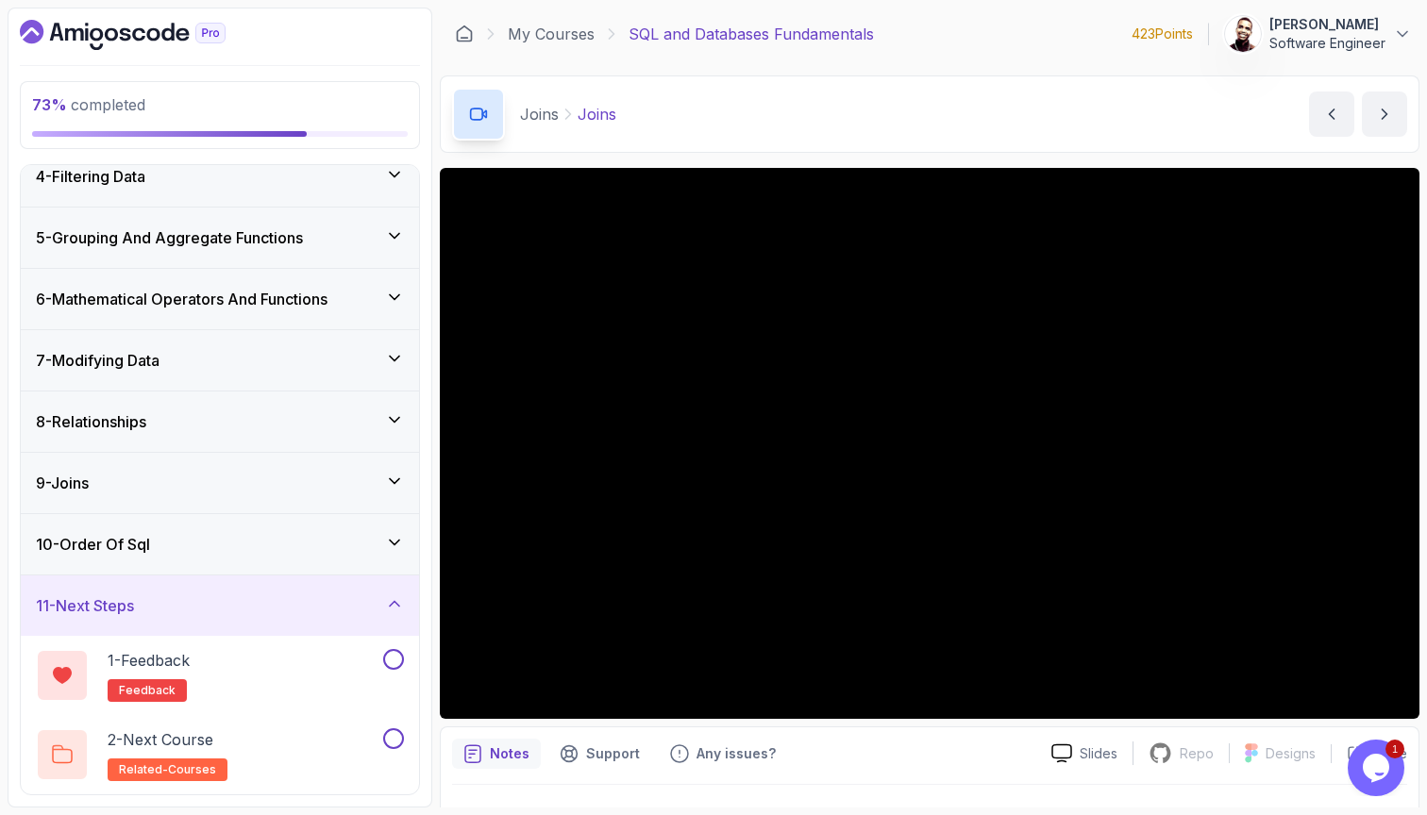
click at [260, 453] on div "9 - Joins" at bounding box center [220, 483] width 398 height 60
